Goal: Task Accomplishment & Management: Complete application form

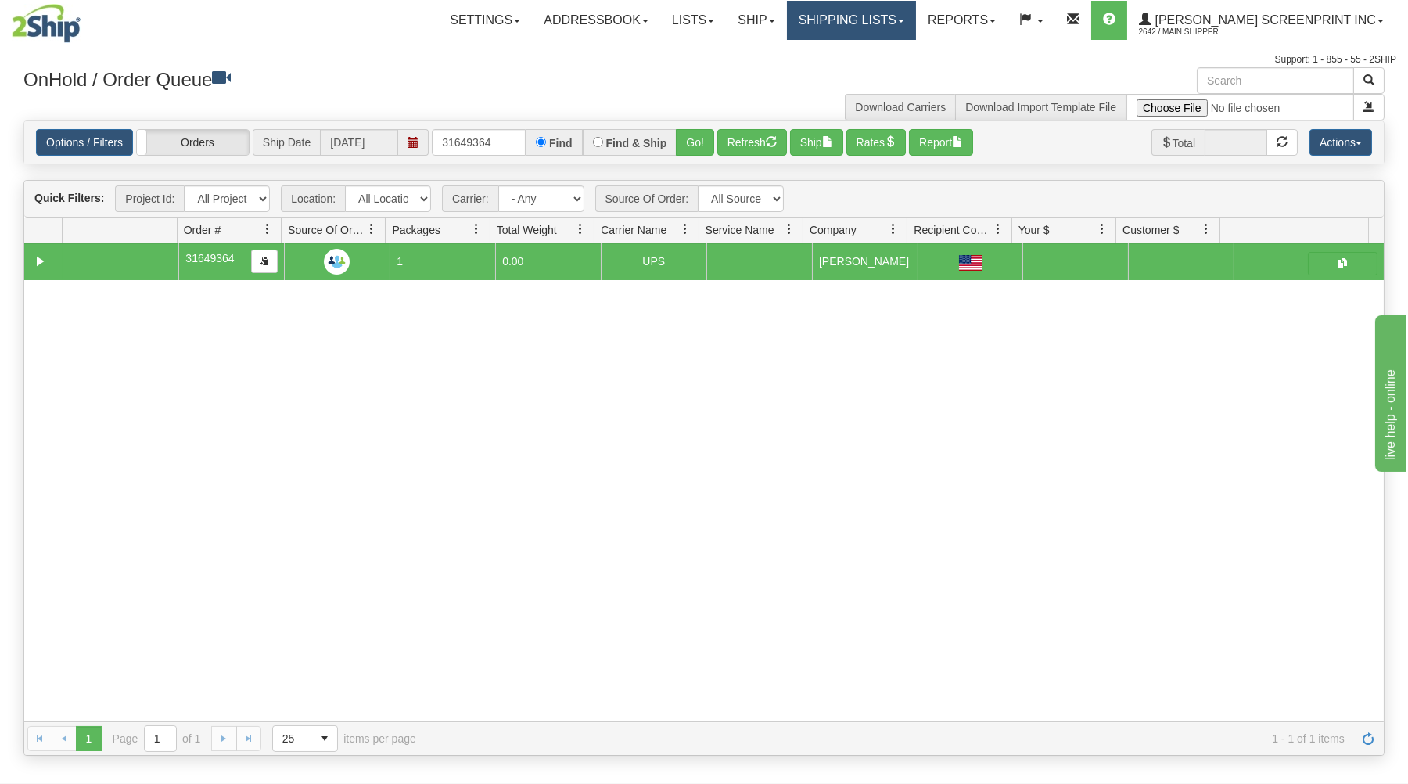
click at [864, 27] on link "Shipping lists" at bounding box center [851, 20] width 129 height 39
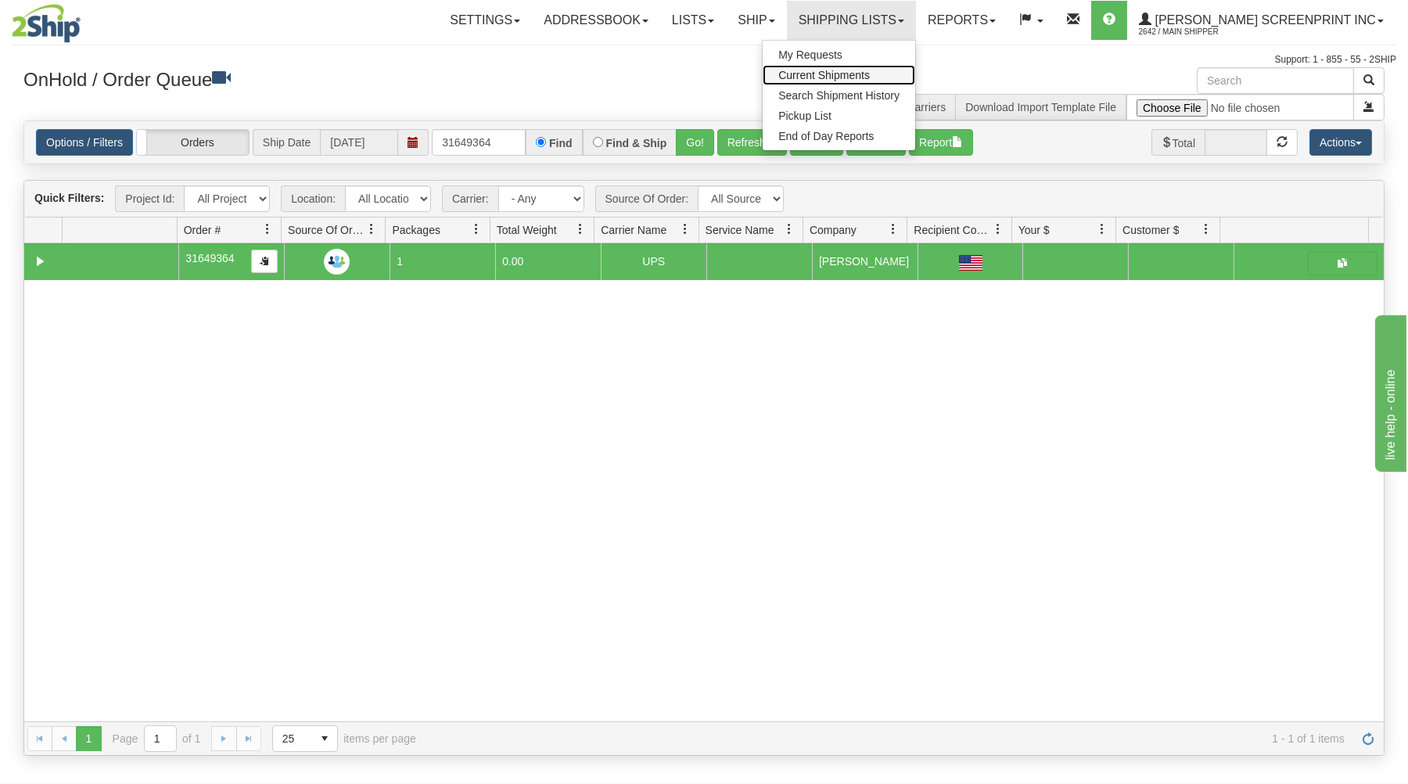
click at [852, 69] on link "Current Shipments" at bounding box center [839, 75] width 153 height 20
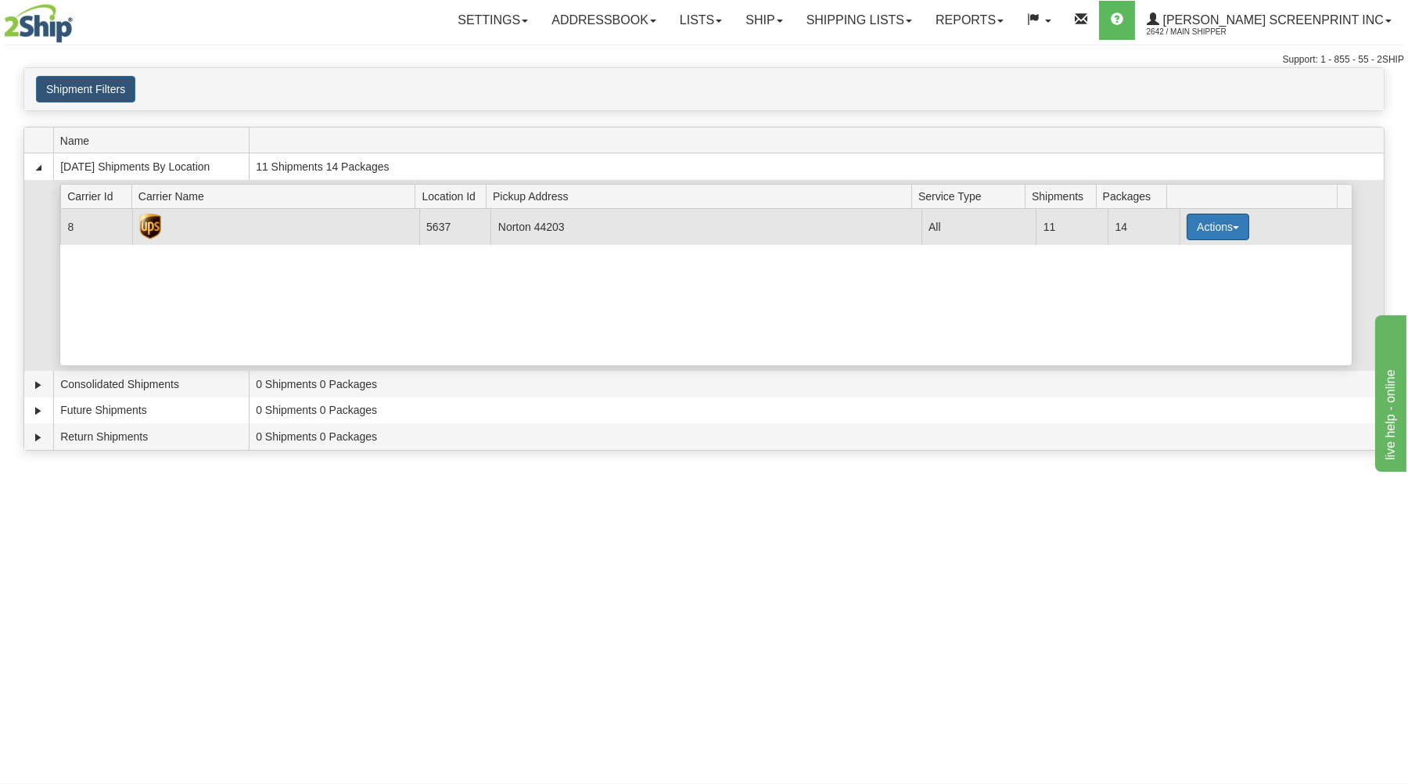
click at [1199, 225] on button "Actions" at bounding box center [1218, 227] width 63 height 27
click at [1169, 254] on span "Details" at bounding box center [1160, 255] width 42 height 11
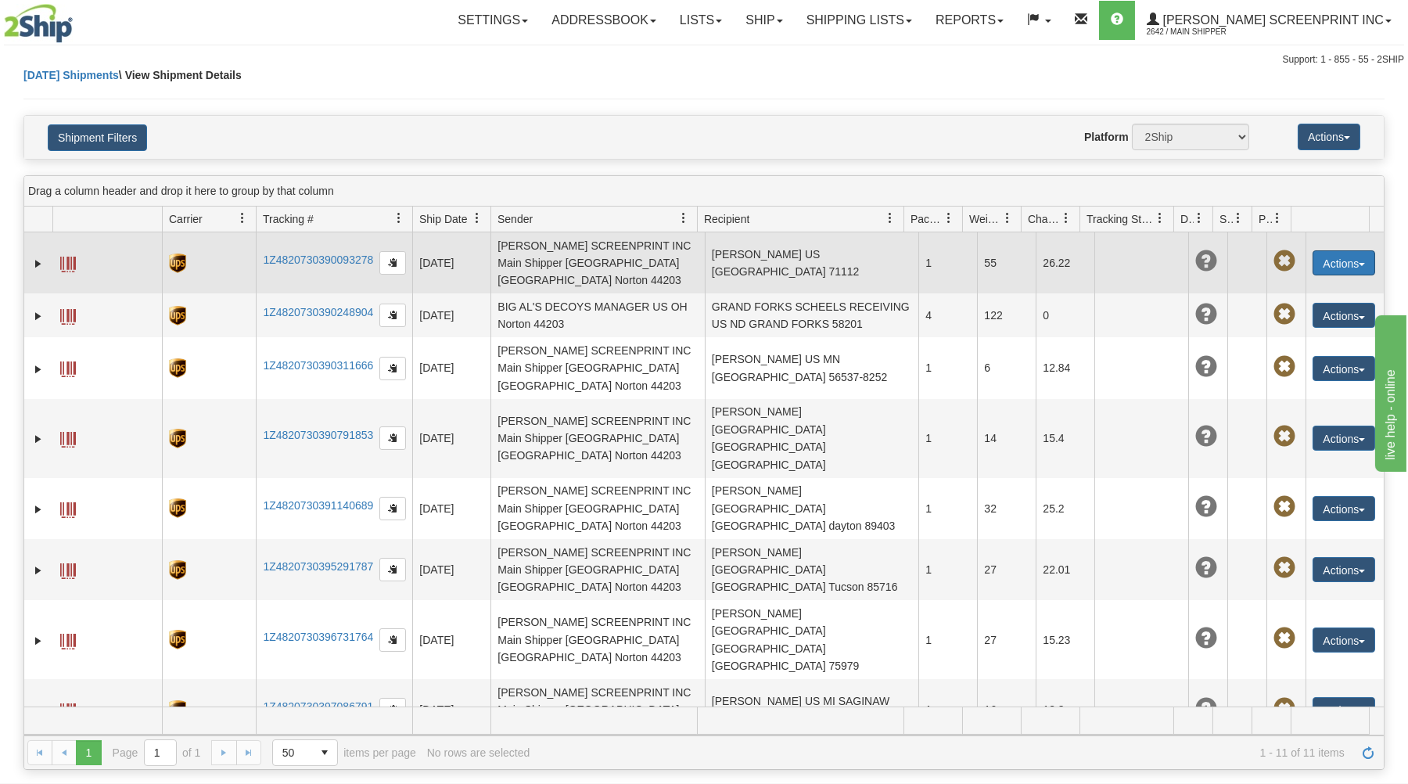
click at [1320, 250] on button "Actions" at bounding box center [1344, 262] width 63 height 25
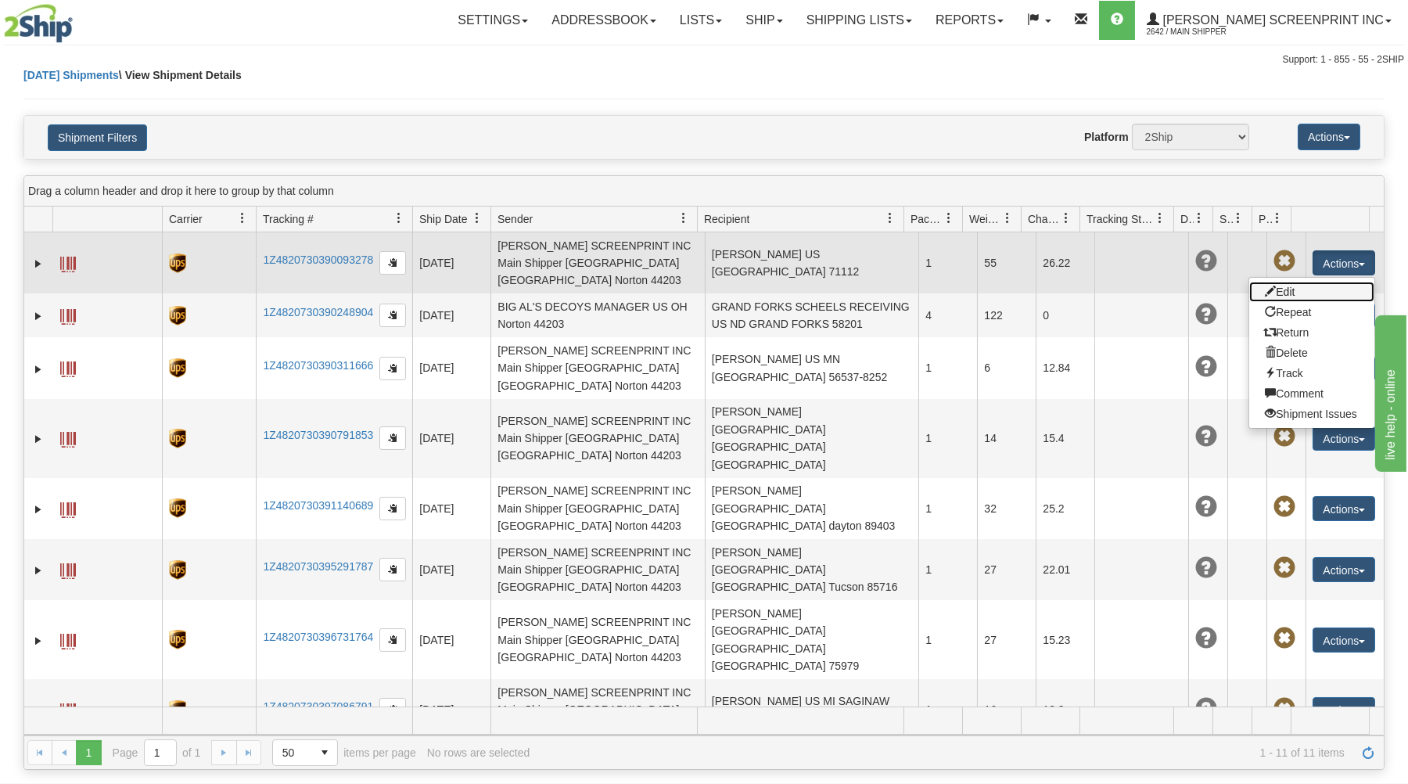
click at [1298, 286] on link "Edit" at bounding box center [1311, 292] width 125 height 20
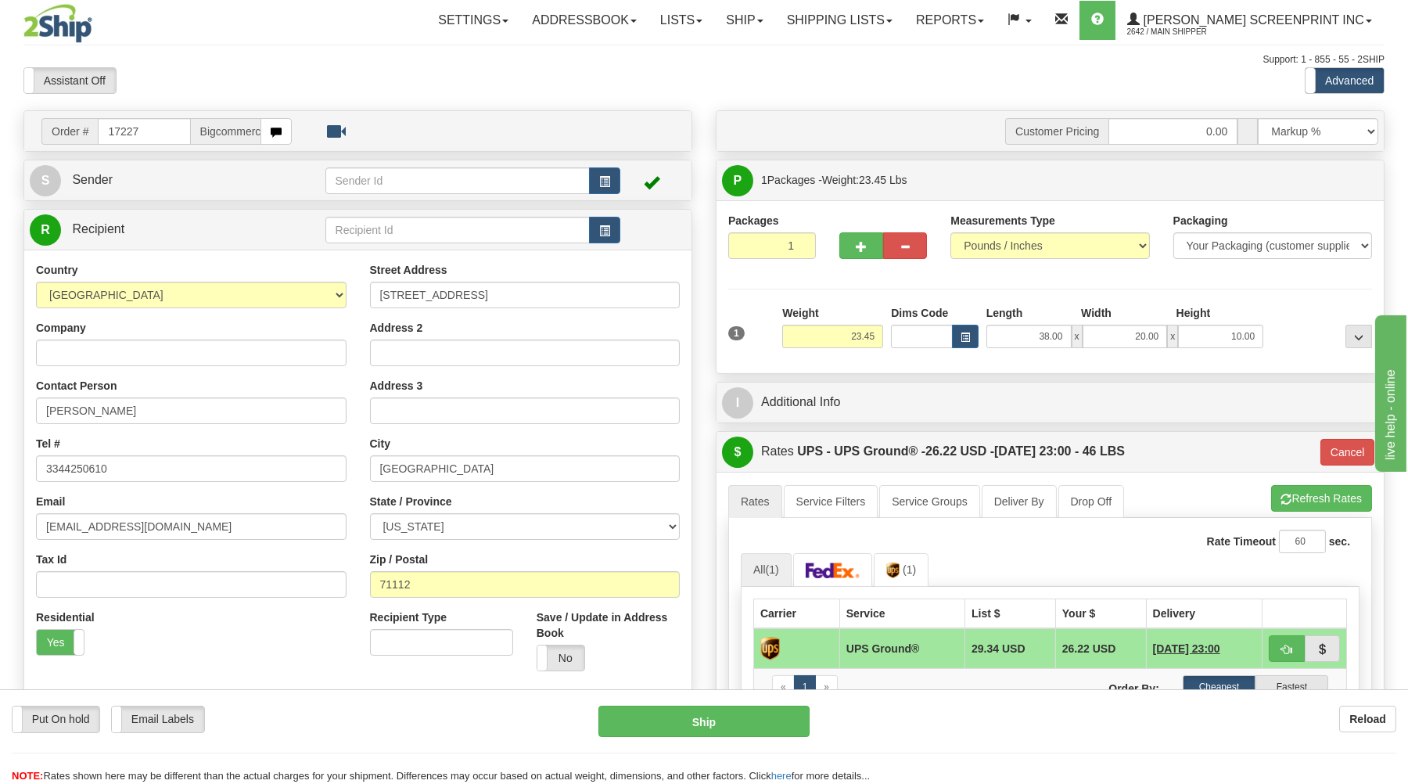
type input "23.40"
type input "03"
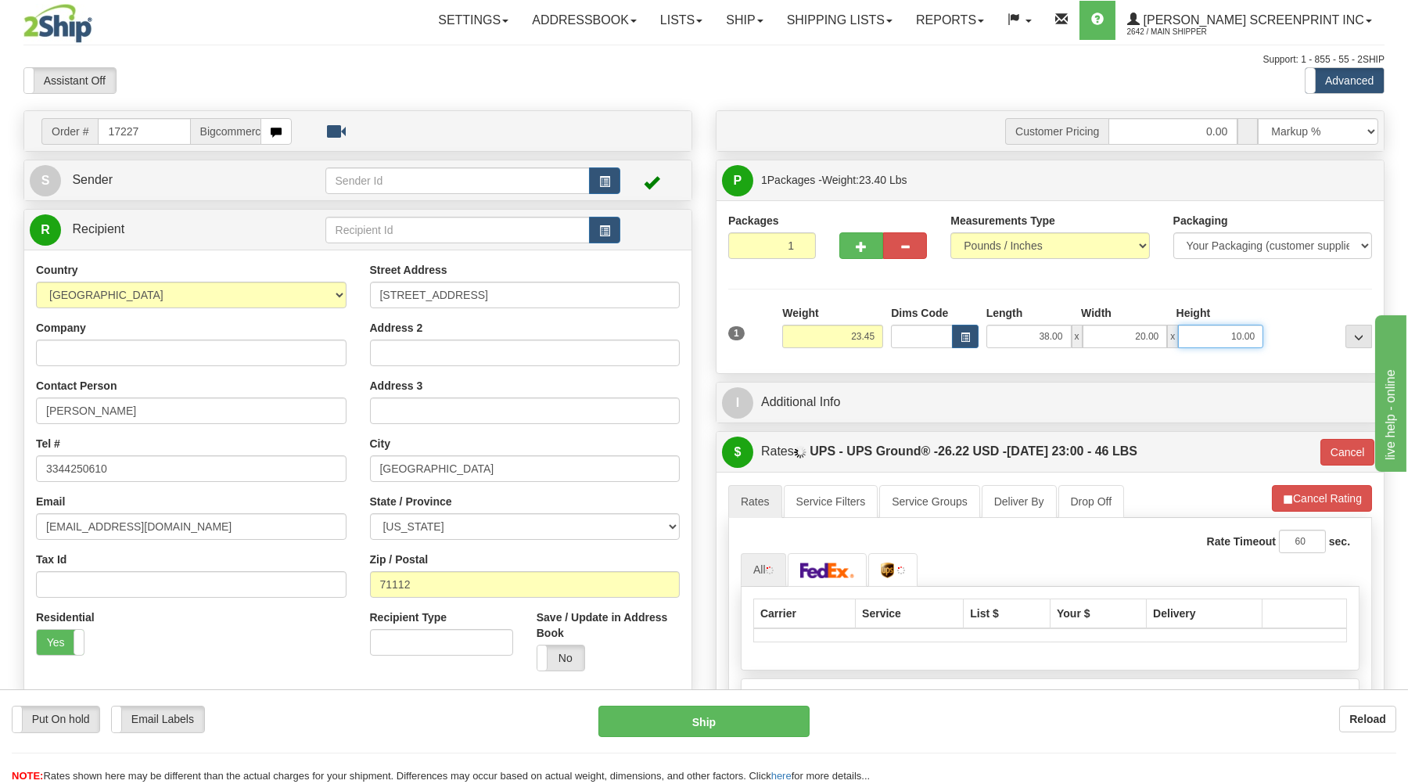
click at [1196, 338] on input "10.00" at bounding box center [1220, 336] width 85 height 23
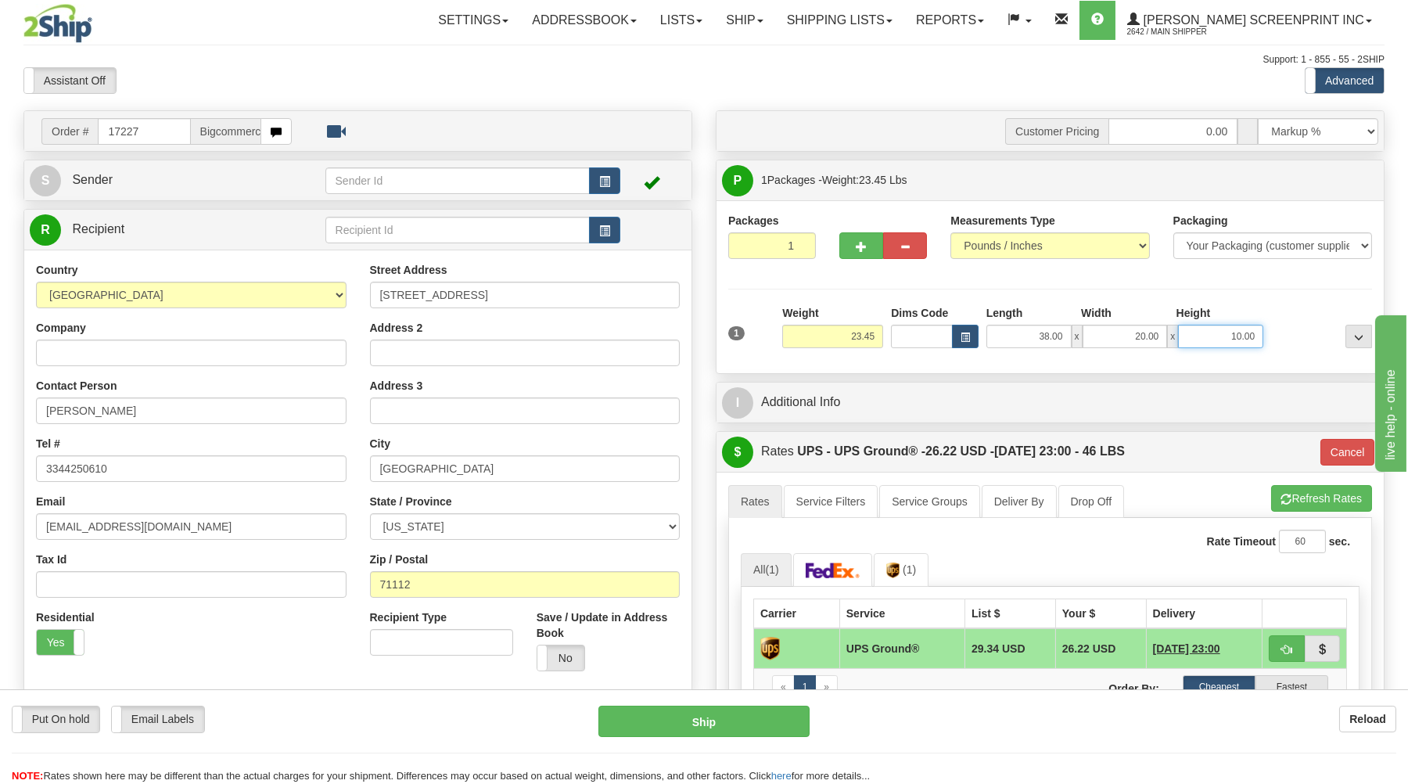
type input "23.40"
type input "03"
type input "23.45"
type input "03"
type input "610.00"
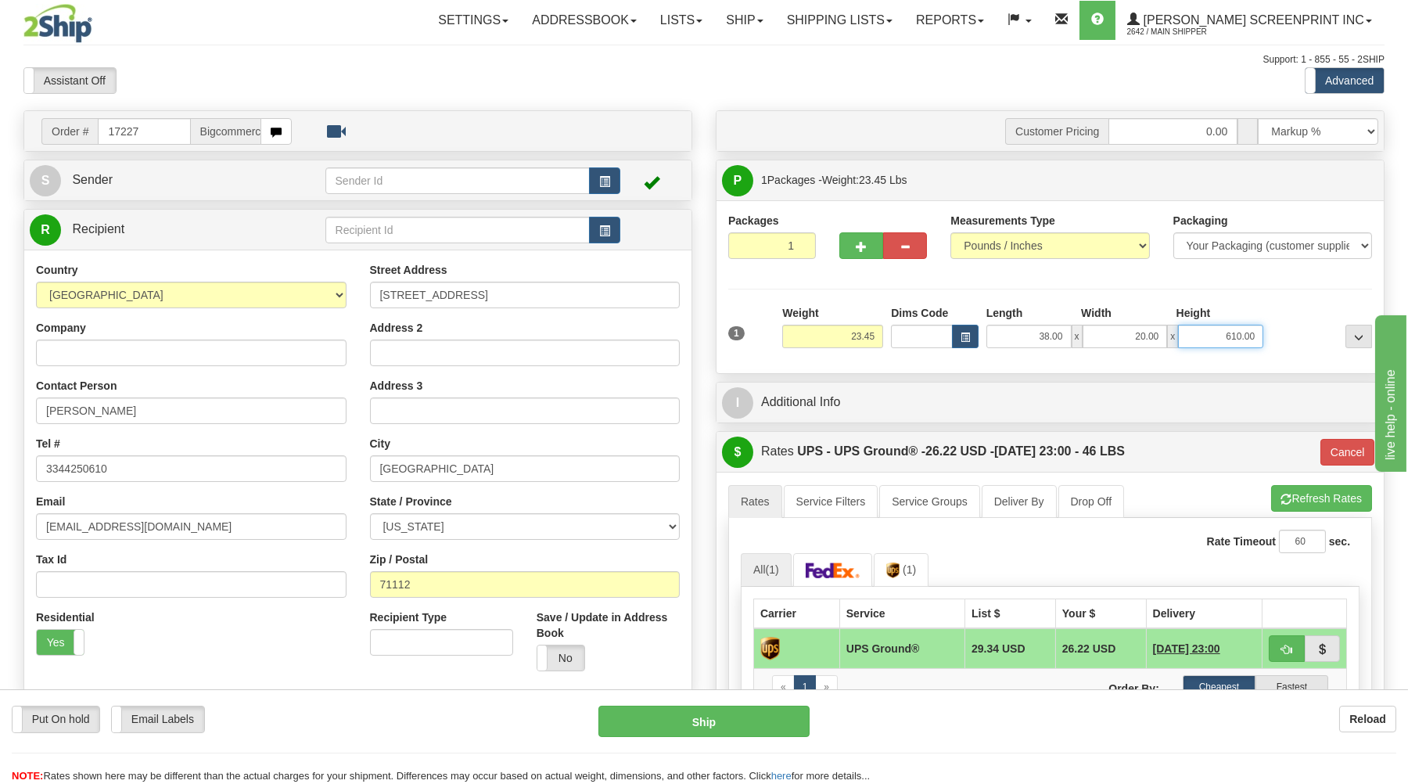
type input "23.40"
type input "03"
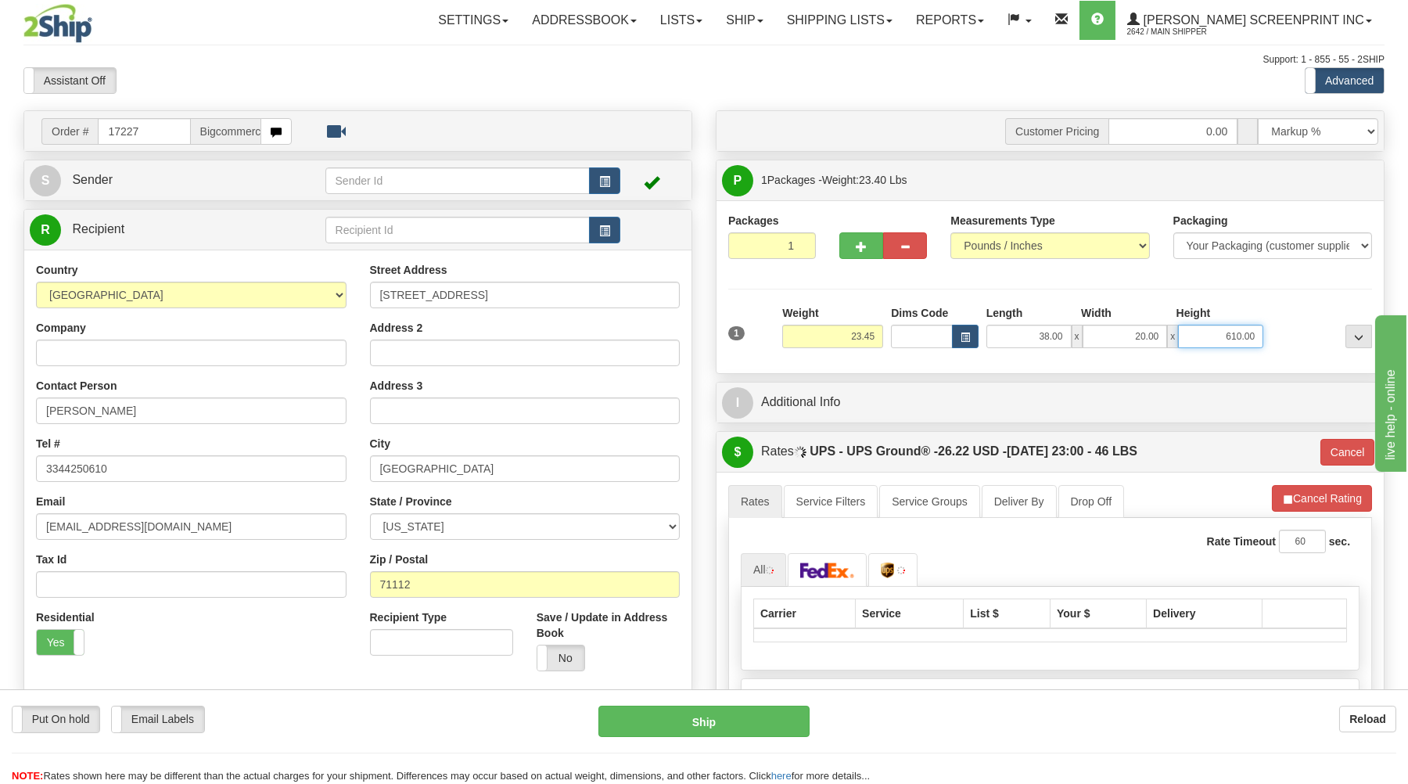
type input "23.40"
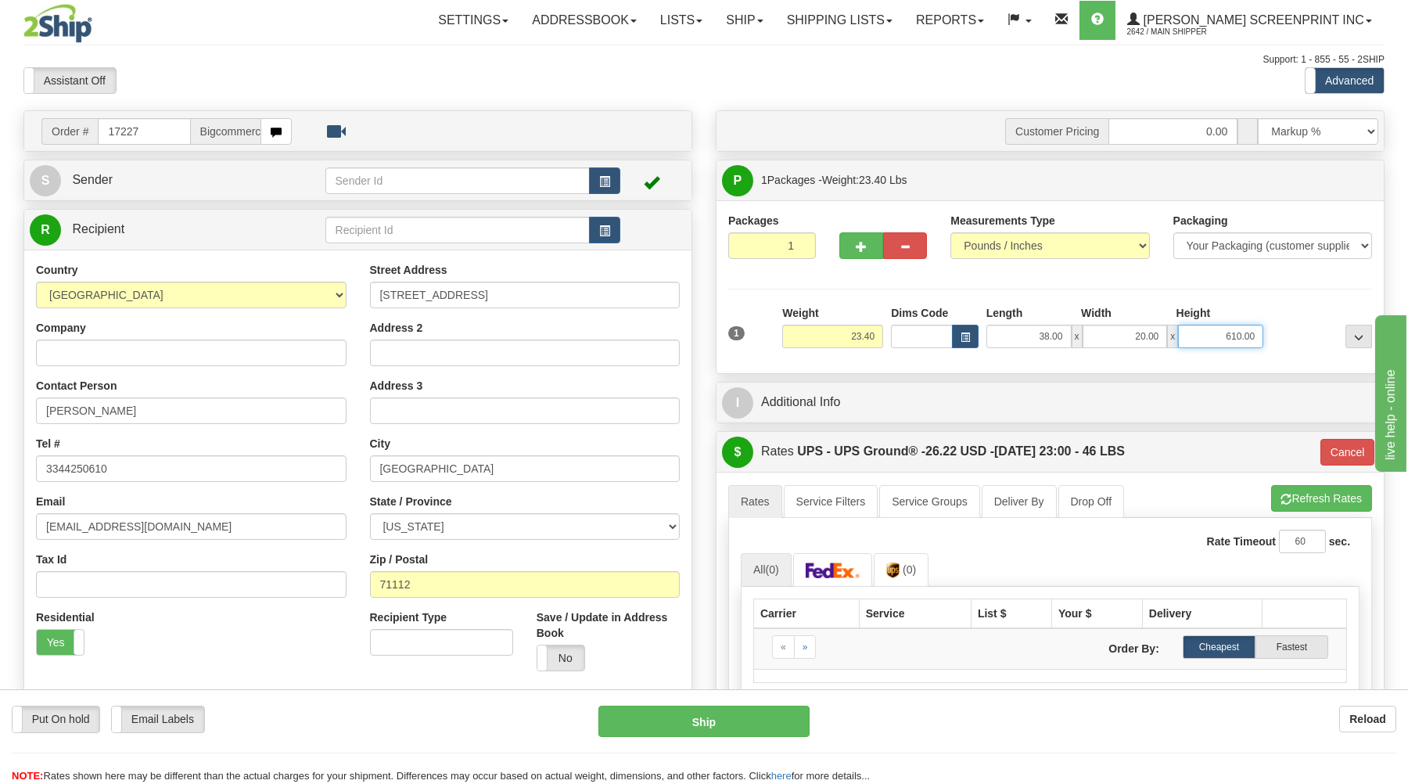
drag, startPoint x: 1223, startPoint y: 336, endPoint x: 1414, endPoint y: 278, distance: 199.7
click at [1263, 325] on input "610.00" at bounding box center [1220, 336] width 85 height 23
type input "6"
type input "23.45"
type input "03"
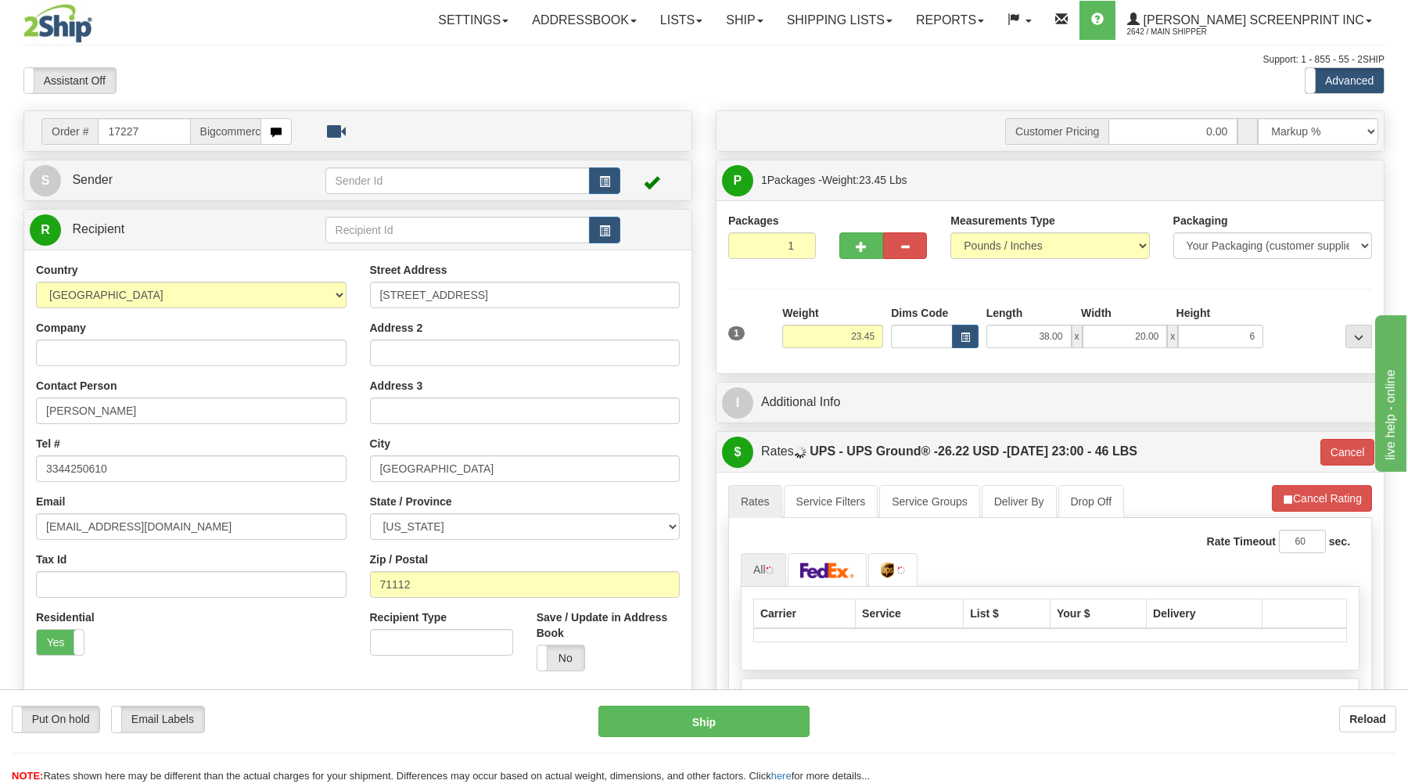
type input "6.00"
click at [1296, 343] on div at bounding box center [1321, 326] width 109 height 43
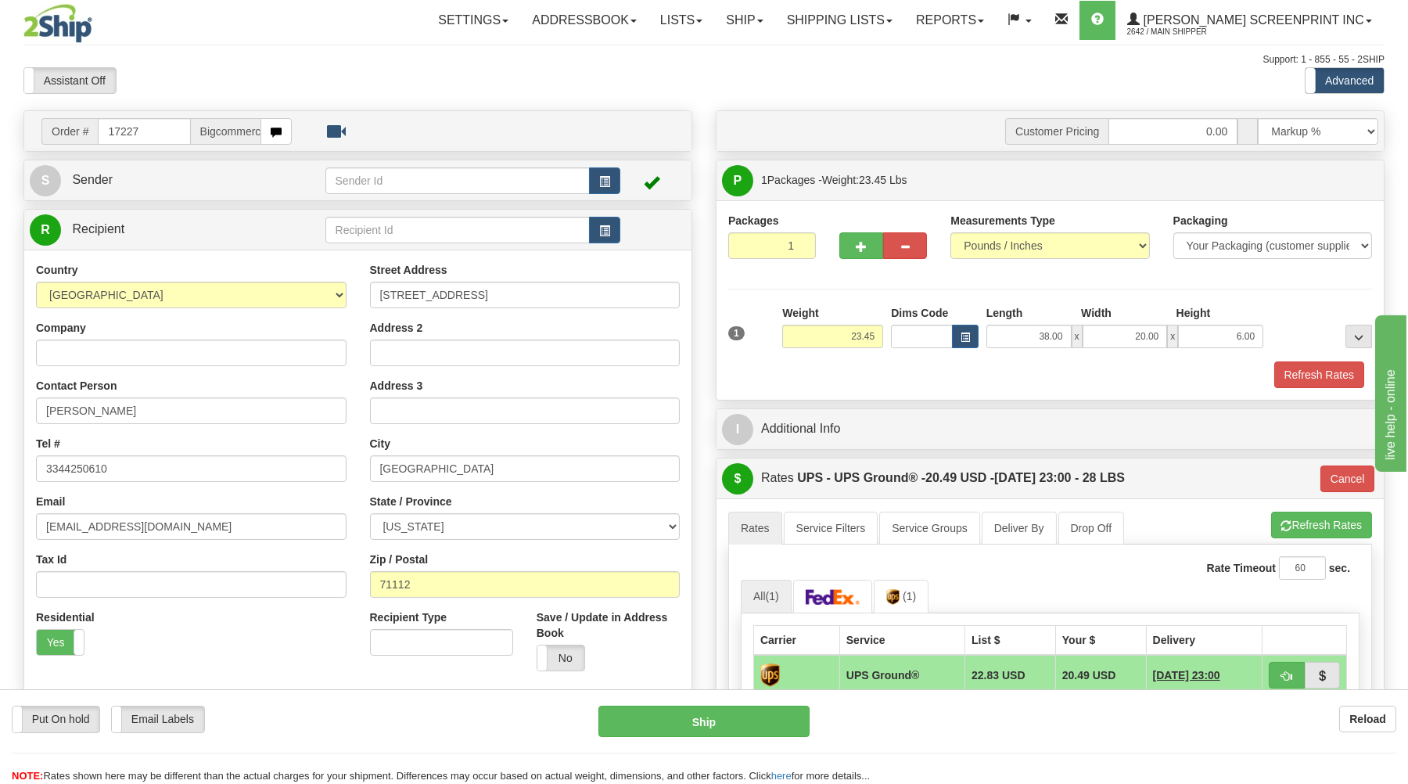
type input "23.40"
type input "03"
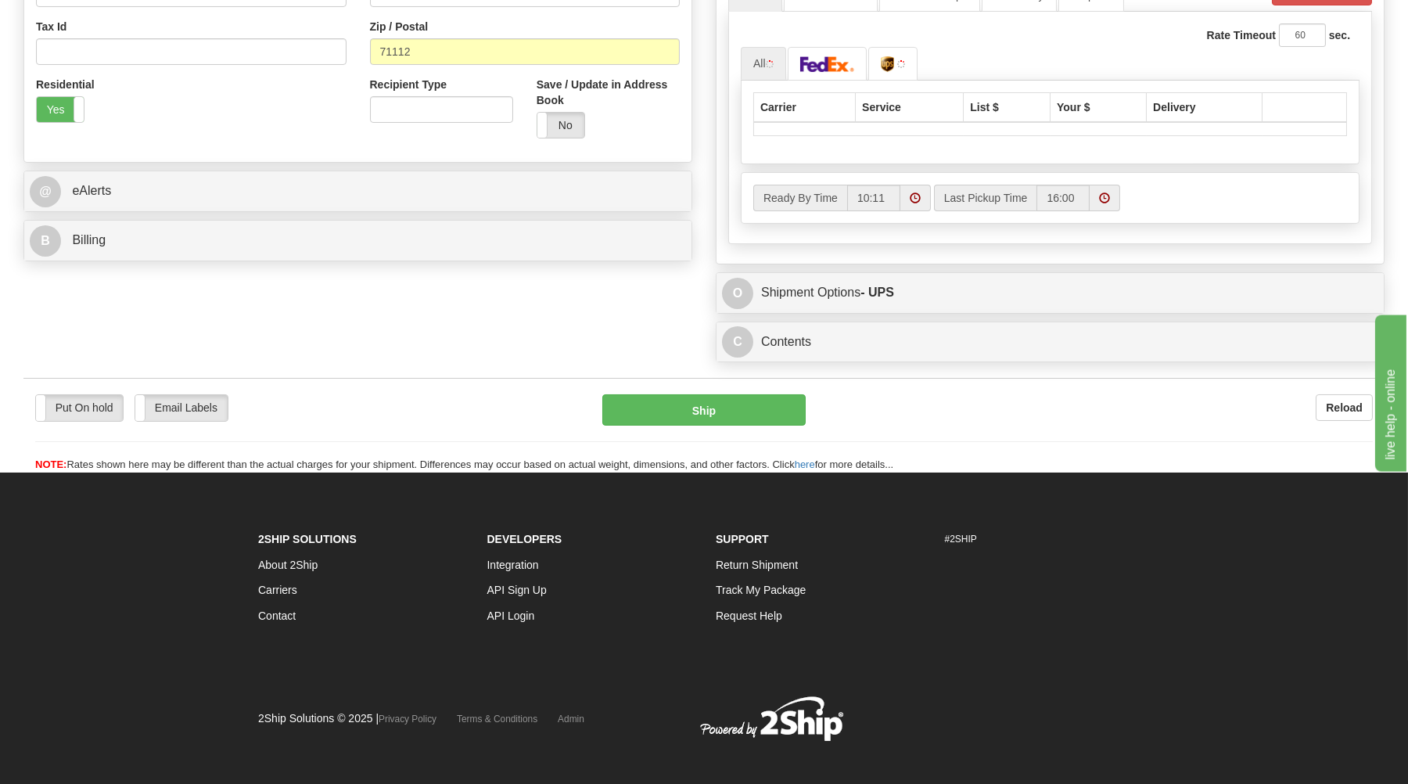
scroll to position [550, 0]
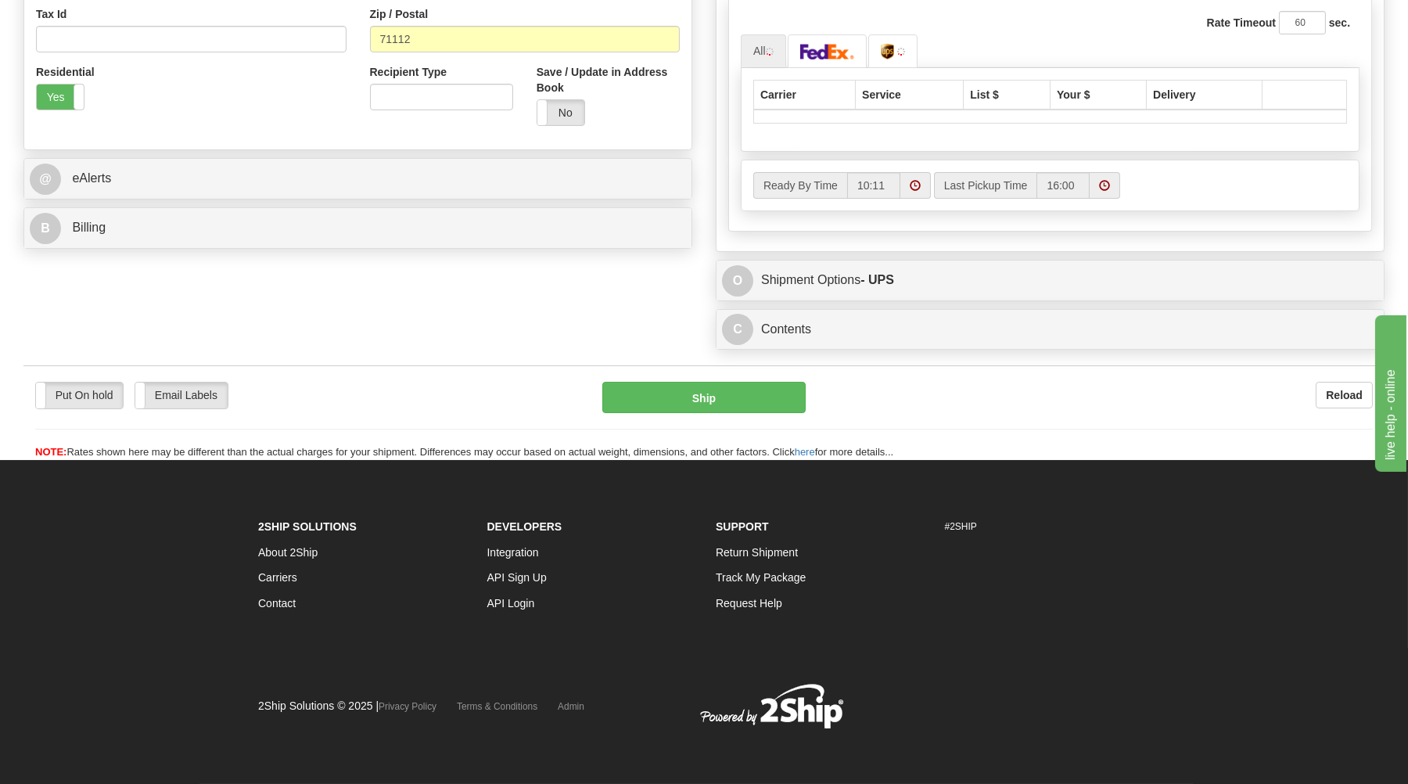
type input "23.45"
type input "03"
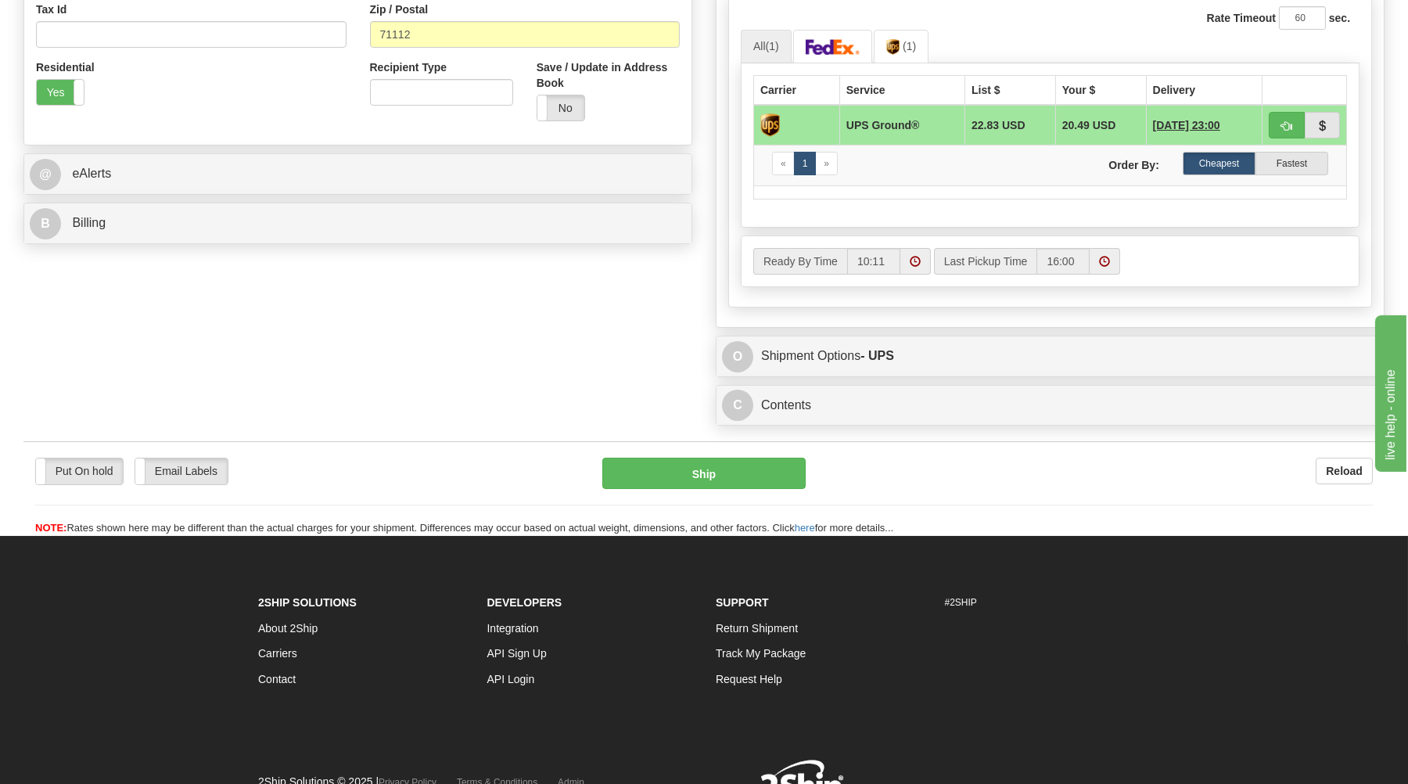
scroll to position [298, 0]
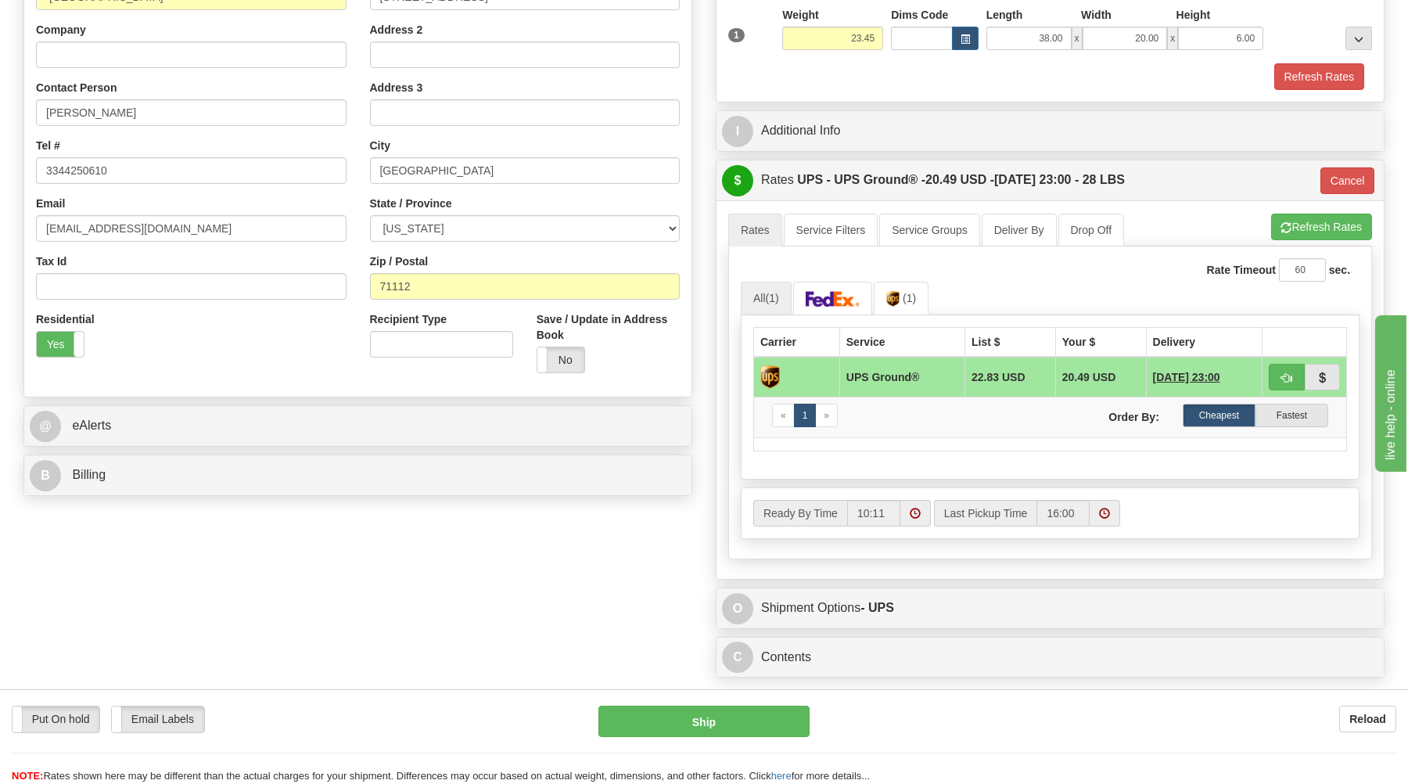
type input "23.40"
type input "03"
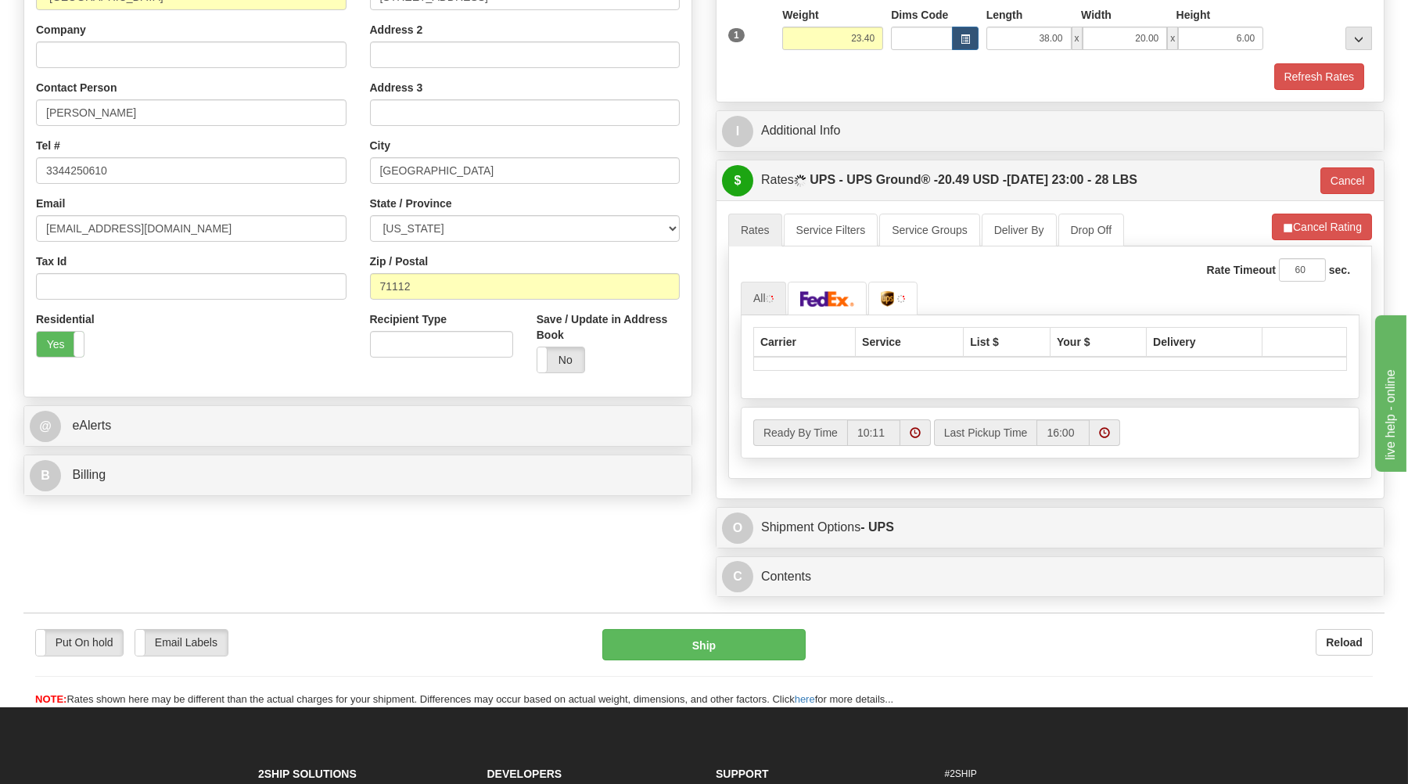
scroll to position [214, 0]
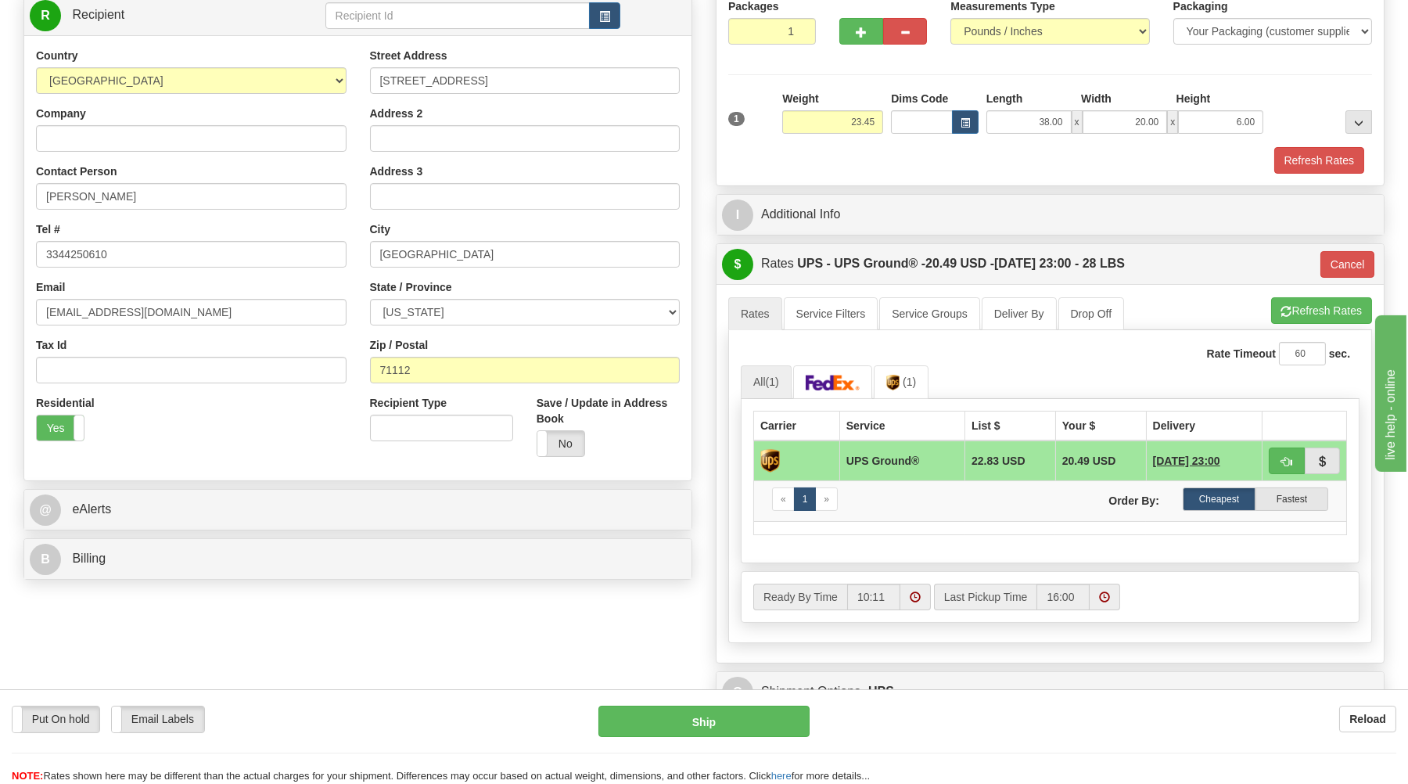
type input "23.40"
type input "03"
click at [1326, 260] on button "Cancel" at bounding box center [1348, 264] width 55 height 27
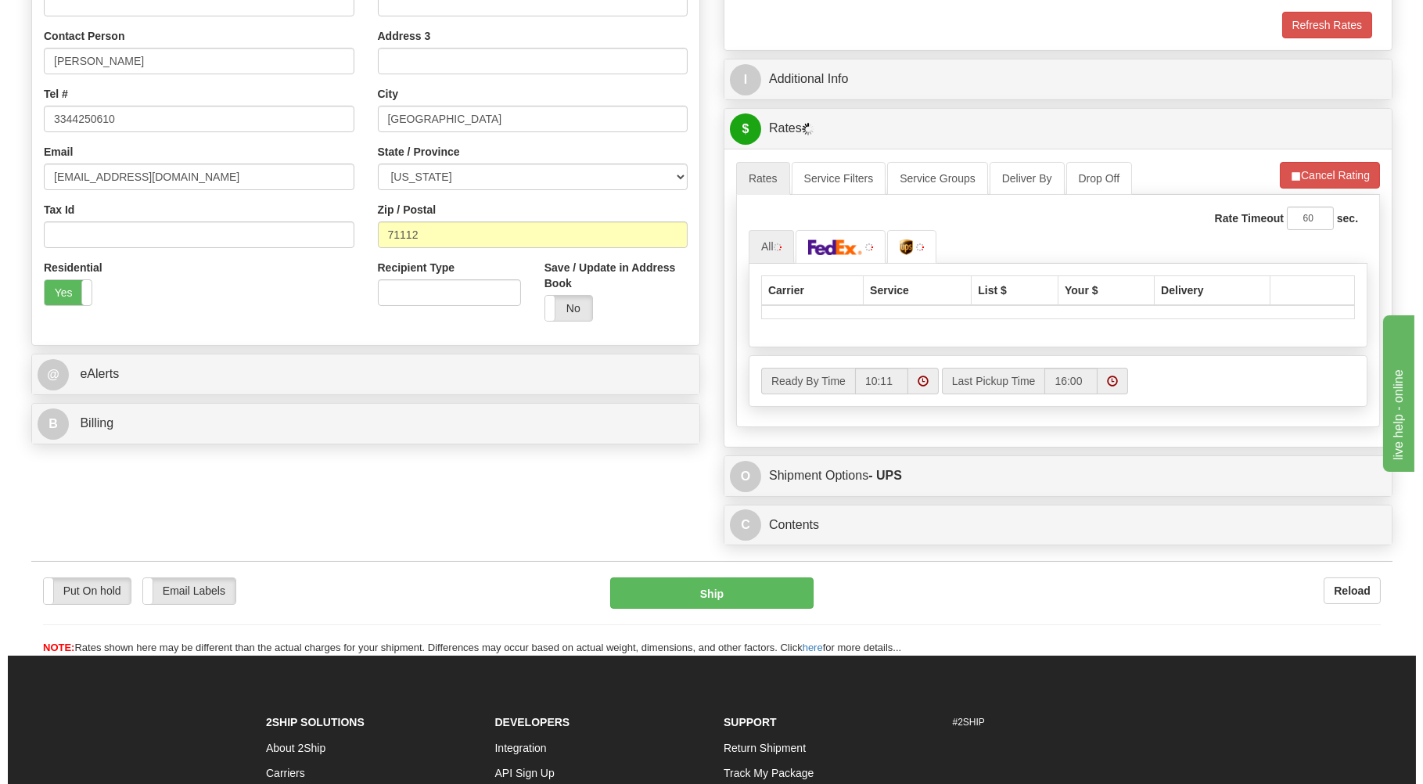
scroll to position [383, 0]
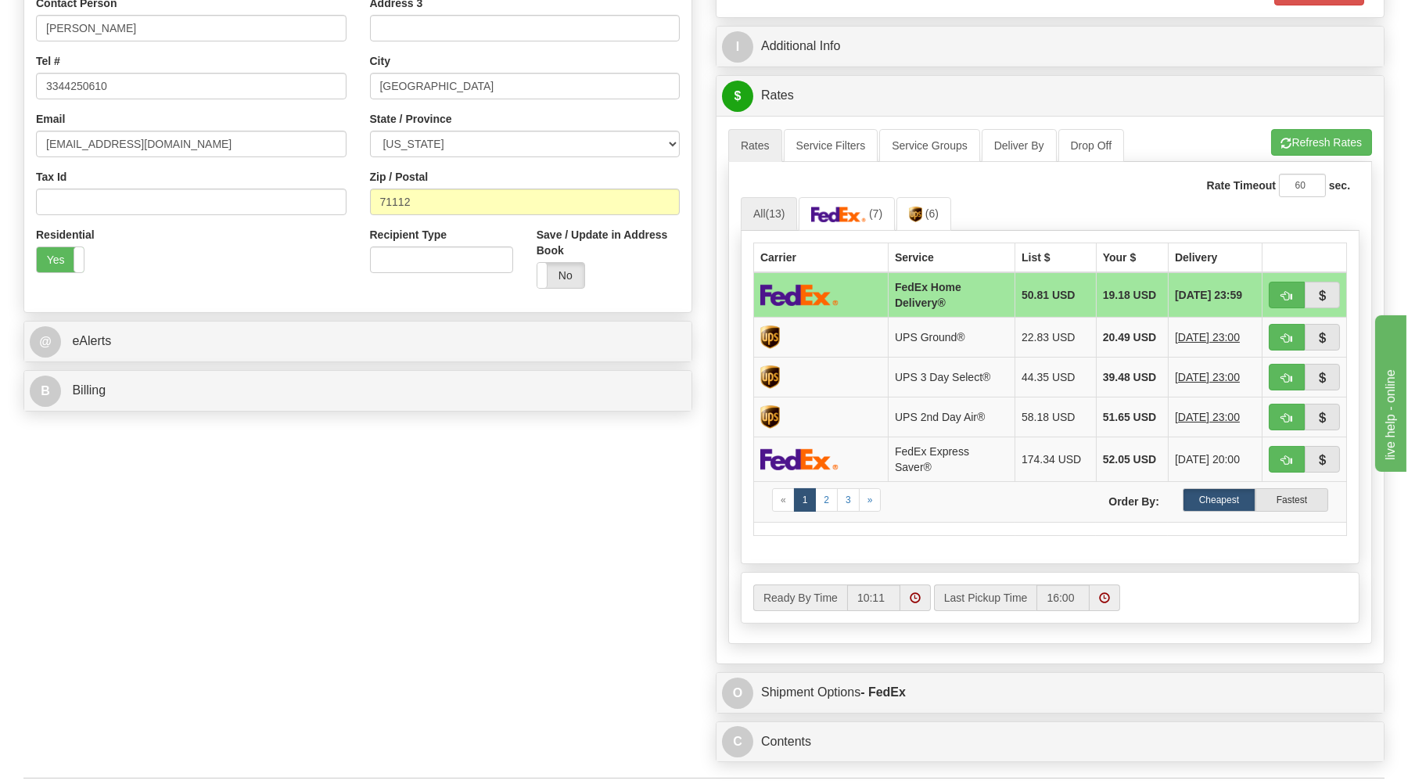
type input "23.45"
click at [1290, 286] on button "button" at bounding box center [1287, 295] width 36 height 27
type input "90"
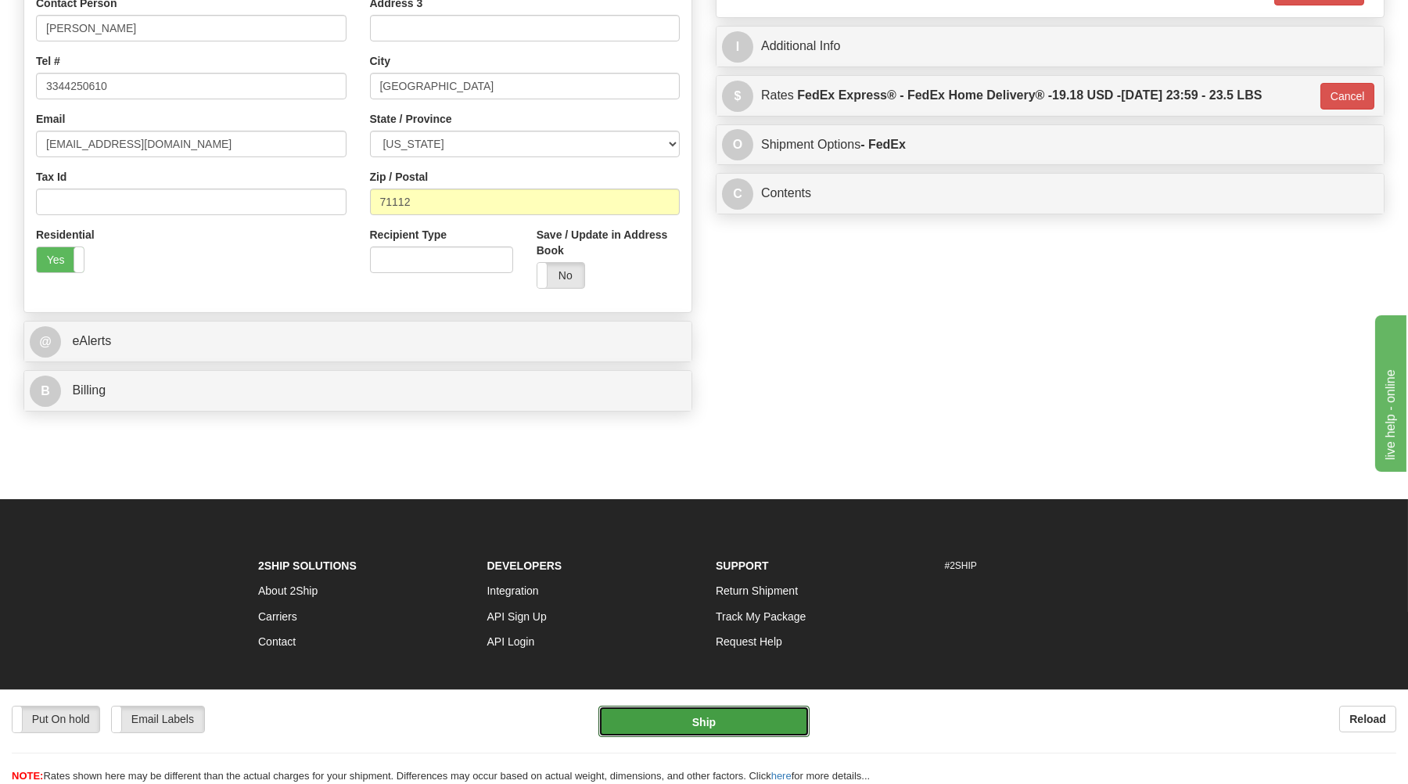
drag, startPoint x: 676, startPoint y: 713, endPoint x: 671, endPoint y: 671, distance: 41.7
click at [677, 705] on div "Put On hold Put On hold Print Order Slip Print Order Slip Email Labels Email La…" at bounding box center [704, 736] width 1408 height 95
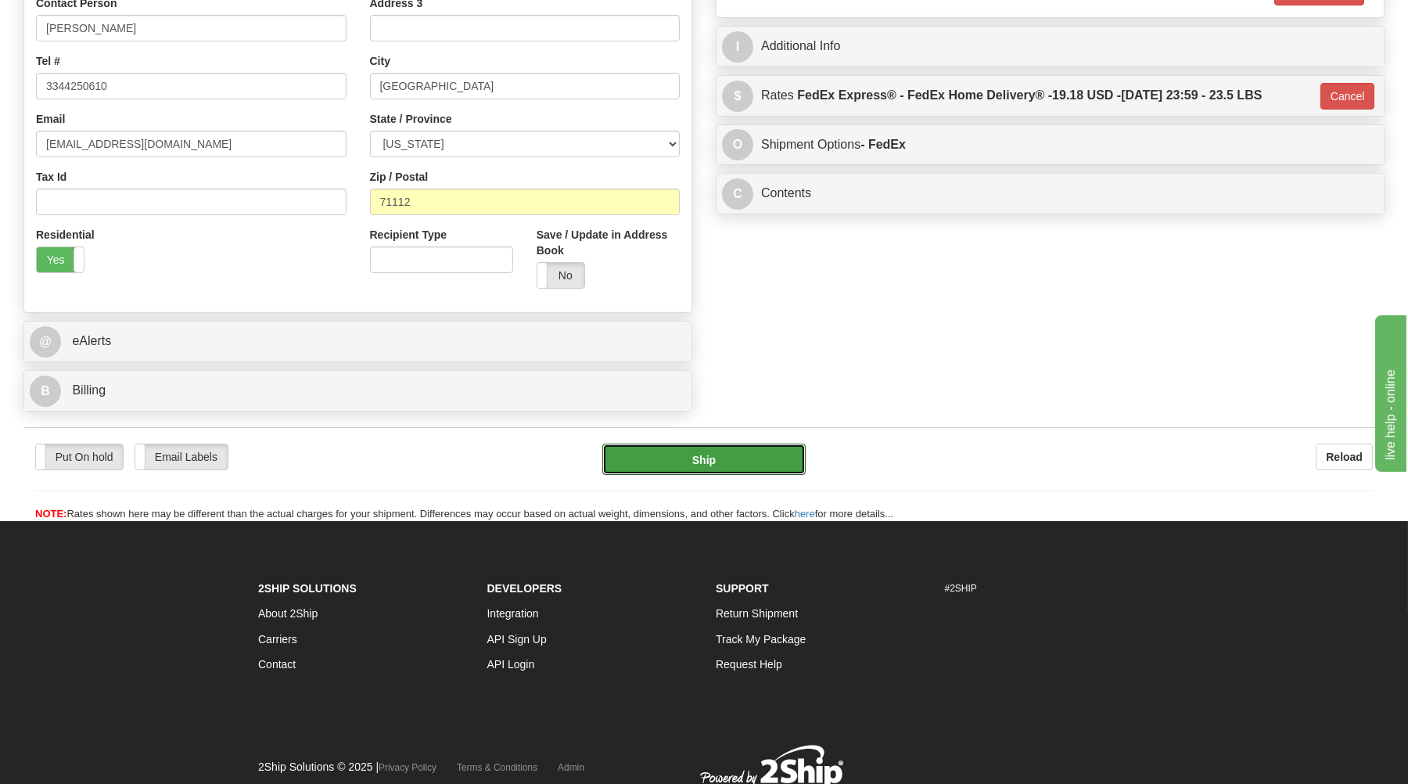
type input "23.40"
type input "90"
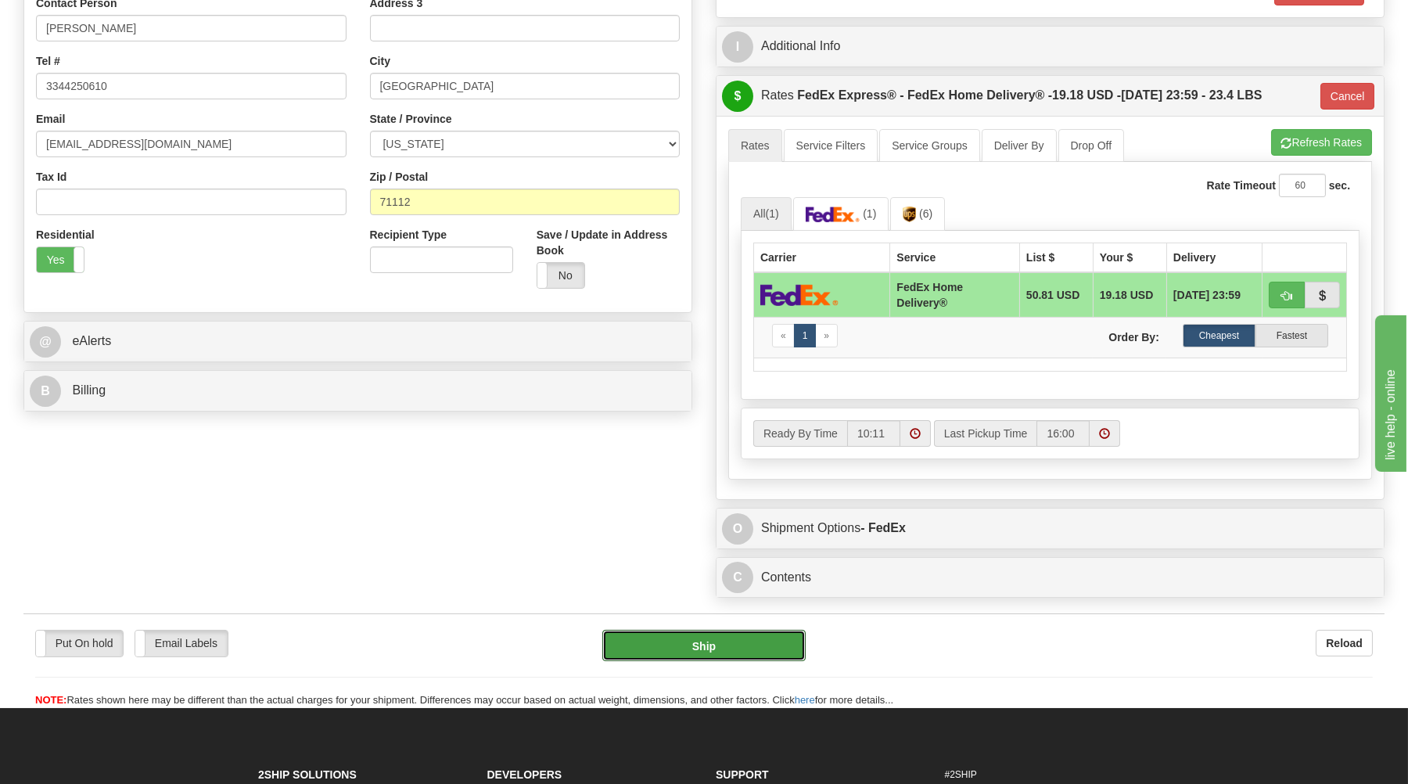
type input "23.40"
type input "90"
type input "23.45"
type input "90"
click at [733, 559] on form "Pre-print Ship Docs. Delete Close Consolidation Unit Close Consolidation Unit C…" at bounding box center [703, 217] width 1361 height 981
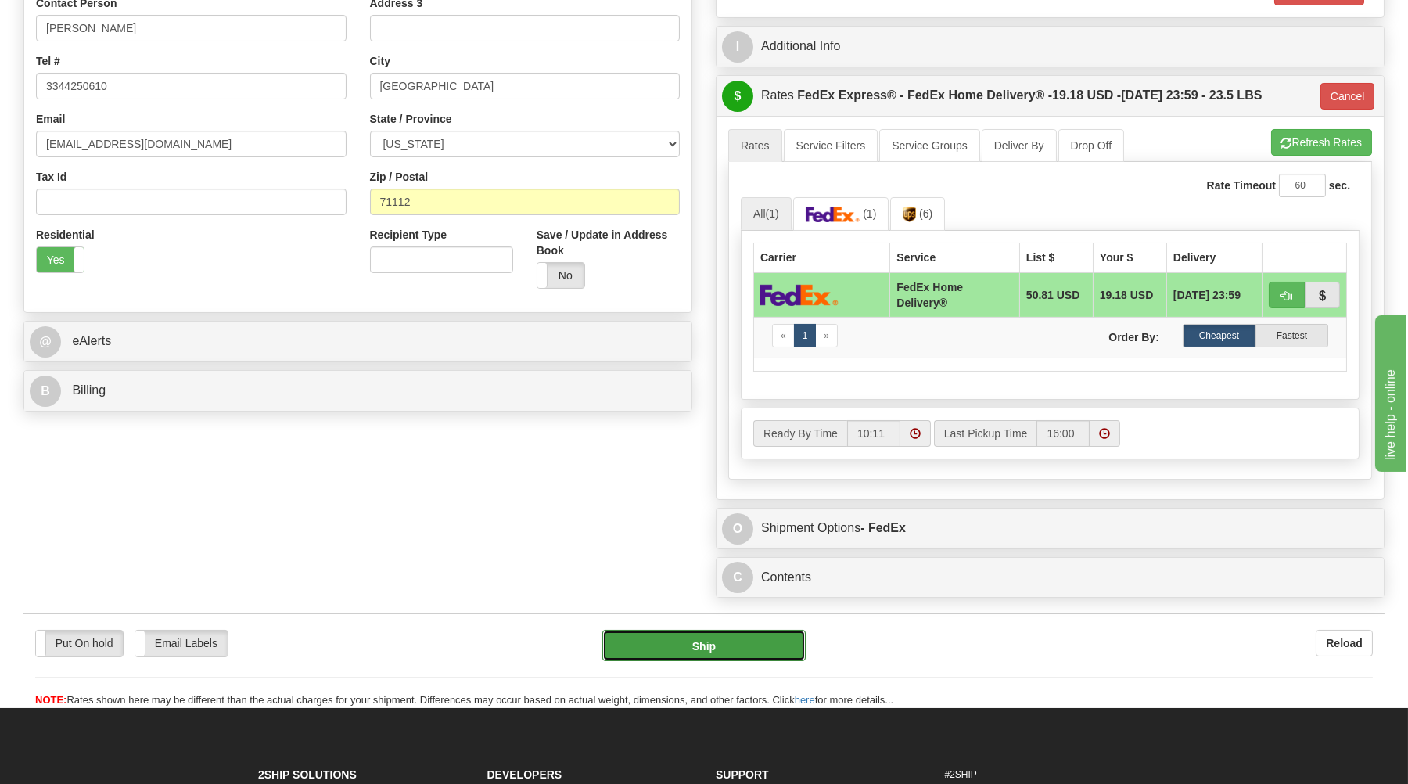
type input "23.45"
type input "90"
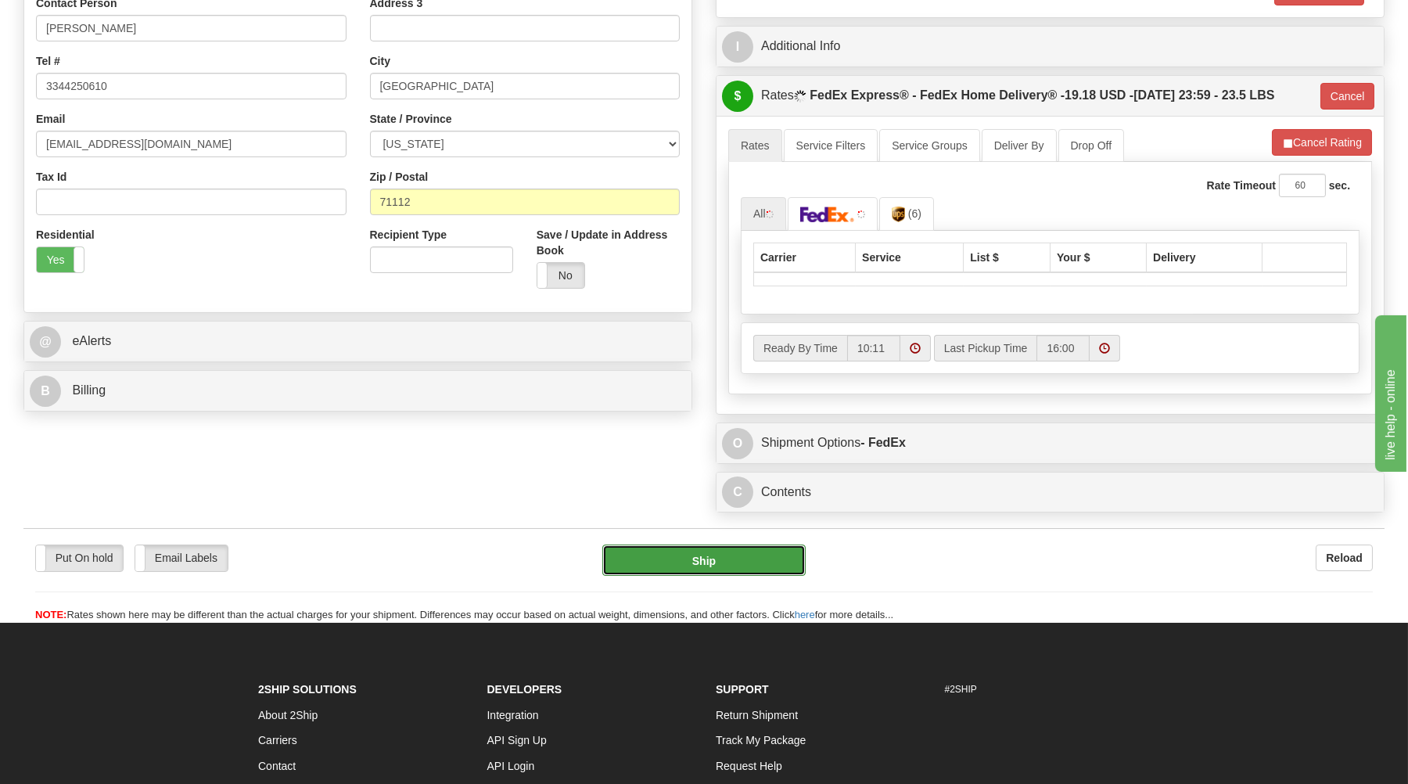
click at [734, 559] on button "Ship" at bounding box center [703, 559] width 203 height 31
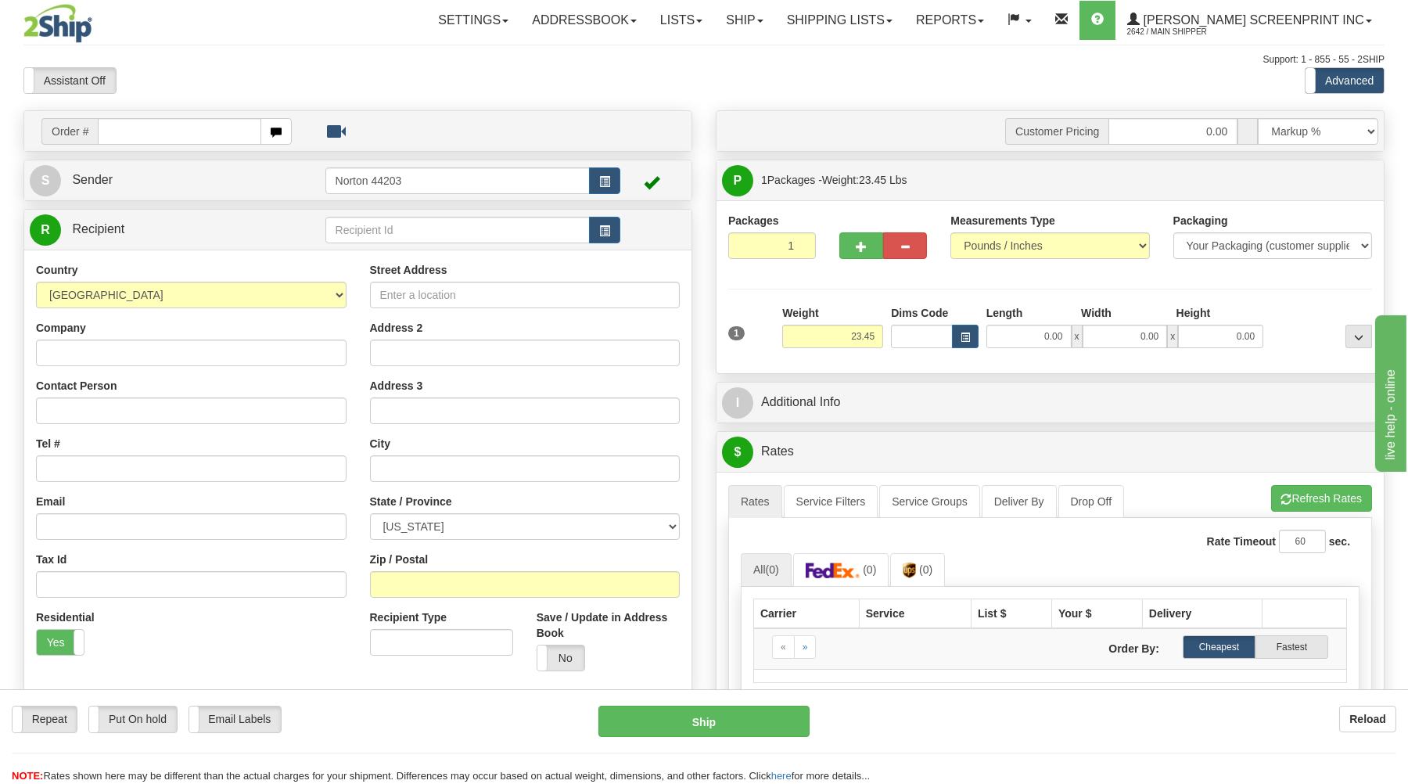
type input "0.00"
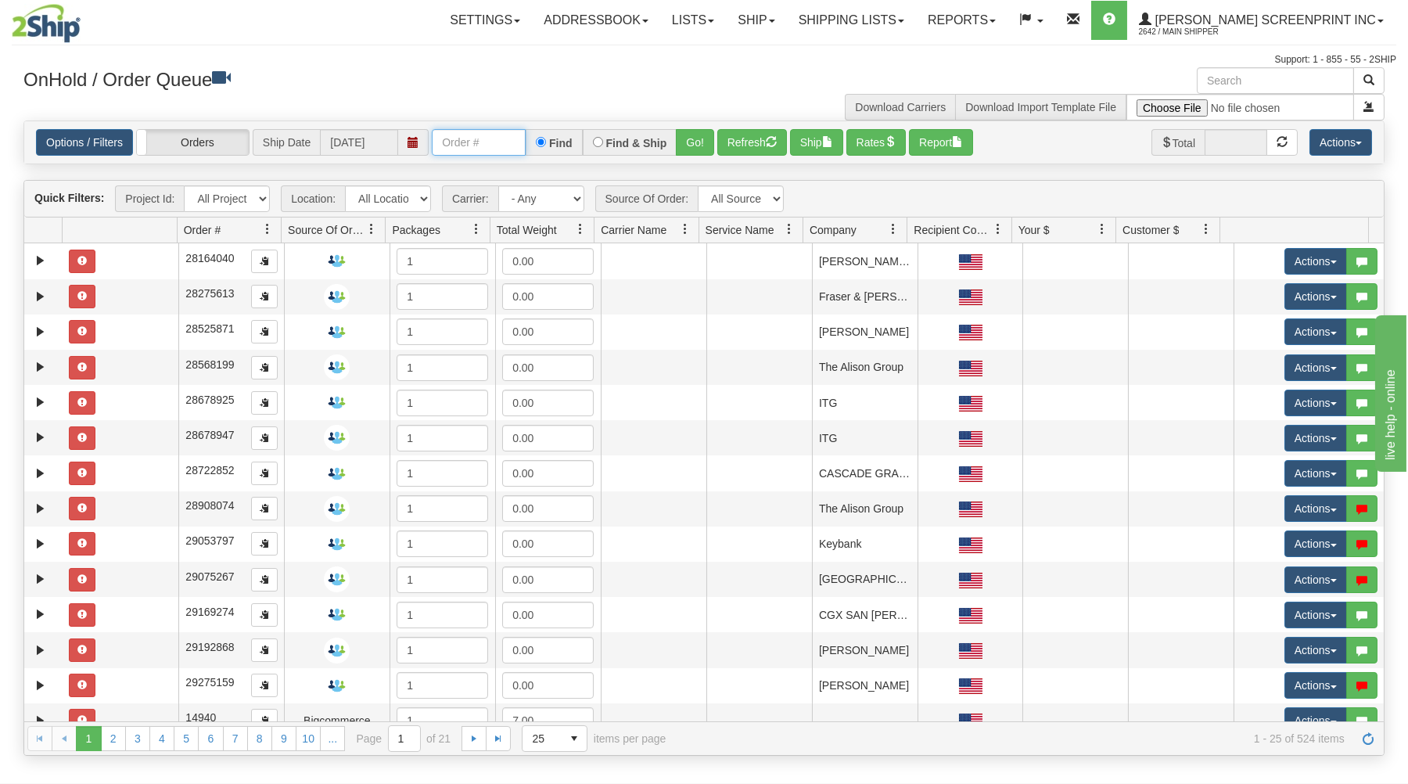
click at [504, 146] on input "text" at bounding box center [479, 142] width 94 height 27
type input "17221"
click at [691, 140] on button "Go!" at bounding box center [695, 142] width 38 height 27
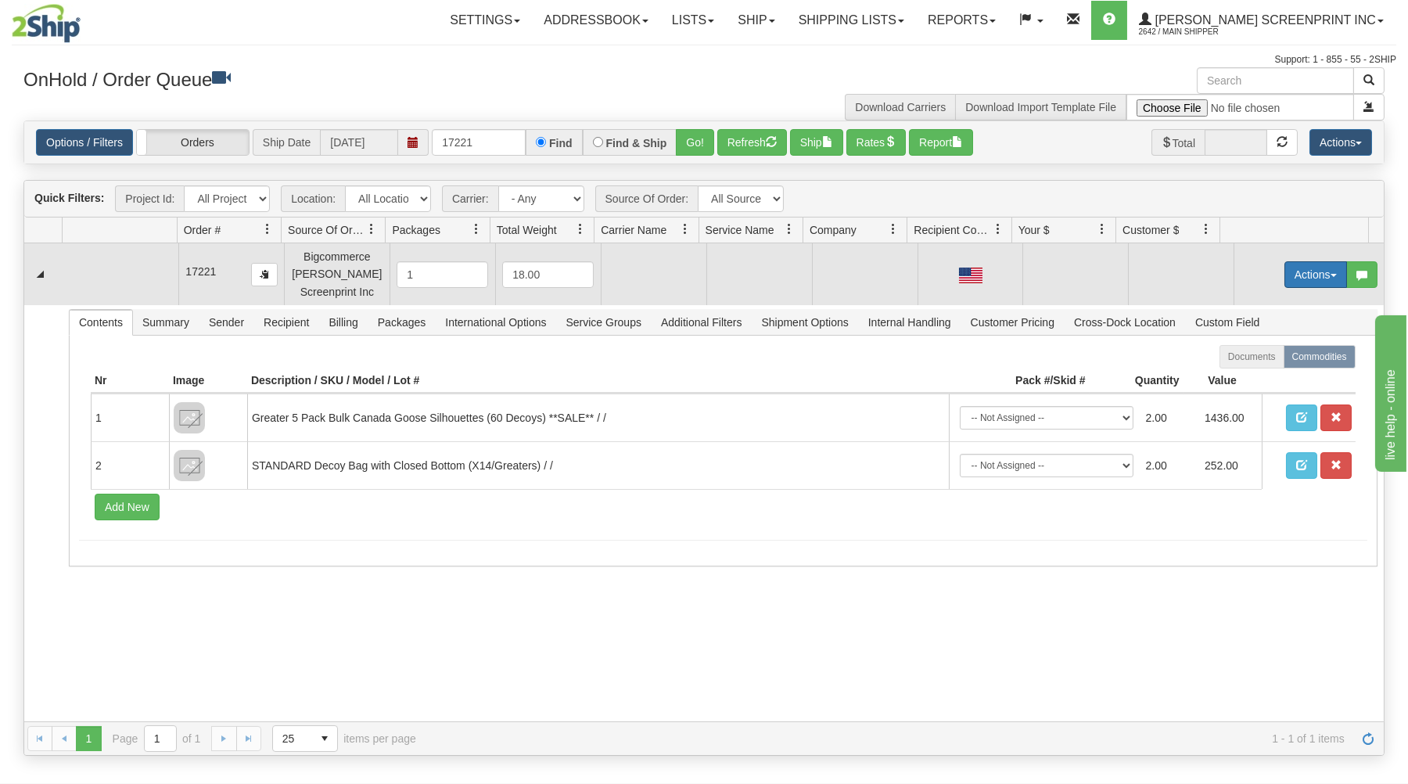
click at [1313, 271] on button "Actions" at bounding box center [1316, 274] width 63 height 27
click at [1237, 305] on span at bounding box center [1242, 303] width 11 height 11
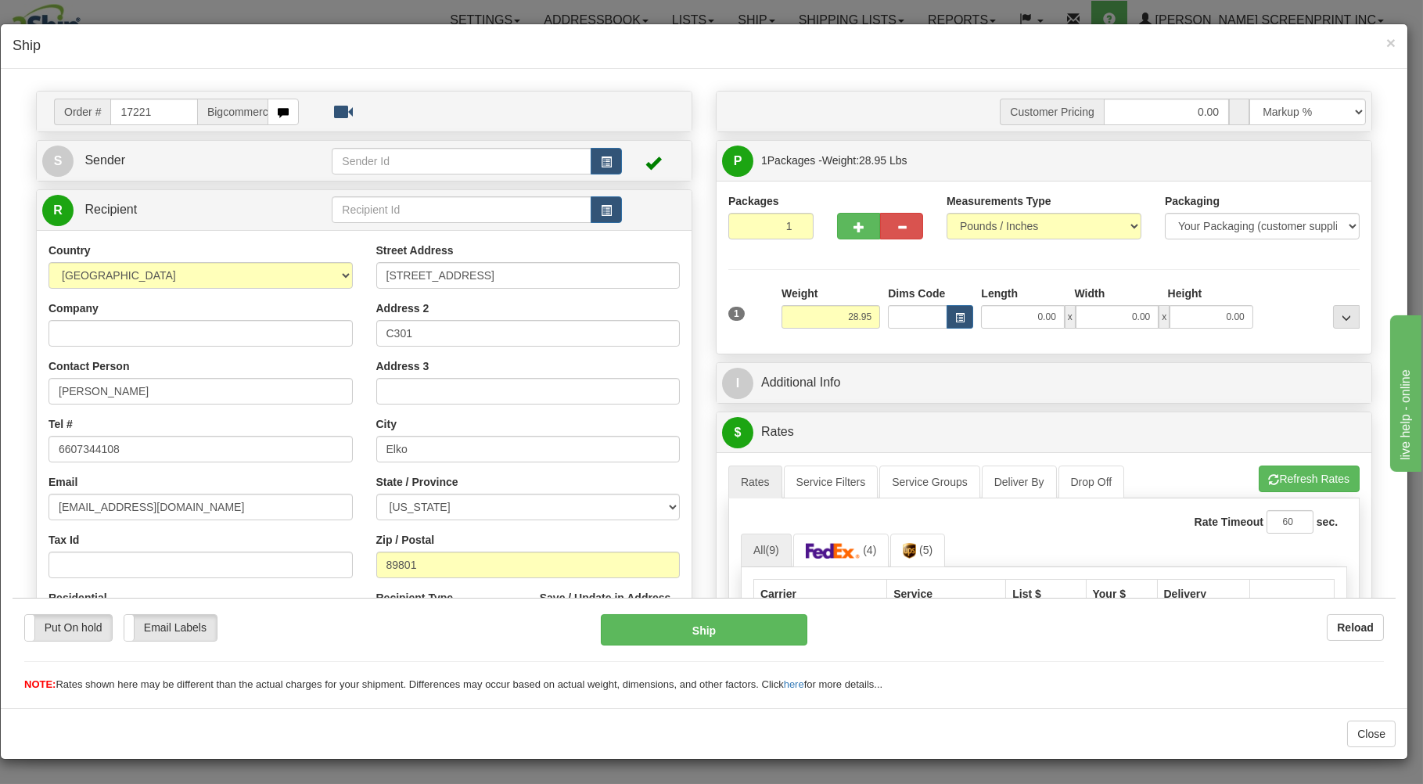
scroll to position [84, 0]
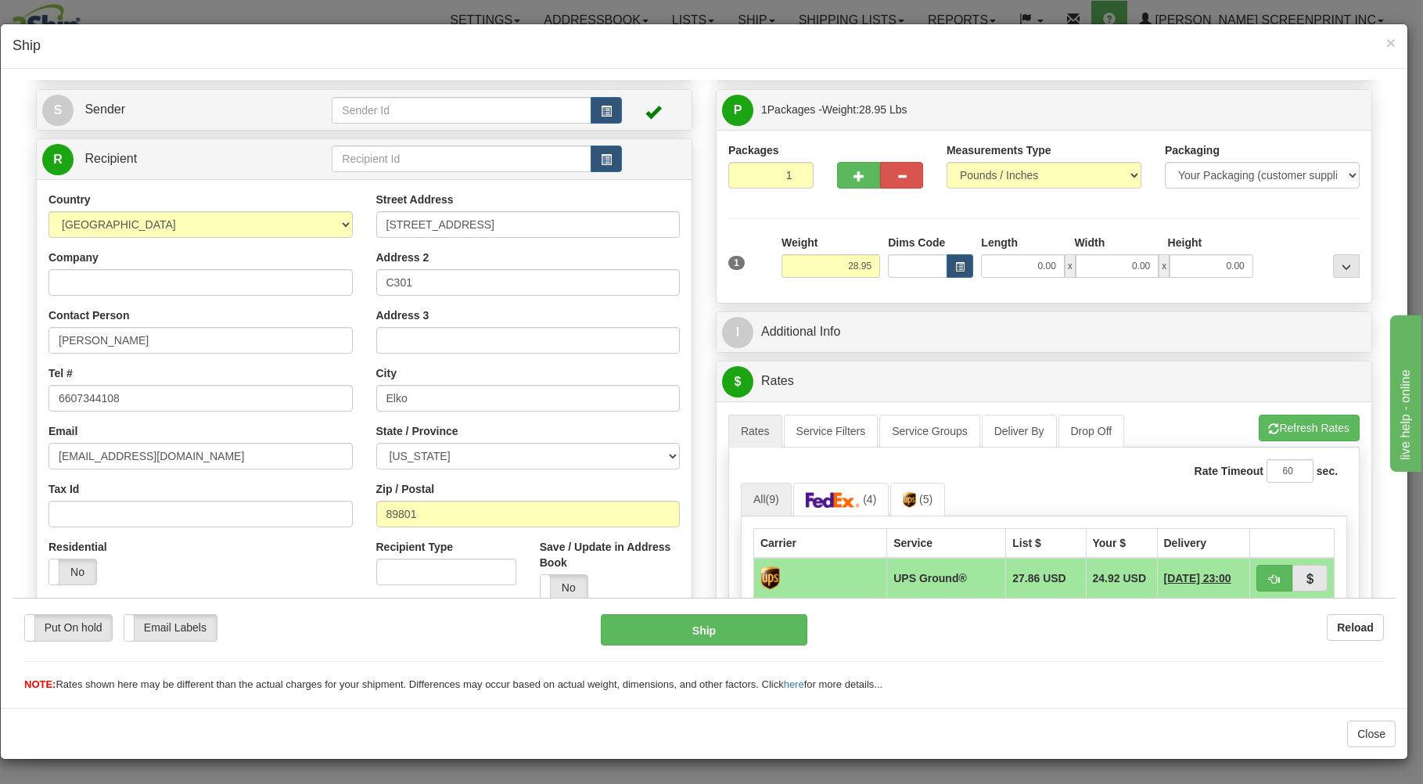
type input "0.00"
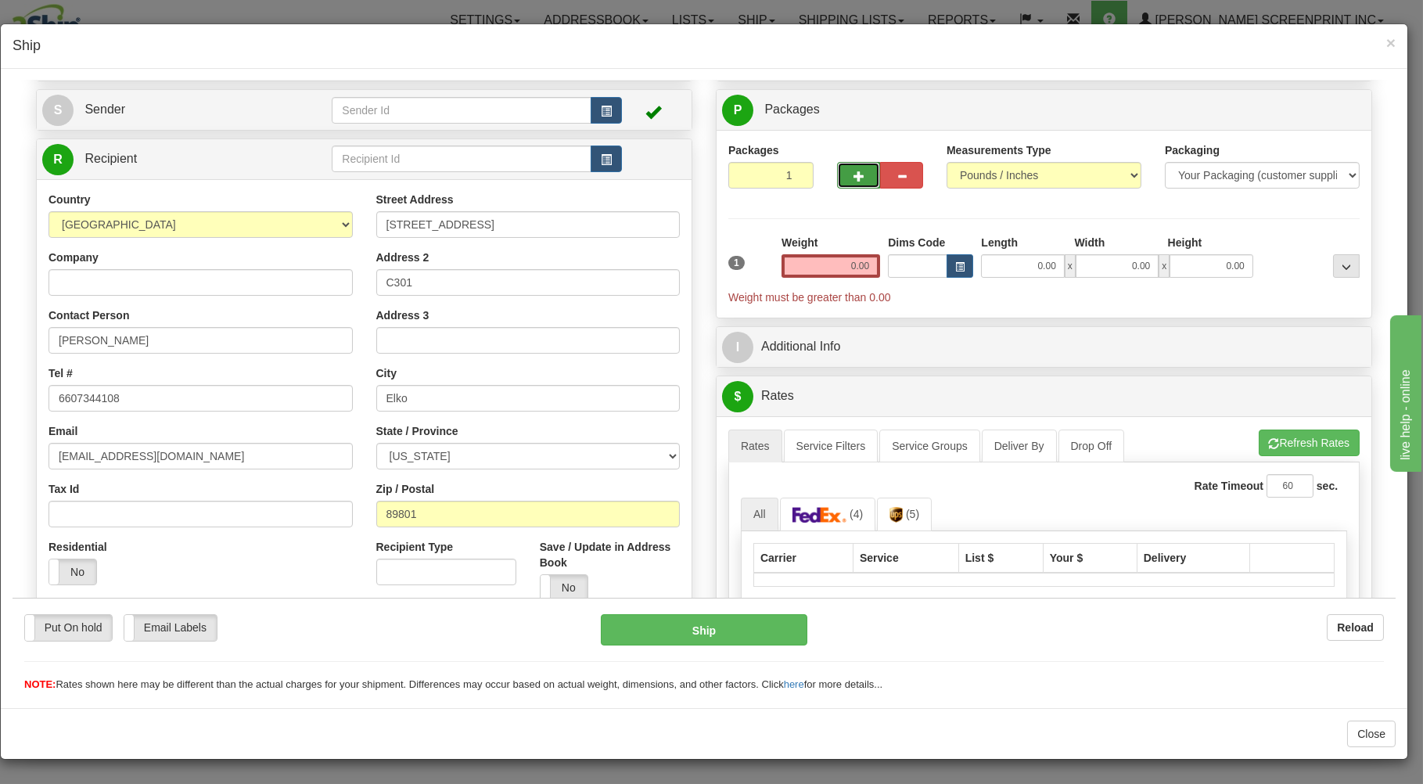
click at [854, 171] on span "button" at bounding box center [859, 176] width 11 height 10
type input "2"
click at [1304, 106] on span "Package Level" at bounding box center [1327, 109] width 62 height 11
radio input "true"
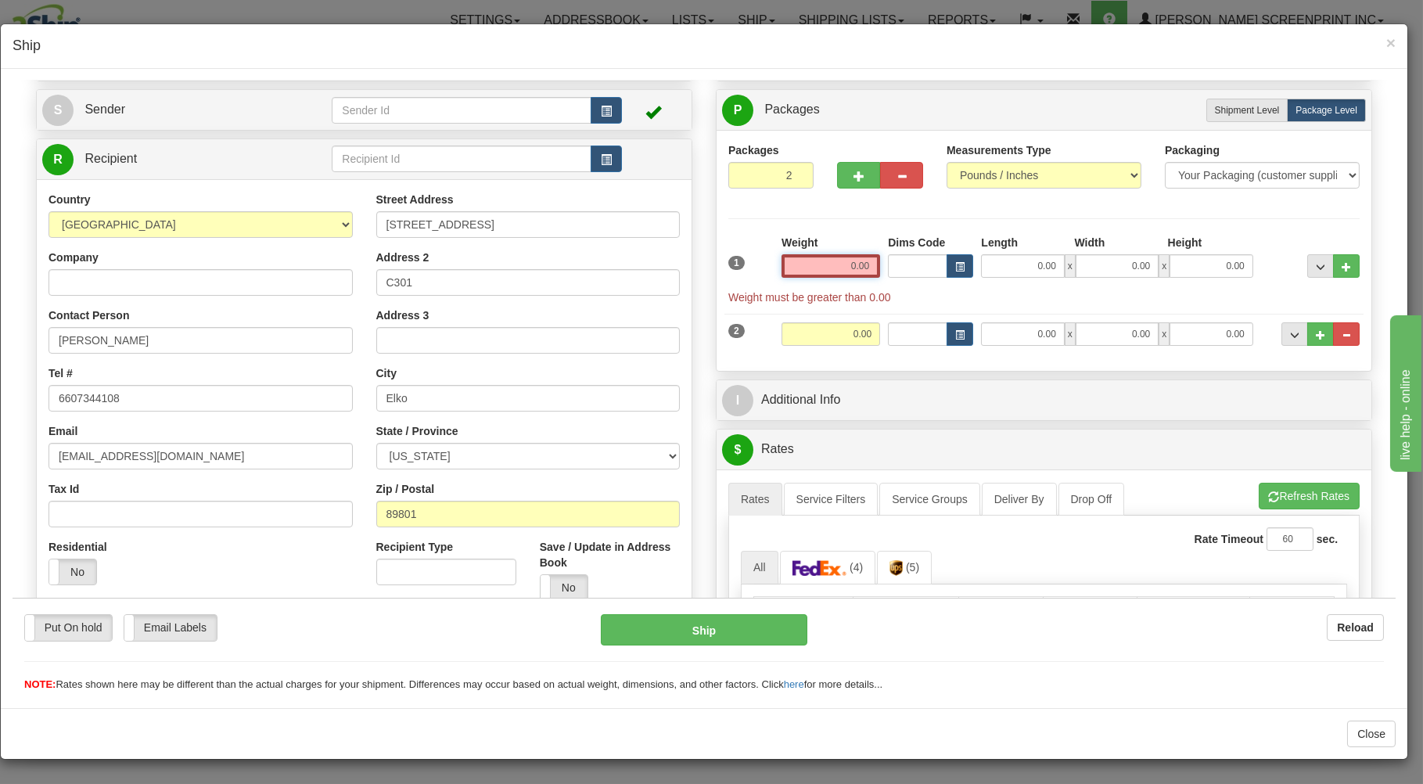
click at [855, 258] on input "0.00" at bounding box center [831, 264] width 99 height 23
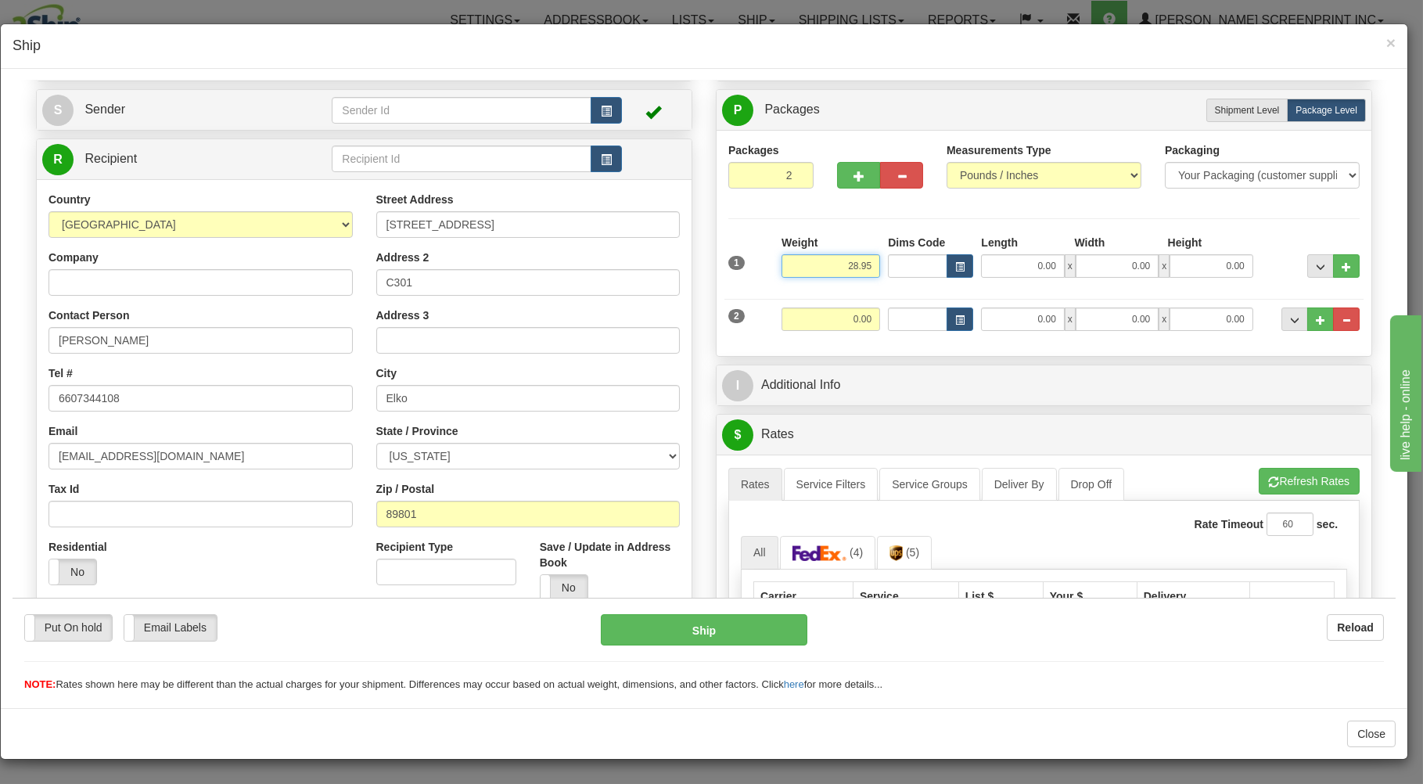
type input "28.95"
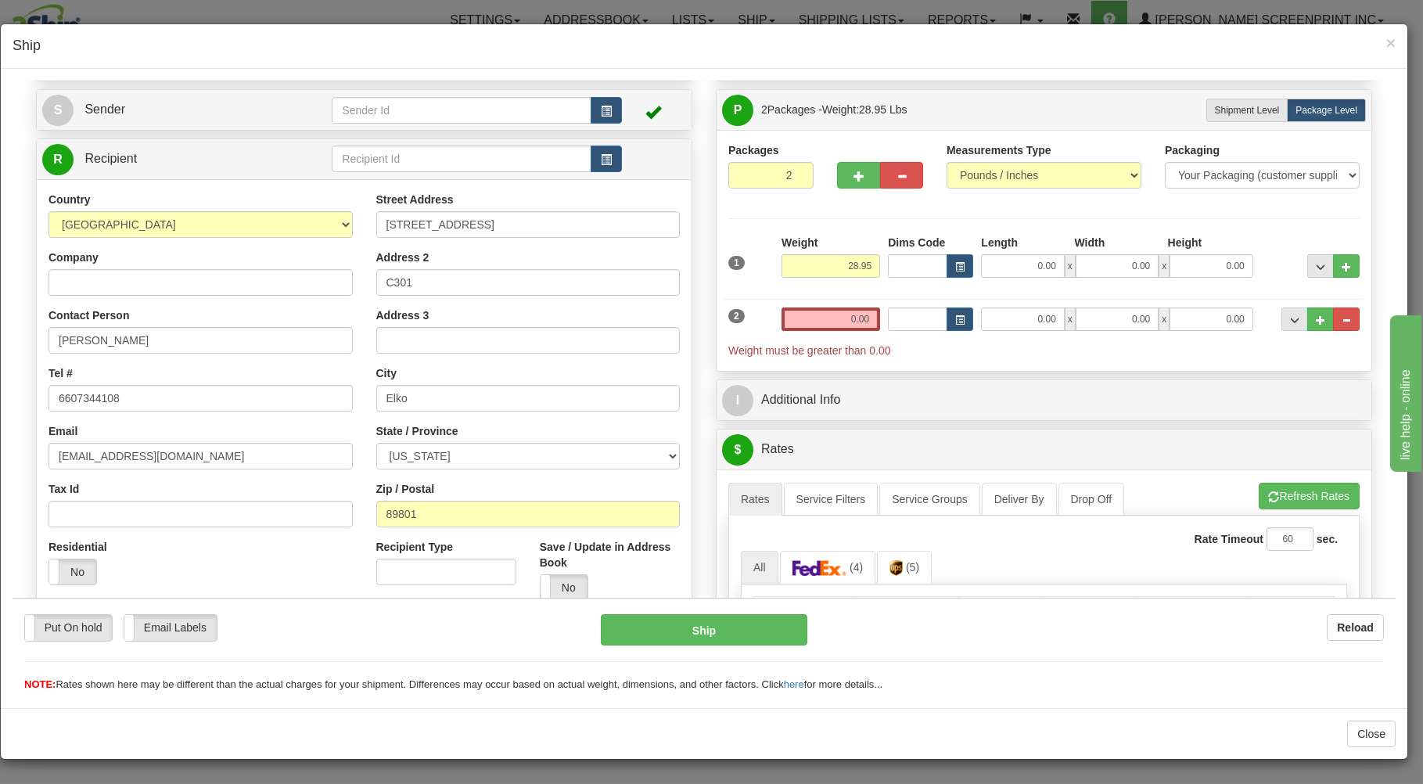
click at [1048, 283] on div "1 Weight 28.95 Dims Code x x" at bounding box center [1043, 262] width 639 height 56
click at [1047, 274] on input "0.00" at bounding box center [1022, 264] width 83 height 23
type input "38.00"
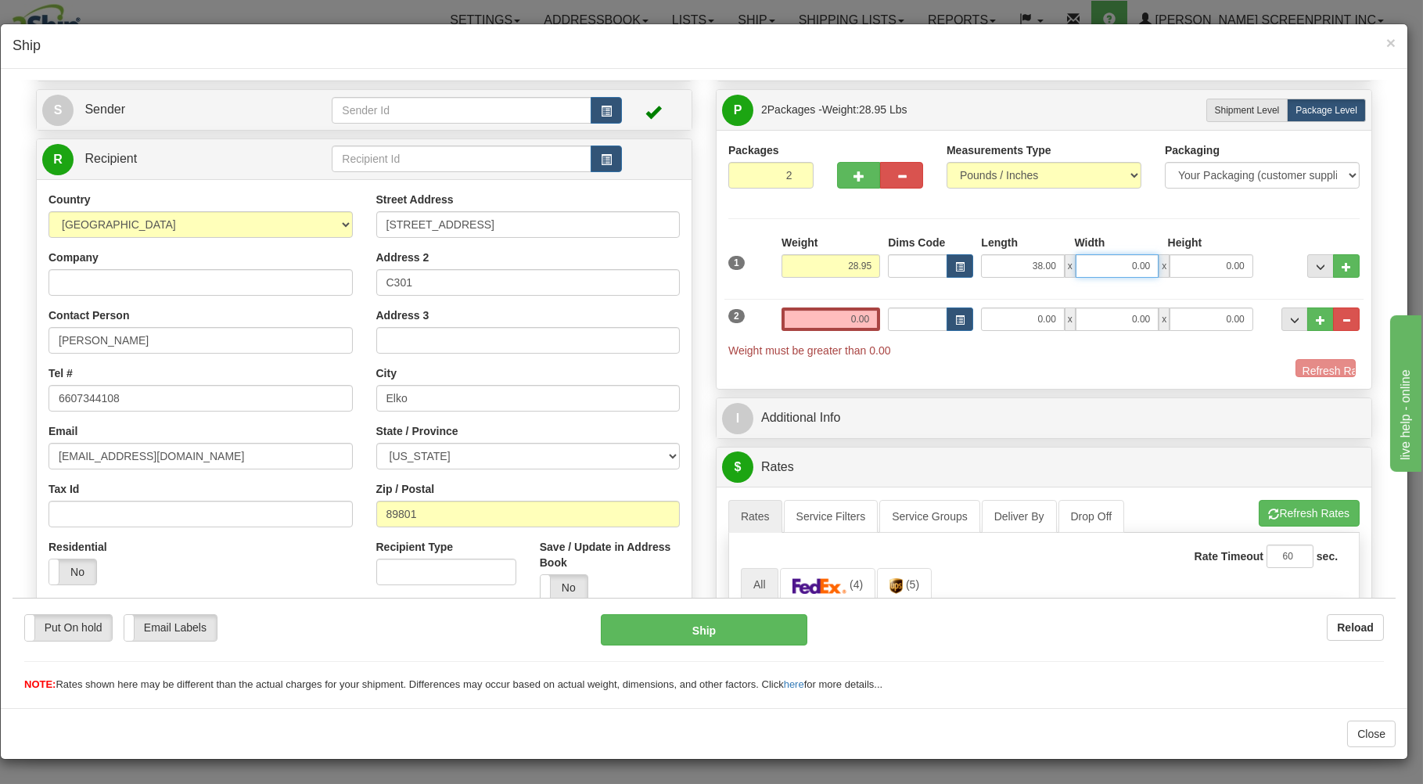
click at [1117, 256] on input "0.00" at bounding box center [1117, 264] width 83 height 23
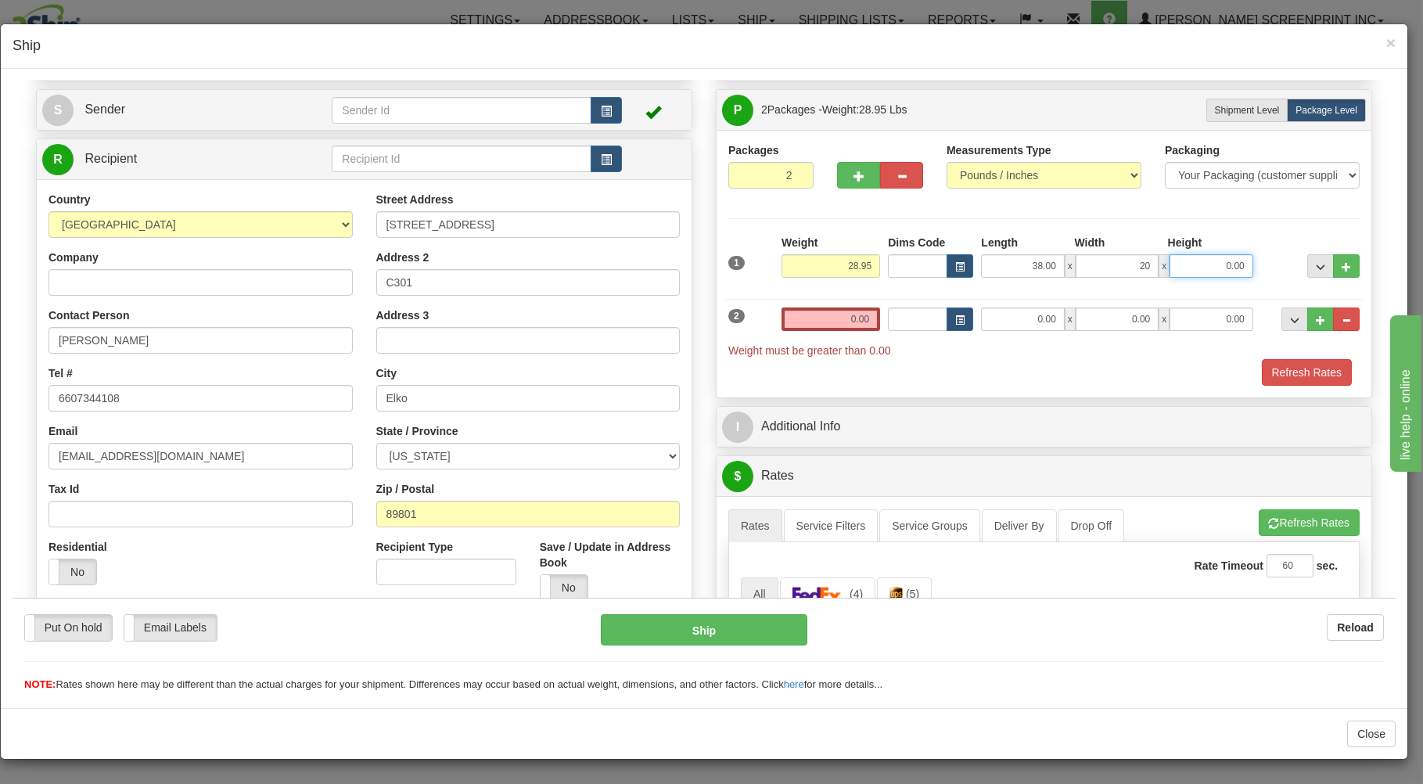
type input "20.00"
drag, startPoint x: 1207, startPoint y: 269, endPoint x: 1202, endPoint y: 252, distance: 18.1
click at [1202, 254] on input "0.00" at bounding box center [1211, 264] width 83 height 23
type input "8.00"
click at [866, 322] on input "0.00" at bounding box center [831, 318] width 99 height 23
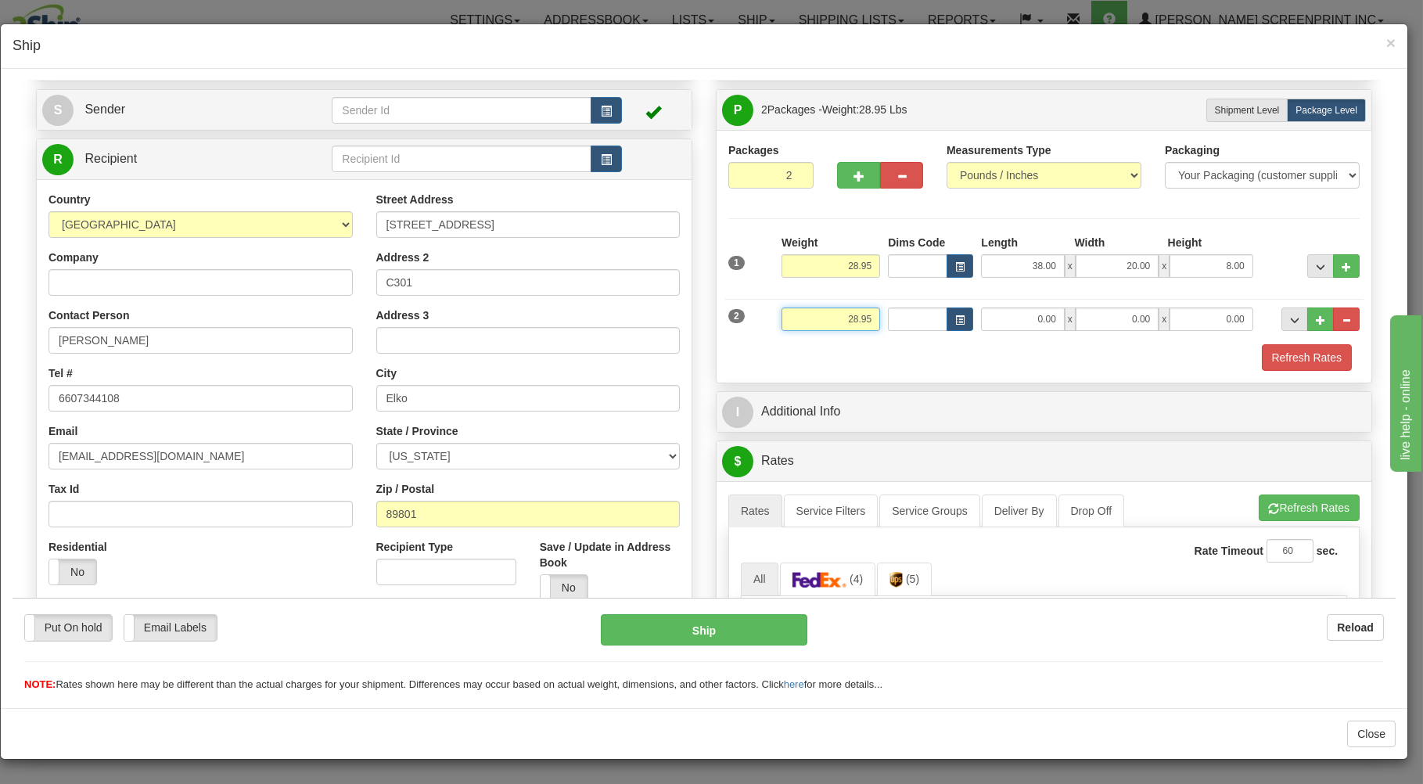
type input "28.95"
click at [1019, 319] on input "0.00" at bounding box center [1022, 318] width 83 height 23
type input "38.00"
click at [1122, 324] on input "0.00" at bounding box center [1117, 318] width 83 height 23
type input "20.00"
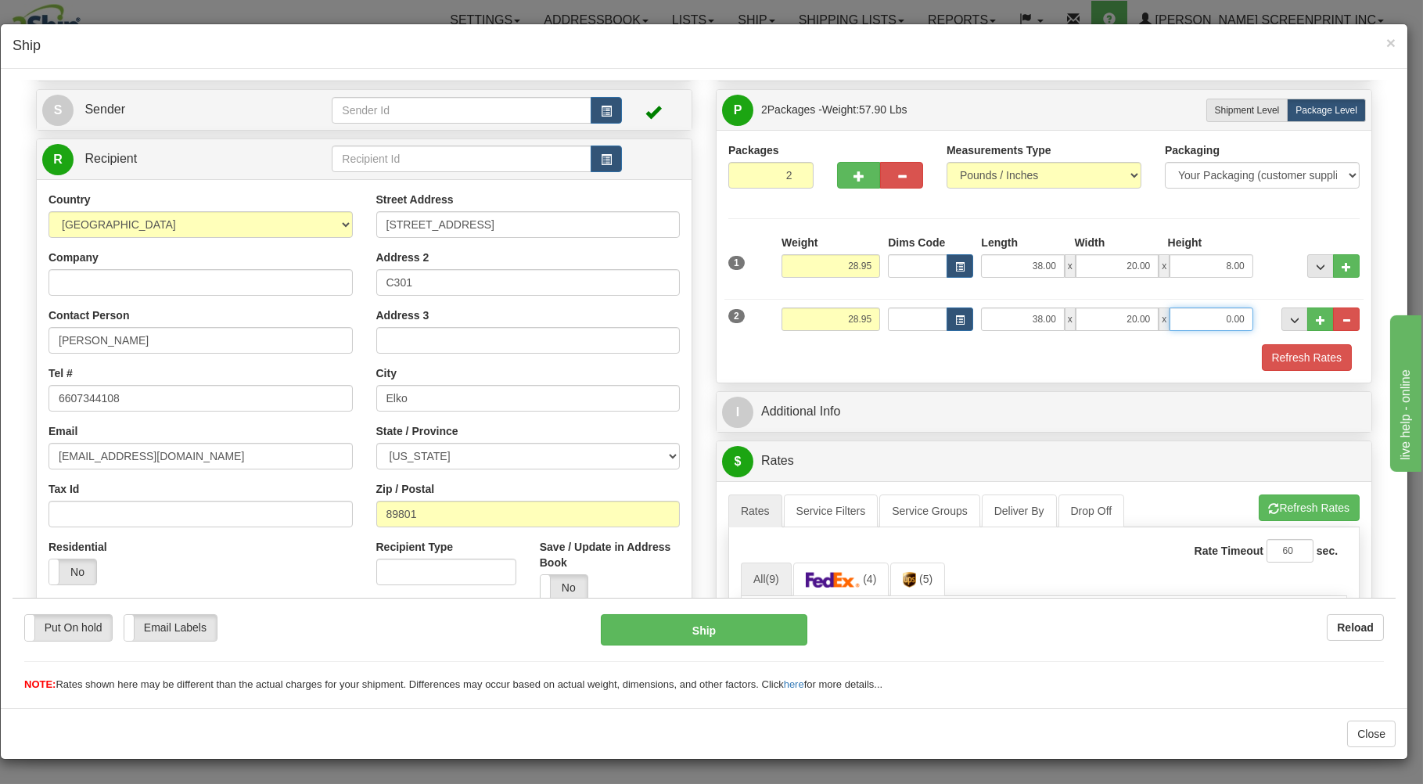
click at [1203, 321] on input "0.00" at bounding box center [1211, 318] width 83 height 23
type input "8.00"
click at [1298, 358] on button "Refresh Rates" at bounding box center [1307, 356] width 90 height 27
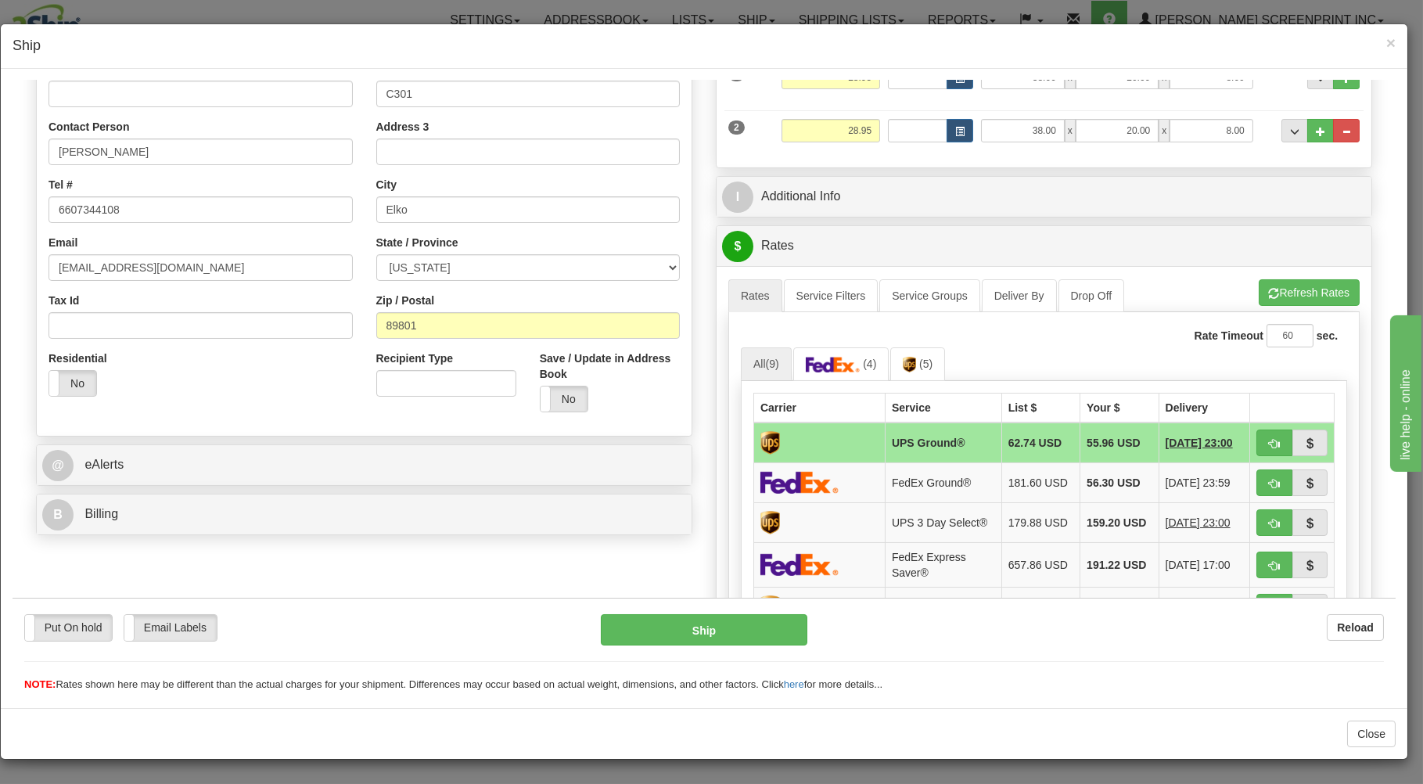
scroll to position [335, 0]
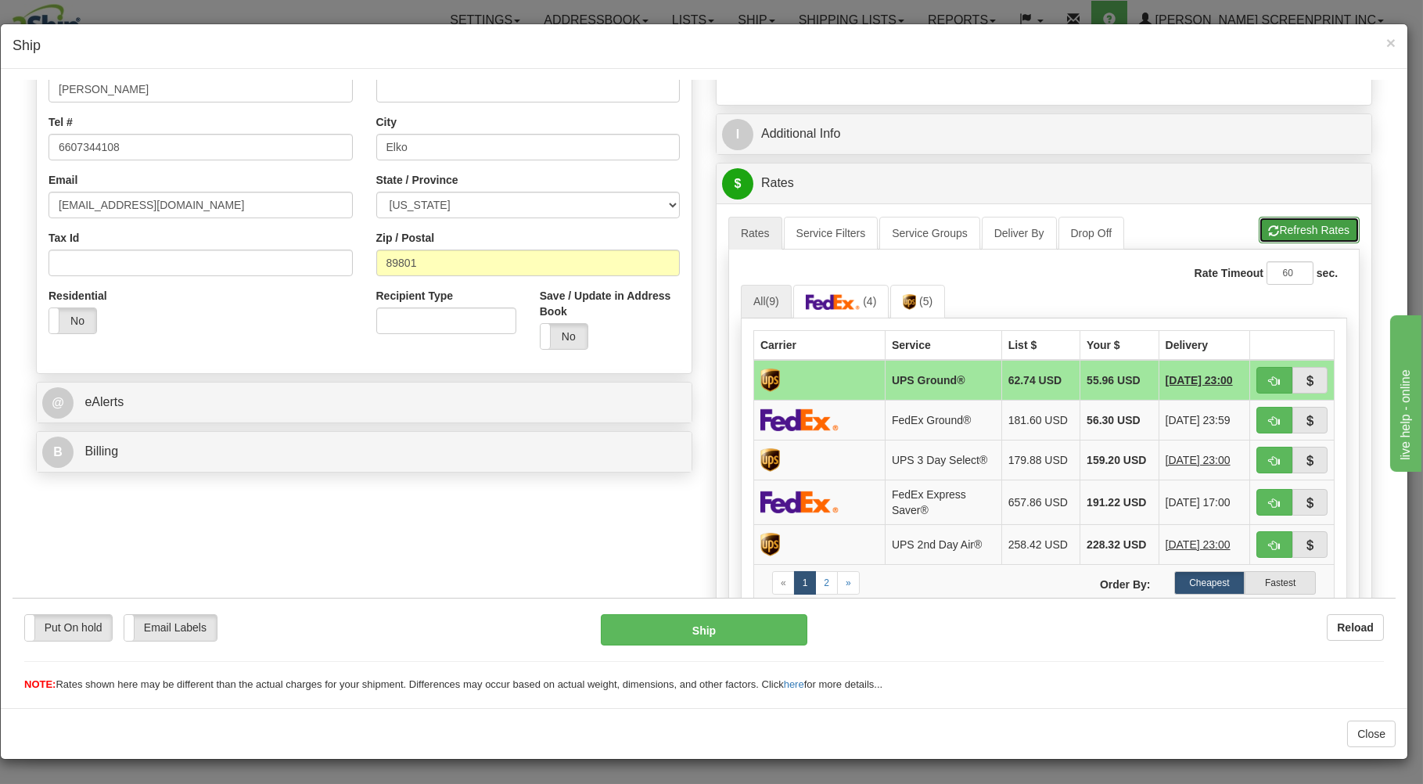
click at [1283, 229] on button "Refresh Rates" at bounding box center [1309, 229] width 101 height 27
click at [846, 299] on img at bounding box center [833, 301] width 55 height 16
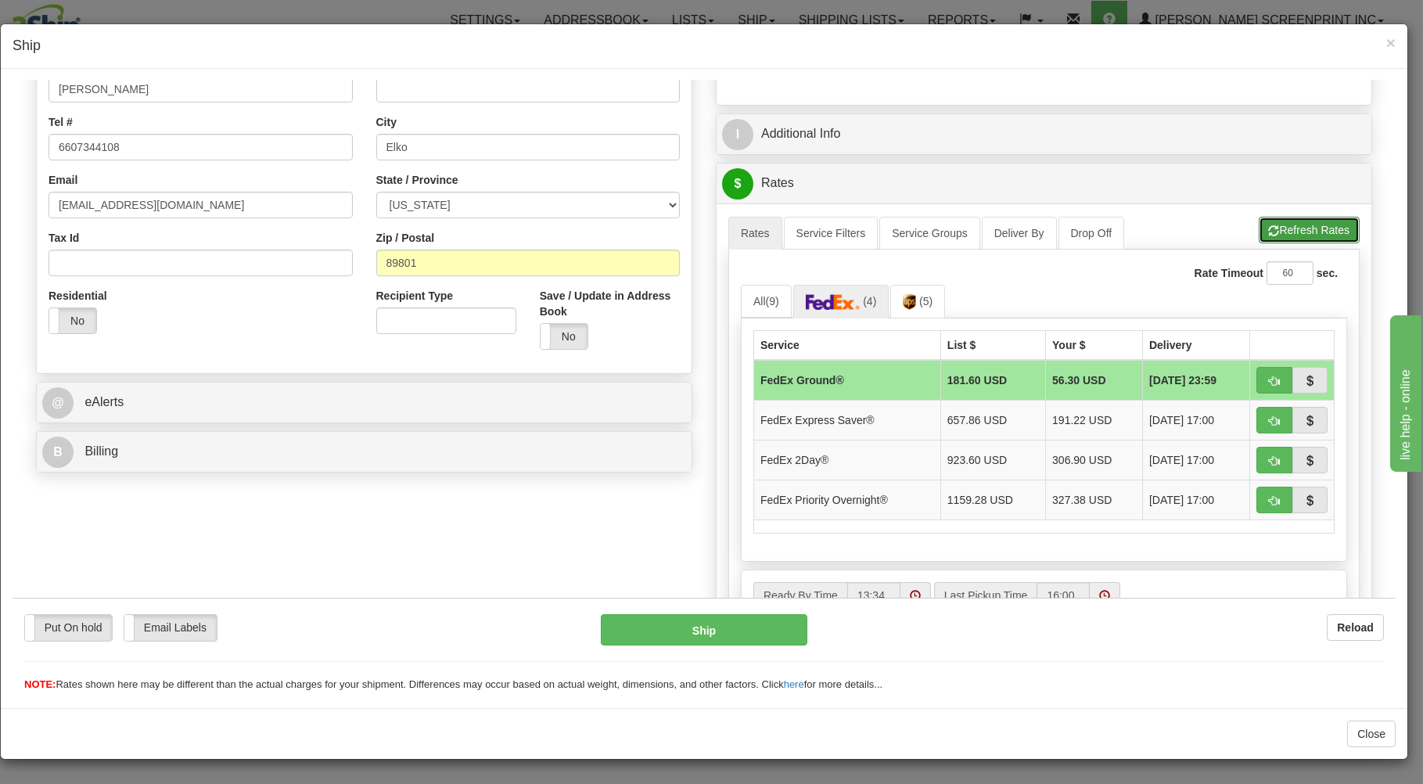
drag, startPoint x: 1308, startPoint y: 228, endPoint x: 1184, endPoint y: 286, distance: 136.9
click at [1306, 228] on button "Refresh Rates" at bounding box center [1309, 229] width 101 height 27
click at [757, 305] on link "All (9)" at bounding box center [766, 300] width 51 height 33
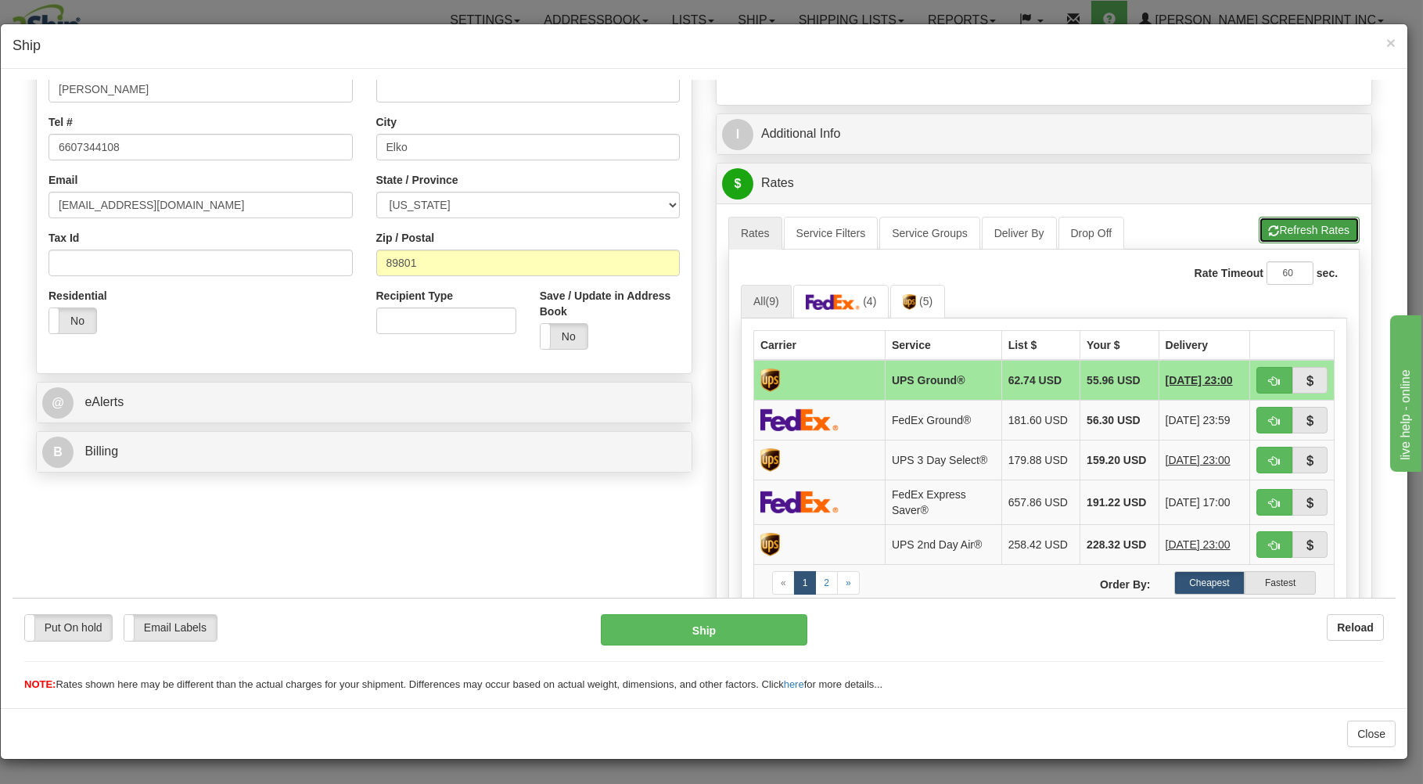
click at [1281, 223] on button "Refresh Rates" at bounding box center [1309, 229] width 101 height 27
drag, startPoint x: 1258, startPoint y: 379, endPoint x: 1249, endPoint y: 375, distance: 10.2
click at [1269, 379] on span "button" at bounding box center [1274, 381] width 11 height 10
type input "03"
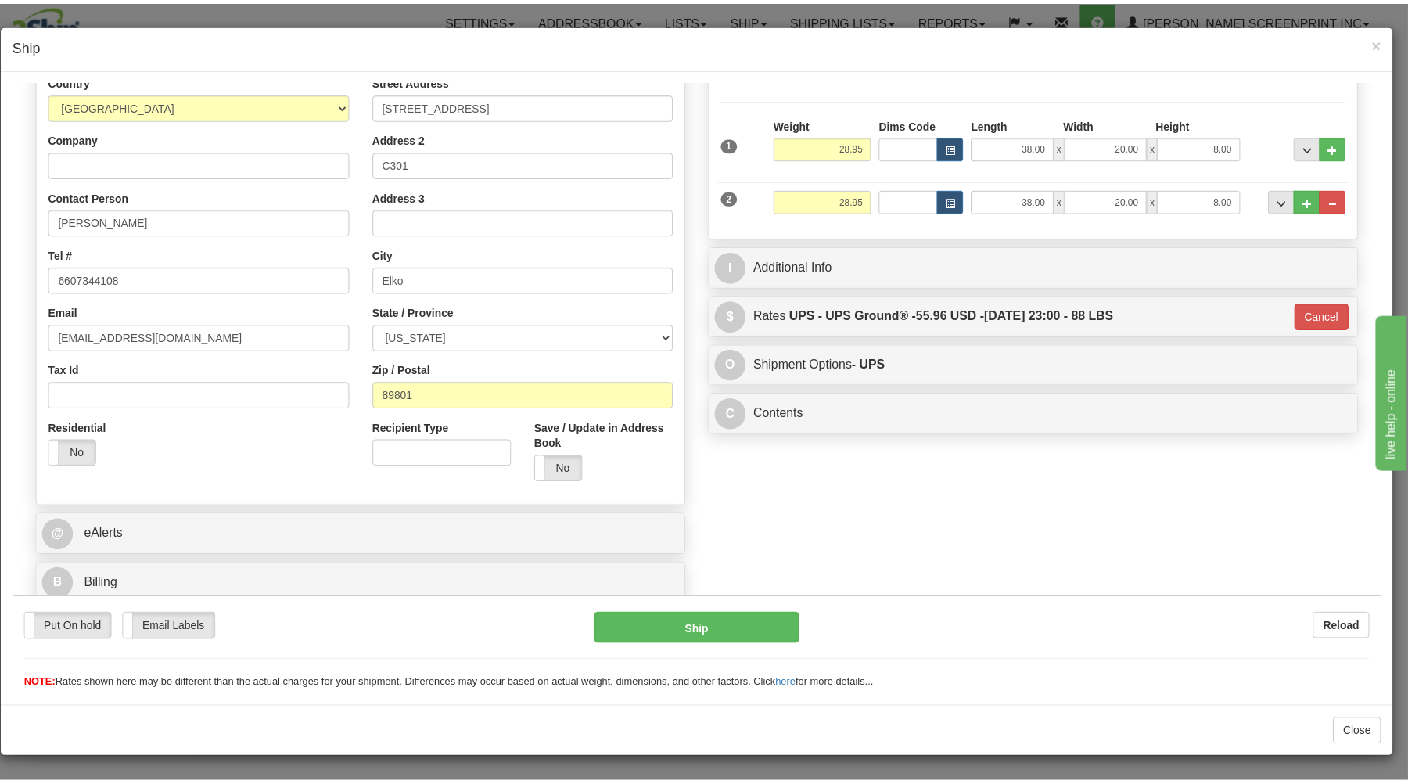
scroll to position [206, 0]
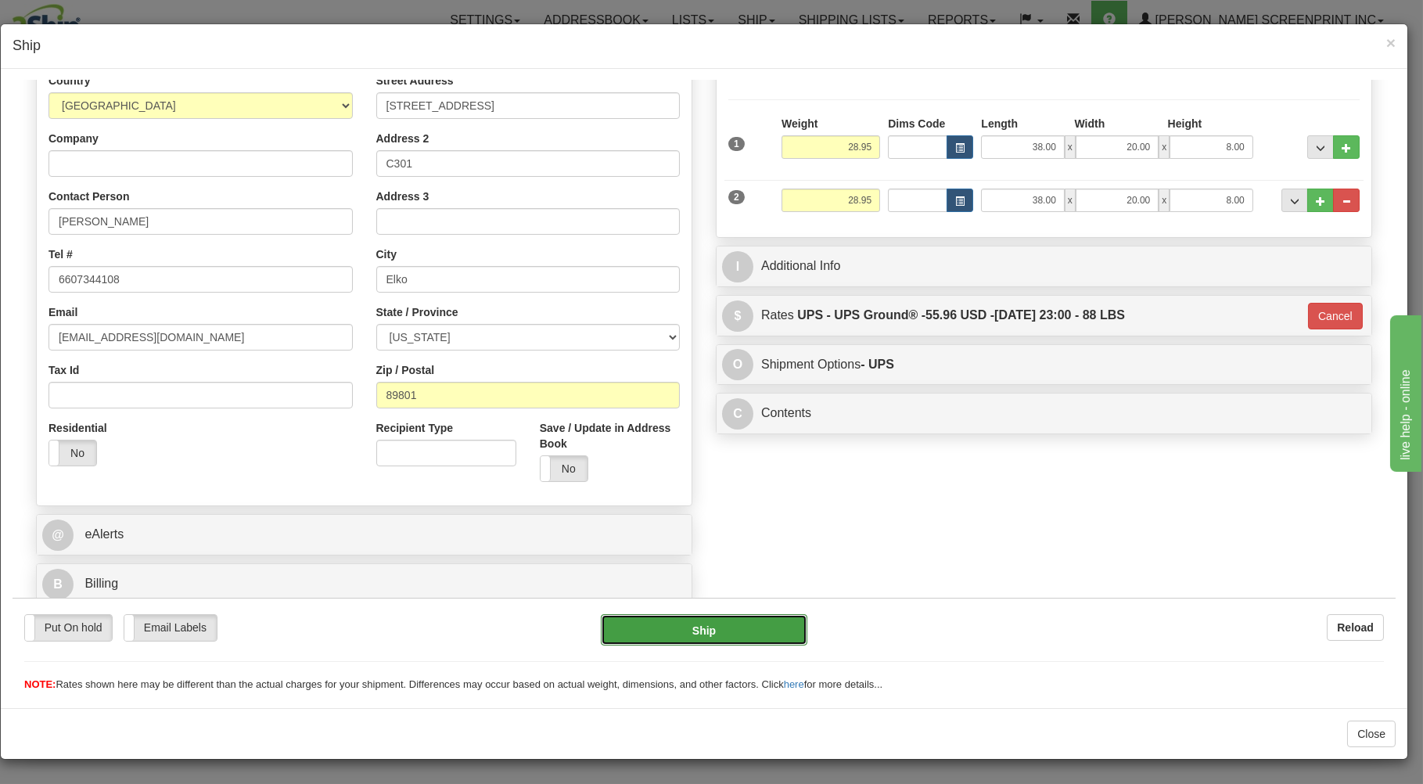
click at [673, 642] on button "Ship" at bounding box center [704, 628] width 207 height 31
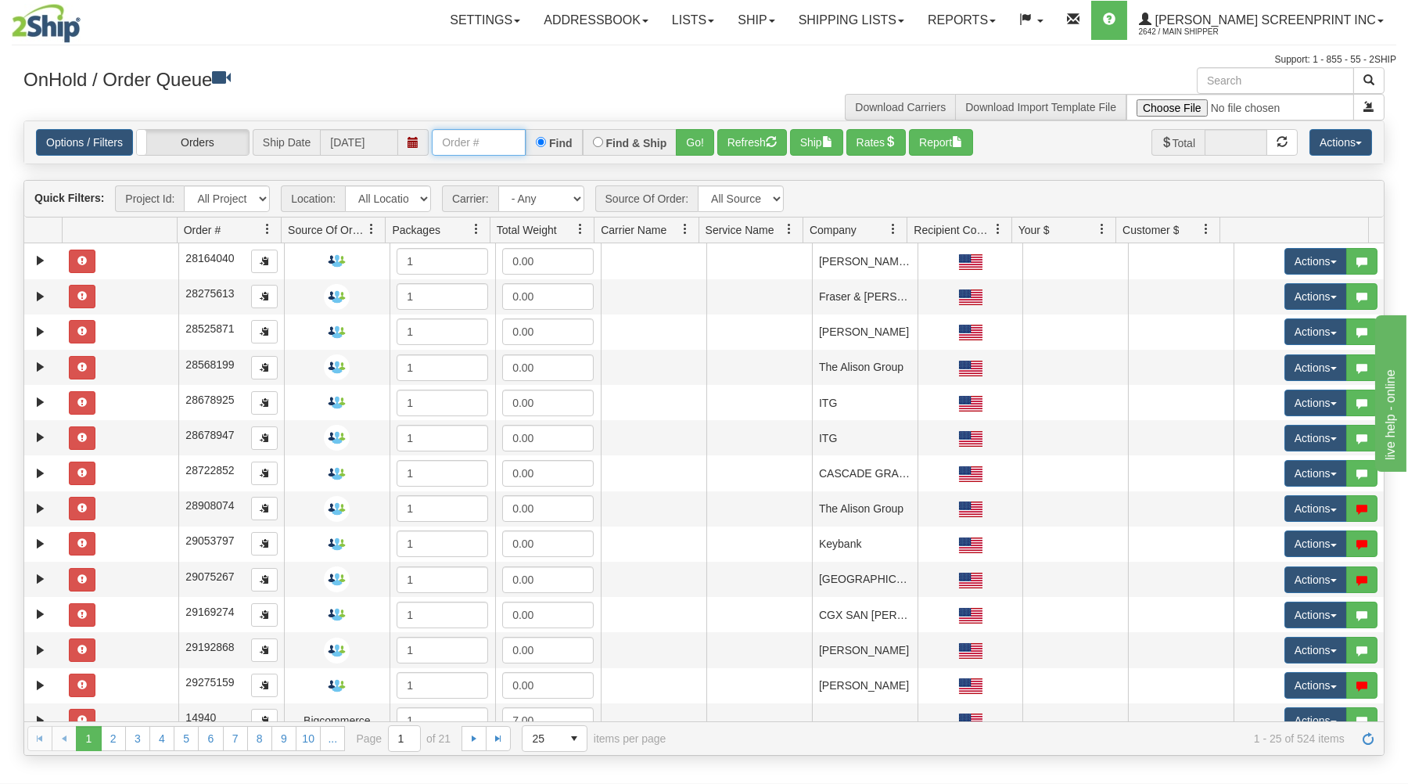
click at [496, 148] on input "text" at bounding box center [479, 142] width 94 height 27
type input "17226"
click at [708, 138] on button "Go!" at bounding box center [695, 142] width 38 height 27
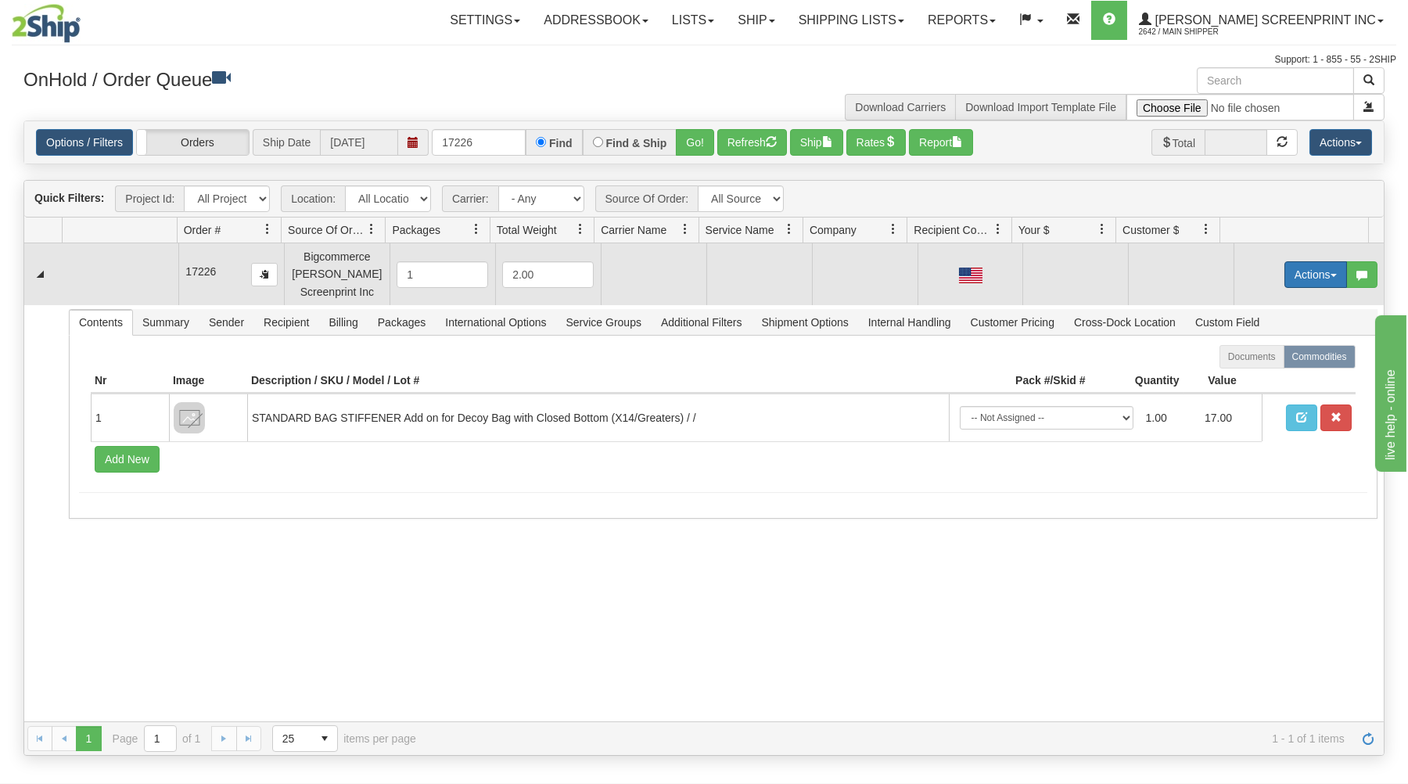
click at [1287, 274] on button "Actions" at bounding box center [1316, 274] width 63 height 27
click at [1237, 304] on span "Open" at bounding box center [1256, 304] width 38 height 13
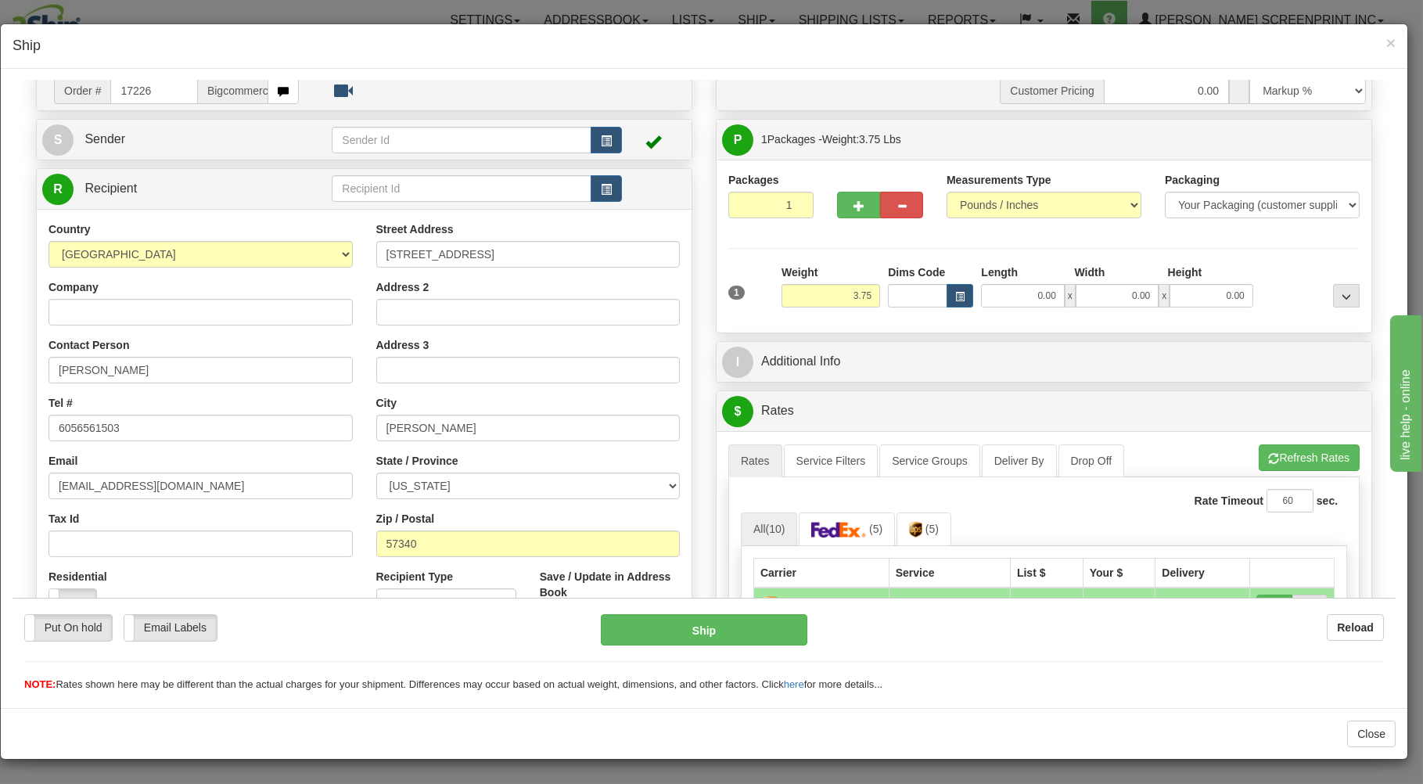
scroll to position [84, 0]
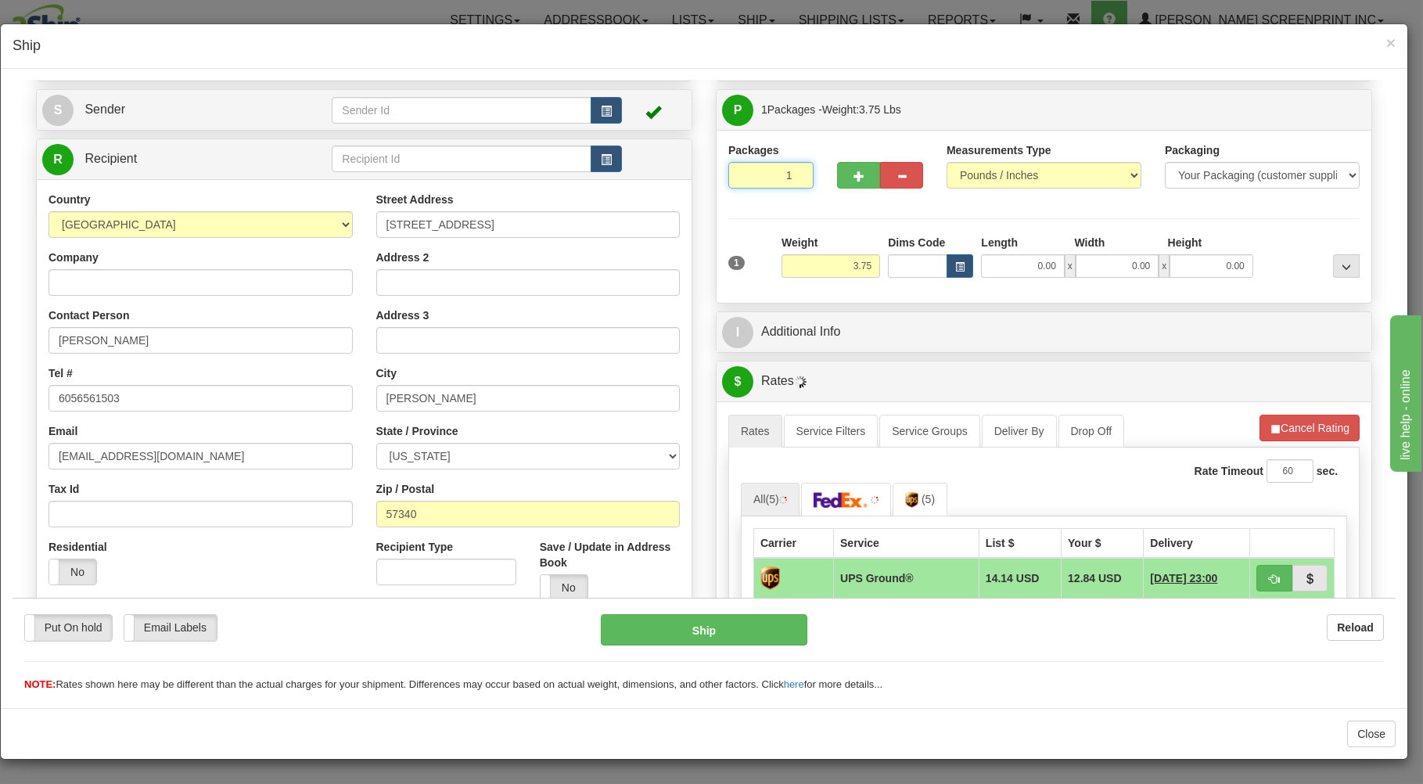
click at [775, 179] on input "1" at bounding box center [770, 174] width 85 height 27
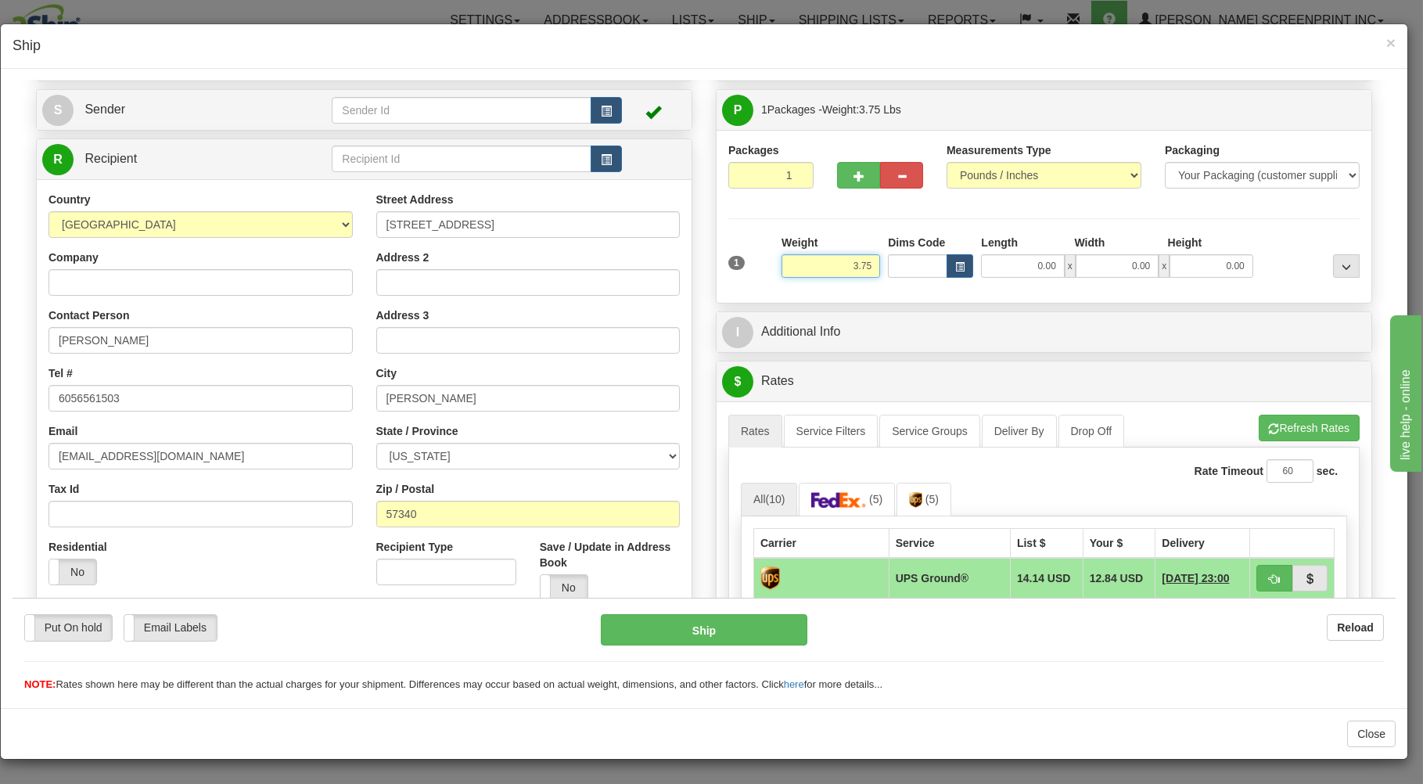
click at [823, 264] on input "3.75" at bounding box center [831, 264] width 99 height 23
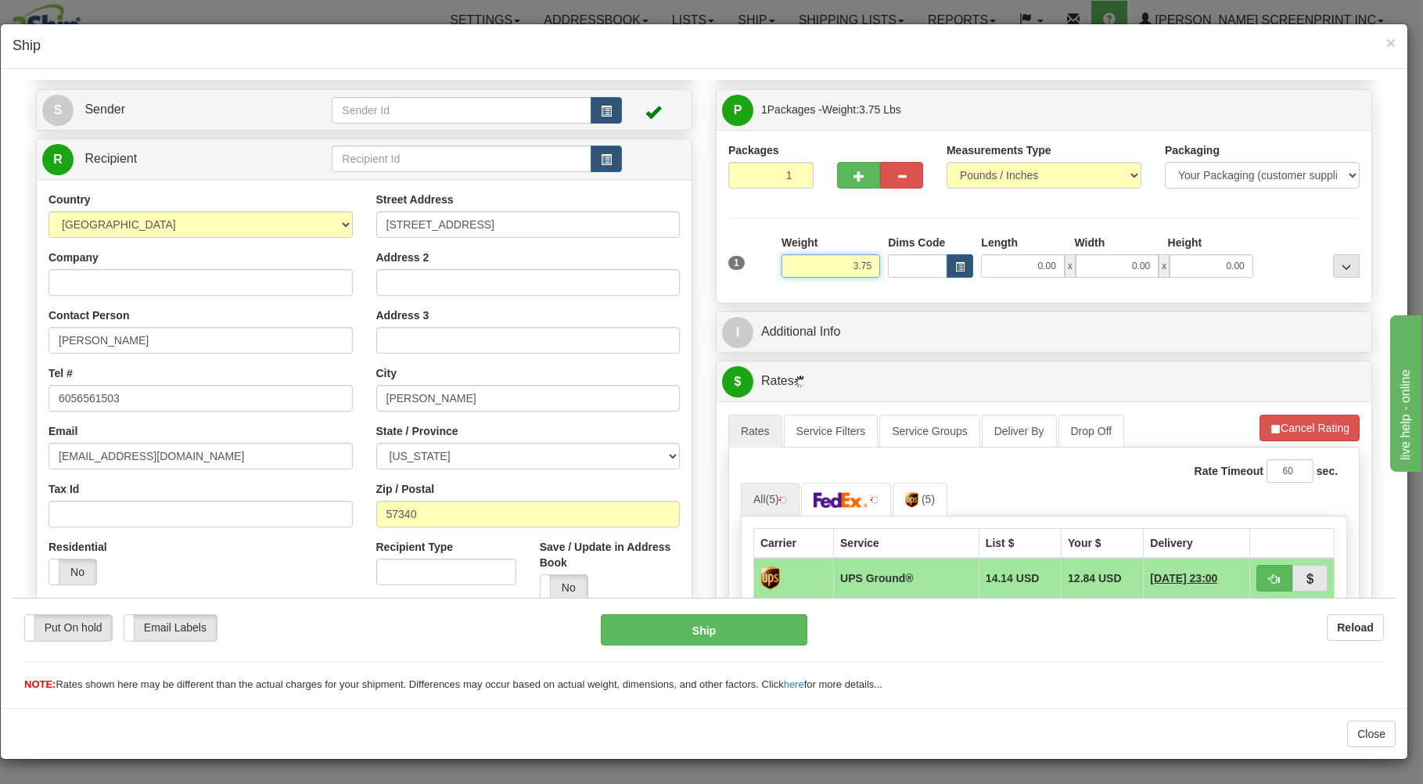
type input "3.70"
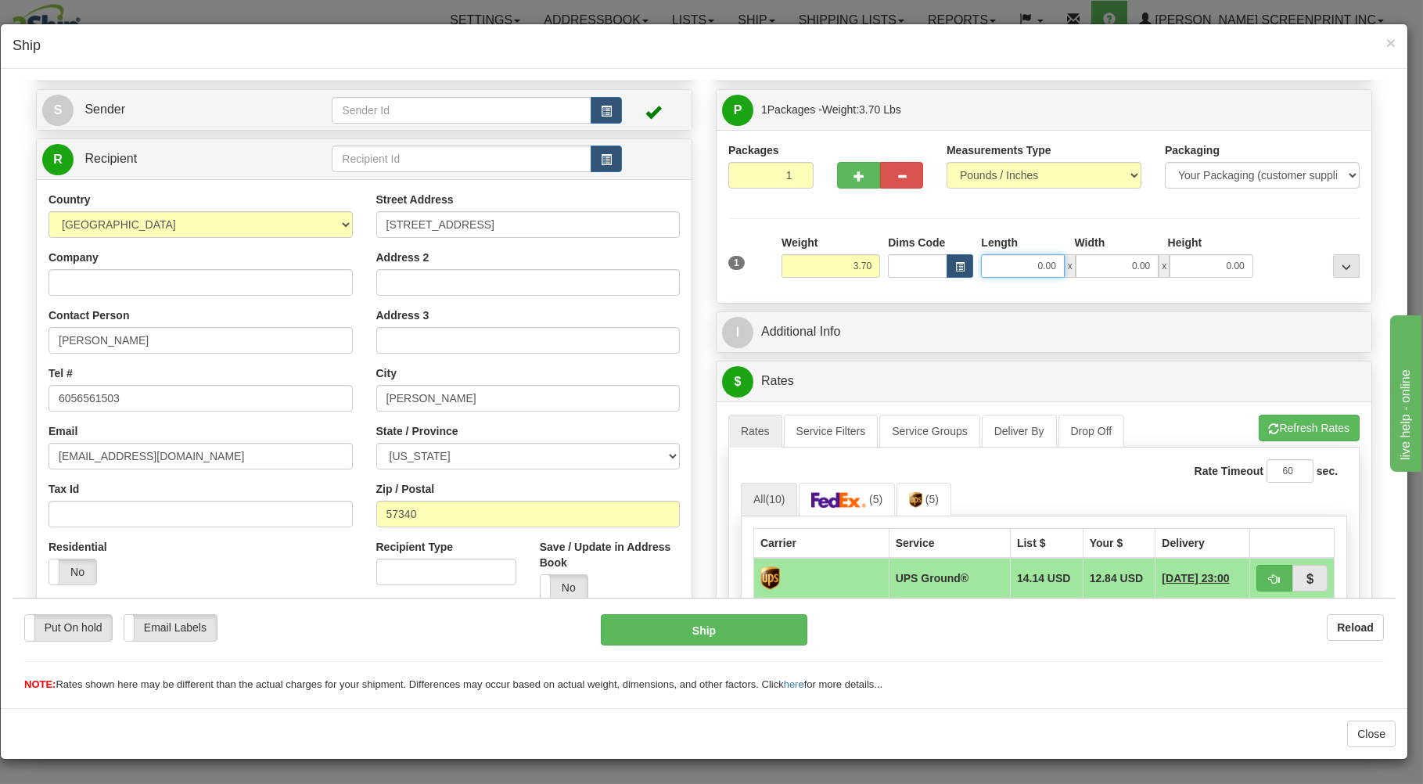
click at [1046, 271] on input "0.00" at bounding box center [1022, 264] width 83 height 23
type input "3.75"
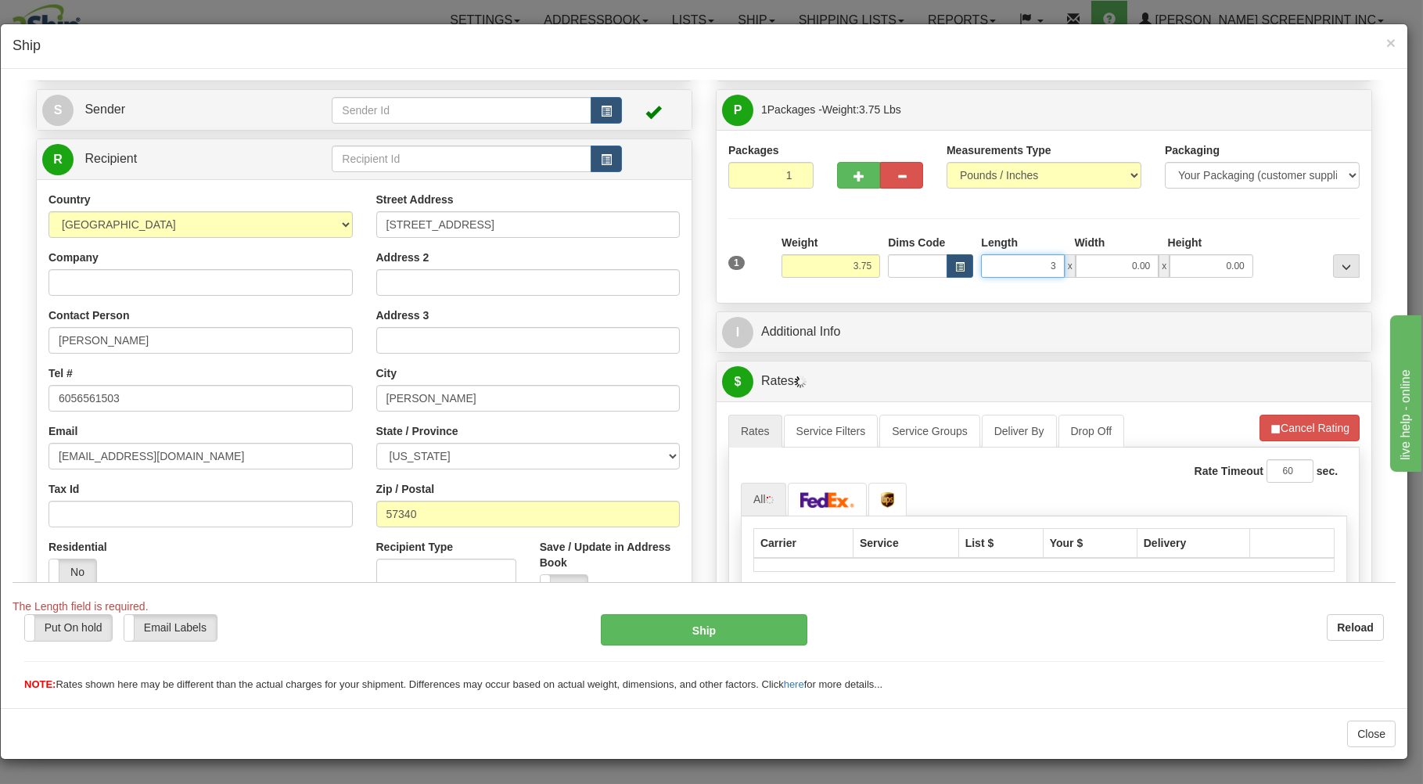
type input "33"
type input "3.80"
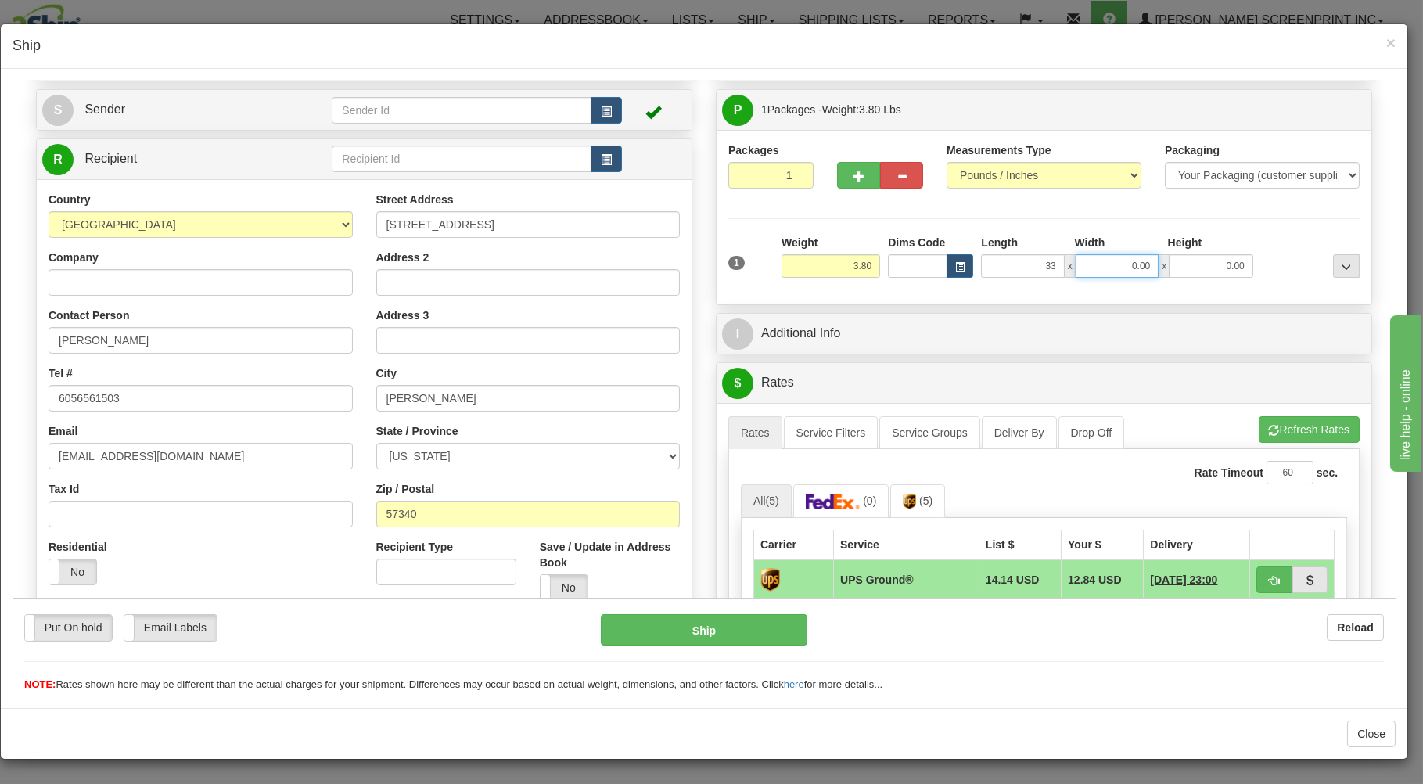
type input "33.00"
click at [1132, 270] on input "0.00" at bounding box center [1117, 264] width 83 height 23
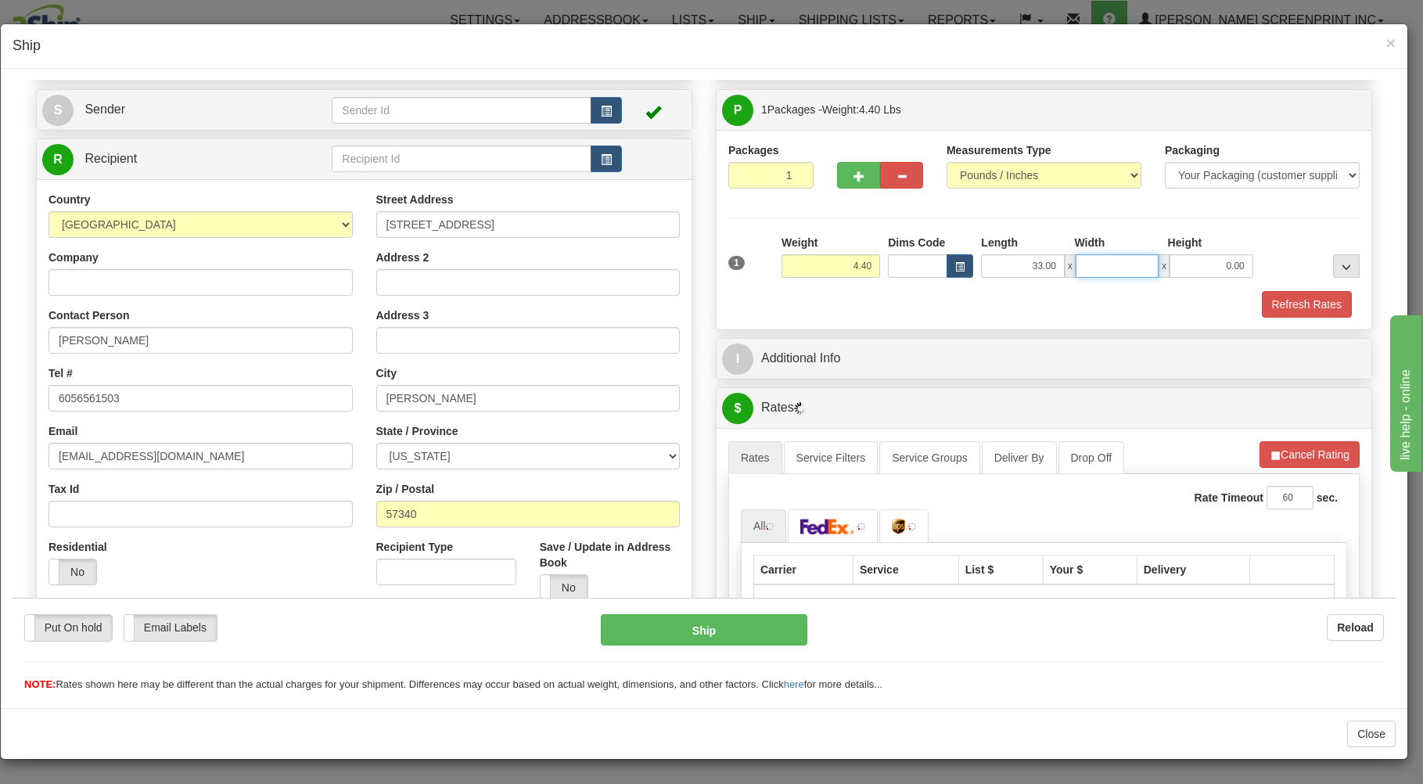
type input "4.35"
type input "30"
type input "3.70"
type input "30.00"
click at [1184, 269] on input "0.00" at bounding box center [1211, 264] width 83 height 23
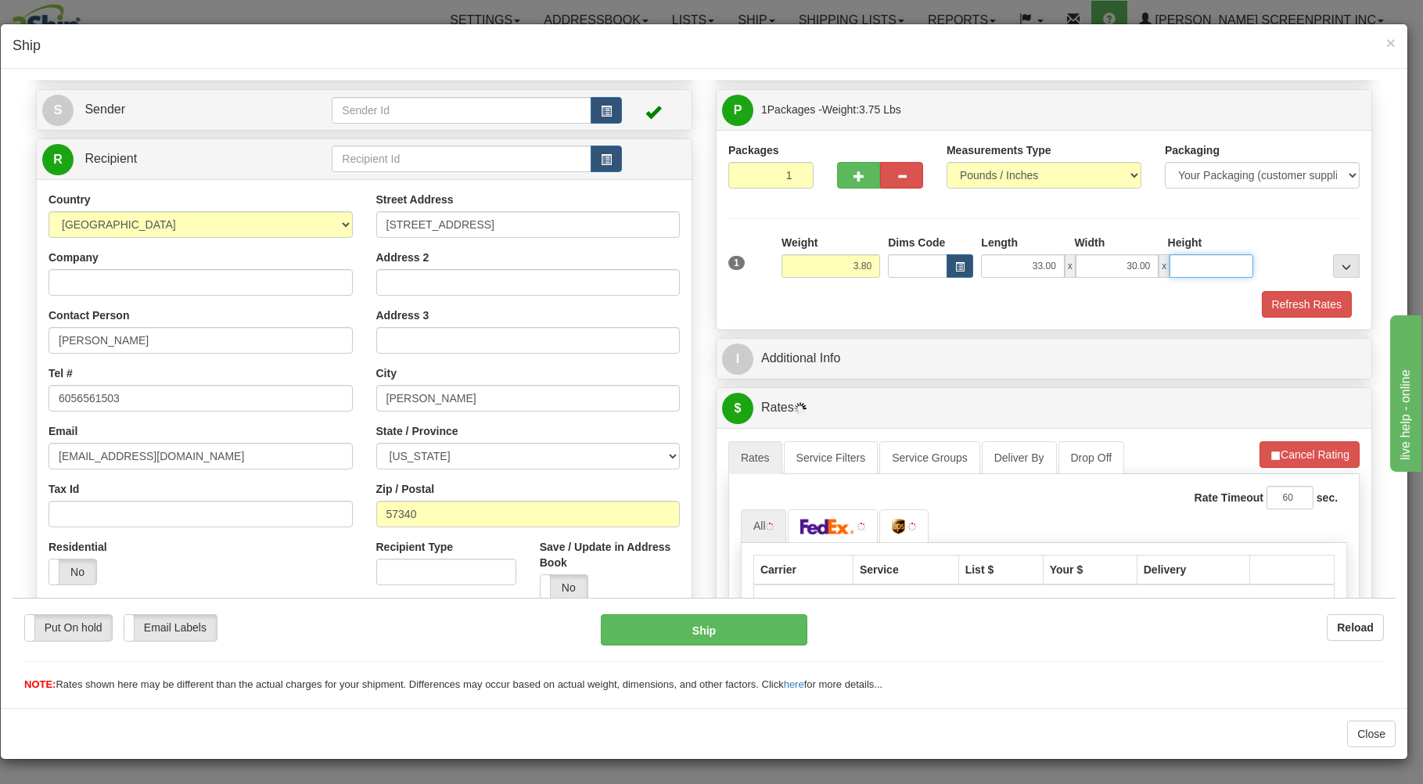
type input "3.90"
type input "1"
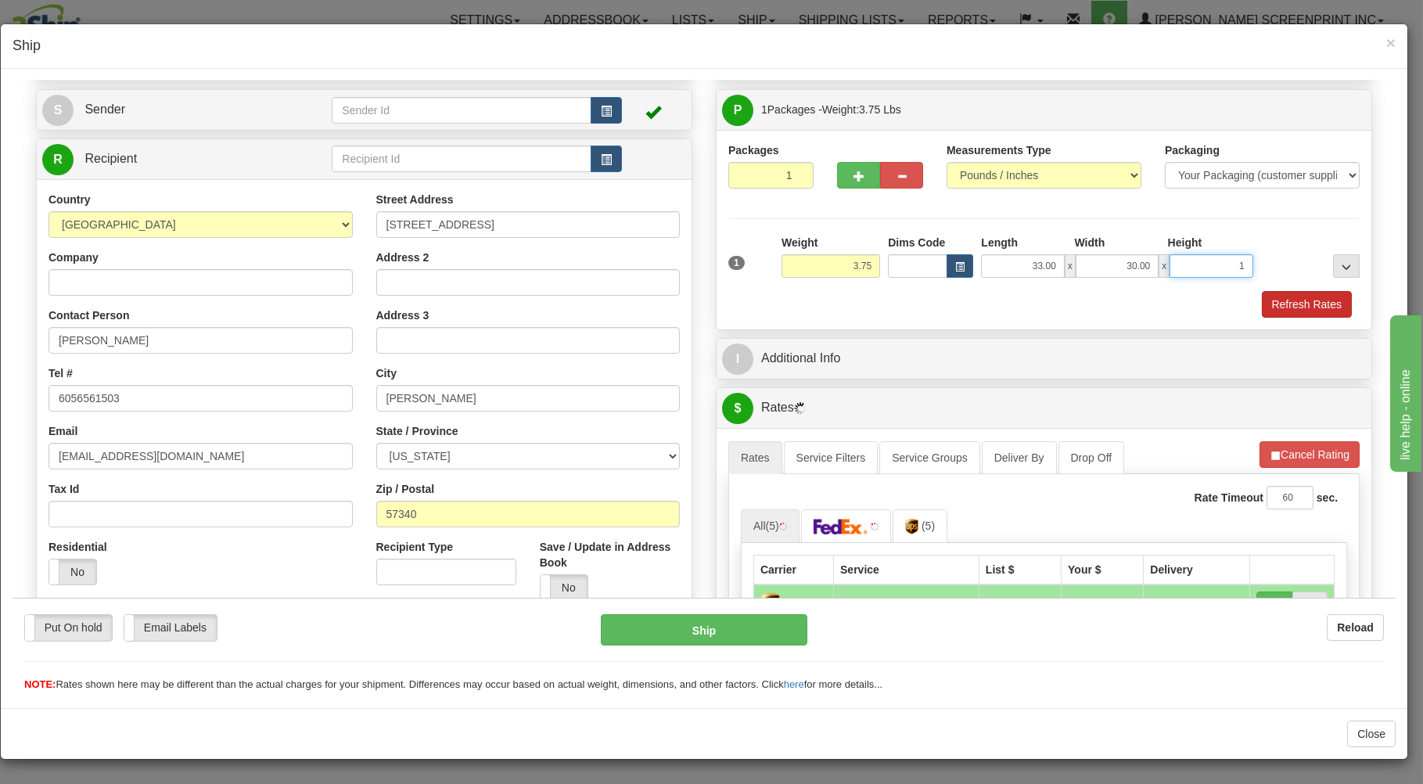
type input "3.70"
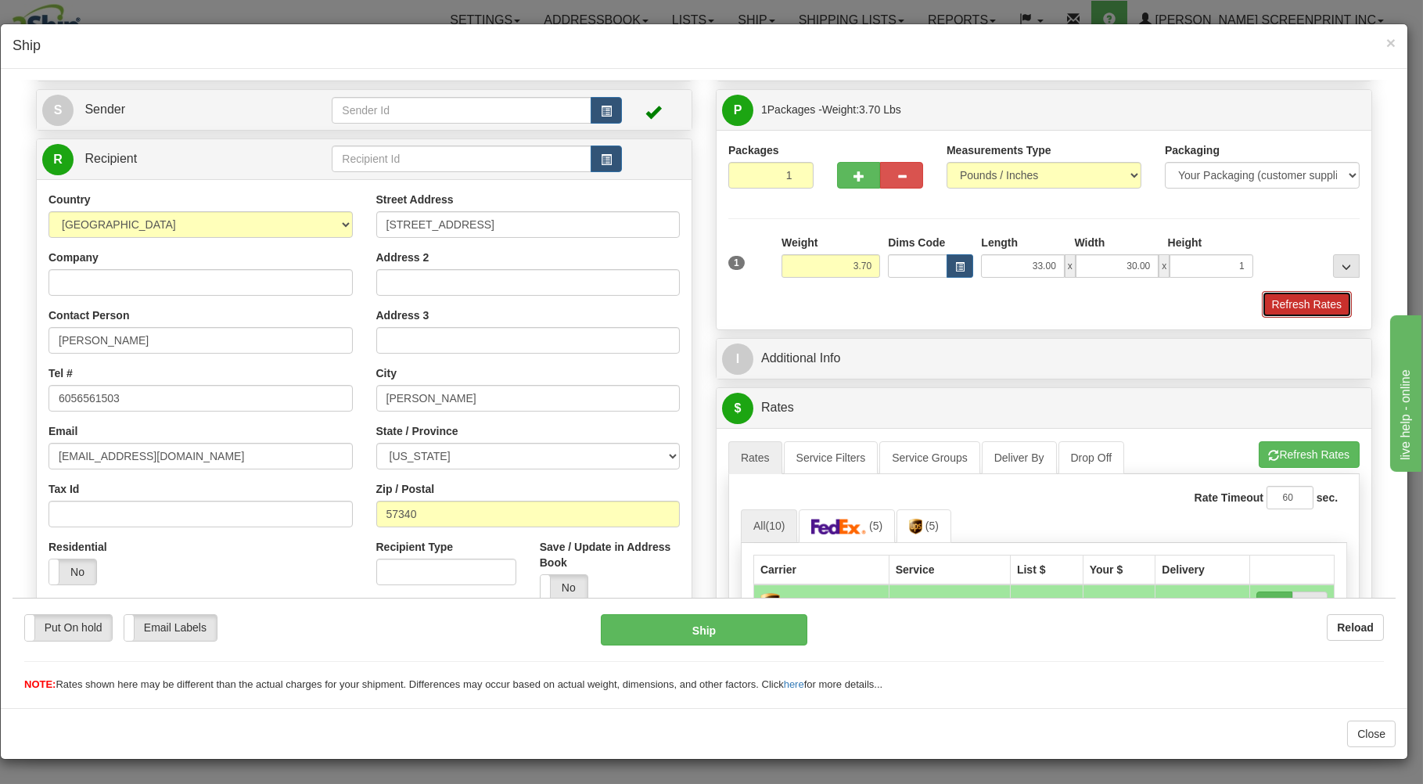
type input "1.00"
click at [1266, 303] on button "Refresh Rates" at bounding box center [1307, 303] width 90 height 27
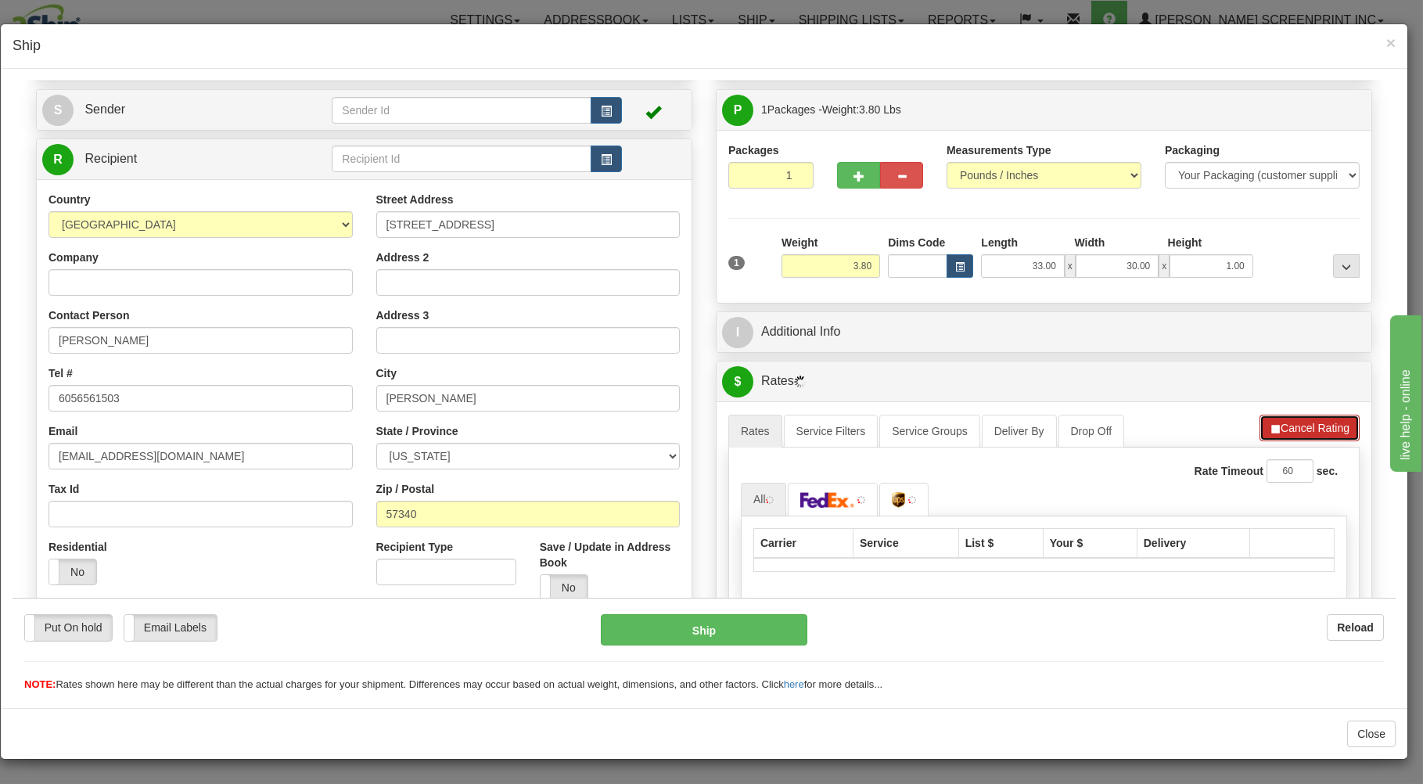
click at [1274, 433] on button "Cancel Rating" at bounding box center [1310, 427] width 100 height 27
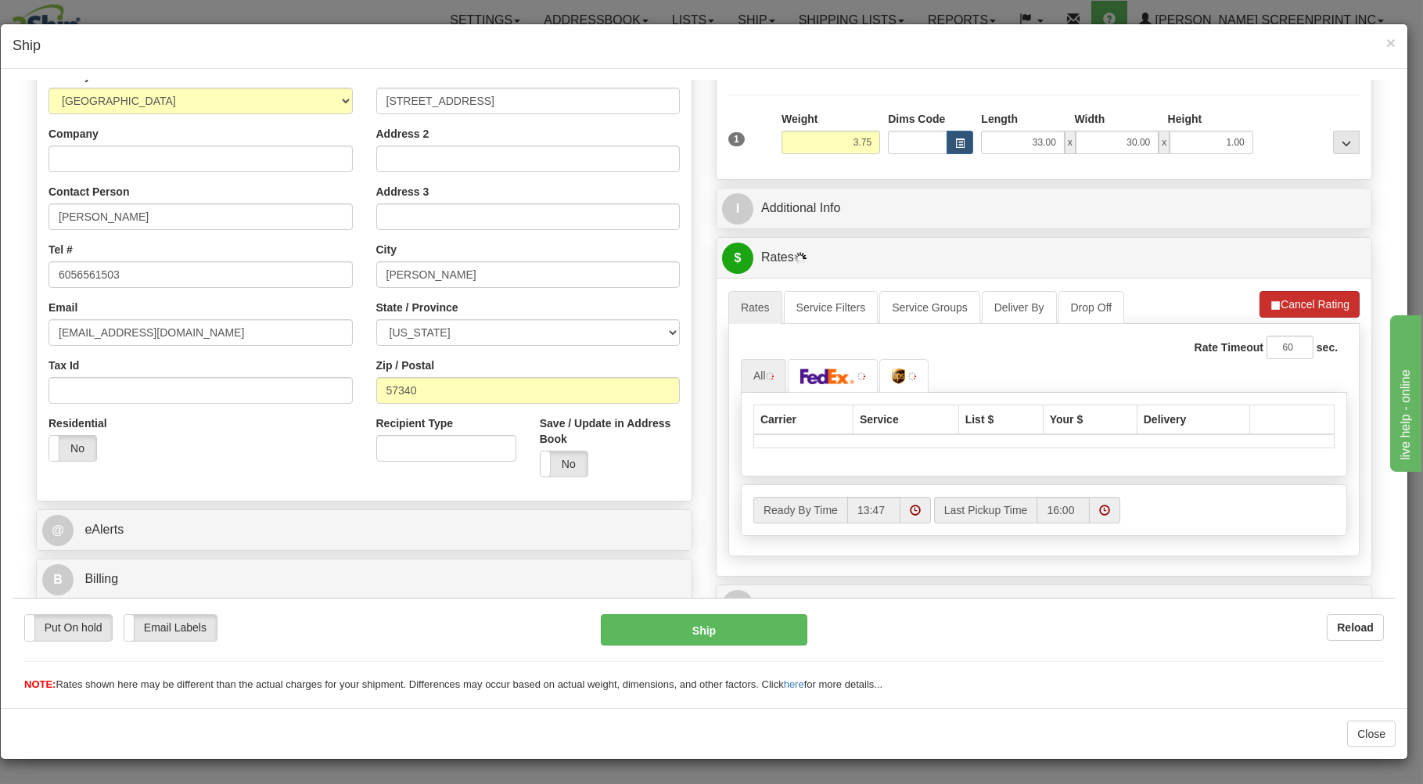
scroll to position [251, 0]
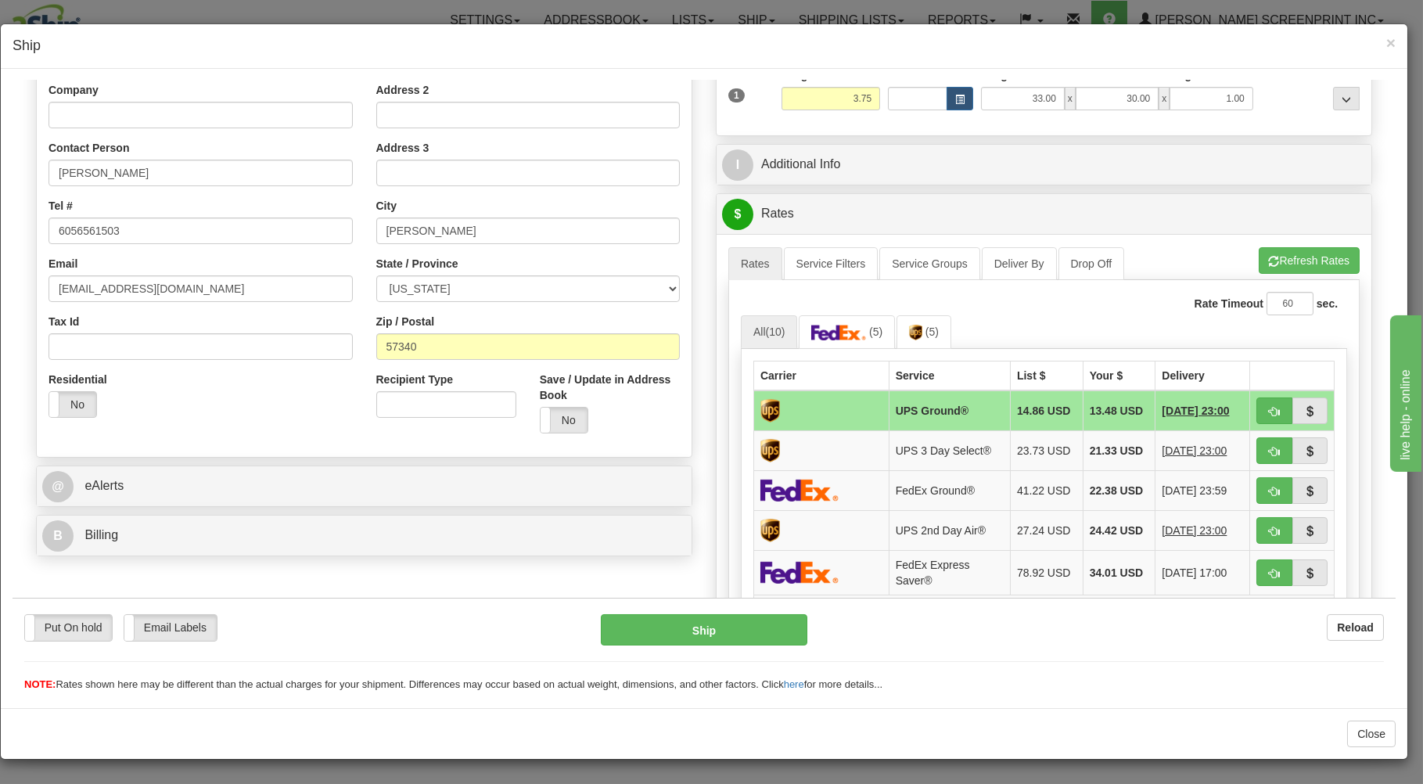
type input "3.70"
click at [1269, 412] on span "button" at bounding box center [1274, 411] width 11 height 10
type input "03"
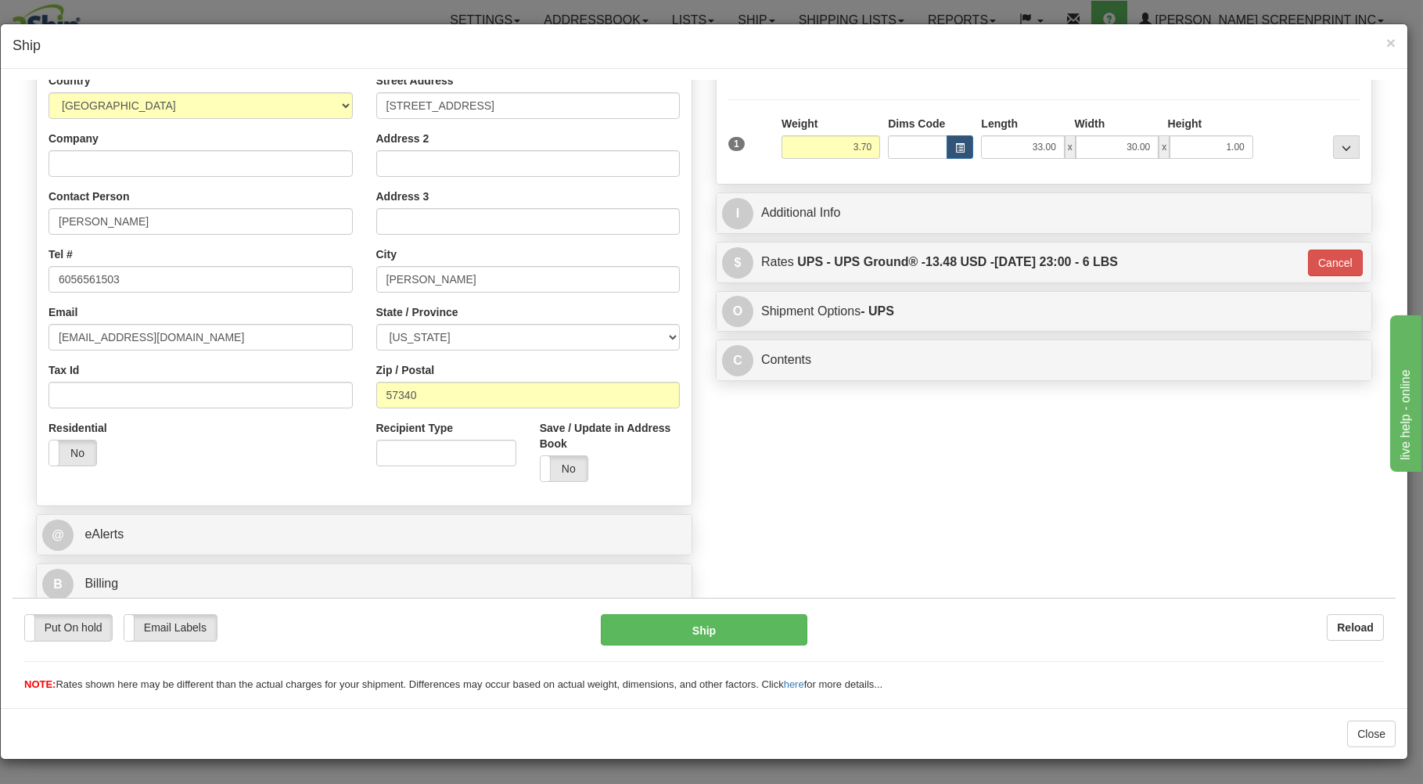
scroll to position [206, 0]
click at [727, 638] on button "Ship" at bounding box center [704, 628] width 207 height 31
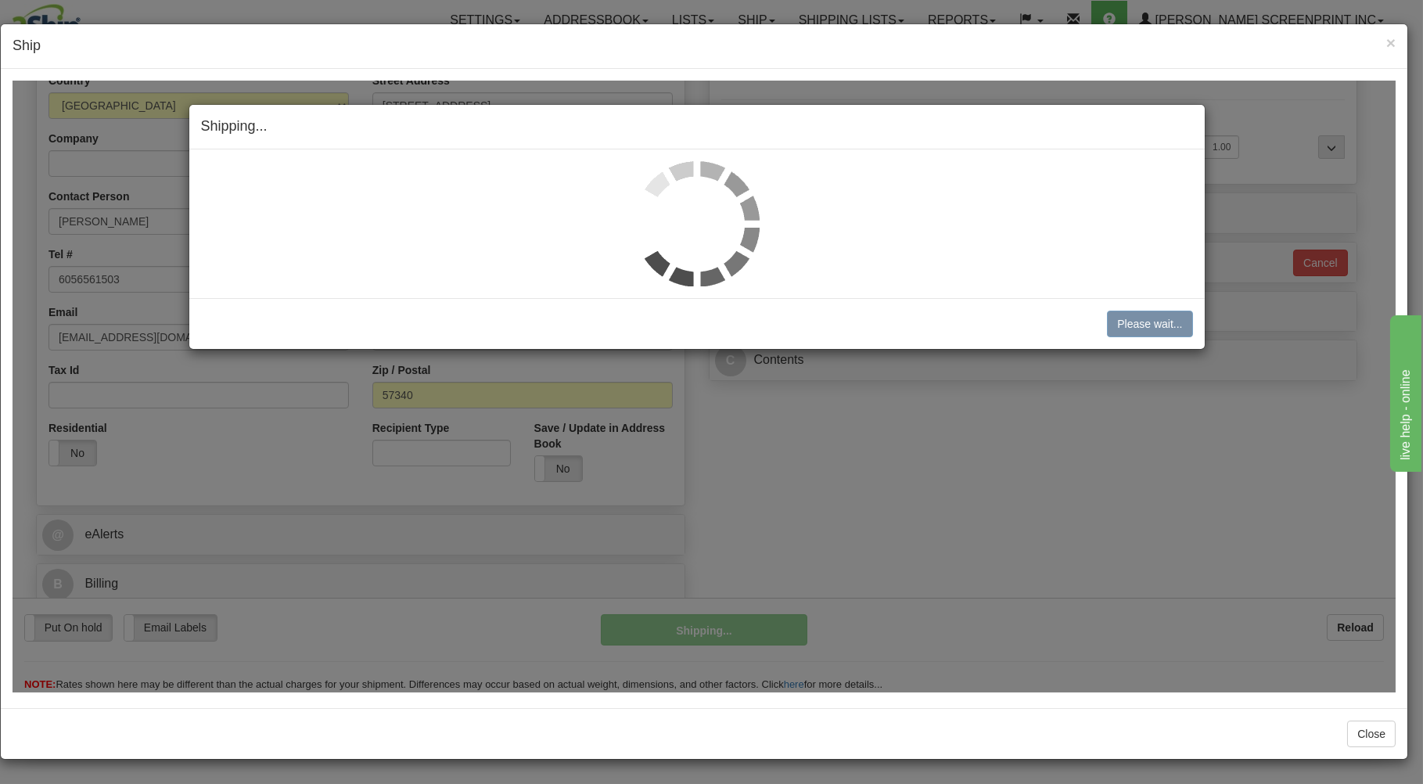
type input "3.75"
type input "03"
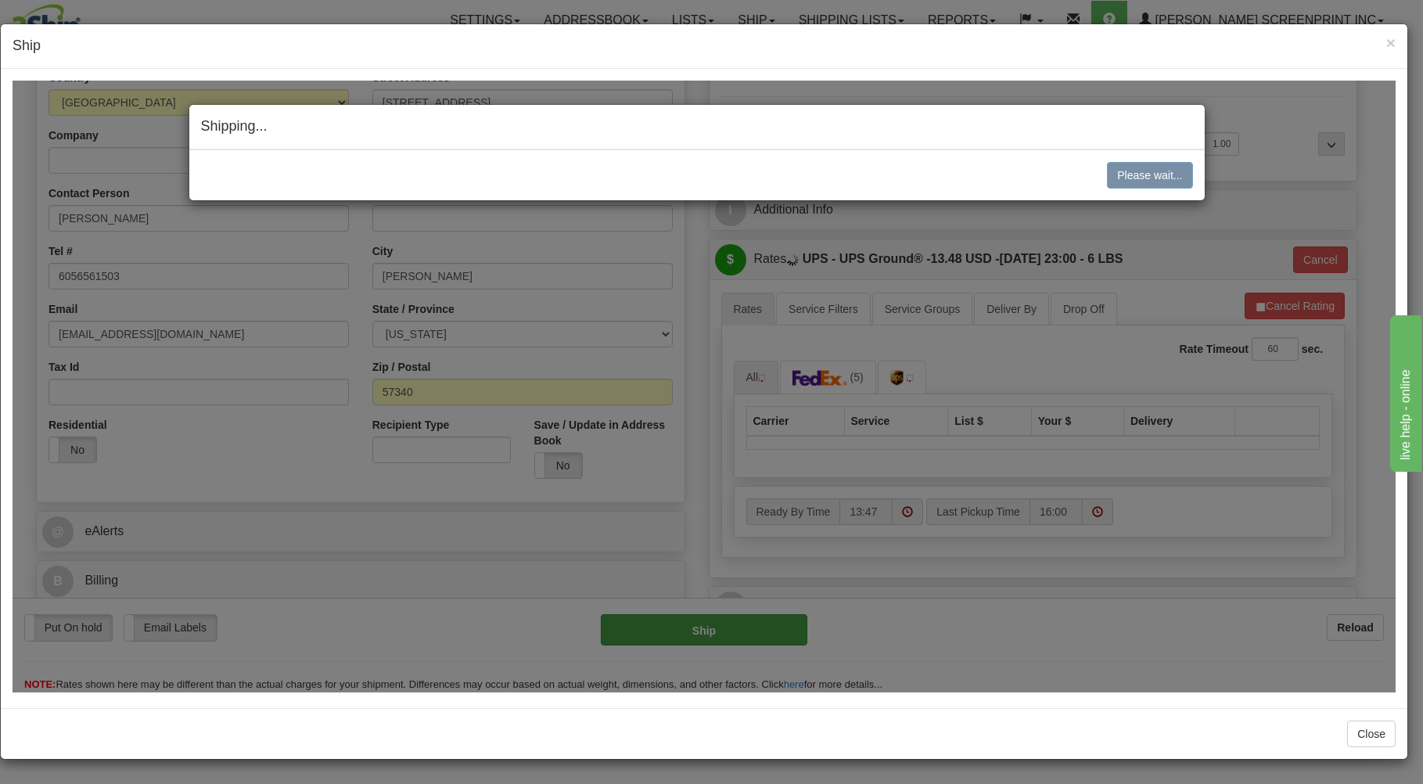
type input "3.90"
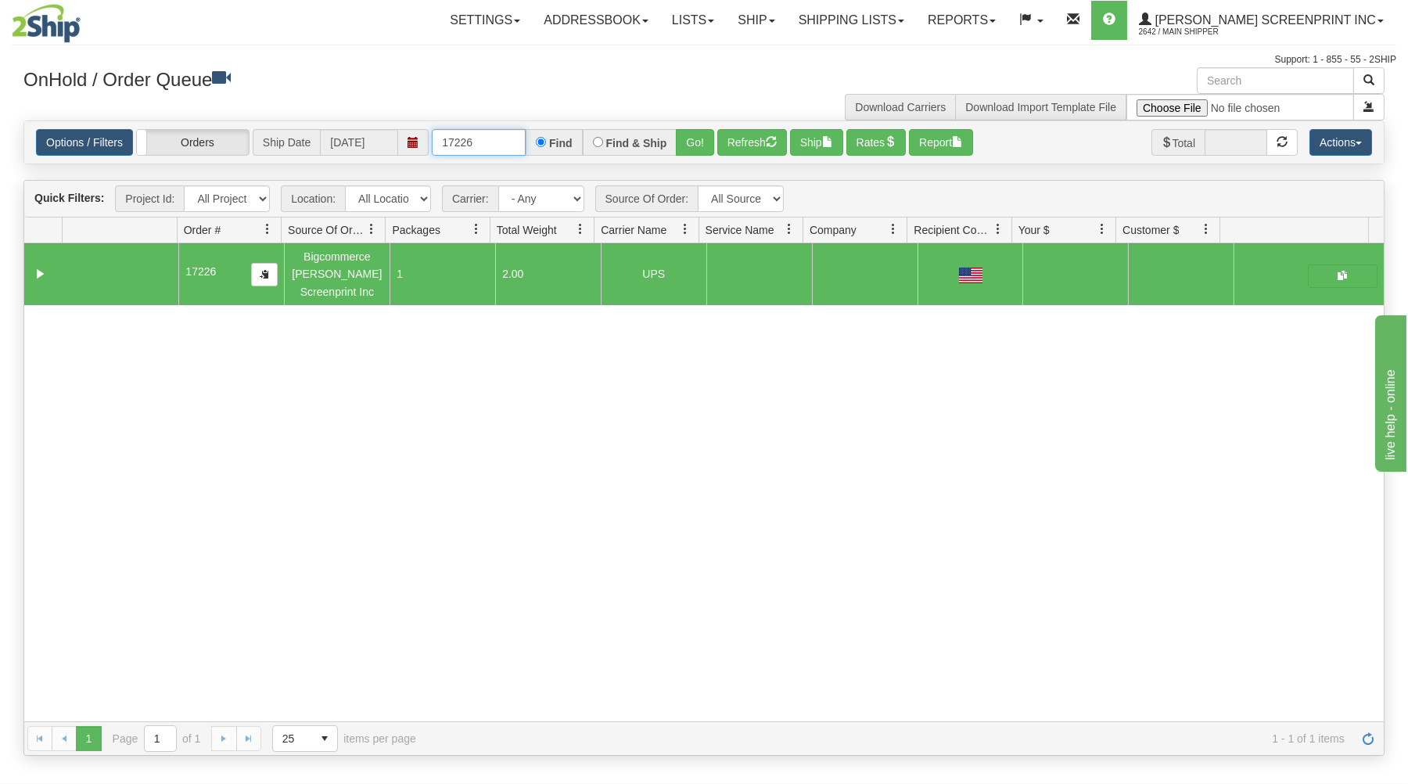
click at [497, 135] on input "17226" at bounding box center [479, 142] width 94 height 27
type input "1"
type input "17223"
click at [699, 131] on button "Go!" at bounding box center [695, 142] width 38 height 27
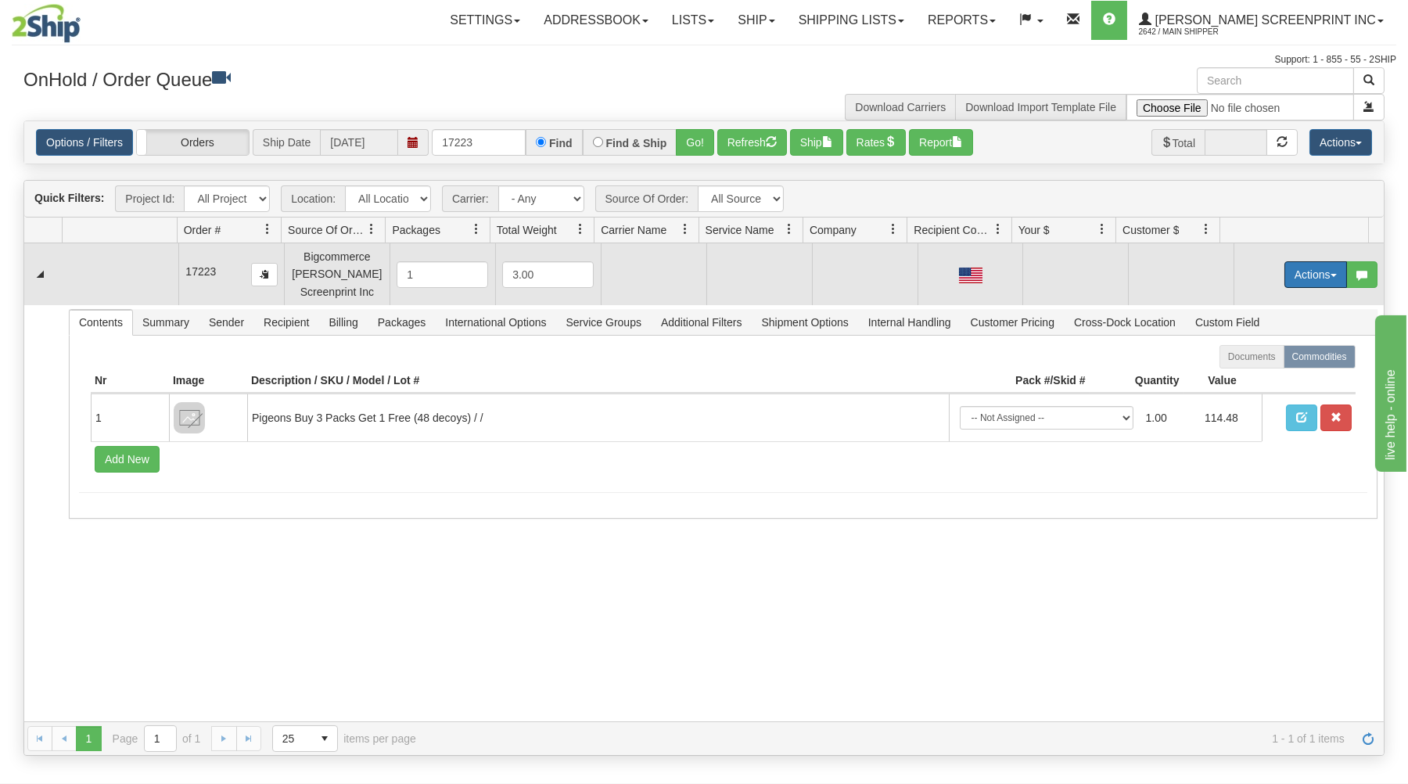
drag, startPoint x: 1282, startPoint y: 271, endPoint x: 1266, endPoint y: 284, distance: 20.7
click at [1285, 275] on button "Actions" at bounding box center [1316, 274] width 63 height 27
click at [1237, 309] on span at bounding box center [1242, 303] width 11 height 11
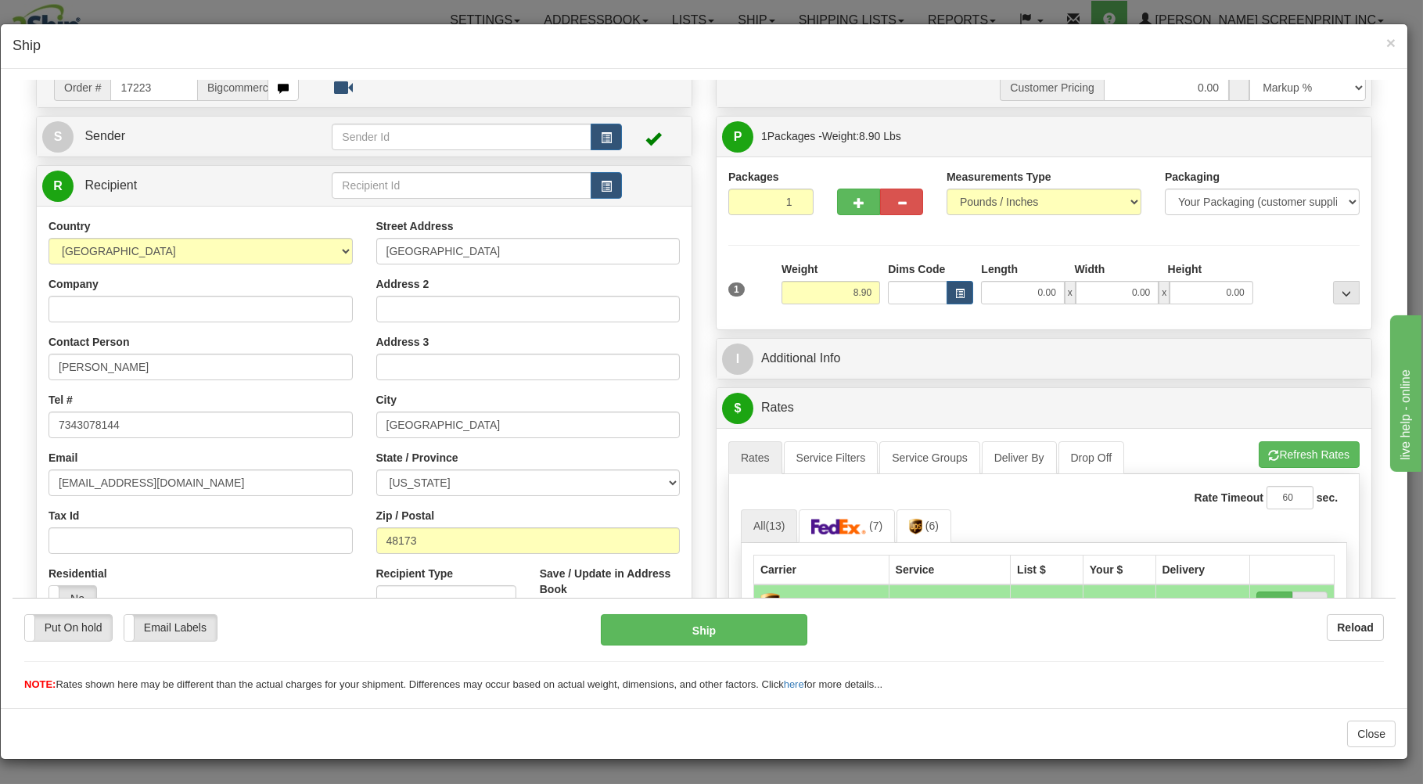
scroll to position [84, 0]
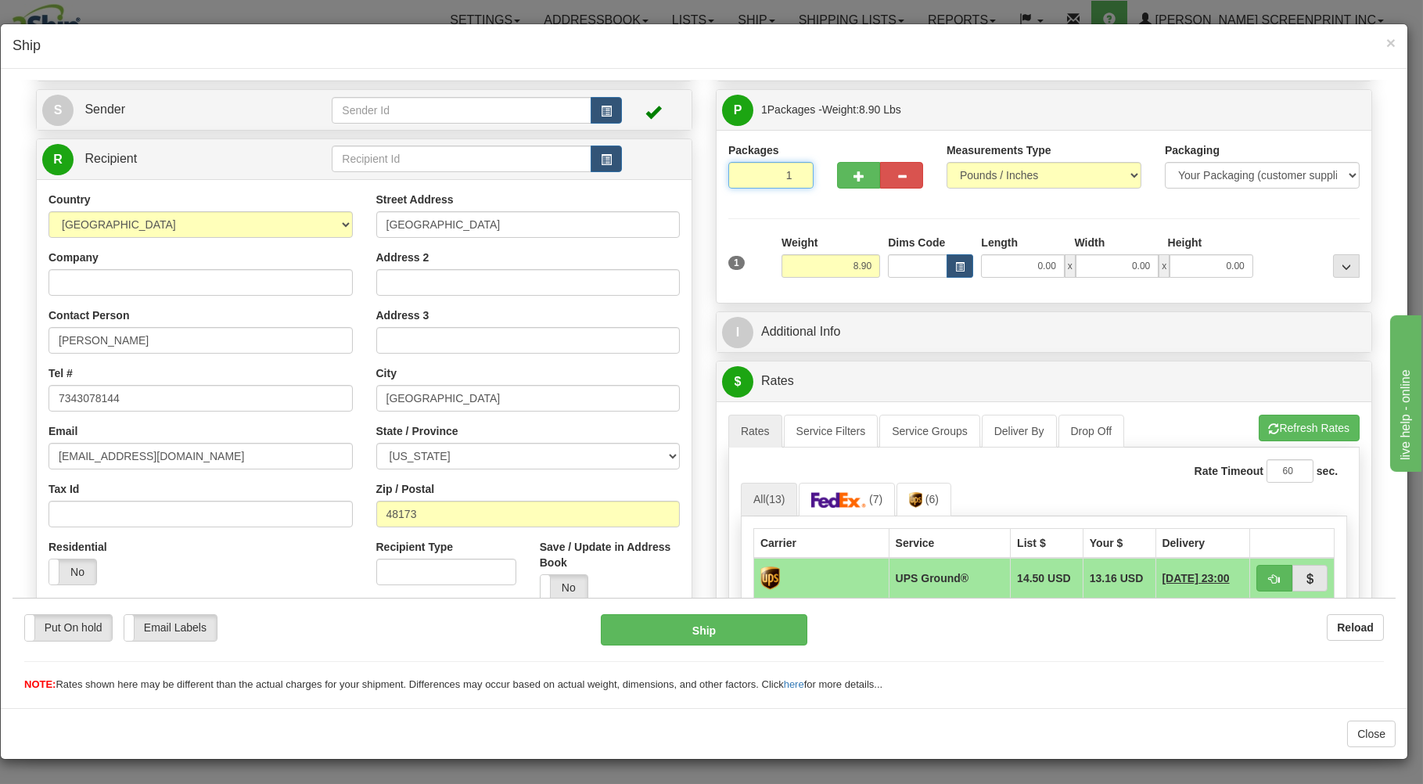
drag, startPoint x: 748, startPoint y: 180, endPoint x: 753, endPoint y: 216, distance: 36.3
click at [750, 181] on input "1" at bounding box center [770, 174] width 85 height 27
click at [826, 270] on input "8.90" at bounding box center [831, 264] width 99 height 23
type input "8.95"
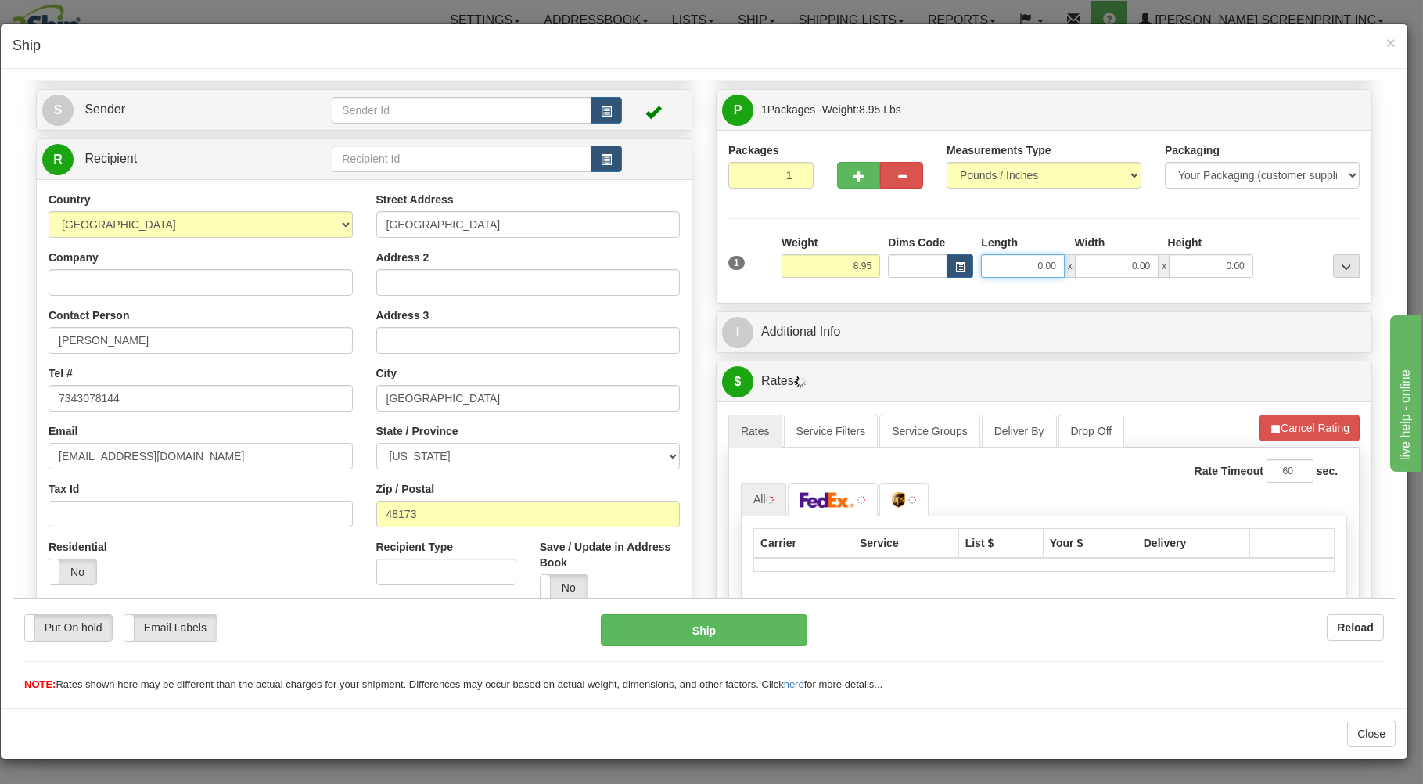
click at [1017, 265] on input "0.00" at bounding box center [1022, 264] width 83 height 23
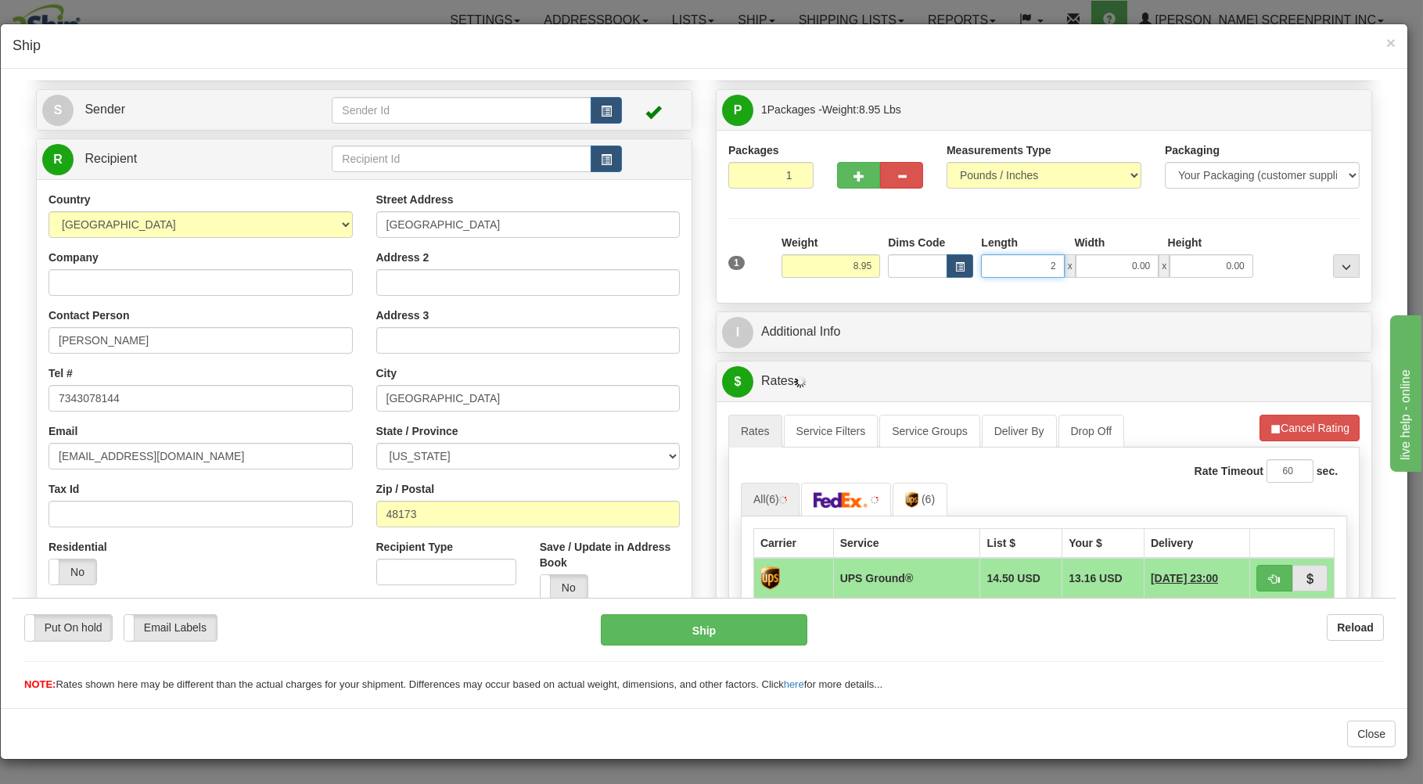
type input "25"
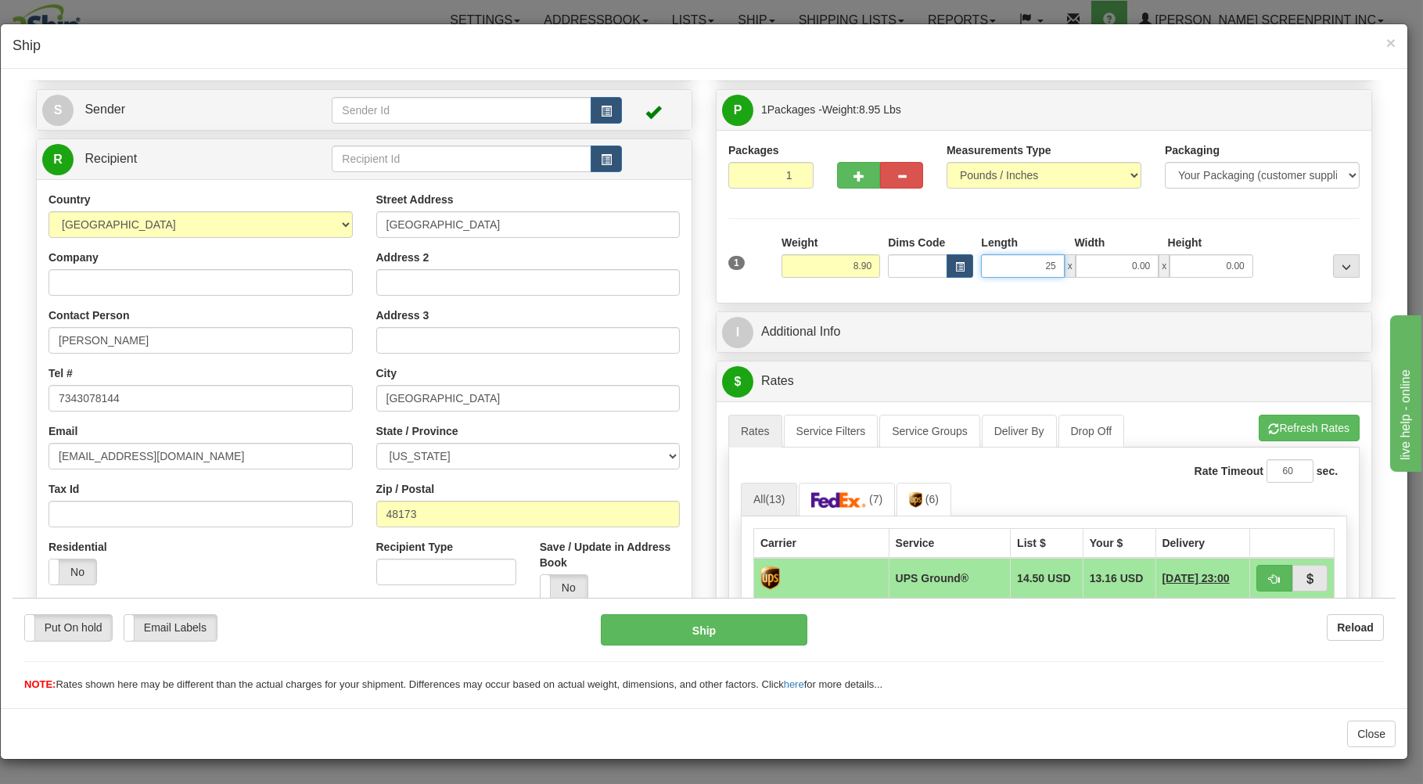
type input "8.95"
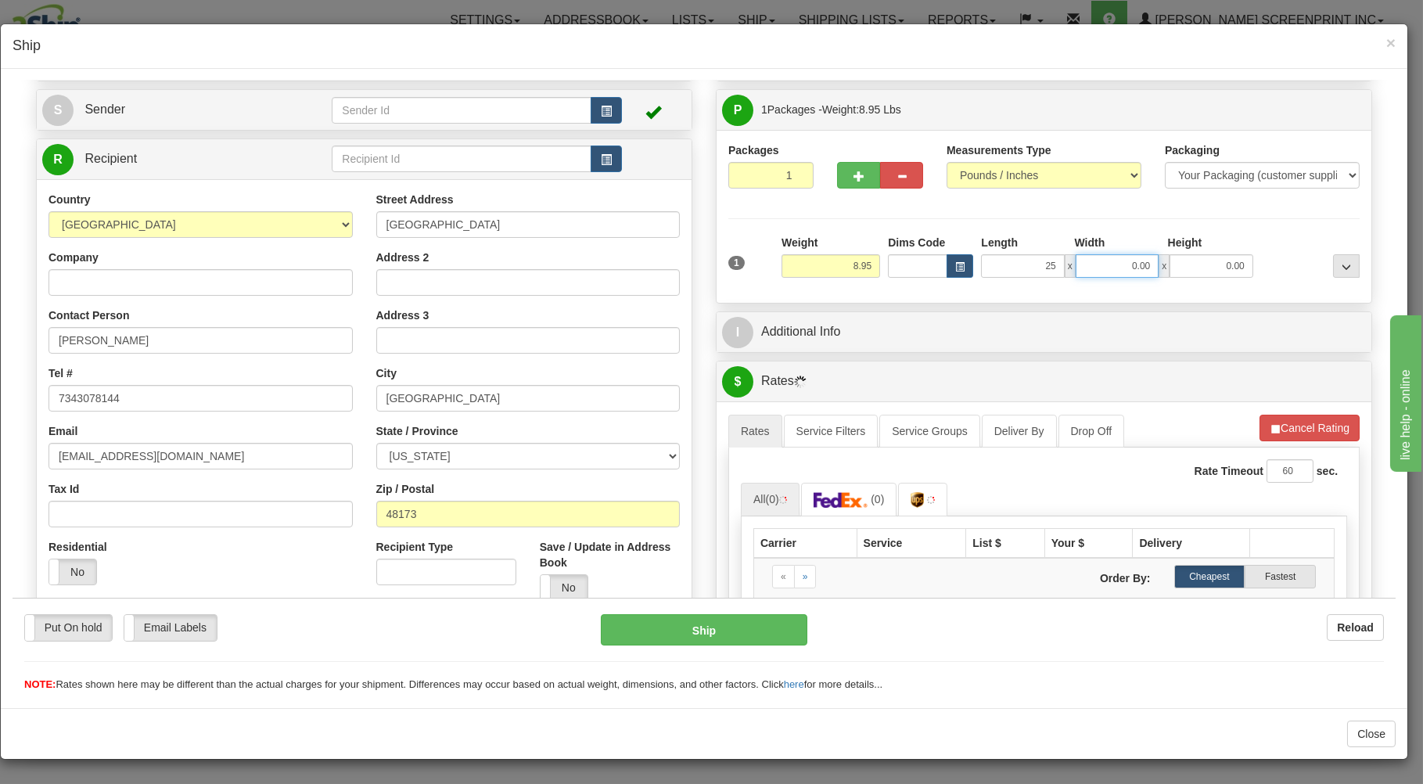
type input "25.00"
click at [1132, 265] on input "0.00" at bounding box center [1117, 264] width 83 height 23
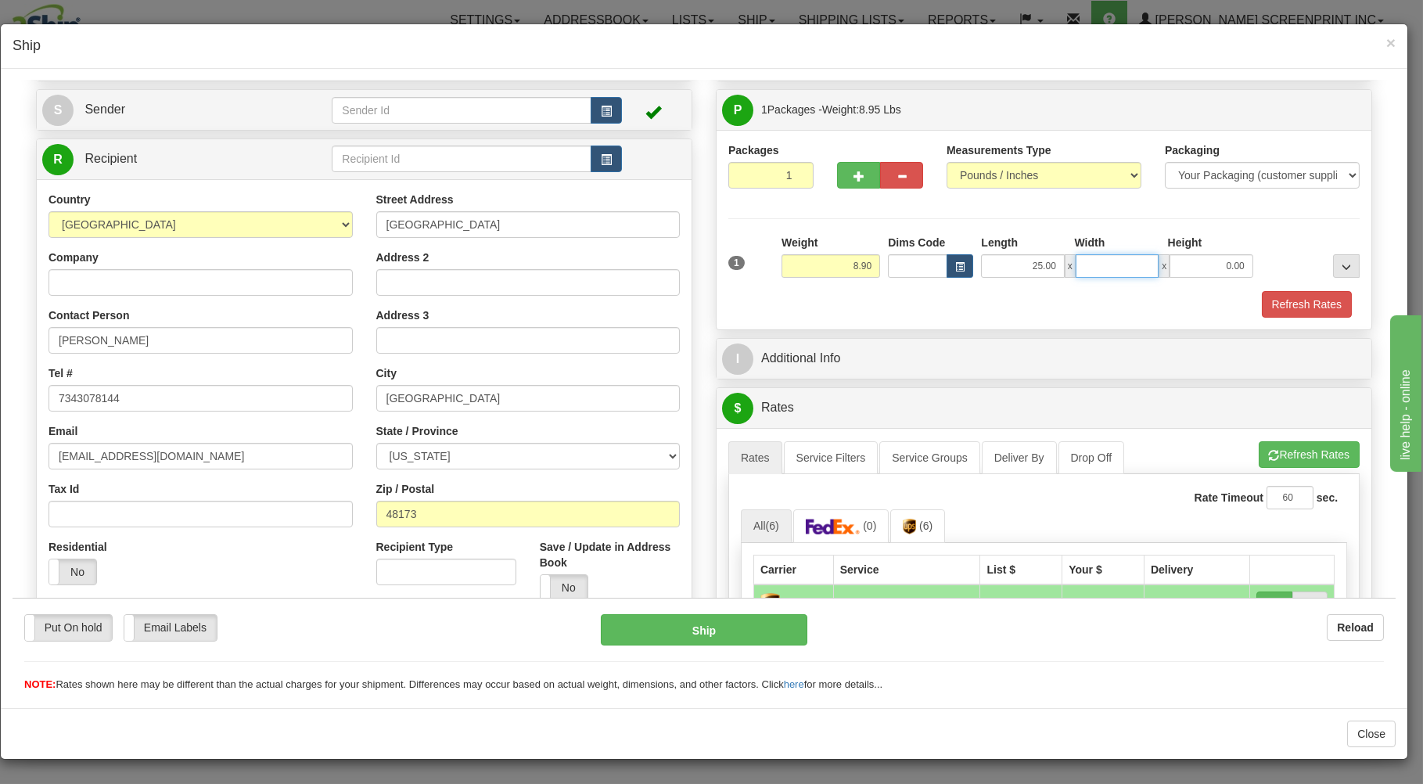
type input "8.95"
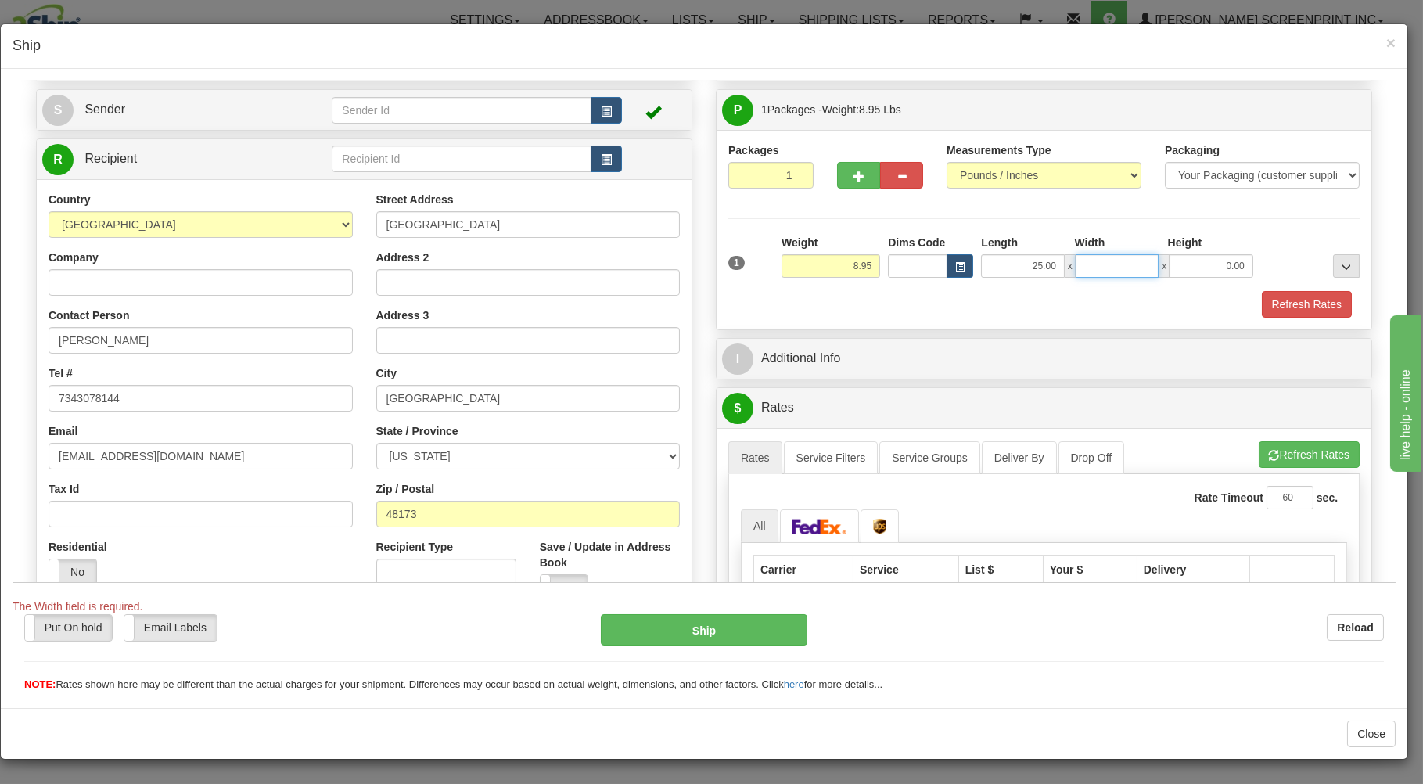
type input "1"
type input "8.90"
type input "17"
type input "9.00"
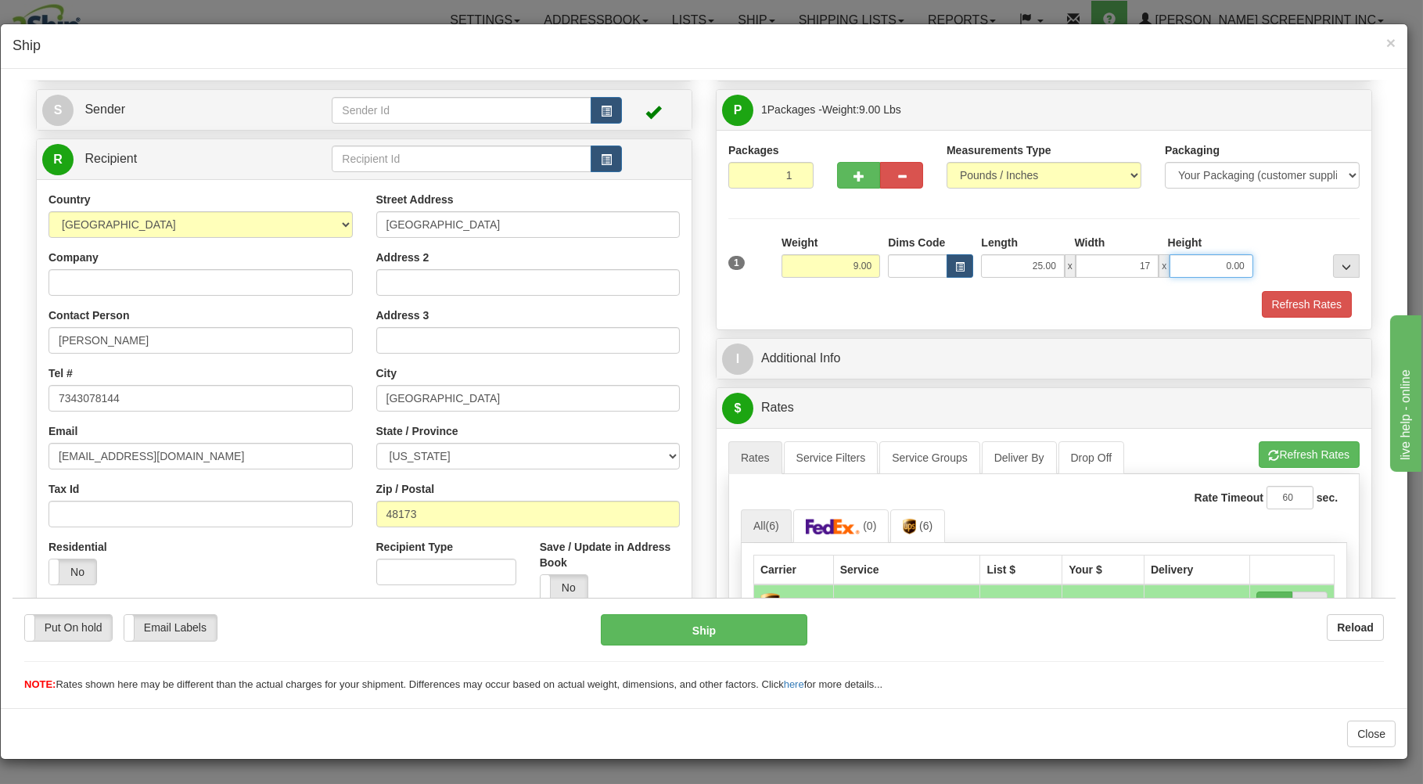
type input "17.00"
click at [1220, 264] on input "0.00" at bounding box center [1211, 264] width 83 height 23
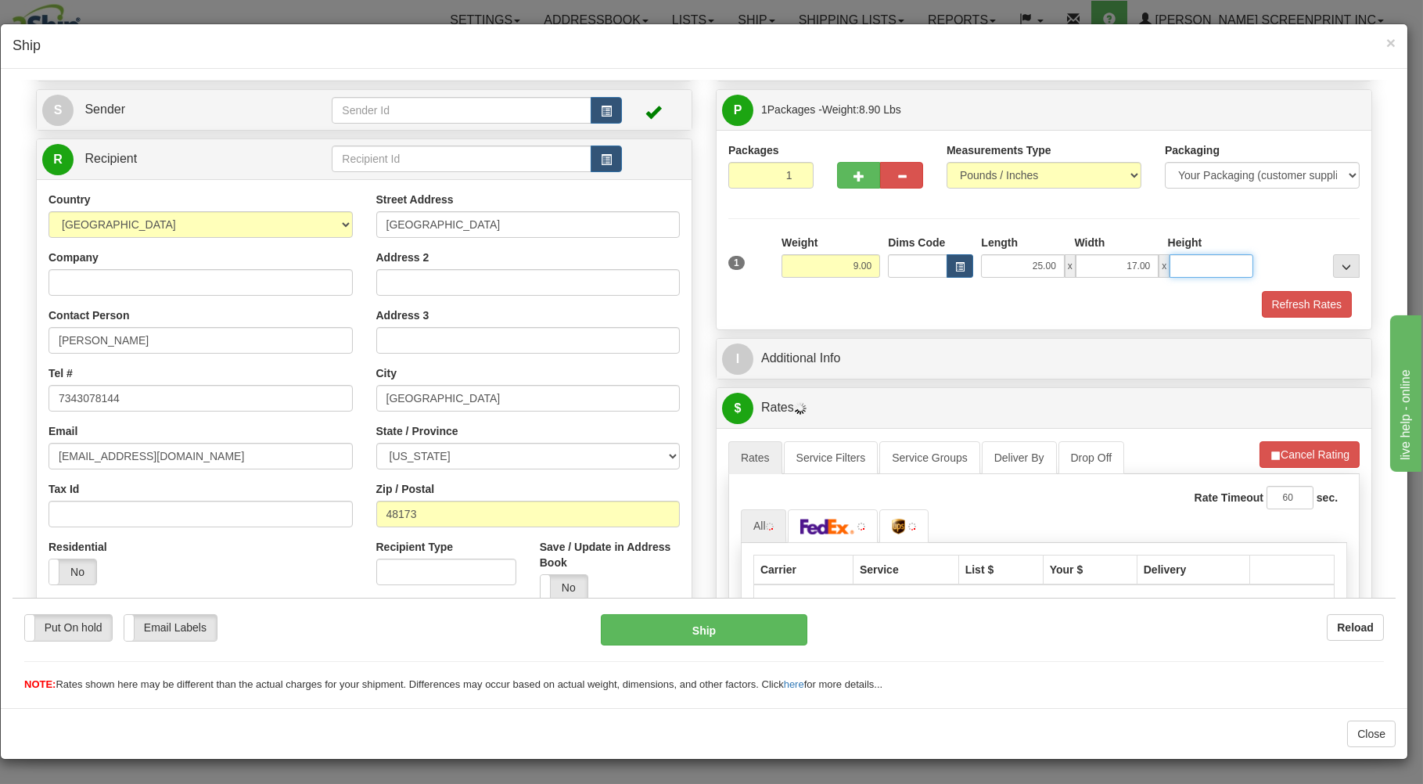
type input "8.90"
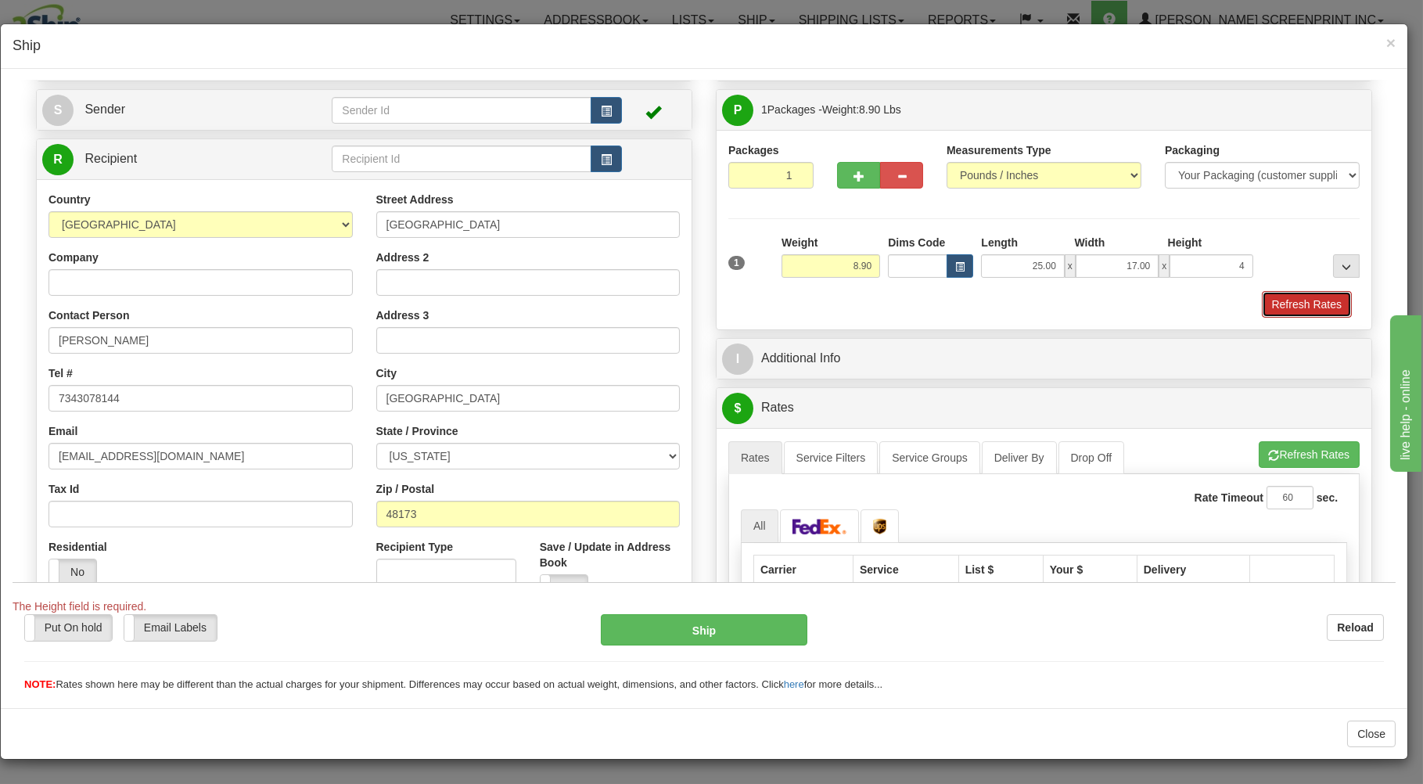
type input "4.00"
drag, startPoint x: 1293, startPoint y: 306, endPoint x: 1273, endPoint y: 360, distance: 57.7
click at [1293, 311] on button "Refresh Rates" at bounding box center [1307, 303] width 90 height 27
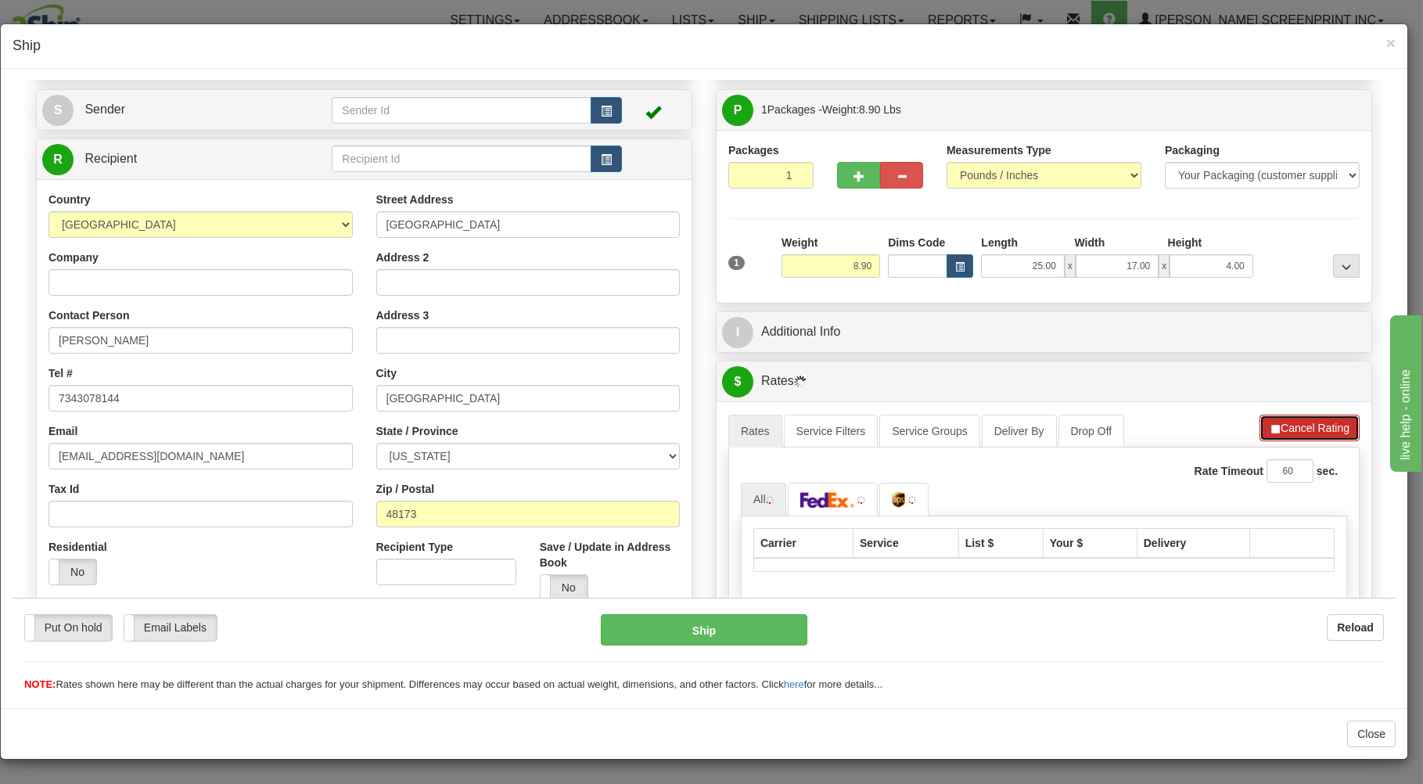
click at [1270, 433] on span "button" at bounding box center [1275, 428] width 11 height 10
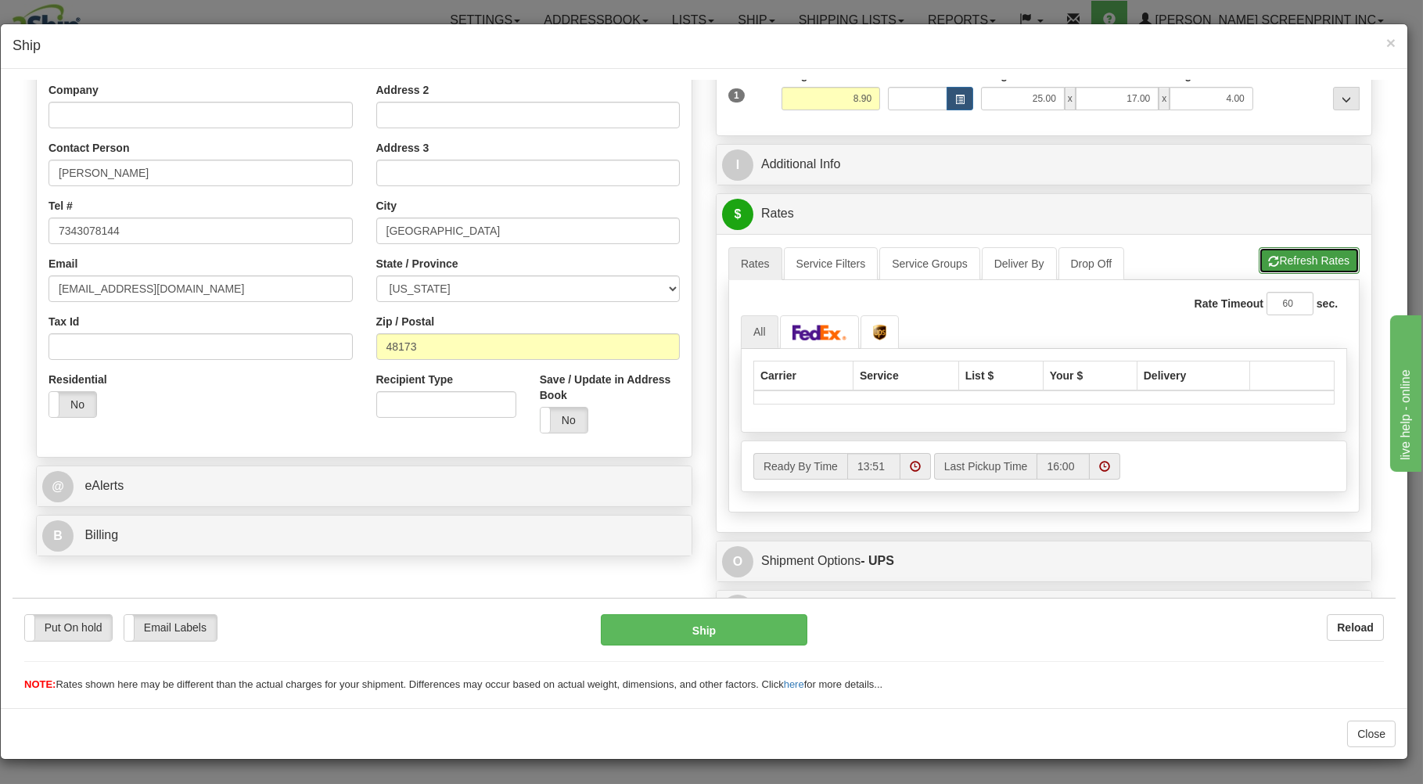
click at [1295, 260] on button "Refresh Rates" at bounding box center [1309, 259] width 101 height 27
type input "8.90"
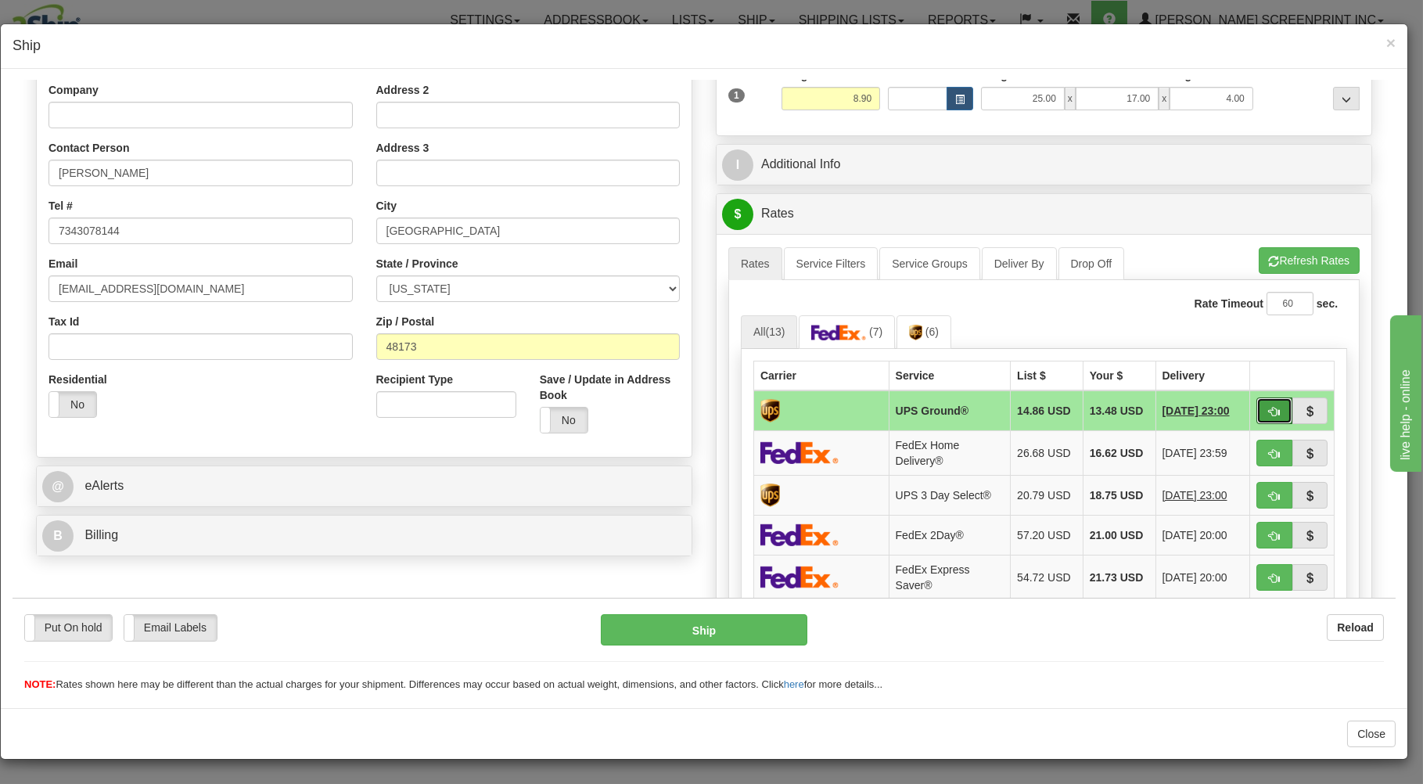
click at [1269, 409] on span "button" at bounding box center [1274, 411] width 11 height 10
type input "03"
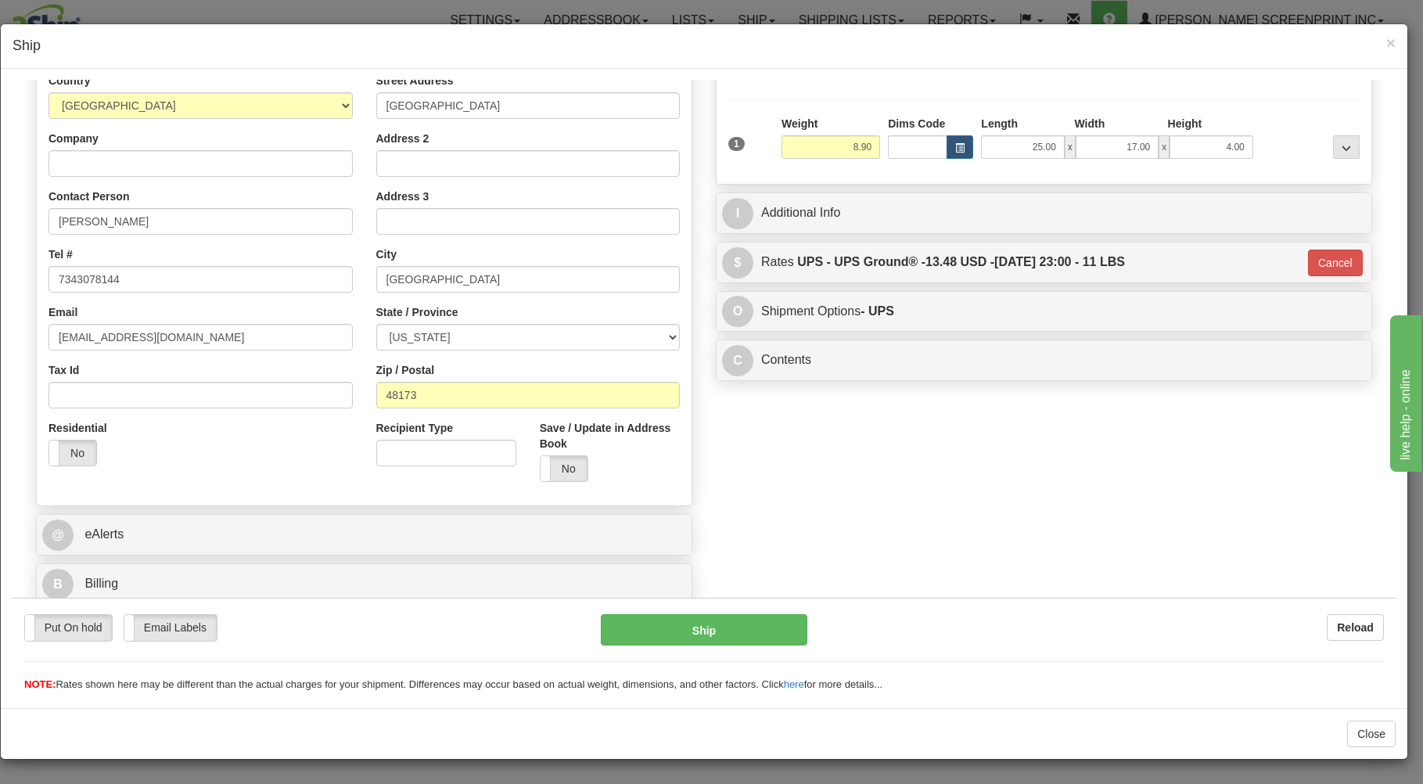
scroll to position [206, 0]
click at [706, 630] on button "Ship" at bounding box center [704, 628] width 207 height 31
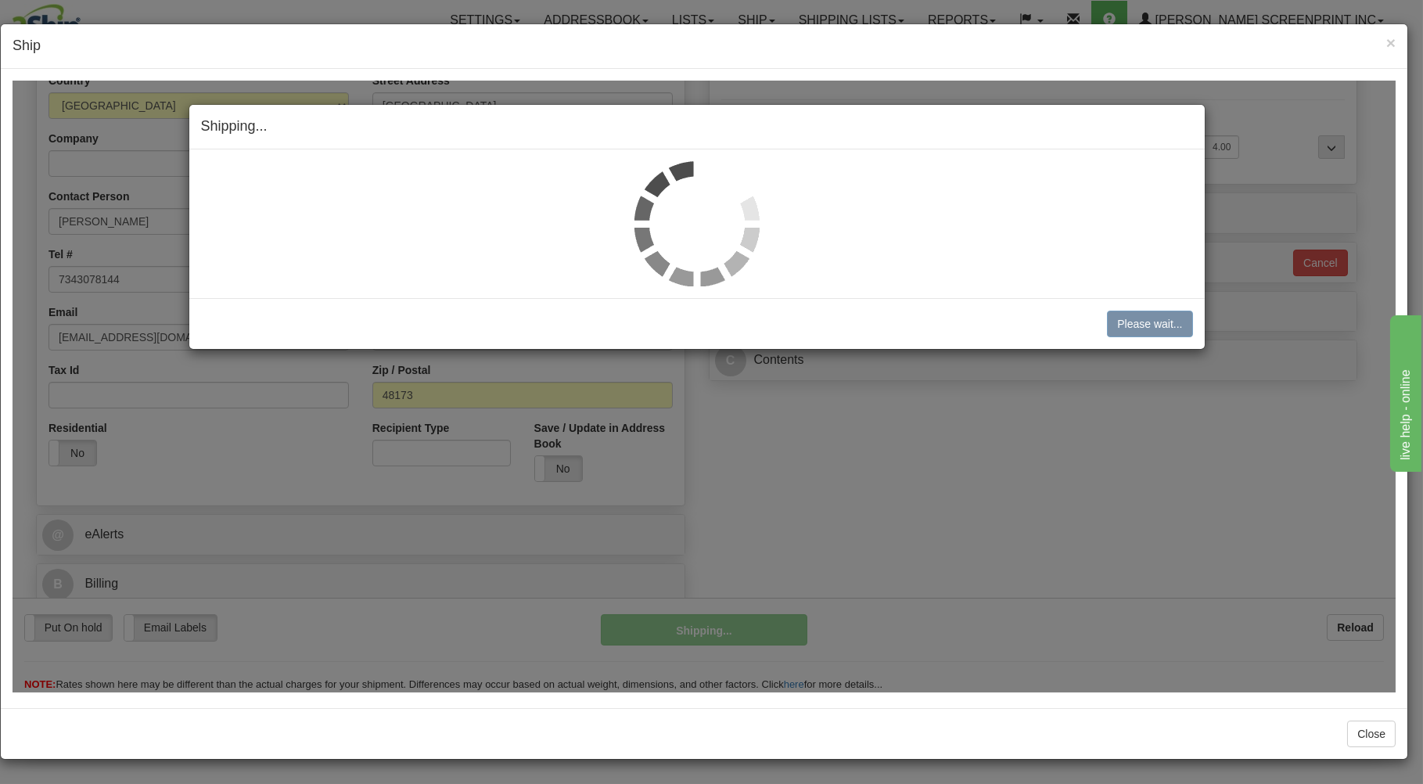
type input "8.95"
type input "03"
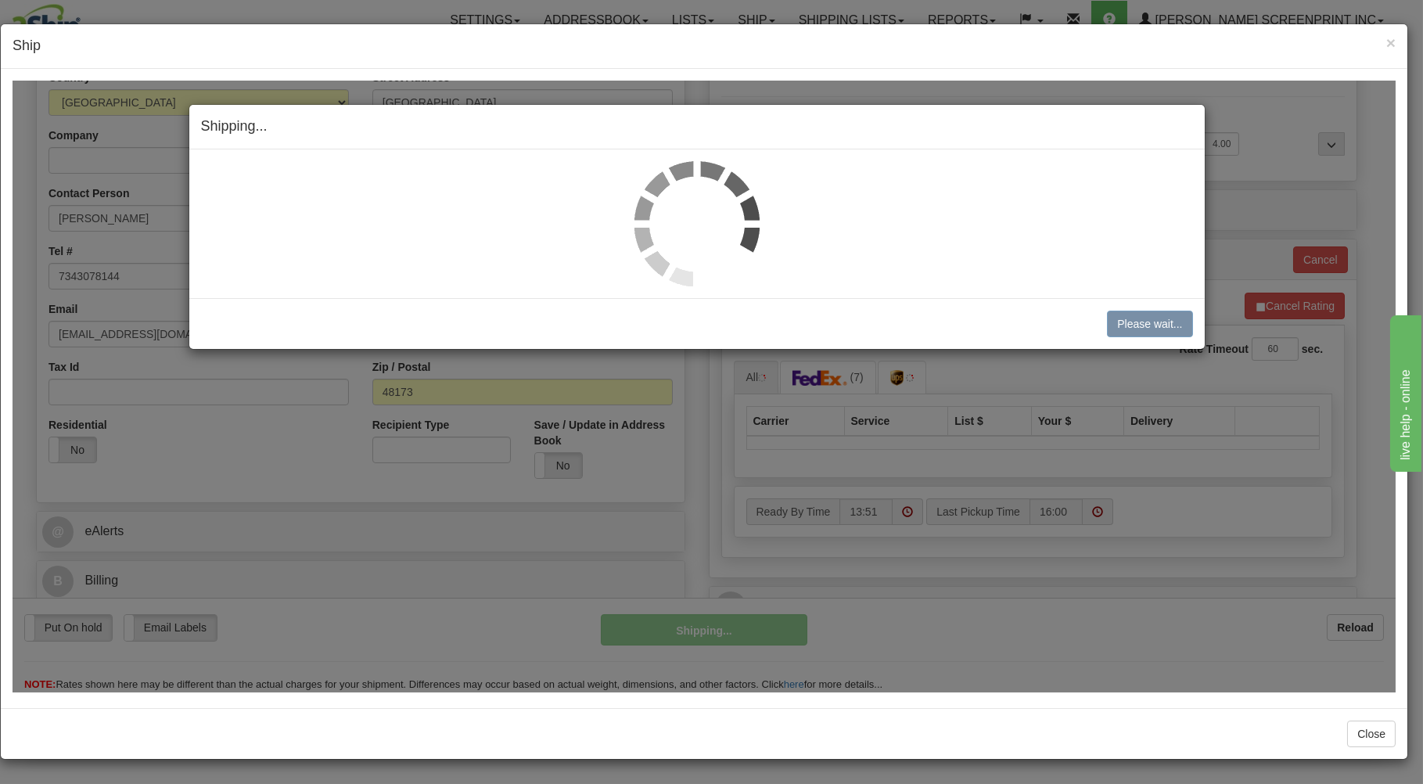
type input "8.95"
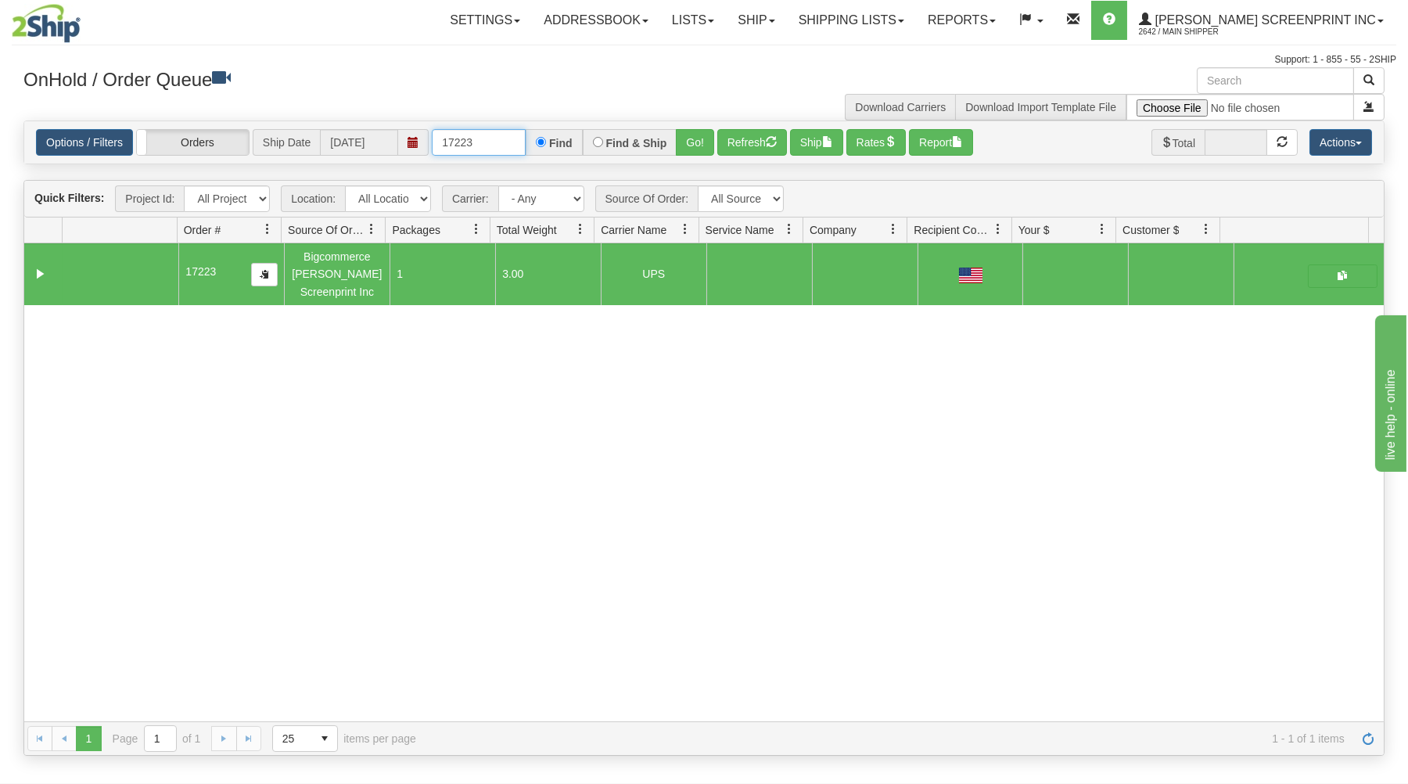
drag, startPoint x: 502, startPoint y: 153, endPoint x: 484, endPoint y: 141, distance: 21.5
click at [492, 145] on input "17223" at bounding box center [479, 142] width 94 height 27
type input "1"
click at [336, 93] on div "OnHold / Order Queue" at bounding box center [358, 82] width 692 height 31
click at [471, 143] on input "text" at bounding box center [479, 142] width 94 height 27
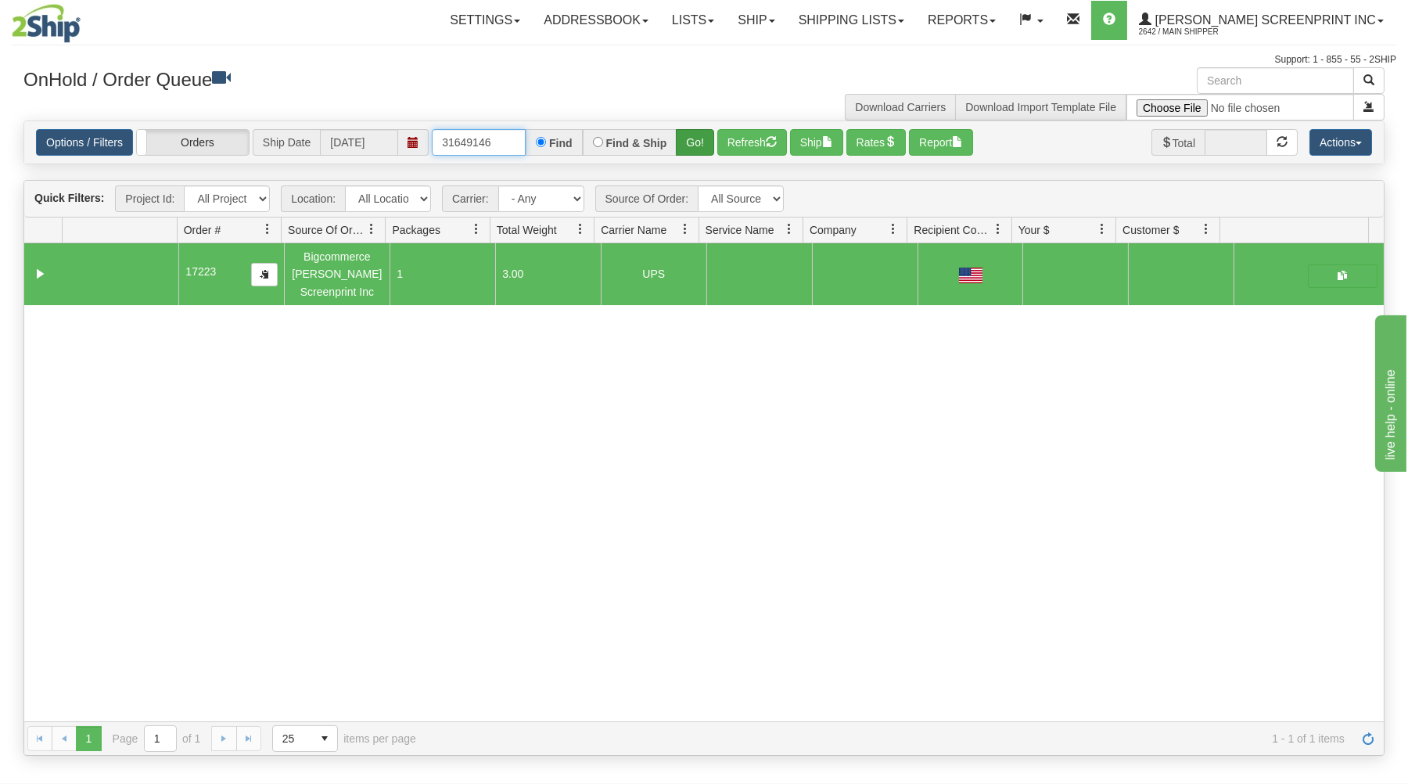
type input "31649146"
click at [710, 138] on button "Go!" at bounding box center [695, 142] width 38 height 27
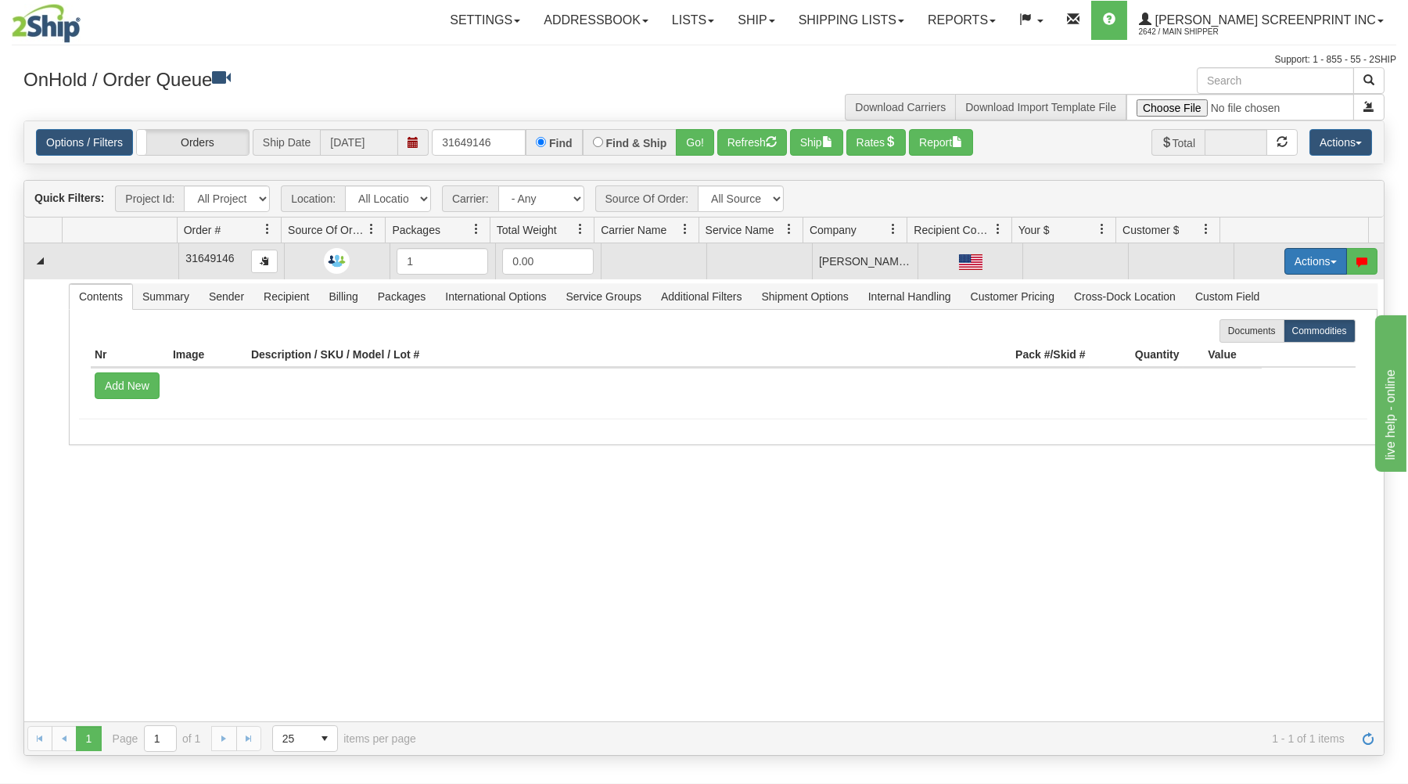
click at [1285, 259] on button "Actions" at bounding box center [1316, 261] width 63 height 27
click at [1257, 291] on link "Open" at bounding box center [1283, 291] width 125 height 20
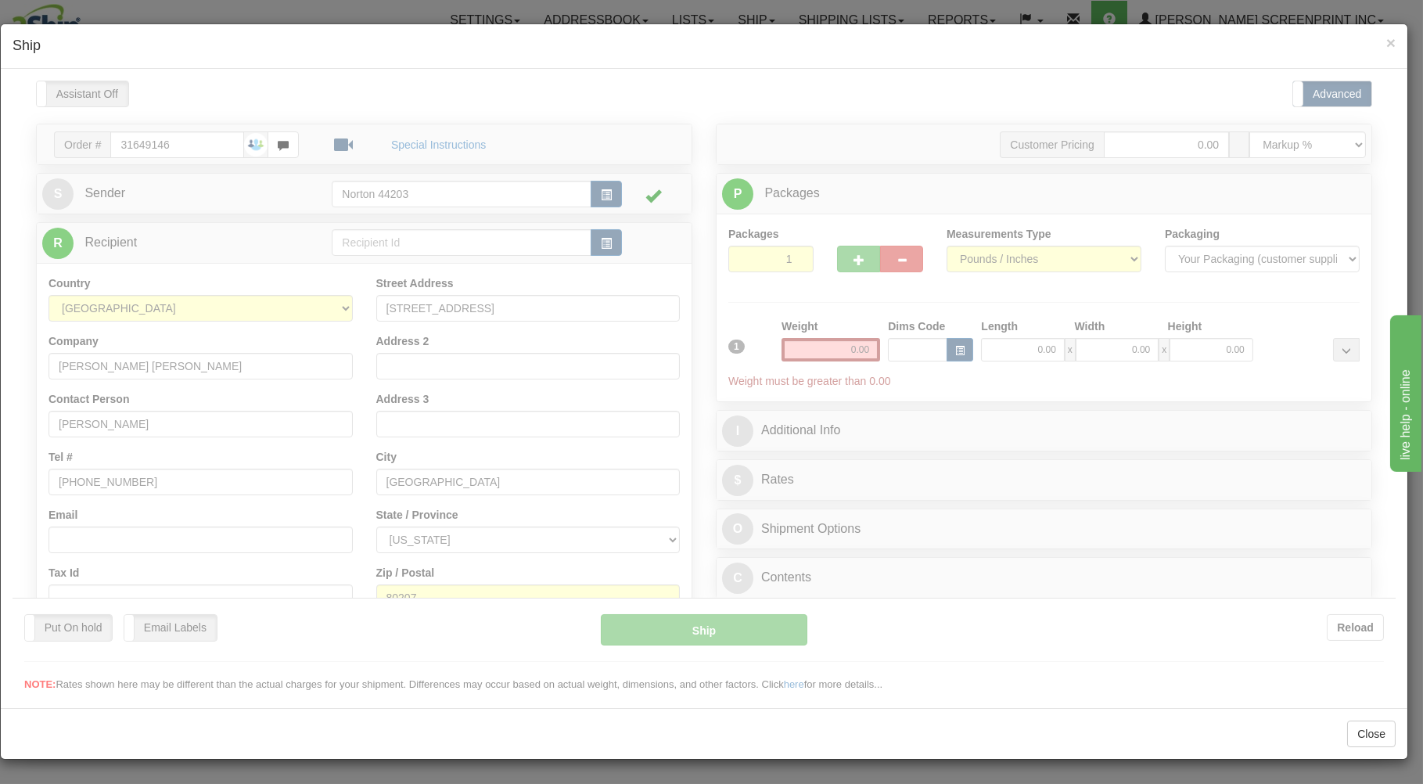
scroll to position [0, 0]
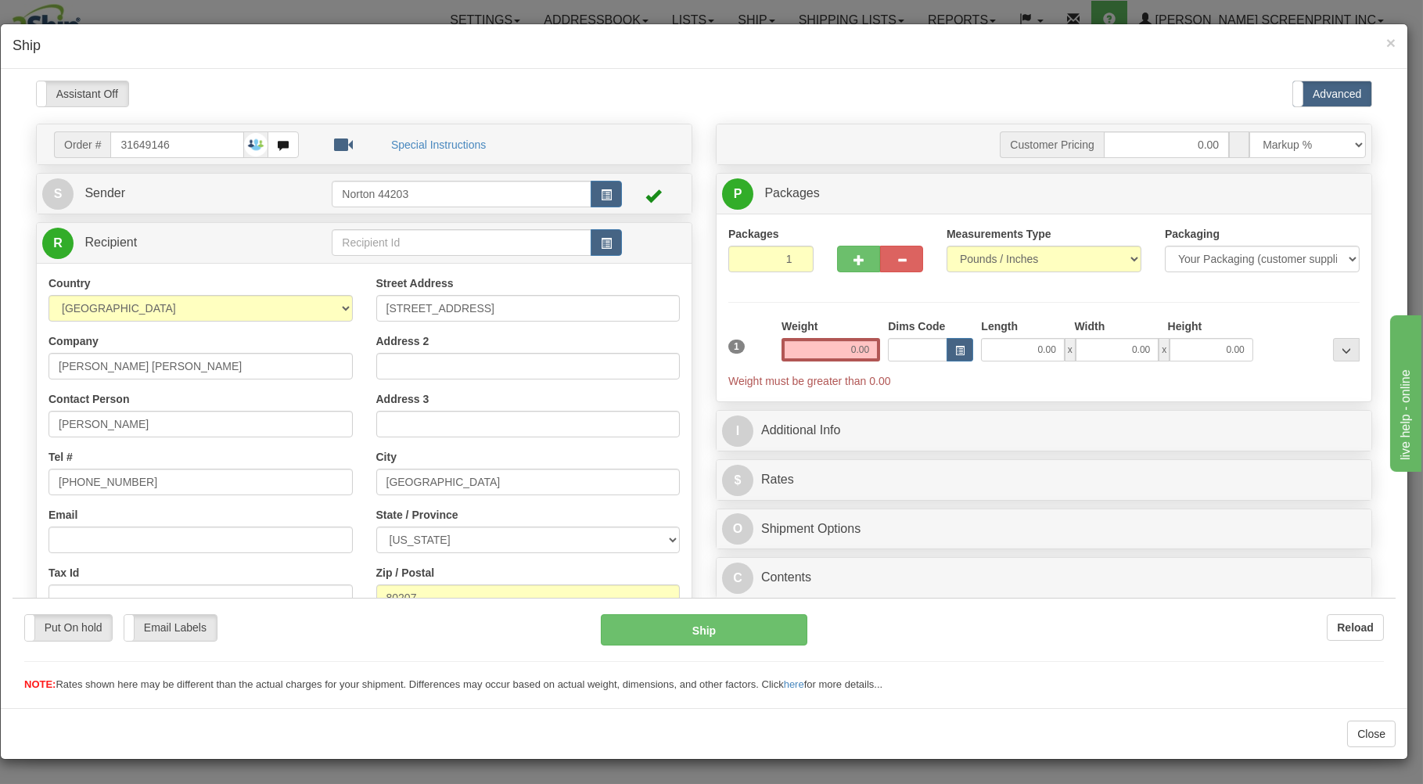
type input "5.95"
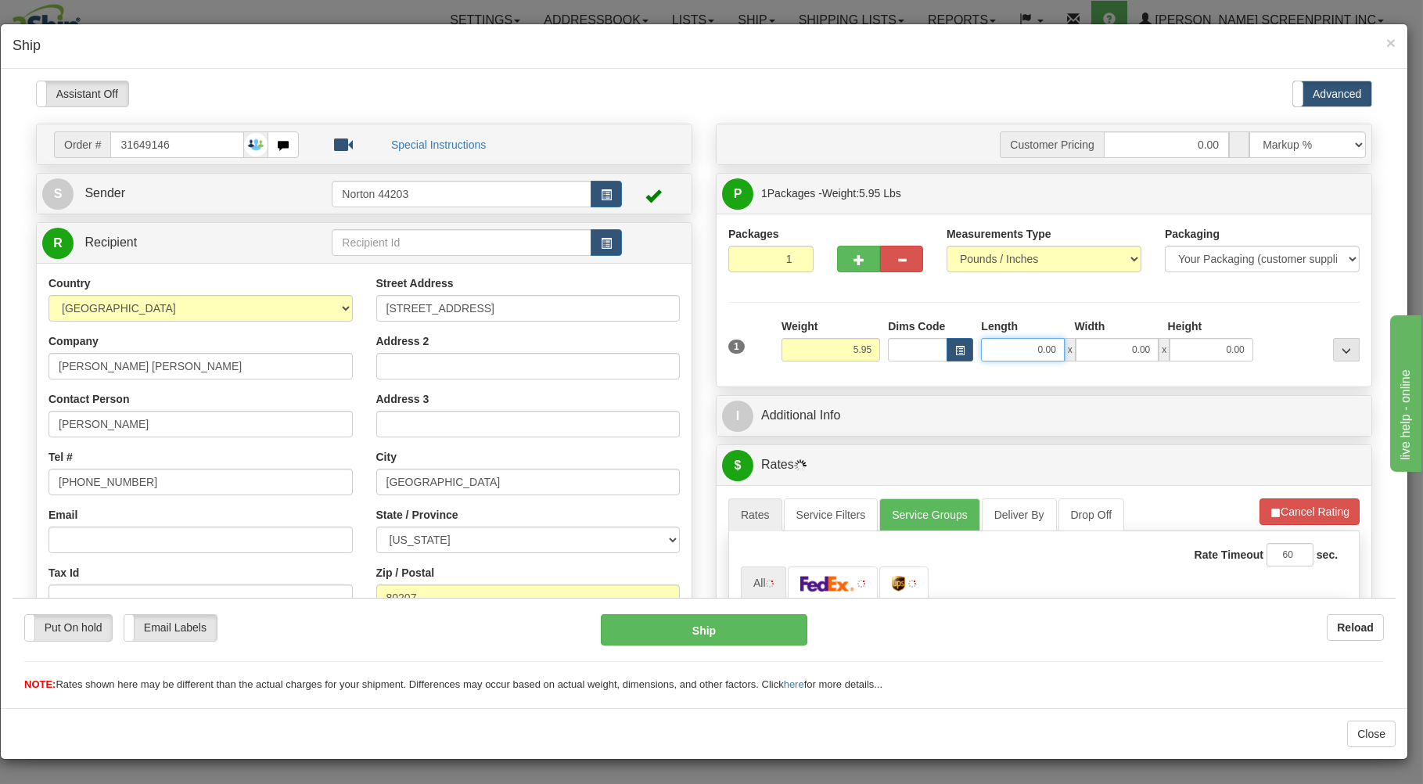
click at [992, 342] on input "0.00" at bounding box center [1022, 348] width 83 height 23
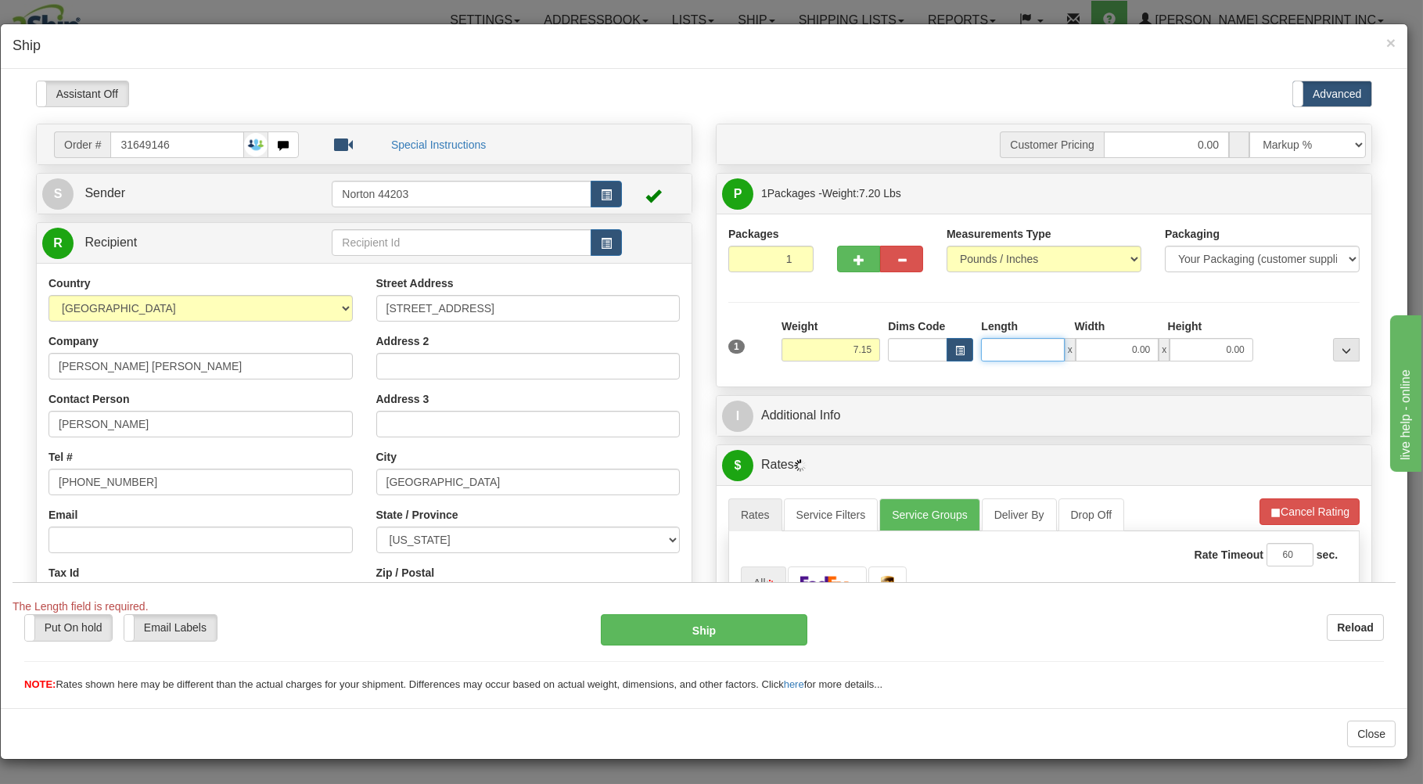
type input "7.10"
type input "3"
type input "7.00"
type input "39"
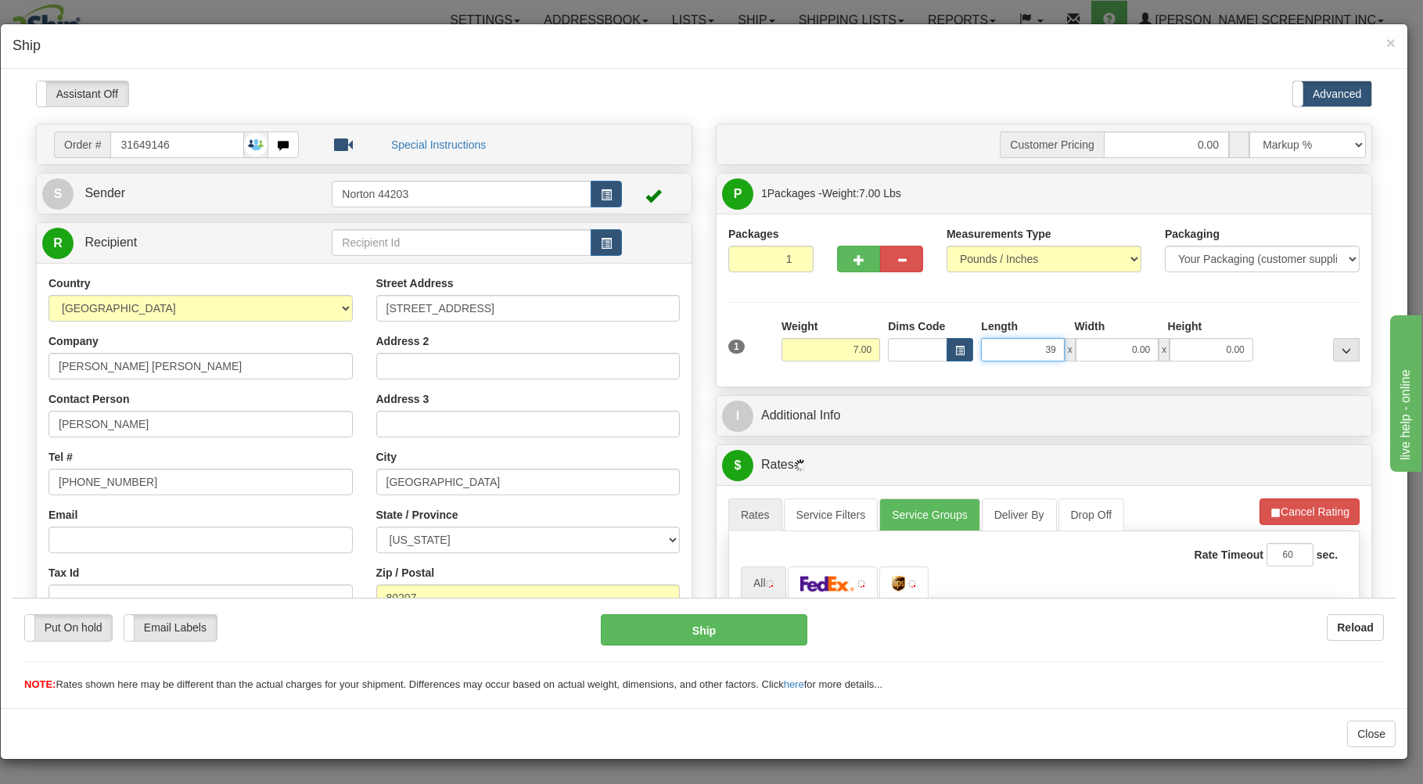
type input "6.95"
type input "39.00"
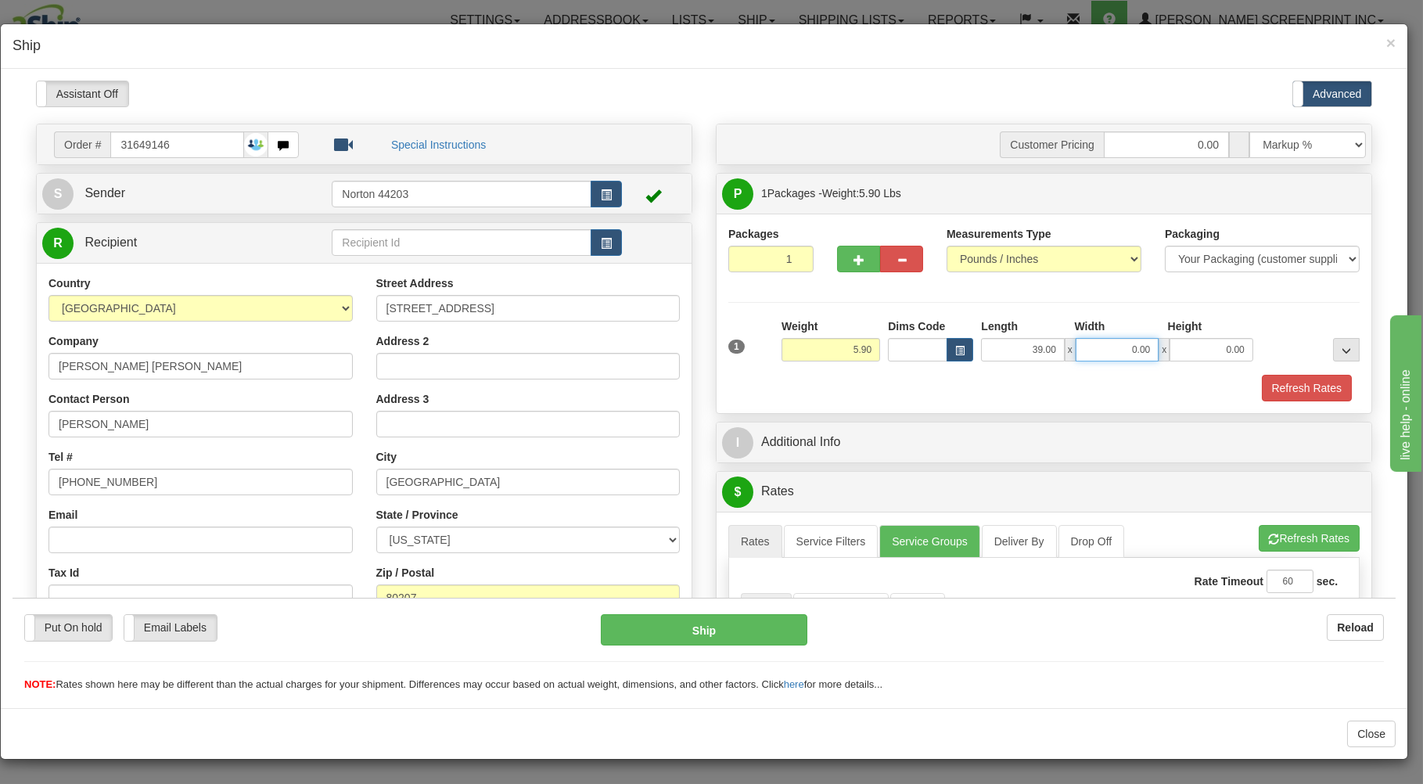
type input "5.95"
type input "3"
type input "7.10"
type input "34.00"
type input "5.85"
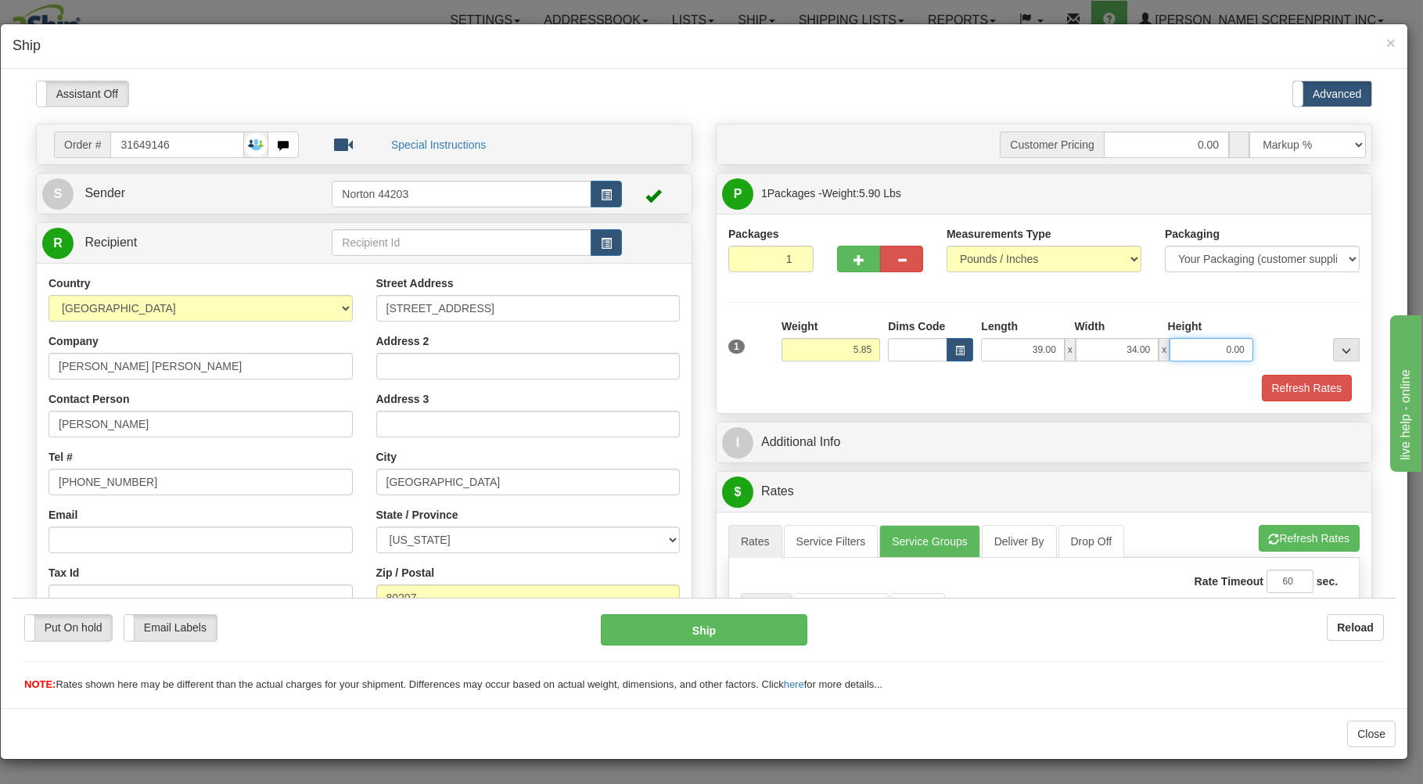
type input "2"
type input "5.90"
type input "2.00"
click at [969, 404] on div "Packages 1 1 Measurements Type" at bounding box center [1044, 312] width 655 height 199
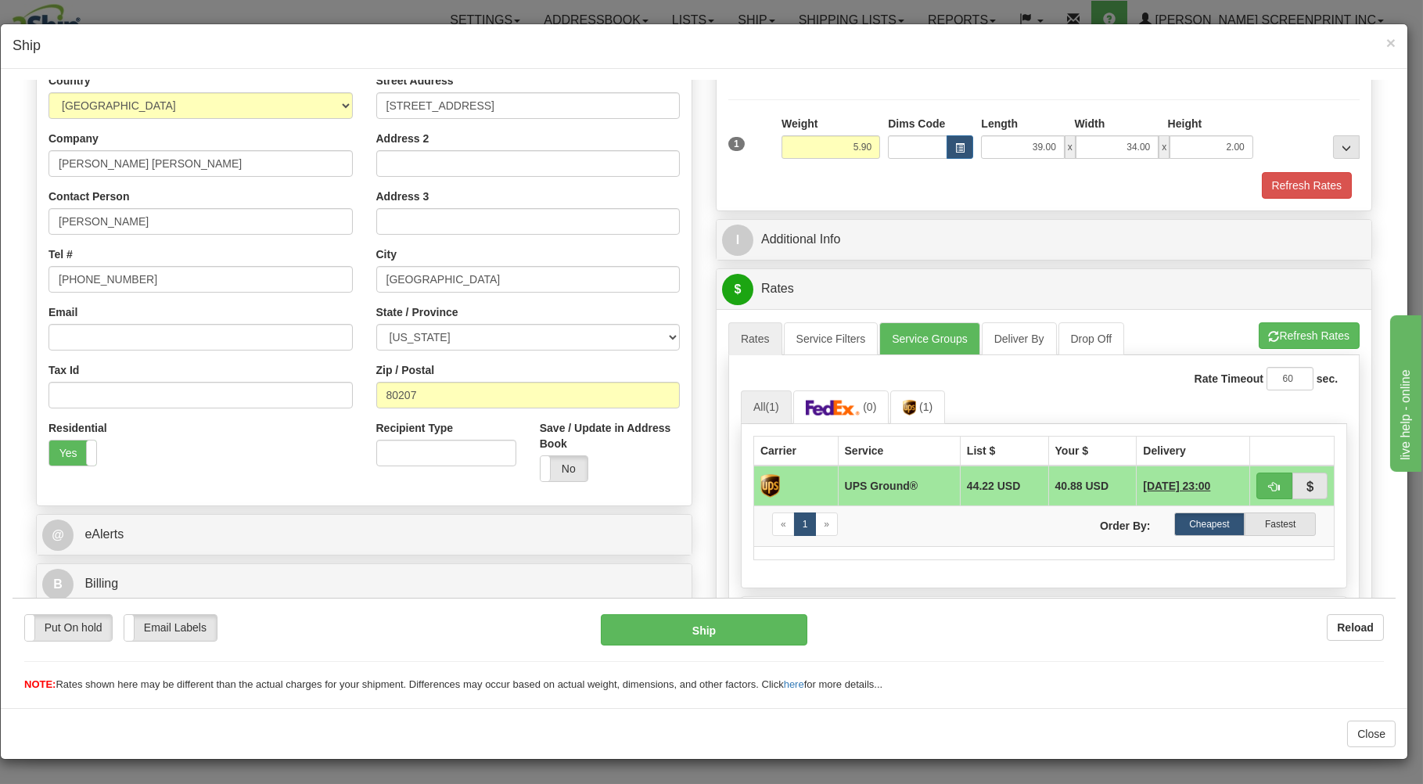
scroll to position [251, 0]
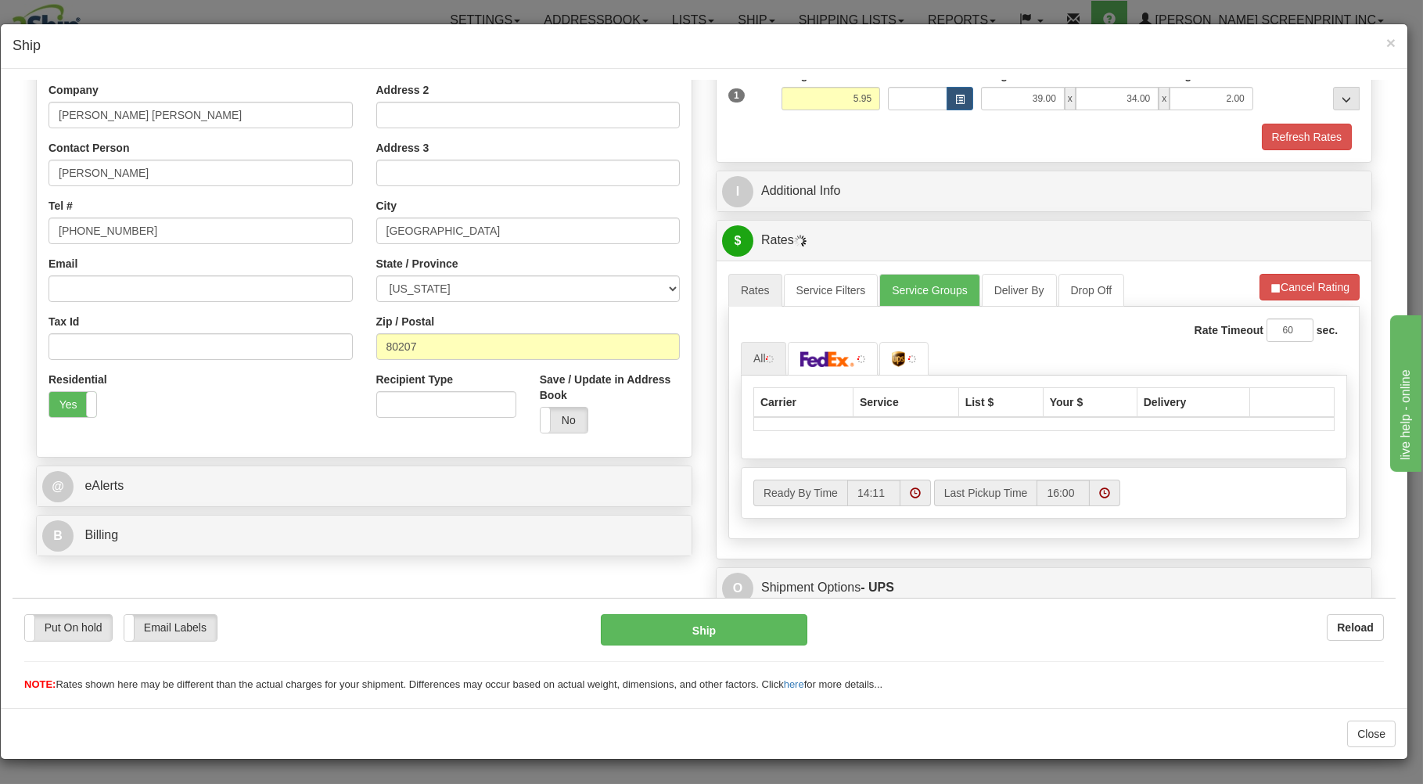
type input "5.90"
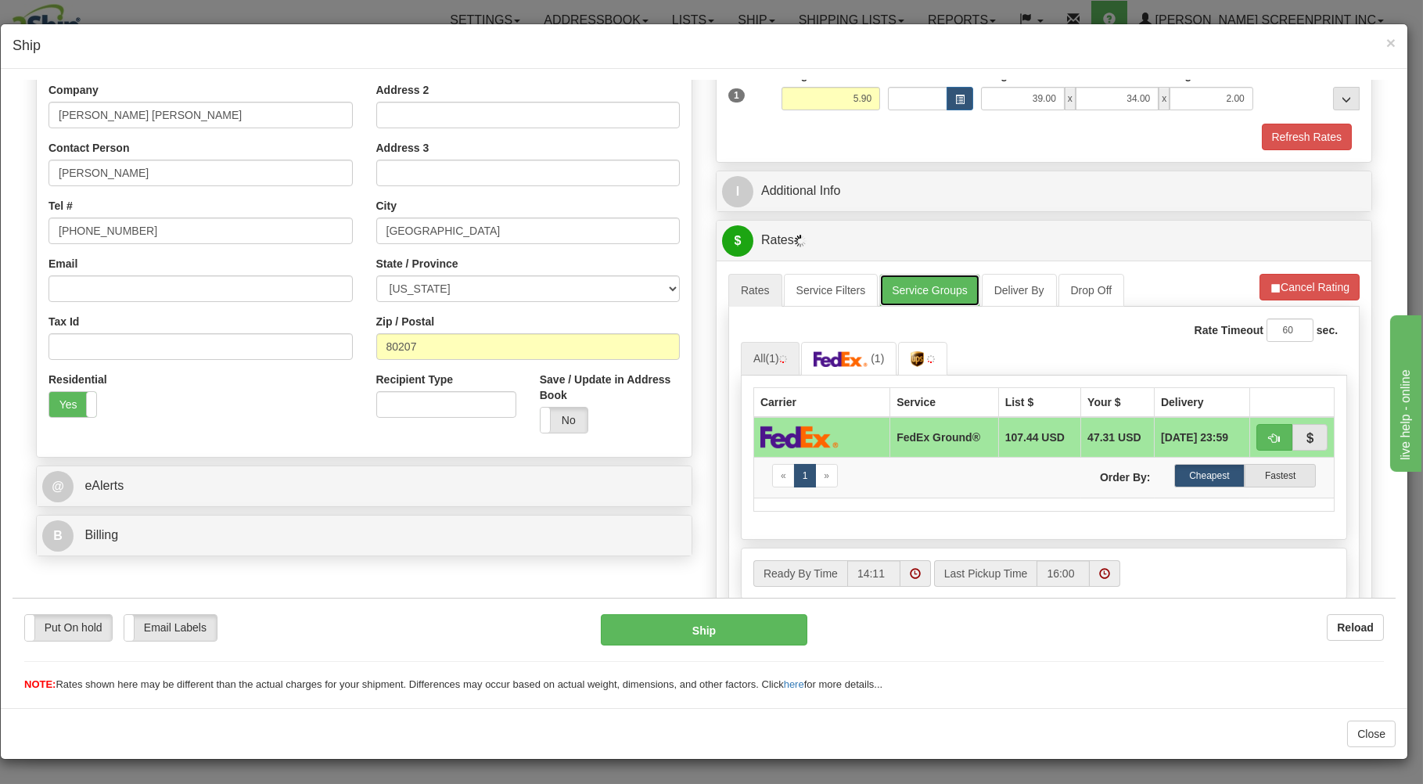
click at [920, 289] on link "Service Groups" at bounding box center [929, 289] width 100 height 33
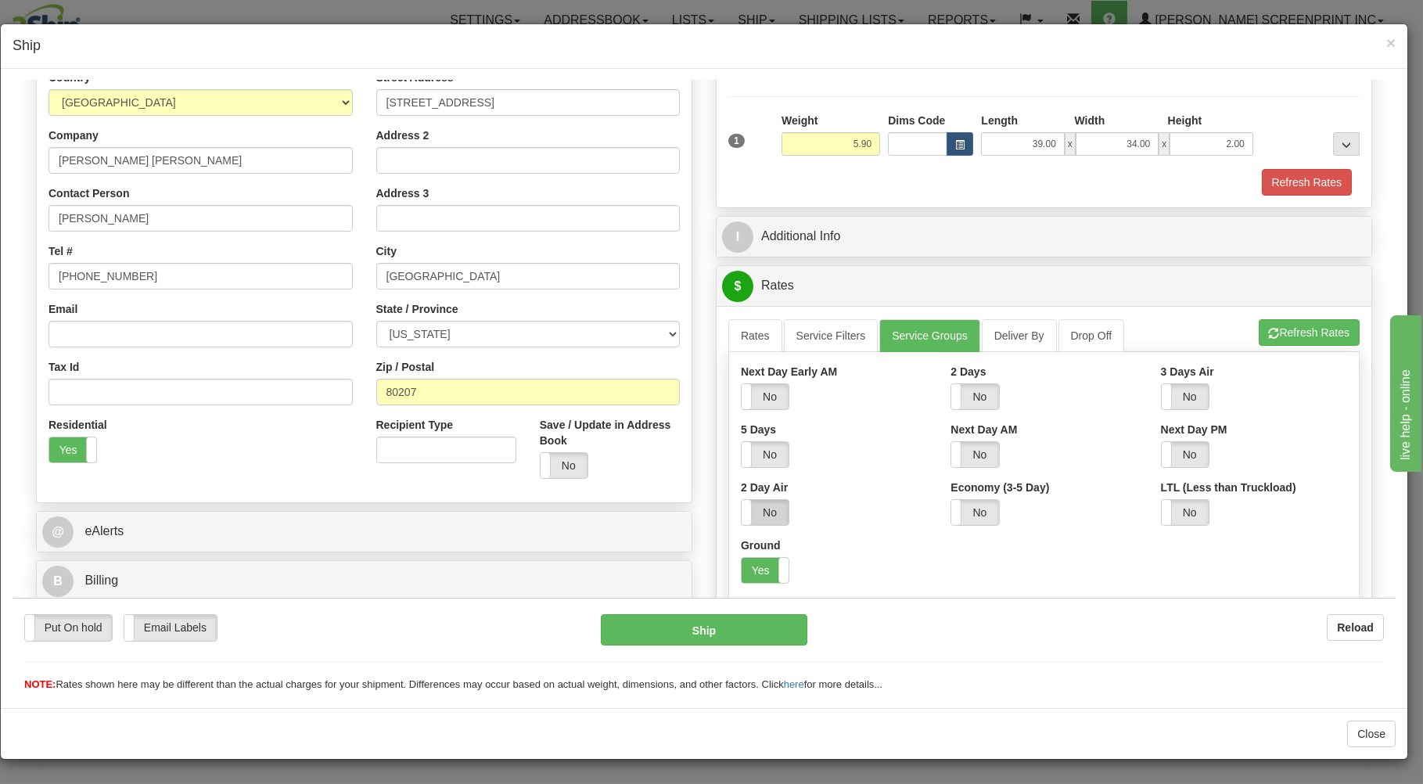
drag, startPoint x: 757, startPoint y: 569, endPoint x: 752, endPoint y: 524, distance: 44.8
click at [757, 558] on div "Ground Yes No" at bounding box center [834, 560] width 186 height 46
click at [757, 576] on label "Yes" at bounding box center [765, 569] width 47 height 25
click at [748, 338] on link "Rates" at bounding box center [755, 334] width 54 height 33
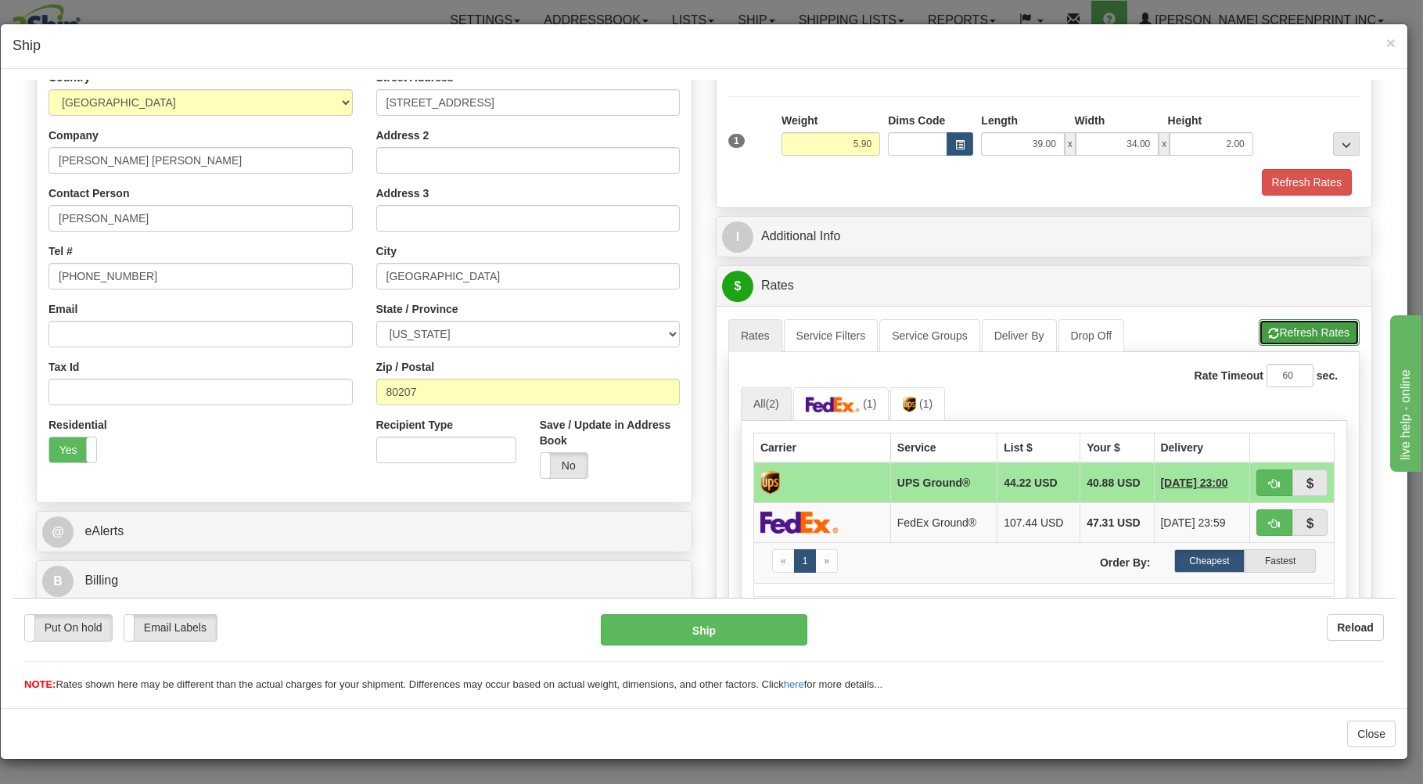
click at [1270, 324] on button "Refresh Rates" at bounding box center [1309, 331] width 101 height 27
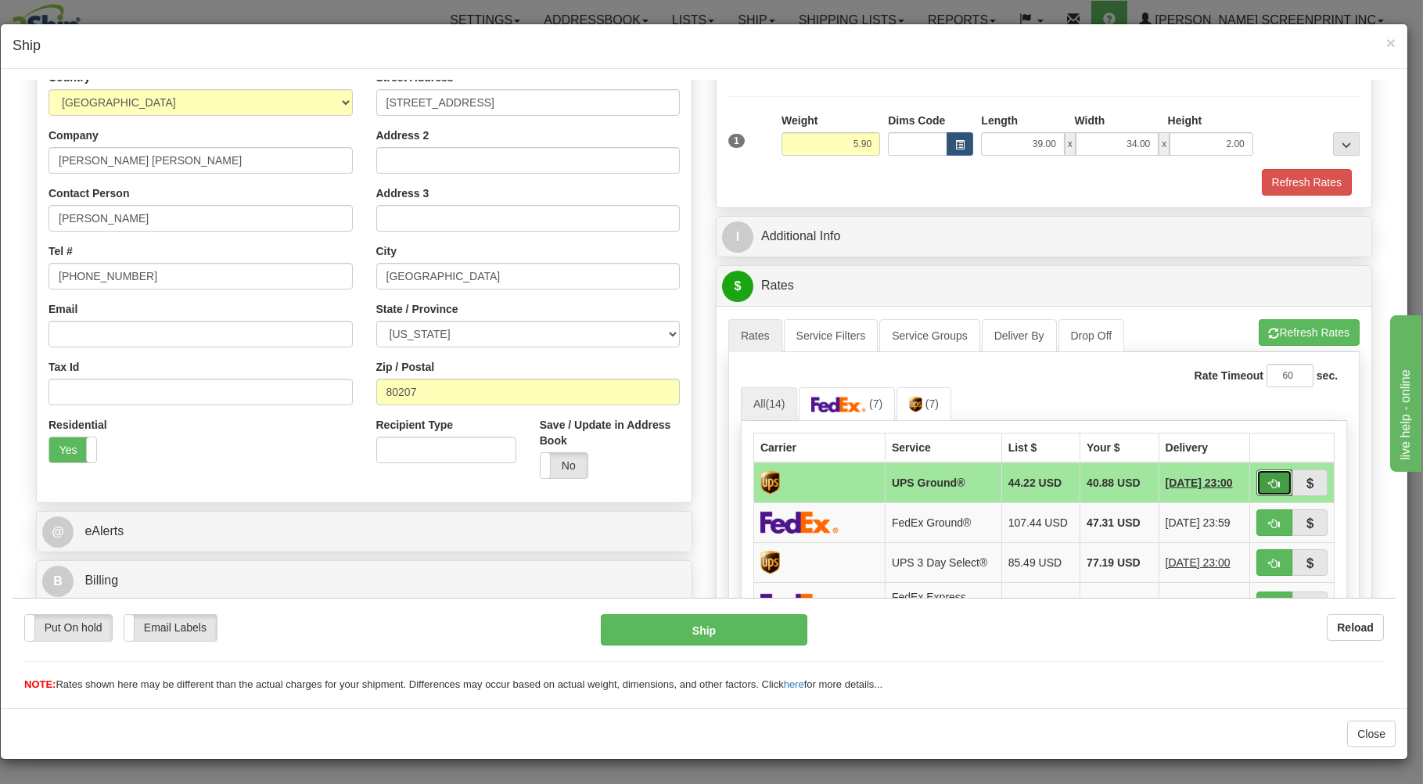
click at [1256, 476] on button "button" at bounding box center [1274, 482] width 36 height 27
type input "03"
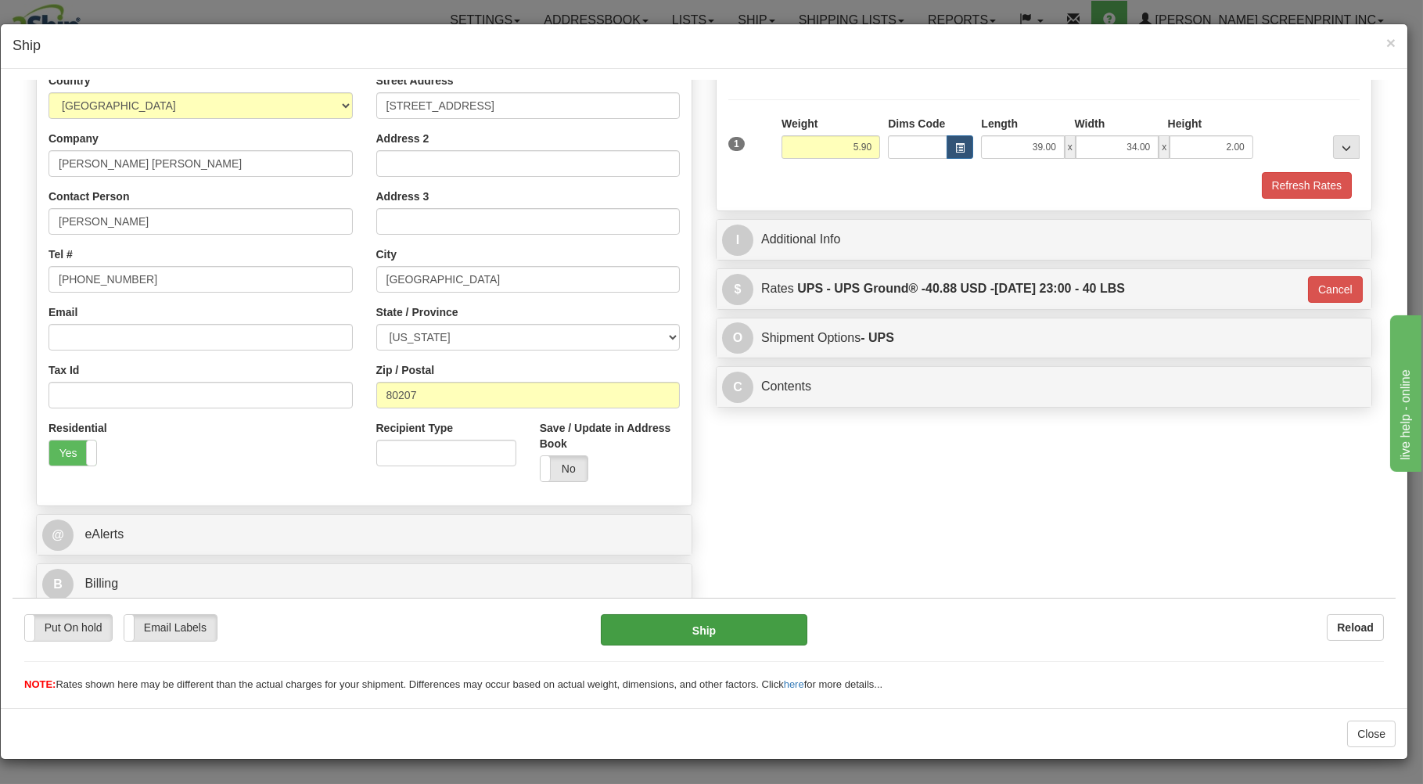
type input "5.95"
type input "03"
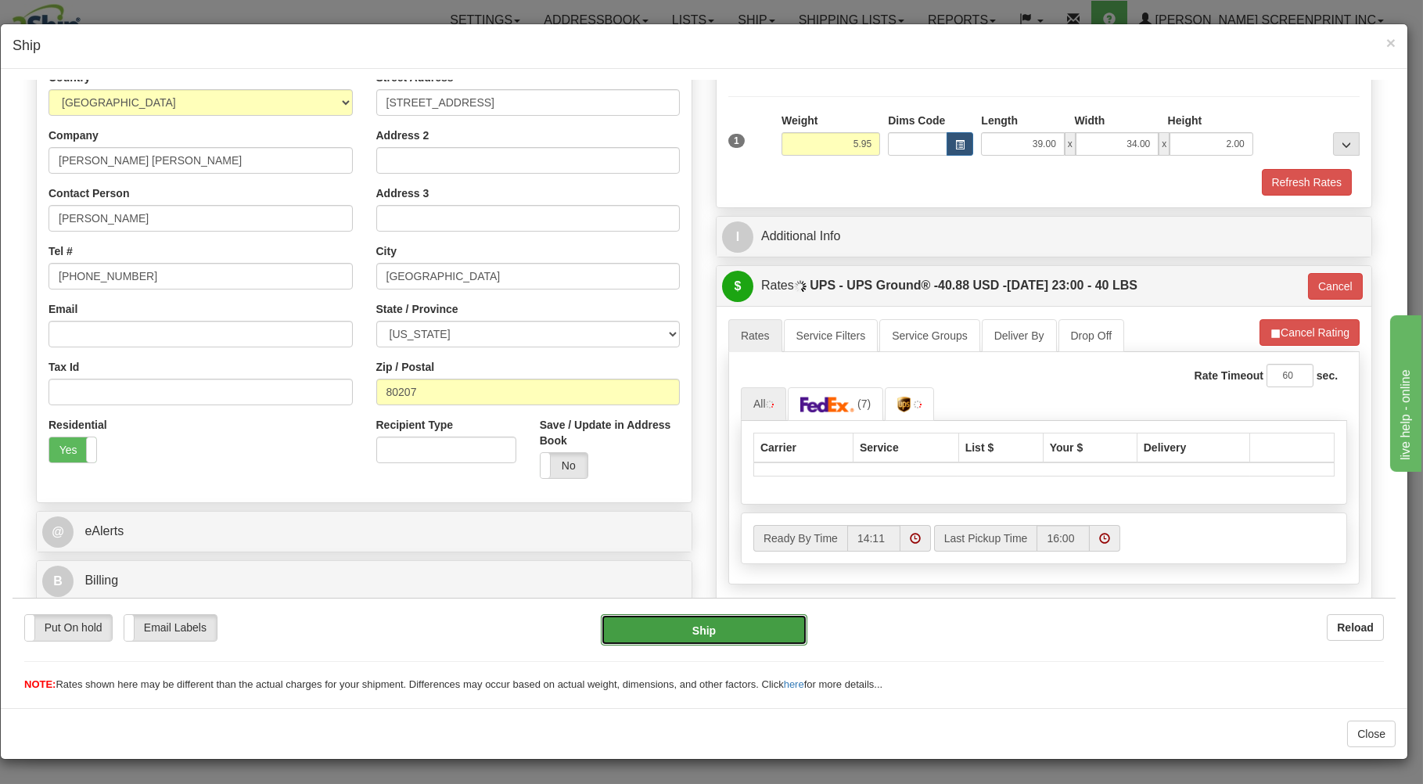
click at [705, 628] on button "Ship" at bounding box center [704, 628] width 207 height 31
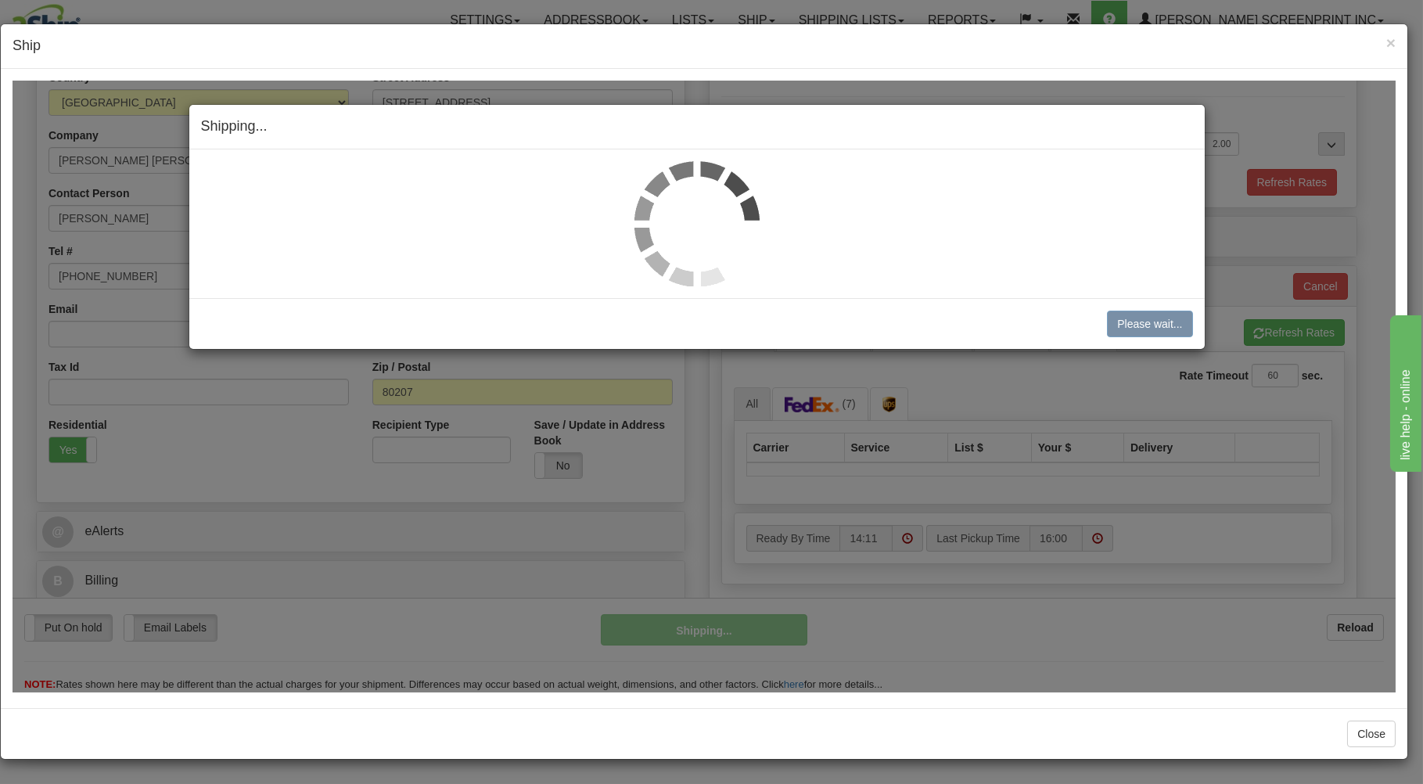
type input "5.90"
type input "03"
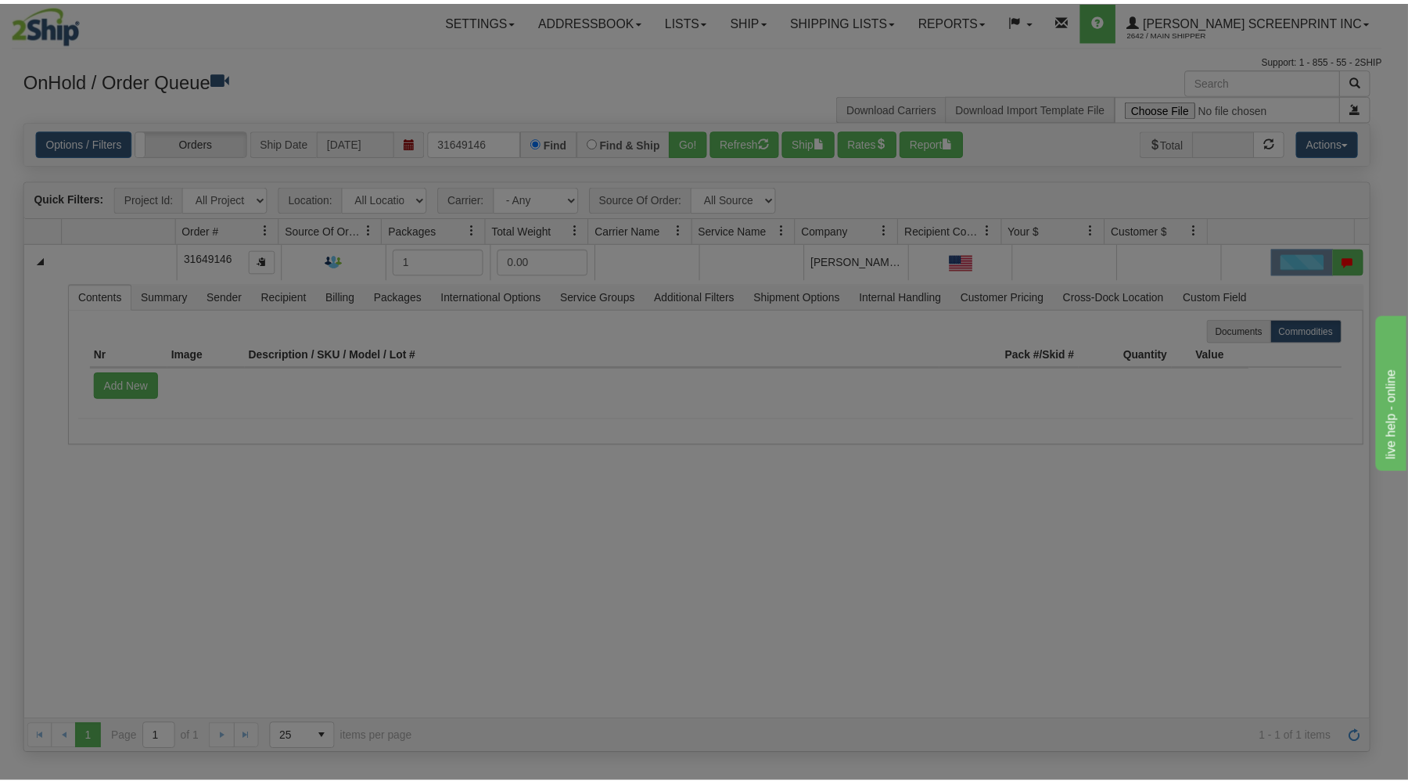
scroll to position [0, 0]
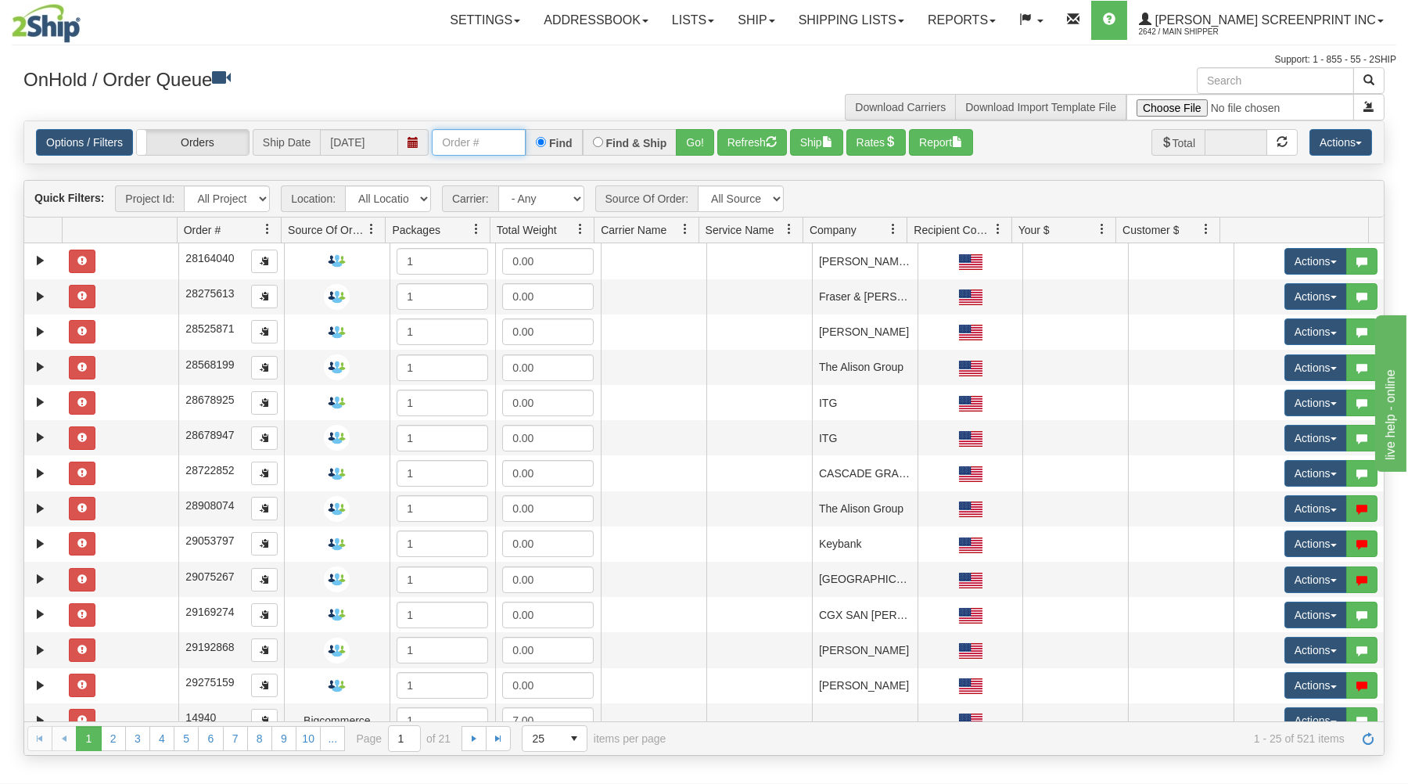
click at [509, 149] on input "text" at bounding box center [479, 142] width 94 height 27
type input "17216"
click at [699, 139] on button "Go!" at bounding box center [695, 142] width 38 height 27
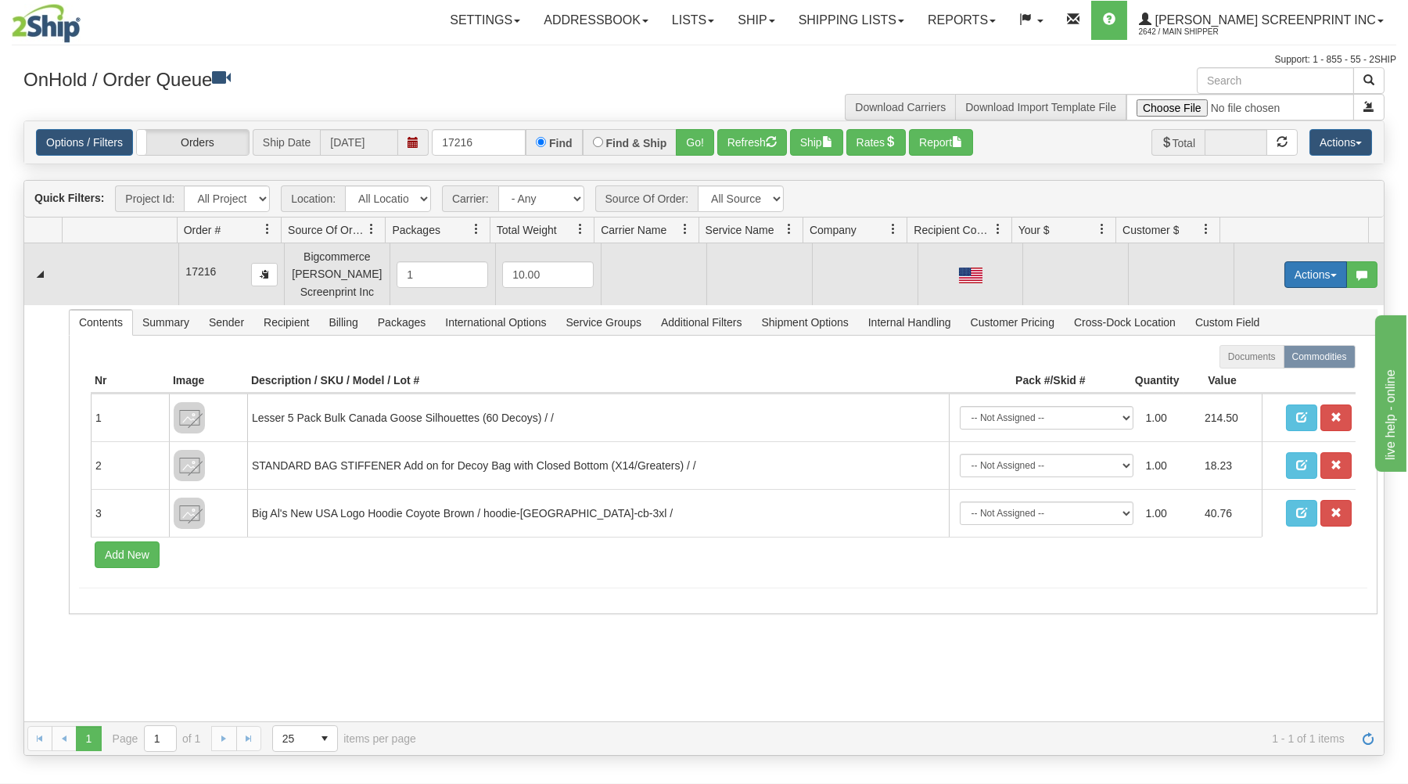
click at [1310, 282] on button "Actions" at bounding box center [1316, 274] width 63 height 27
click at [1237, 307] on span at bounding box center [1242, 303] width 11 height 11
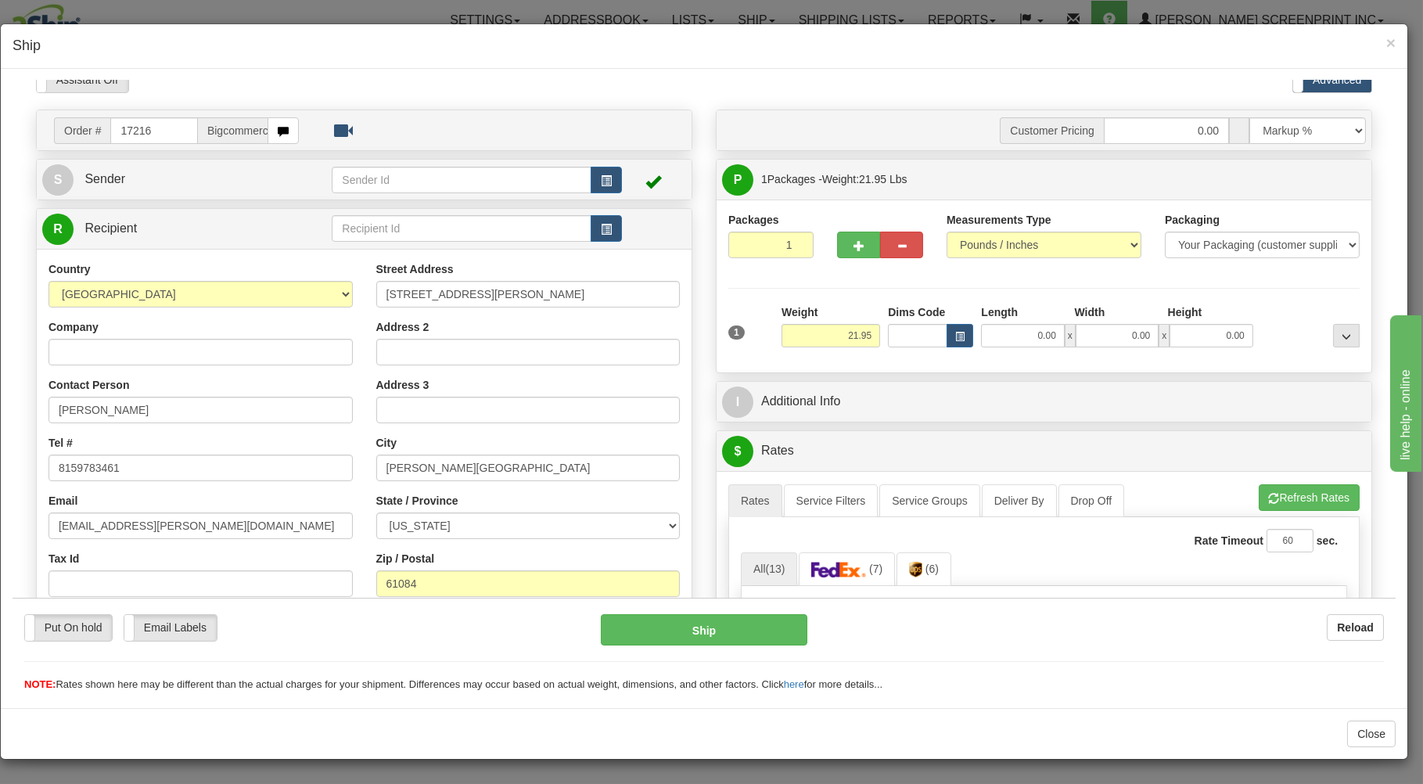
scroll to position [84, 0]
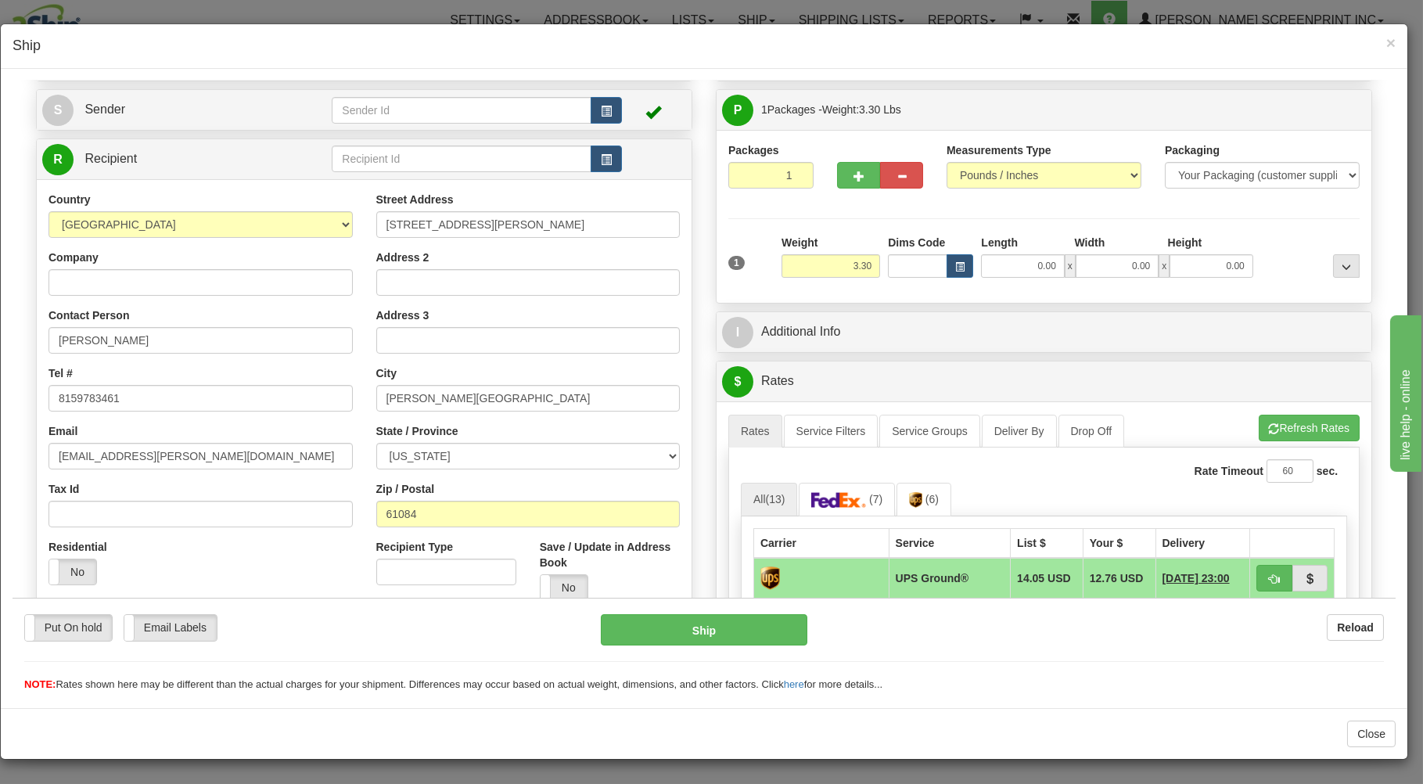
type input "3.70"
click at [854, 171] on span "button" at bounding box center [859, 176] width 11 height 10
type input "2"
click at [1310, 108] on span "Package Level" at bounding box center [1327, 109] width 62 height 11
radio input "true"
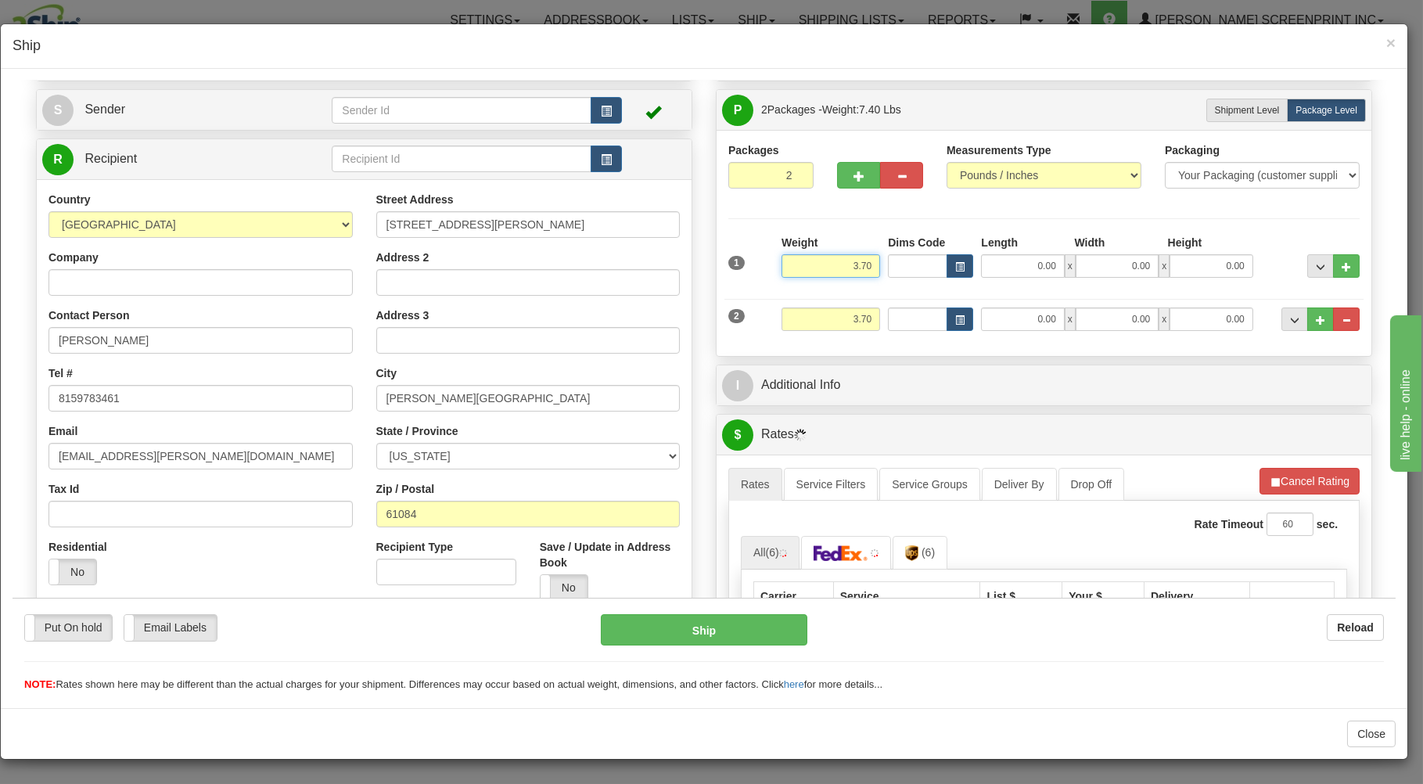
drag, startPoint x: 862, startPoint y: 268, endPoint x: 857, endPoint y: 251, distance: 17.8
click at [862, 268] on input "3.70" at bounding box center [831, 264] width 99 height 23
click at [860, 263] on input "3.85" at bounding box center [831, 264] width 99 height 23
click at [861, 265] on input "3.85" at bounding box center [831, 264] width 99 height 23
type input "3"
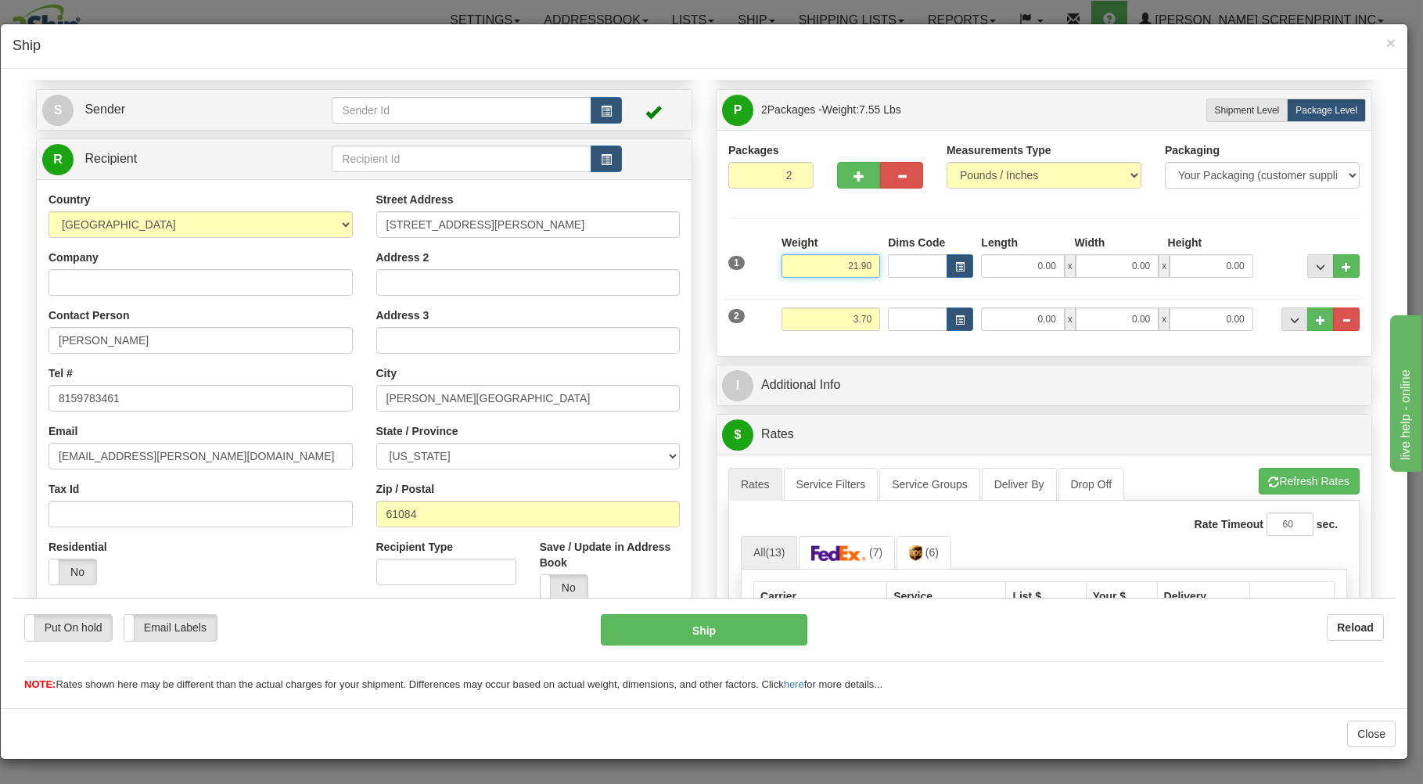
type input "21.90"
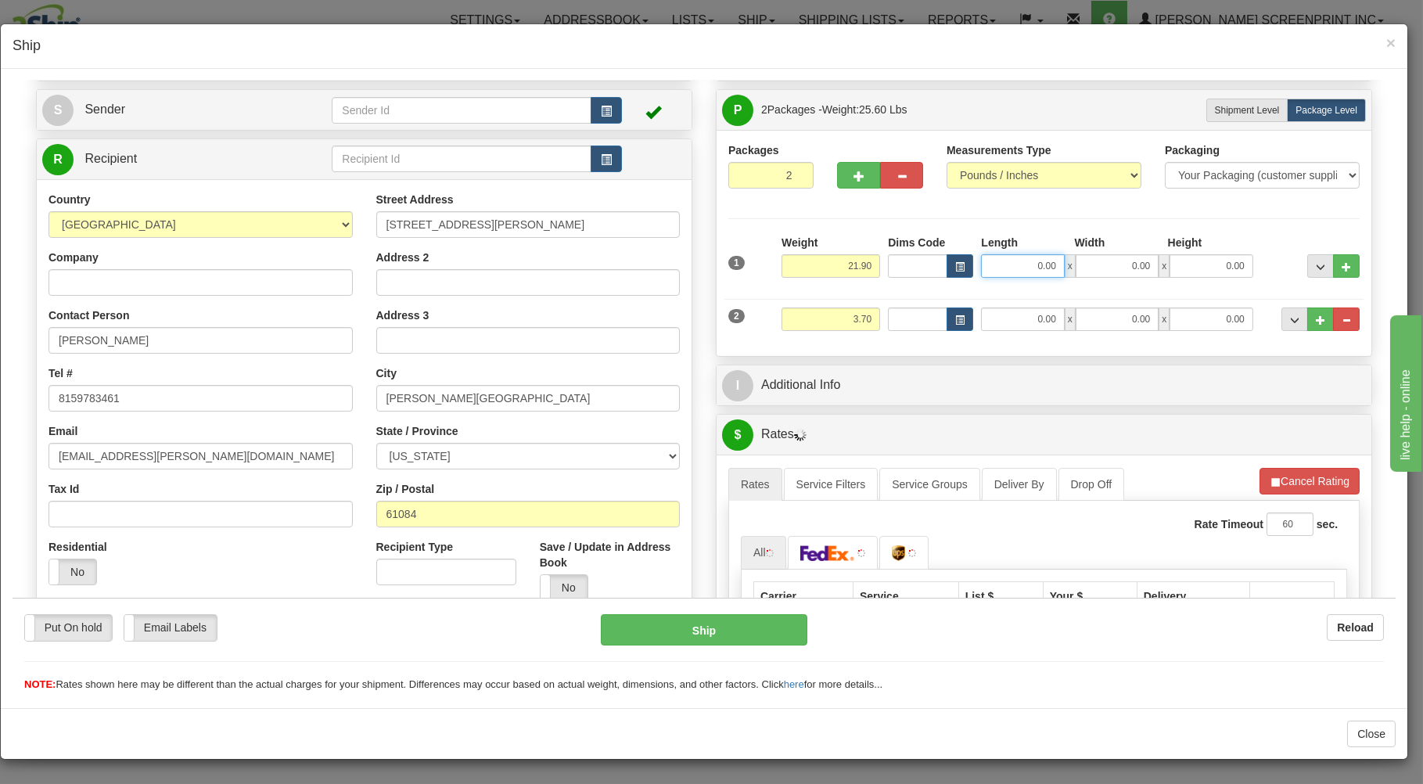
click at [1030, 273] on input "0.00" at bounding box center [1022, 264] width 83 height 23
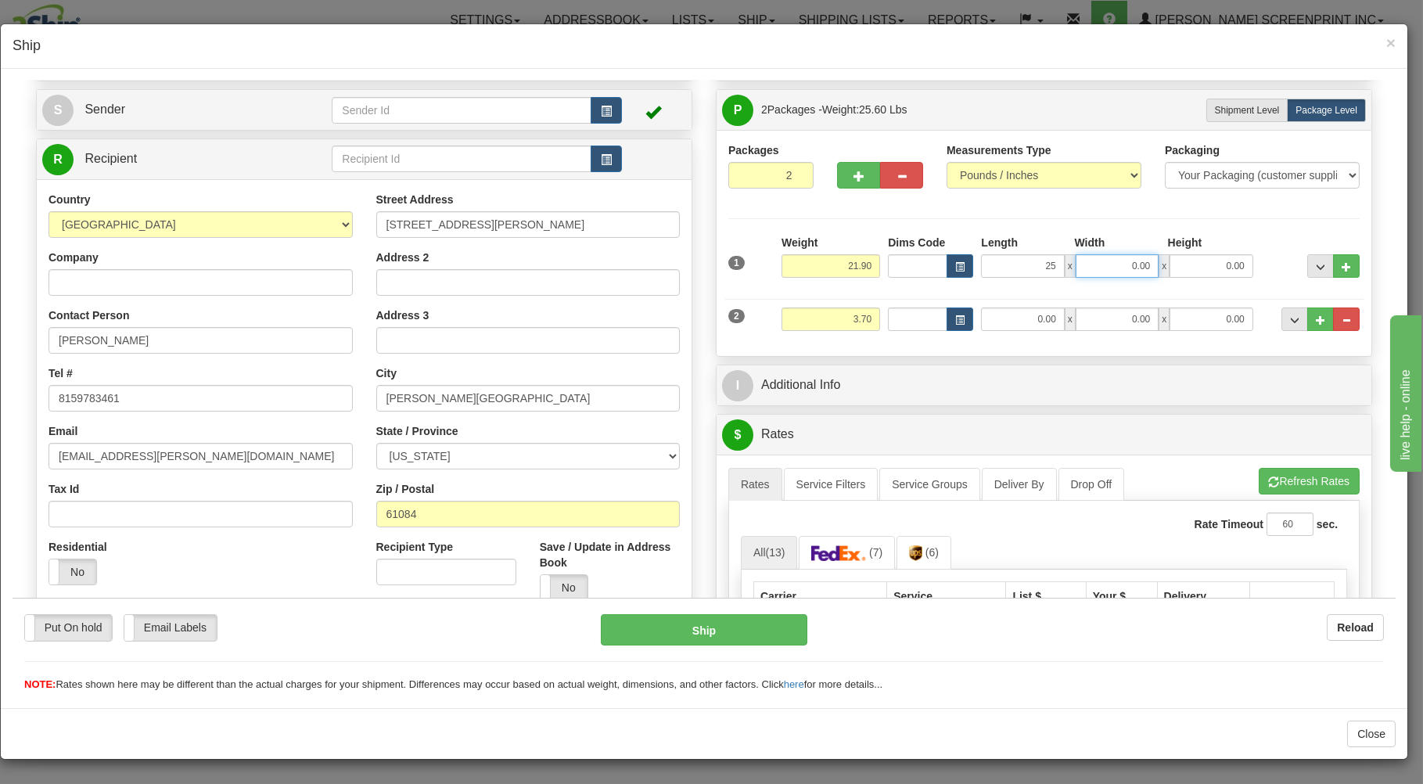
type input "25.00"
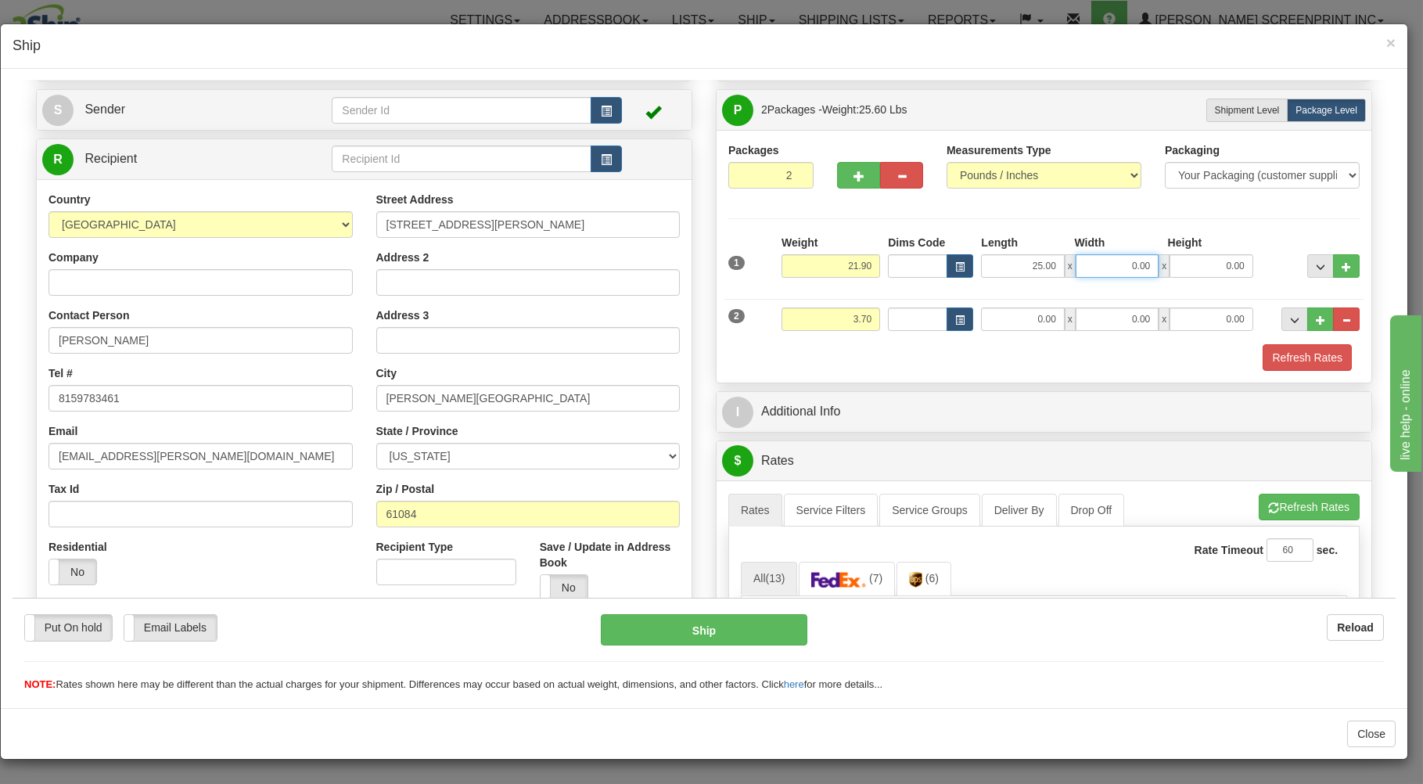
click at [1126, 273] on input "0.00" at bounding box center [1117, 264] width 83 height 23
type input "20.00"
click at [1219, 269] on input "0.00" at bounding box center [1211, 264] width 83 height 23
type input "9.00"
click at [868, 318] on input "3.70" at bounding box center [831, 318] width 99 height 23
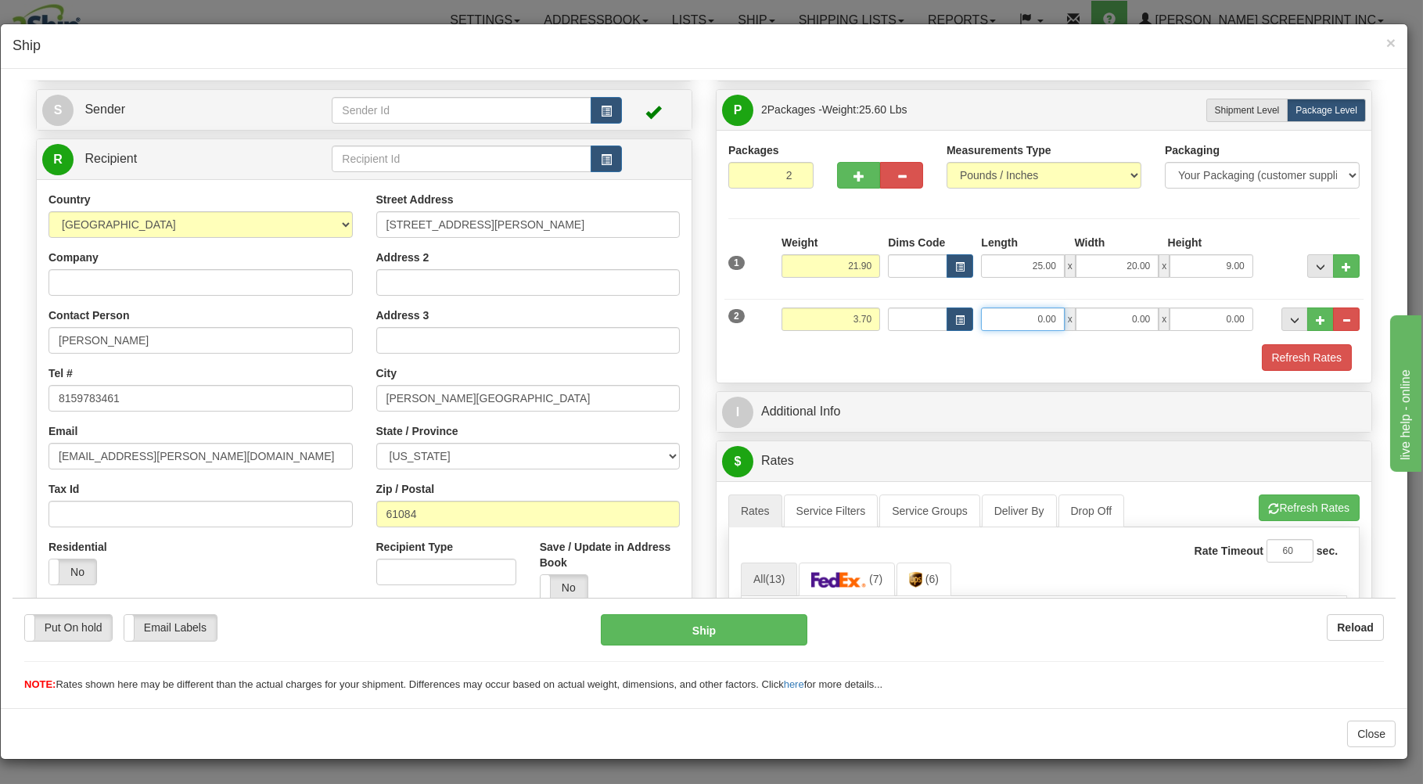
click at [1024, 321] on input "0.00" at bounding box center [1022, 318] width 83 height 23
type input "31.00"
click at [1137, 318] on input "0.00" at bounding box center [1117, 318] width 83 height 23
type input "29.00"
click at [1218, 322] on input "0.00" at bounding box center [1211, 318] width 83 height 23
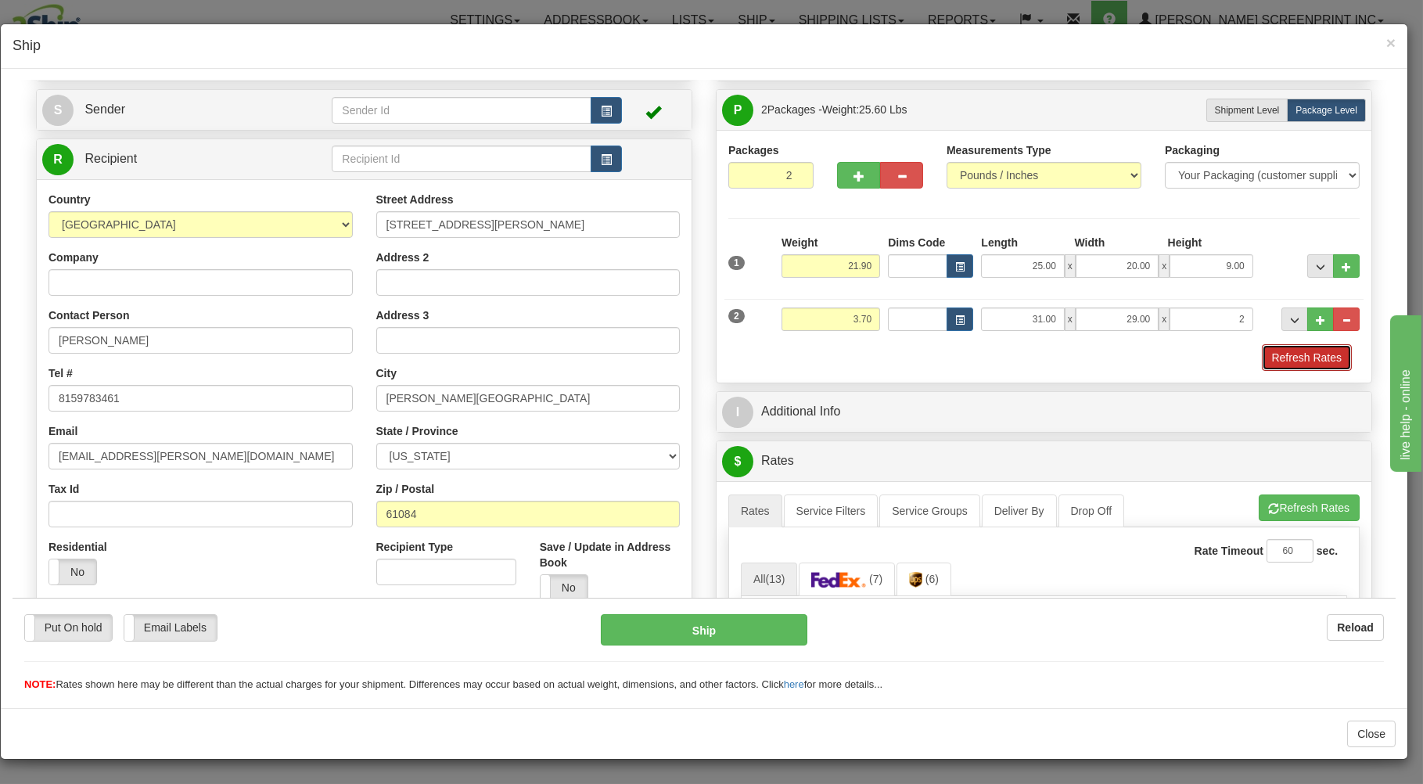
type input "2.00"
click at [1282, 355] on button "Refresh Rates" at bounding box center [1307, 356] width 90 height 27
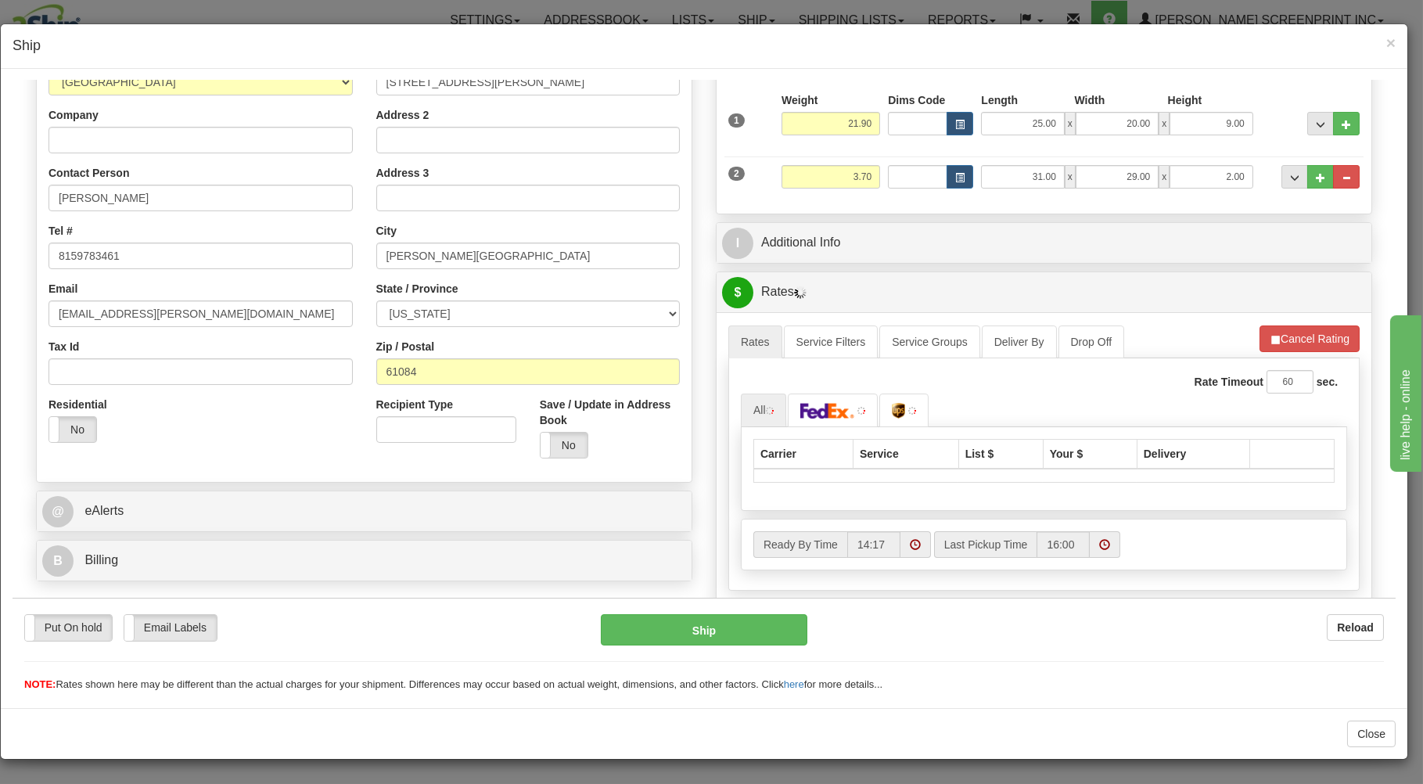
scroll to position [251, 0]
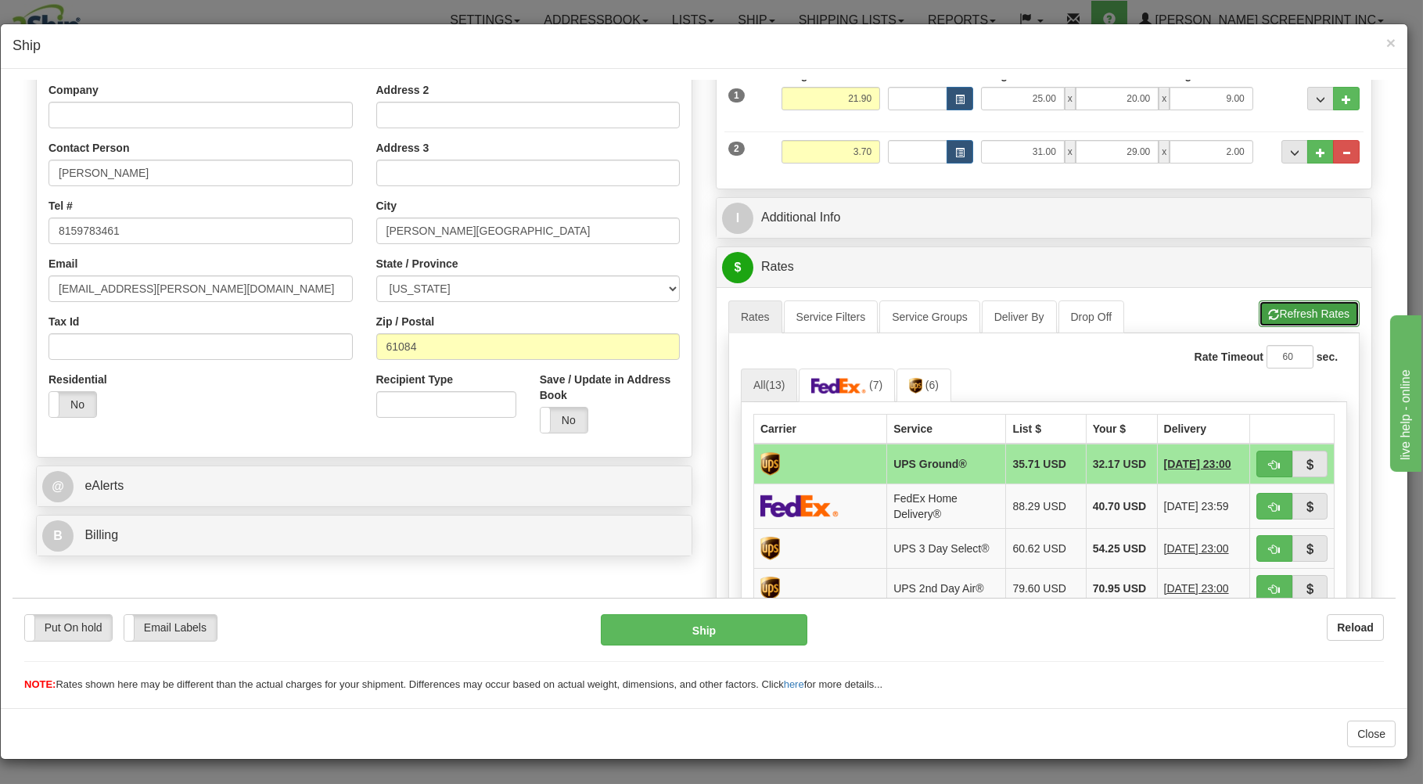
click at [1293, 315] on button "Refresh Rates" at bounding box center [1309, 313] width 101 height 27
click at [1256, 469] on button "button" at bounding box center [1274, 463] width 36 height 27
type input "03"
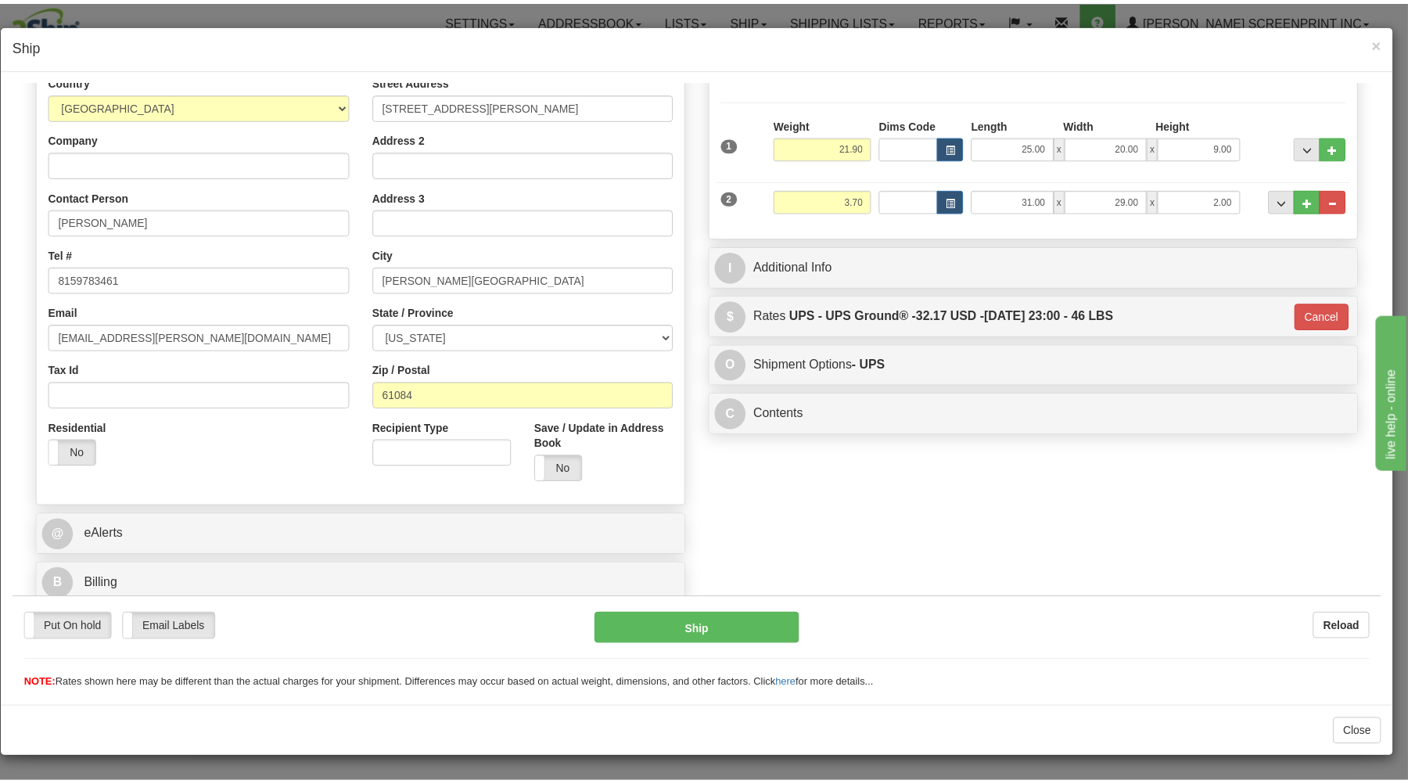
scroll to position [206, 0]
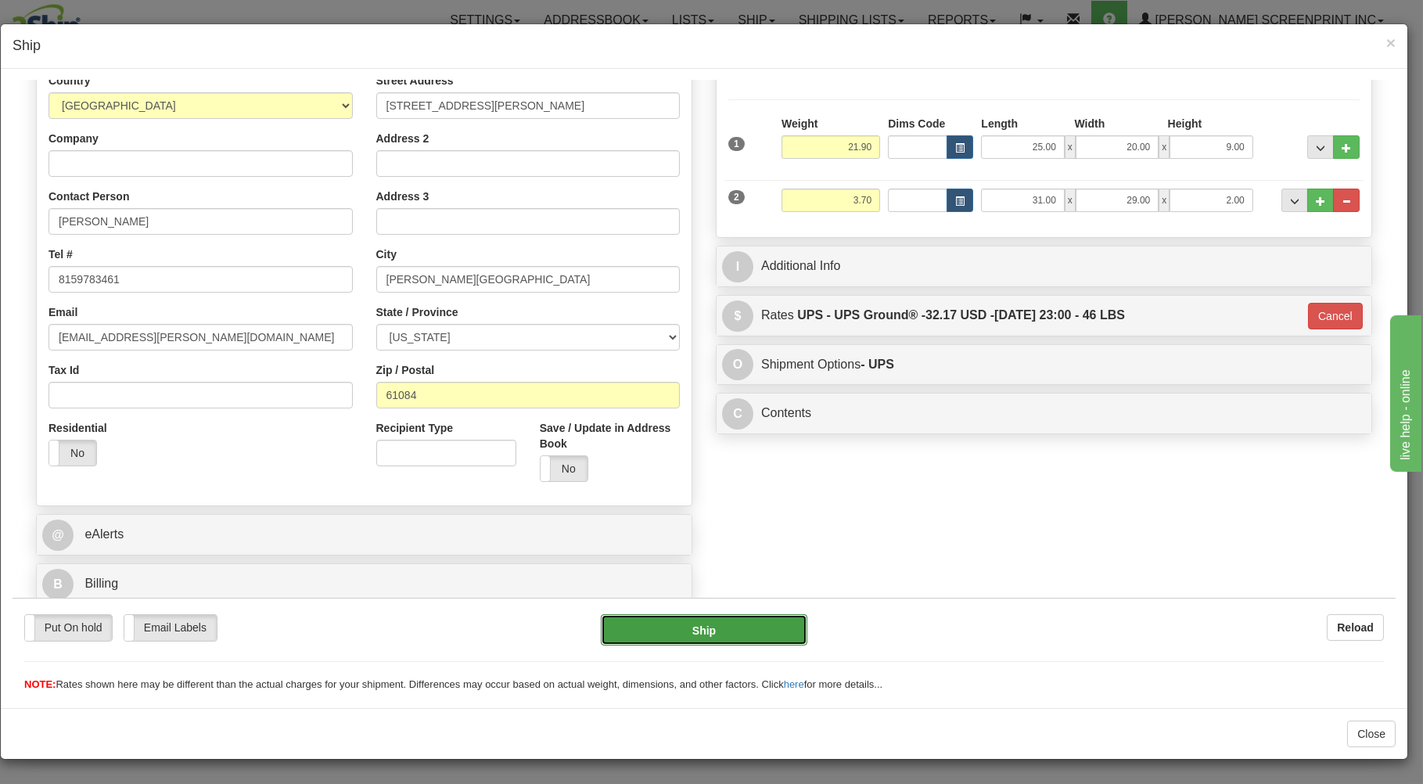
click at [732, 638] on button "Ship" at bounding box center [704, 628] width 207 height 31
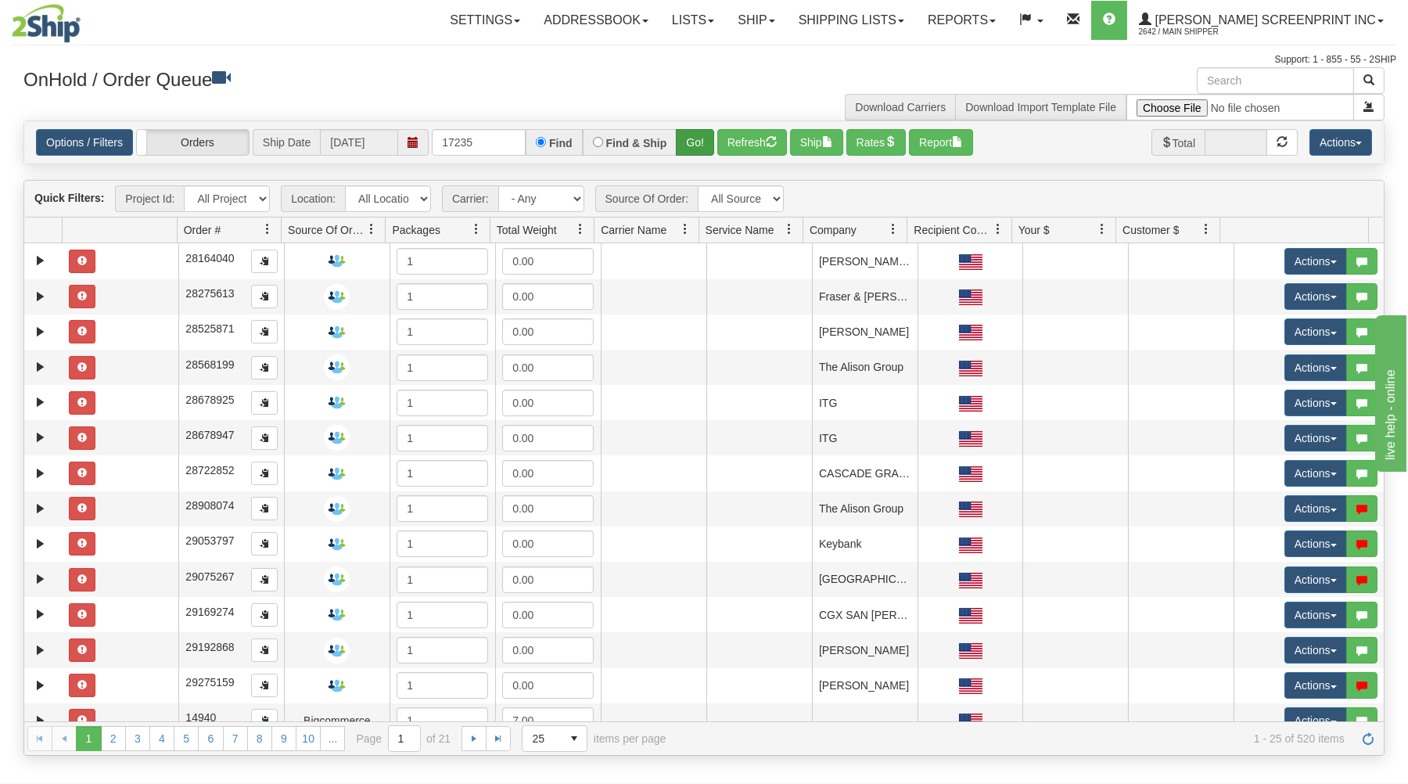
type input "17235"
click at [685, 142] on button "Go!" at bounding box center [695, 142] width 38 height 27
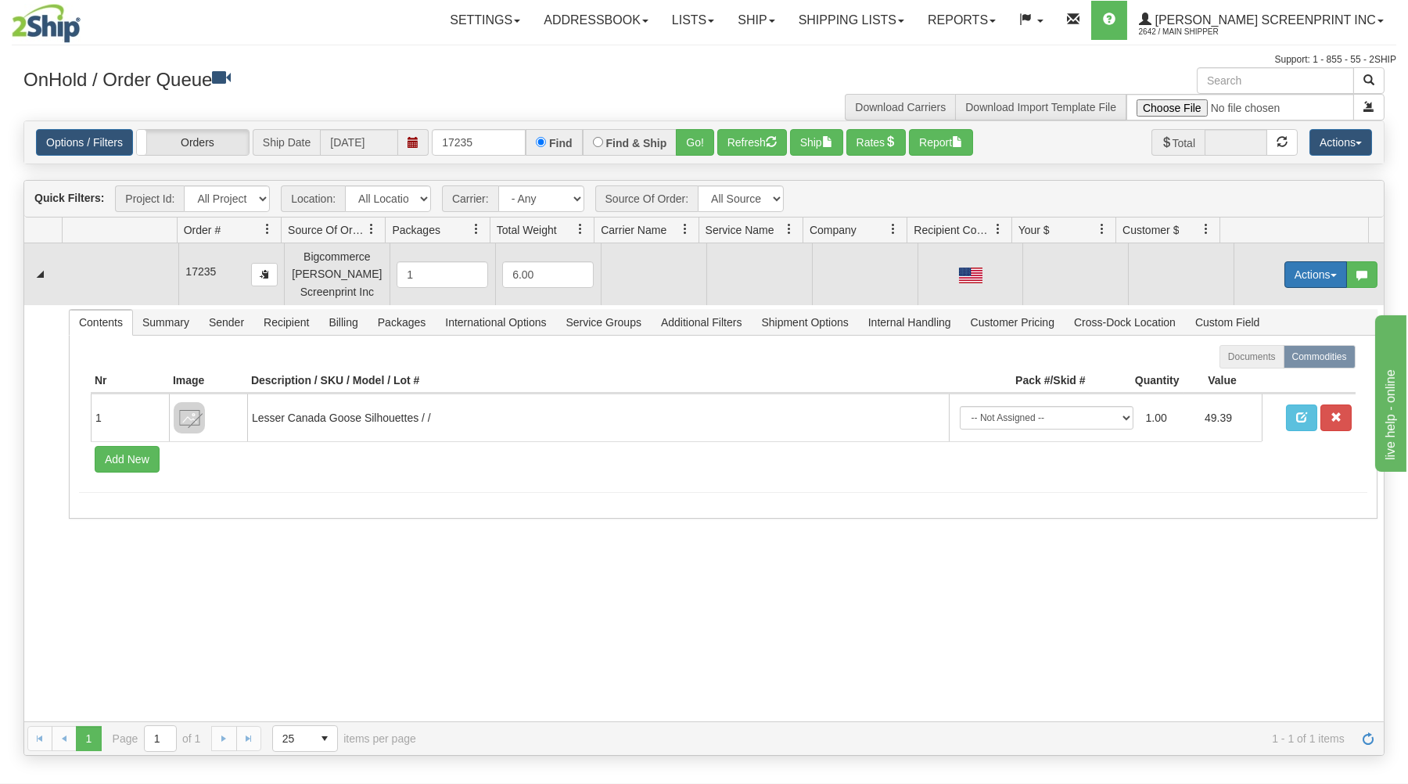
click at [1291, 271] on button "Actions" at bounding box center [1316, 274] width 63 height 27
click at [1258, 302] on link "Open" at bounding box center [1283, 304] width 125 height 20
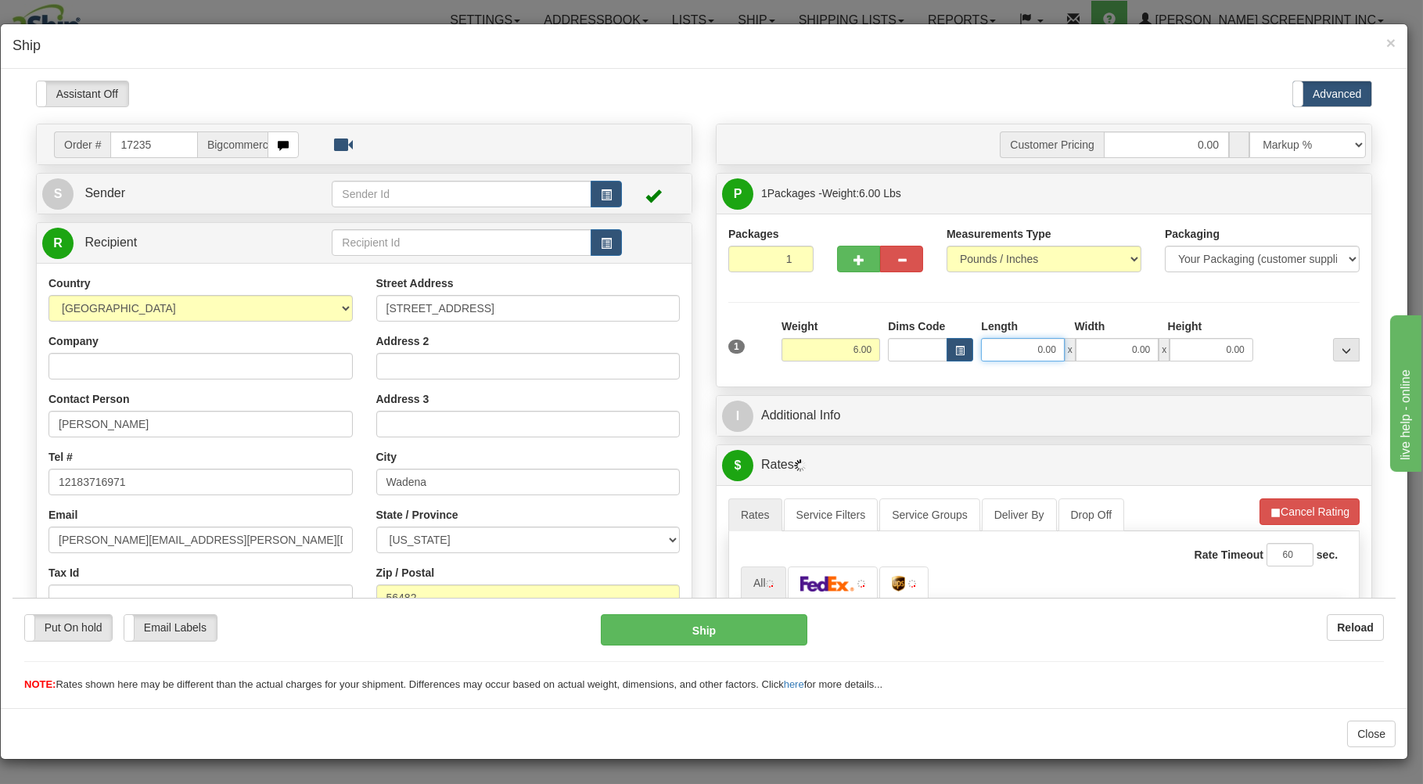
click at [992, 352] on input "0.00" at bounding box center [1022, 348] width 83 height 23
type input "4.60"
type input "26.00"
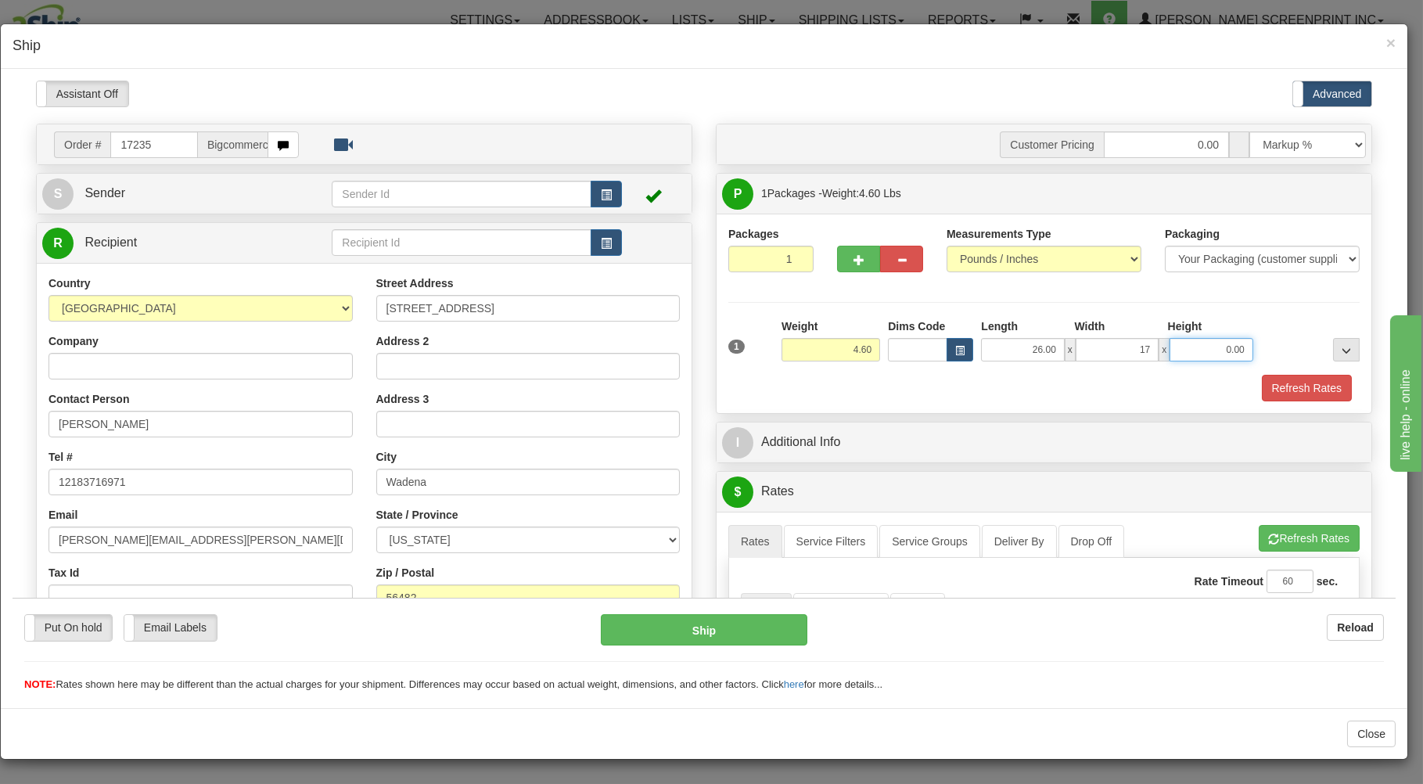
type input "17.00"
type input "4.00"
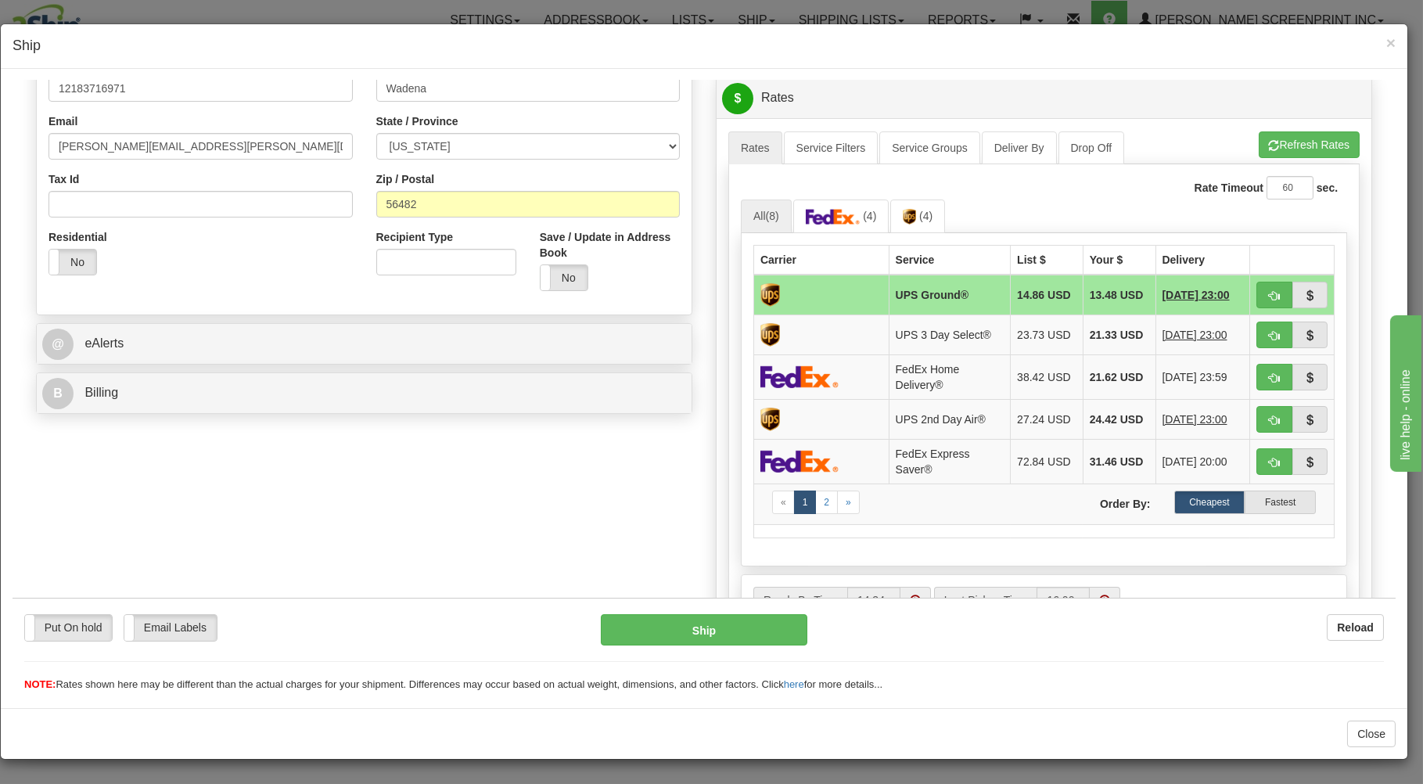
scroll to position [419, 0]
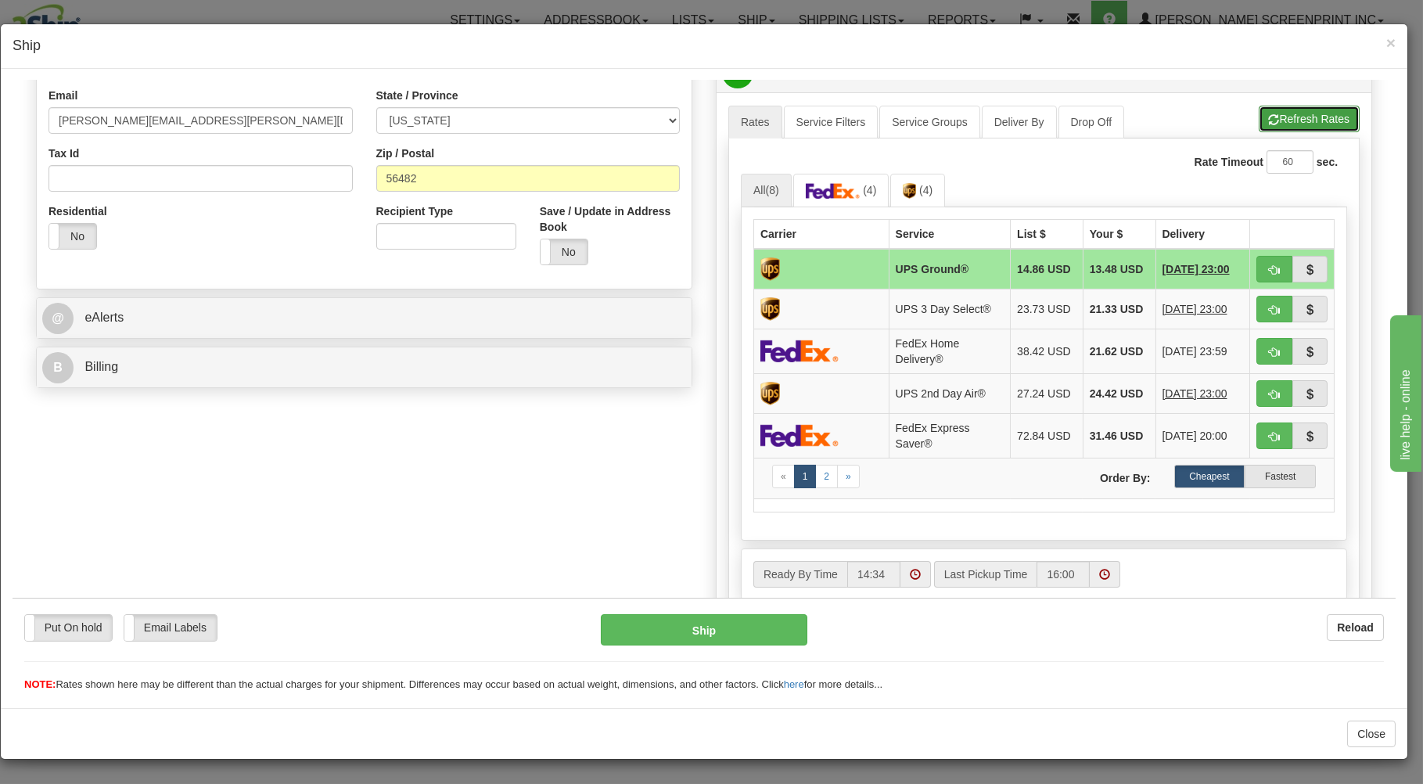
click at [1299, 123] on button "Refresh Rates" at bounding box center [1309, 118] width 101 height 27
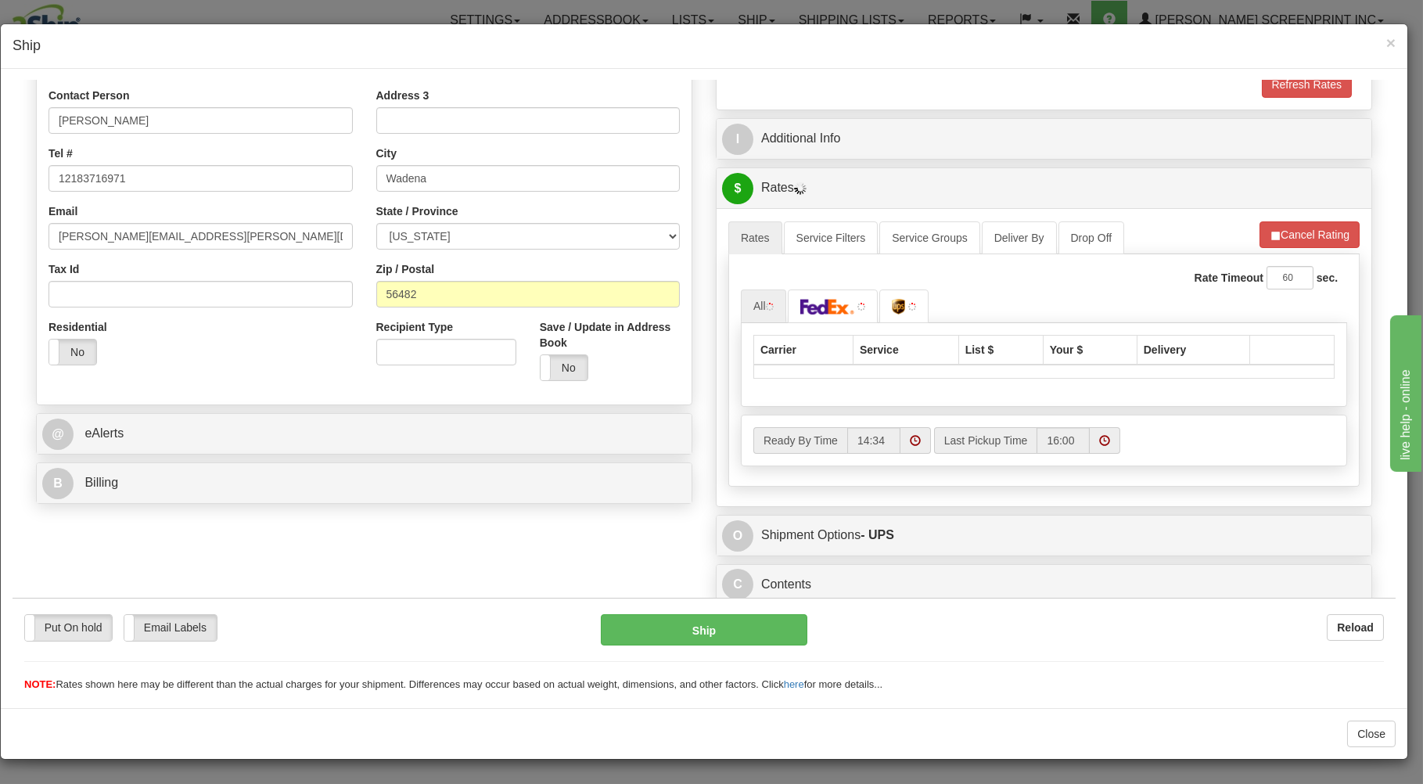
type input "4.60"
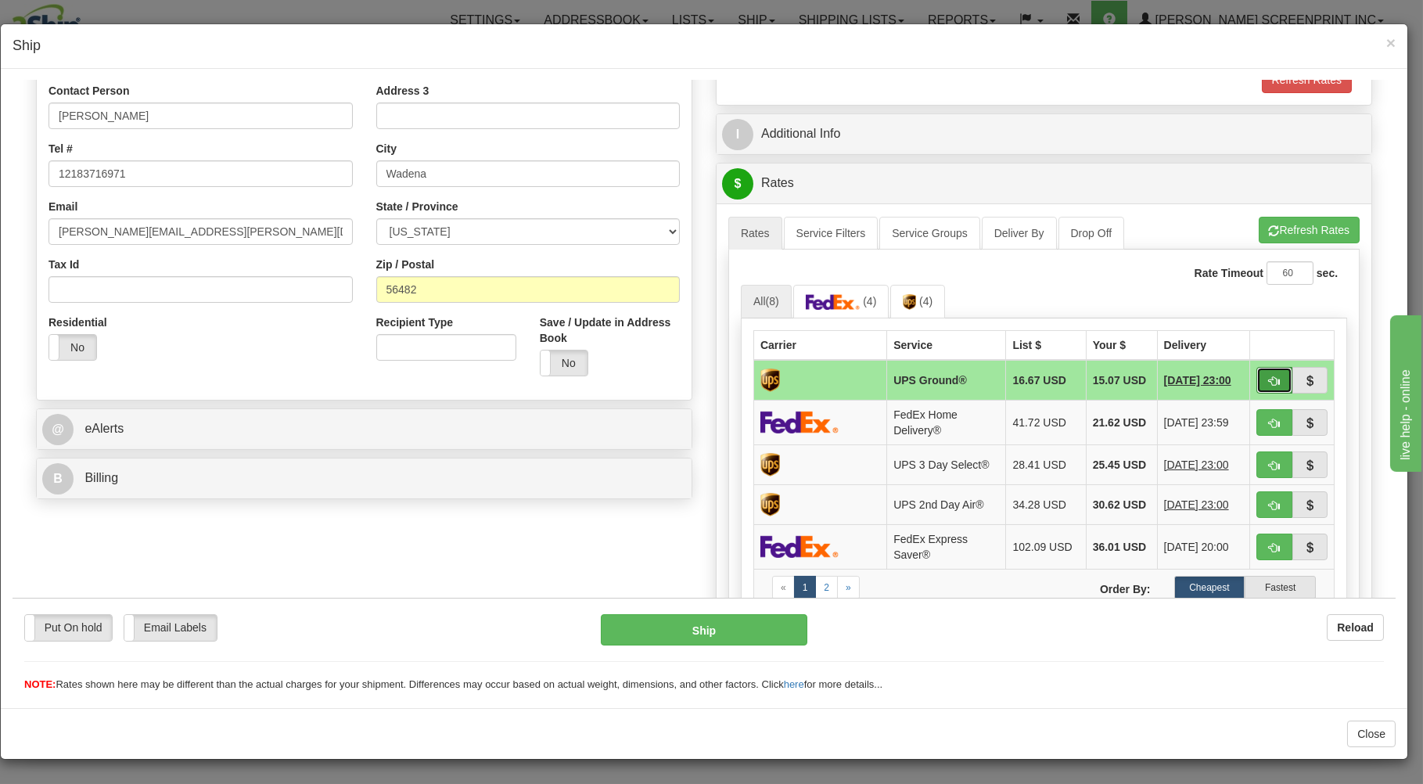
click at [1256, 373] on button "button" at bounding box center [1274, 379] width 36 height 27
type input "03"
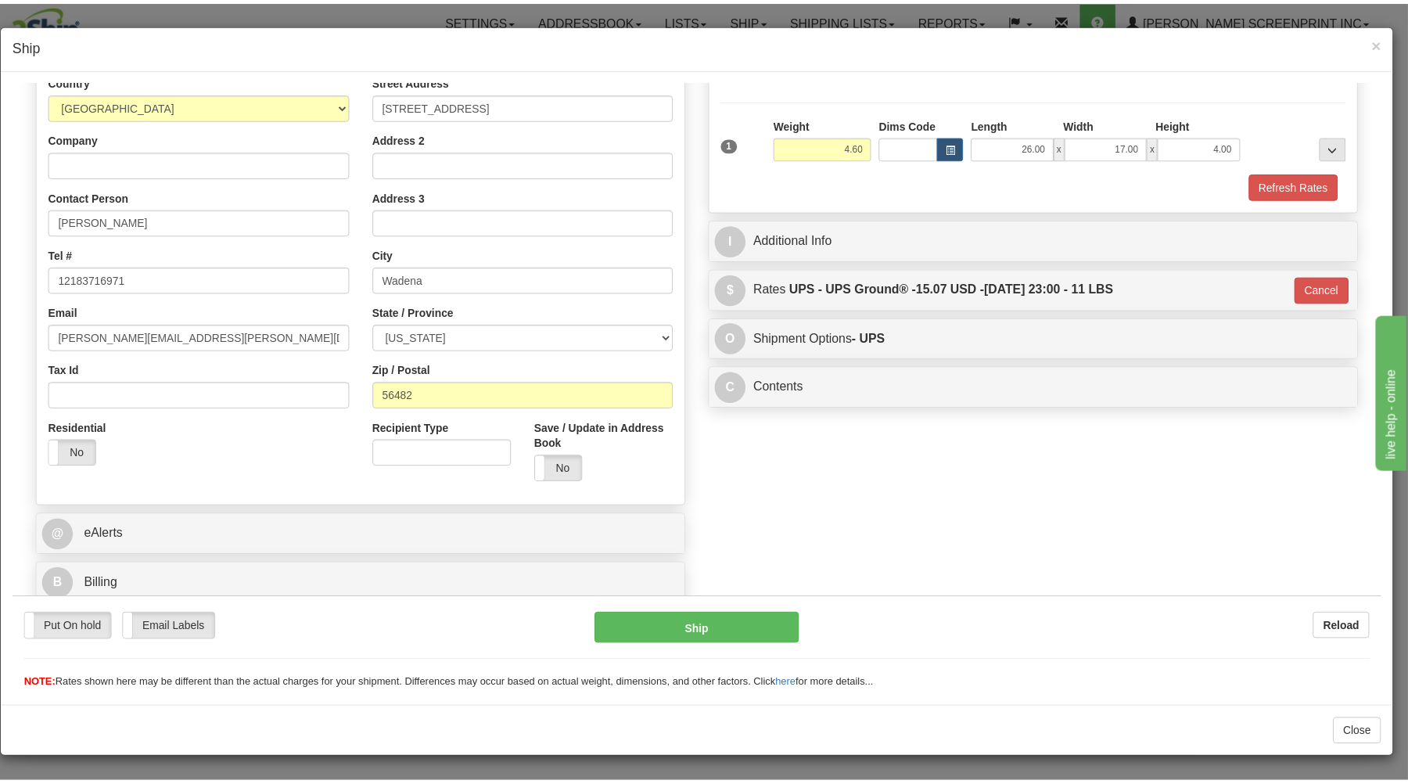
scroll to position [206, 0]
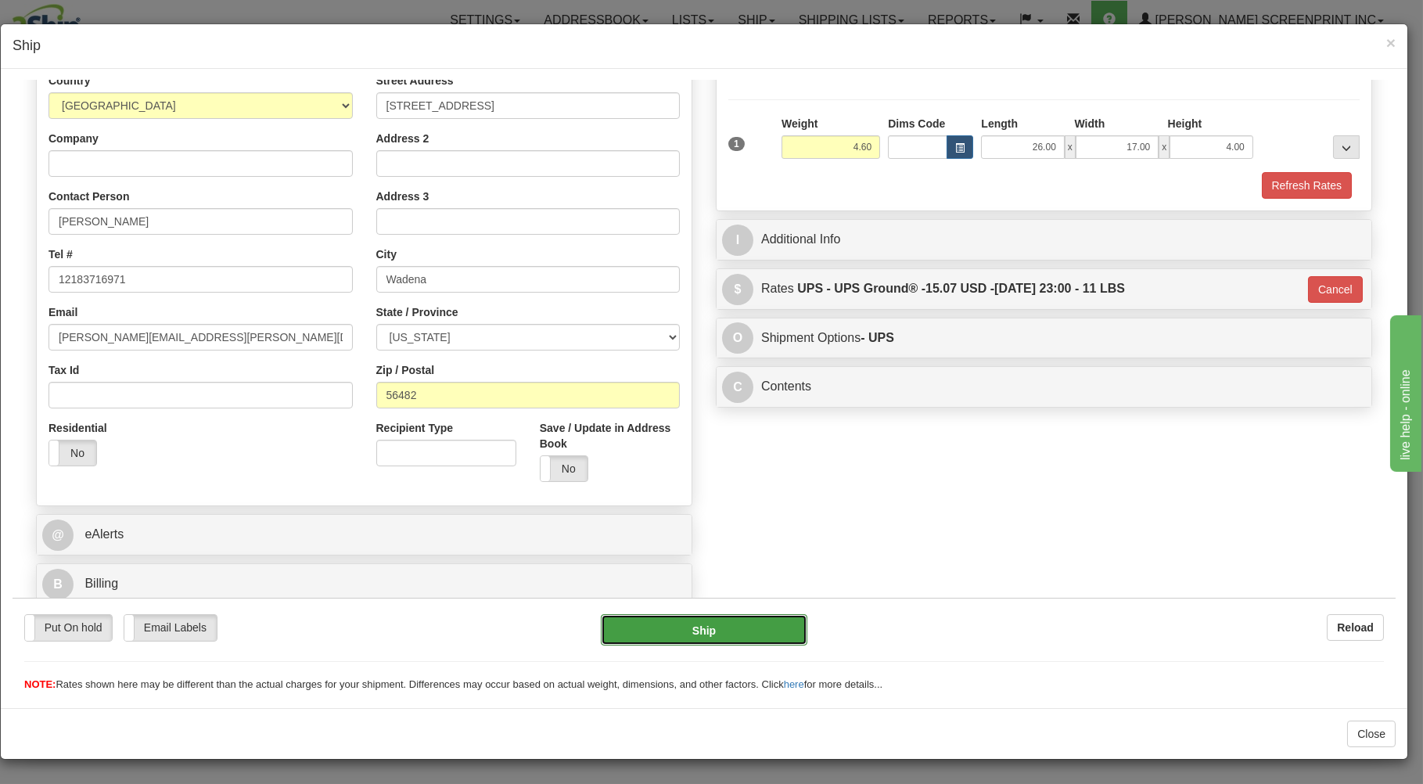
click at [734, 623] on button "Ship" at bounding box center [704, 628] width 207 height 31
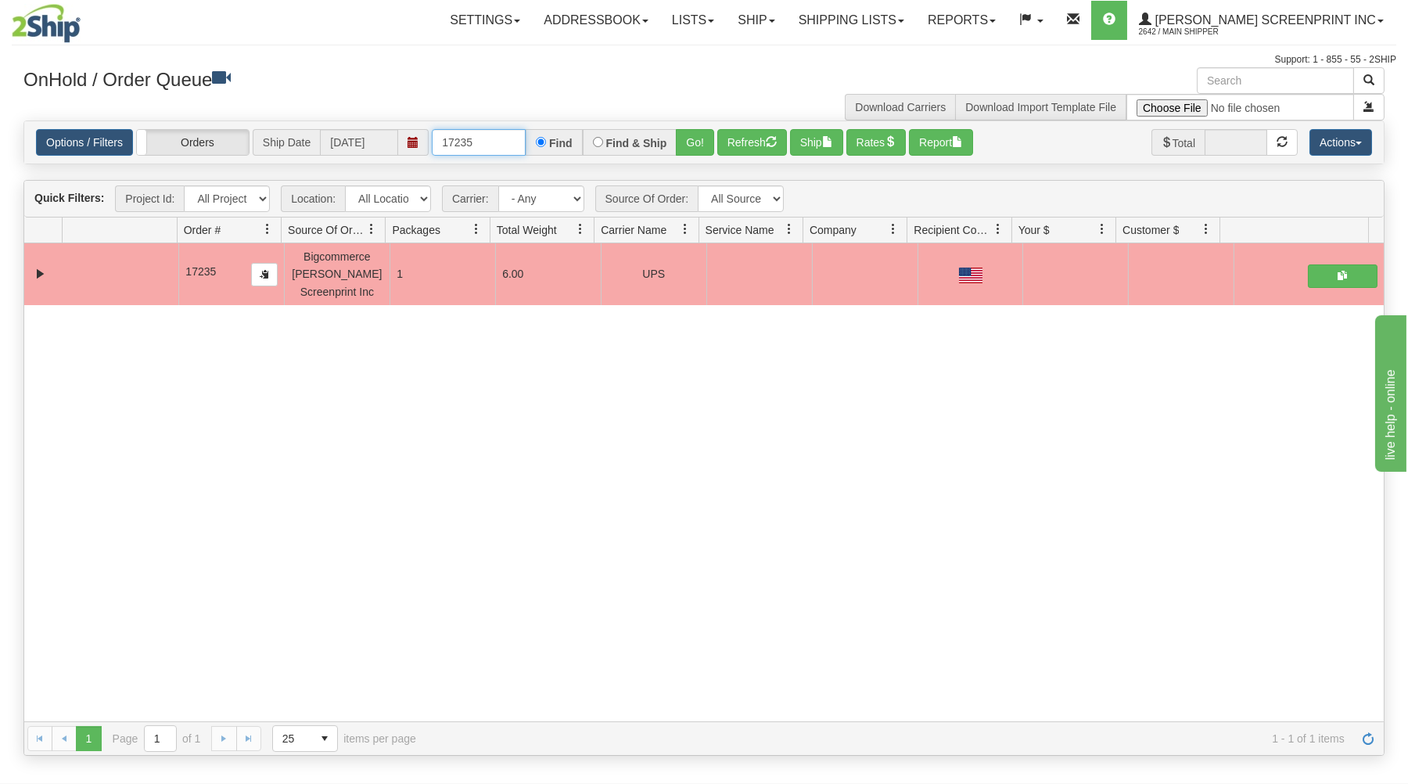
drag, startPoint x: 440, startPoint y: 140, endPoint x: 503, endPoint y: 139, distance: 62.6
click at [503, 139] on input "17235" at bounding box center [479, 142] width 94 height 27
drag, startPoint x: 935, startPoint y: 16, endPoint x: 950, endPoint y: 22, distance: 15.8
click at [916, 20] on link "Shipping lists" at bounding box center [851, 20] width 129 height 39
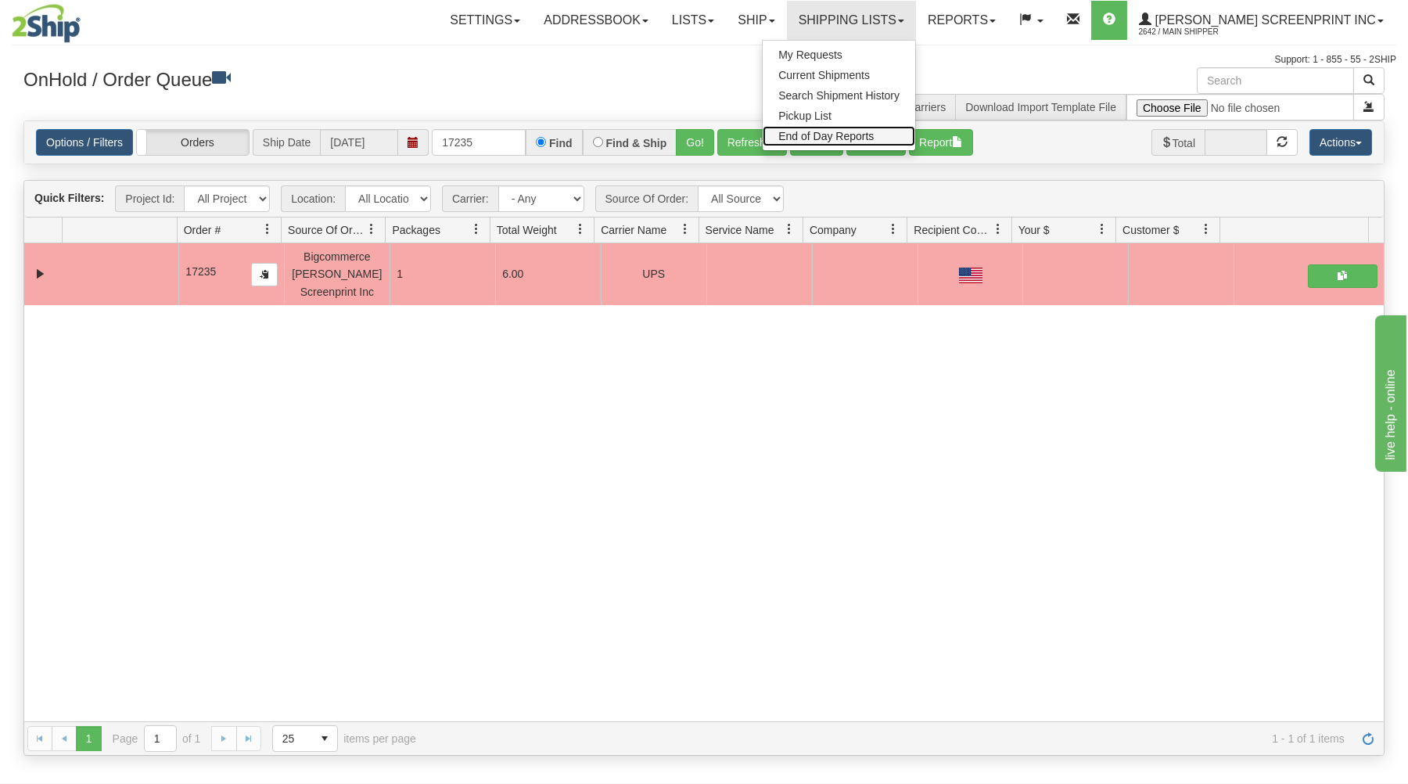
click at [874, 131] on span "End of Day Reports" at bounding box center [825, 136] width 95 height 13
